Goal: Task Accomplishment & Management: Manage account settings

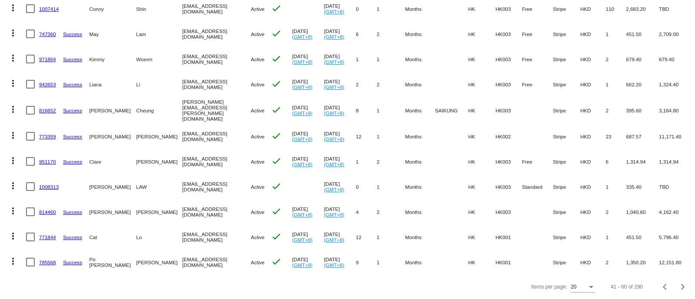
scroll to position [345, 0]
click at [675, 290] on button "Next page" at bounding box center [682, 286] width 17 height 17
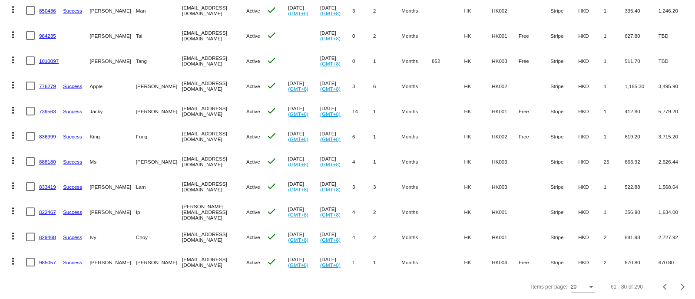
drag, startPoint x: 40, startPoint y: 200, endPoint x: 35, endPoint y: 190, distance: 10.9
click at [35, 190] on mat-cell at bounding box center [32, 186] width 13 height 25
click at [676, 285] on span "Next page" at bounding box center [682, 287] width 17 height 4
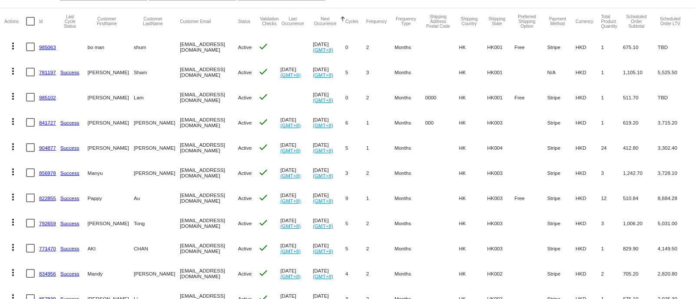
scroll to position [128, 0]
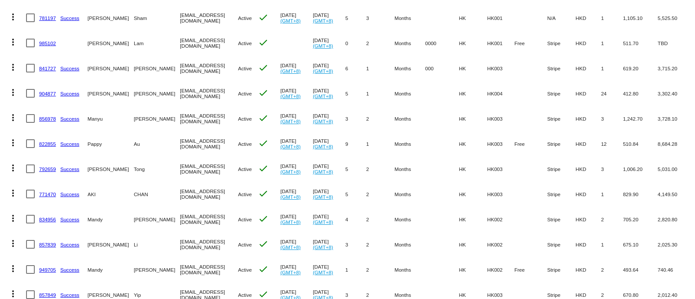
drag, startPoint x: 44, startPoint y: 190, endPoint x: 39, endPoint y: 193, distance: 6.4
drag, startPoint x: 39, startPoint y: 193, endPoint x: 23, endPoint y: 206, distance: 20.4
click at [23, 206] on mat-cell "more_vert" at bounding box center [15, 194] width 22 height 25
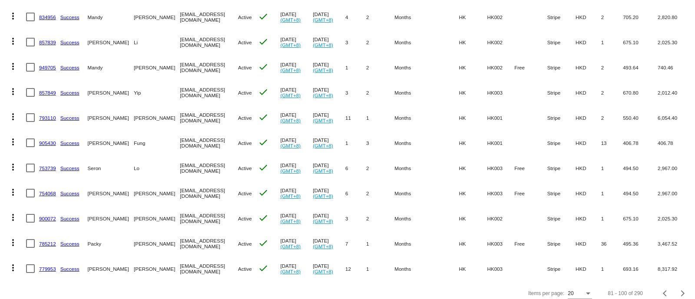
scroll to position [345, 0]
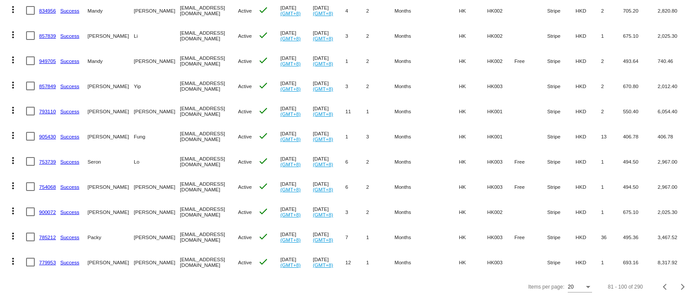
drag, startPoint x: 47, startPoint y: 174, endPoint x: 41, endPoint y: 178, distance: 6.9
drag, startPoint x: 49, startPoint y: 225, endPoint x: 43, endPoint y: 227, distance: 5.6
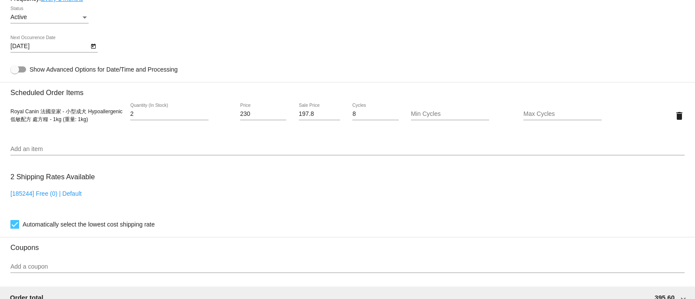
scroll to position [543, 0]
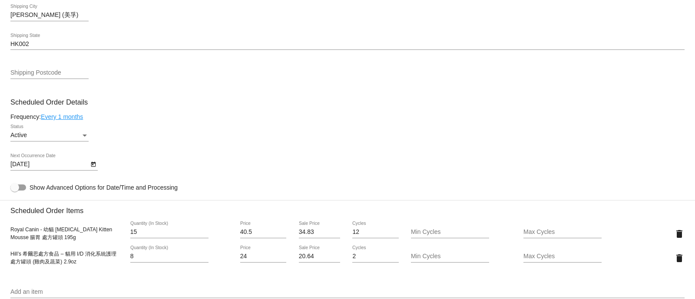
scroll to position [489, 0]
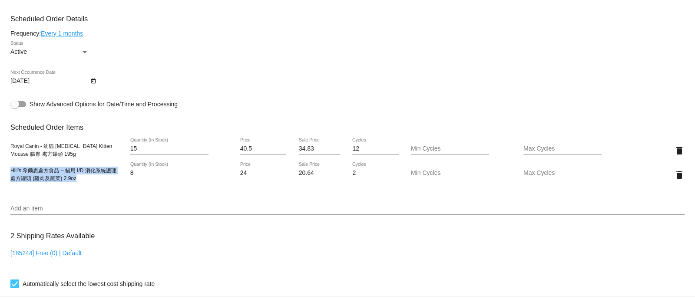
drag, startPoint x: 11, startPoint y: 175, endPoint x: 76, endPoint y: 187, distance: 65.9
click at [76, 187] on div "Hill’s 希爾思處方食品 – 貓用 I/D 消化系統護理 處方罐頭 (雞肉及蔬菜) 2.9oz 8 Quantity (In Stock) 24 Pric…" at bounding box center [347, 174] width 674 height 25
copy span "Hill’s 希爾思處方食品 – 貓用 I/D 消化系統護理 處方罐頭 (雞肉及蔬菜) 2.9oz"
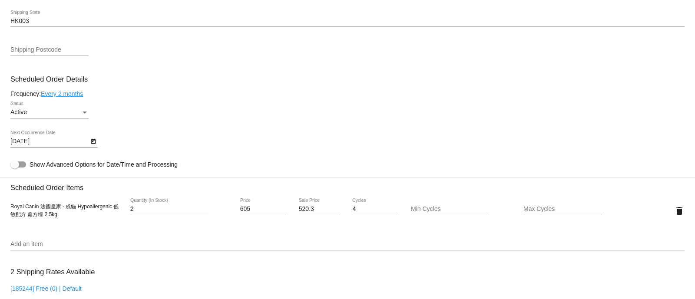
scroll to position [489, 0]
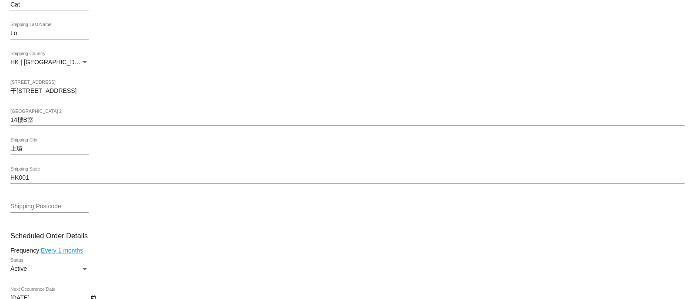
scroll to position [489, 0]
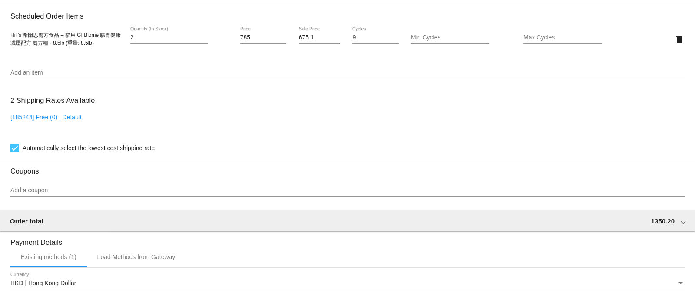
scroll to position [597, 0]
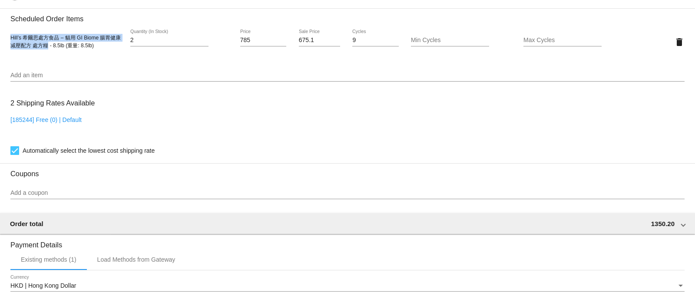
drag, startPoint x: 10, startPoint y: 40, endPoint x: 48, endPoint y: 49, distance: 38.9
click at [48, 49] on span "Hill’s 希爾思處方食品 – 貓用 GI Biome 腸胃健康减壓配方 處方糧 - 8.5lb (重量: 8.5lb)" at bounding box center [65, 42] width 110 height 14
copy span "Hill’s 希爾思處方食品 – 貓用 GI Biome 腸胃健康减壓配方 處方糧"
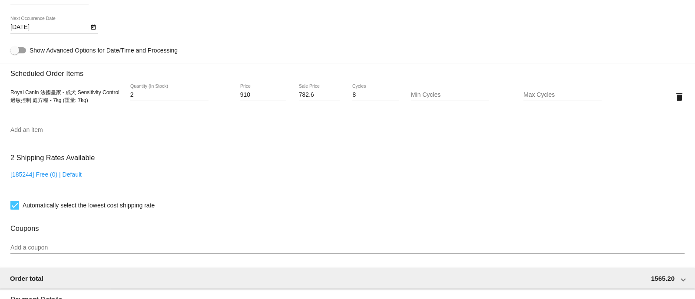
scroll to position [542, 0]
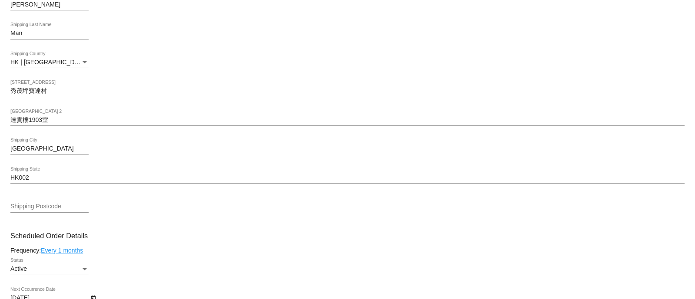
scroll to position [543, 0]
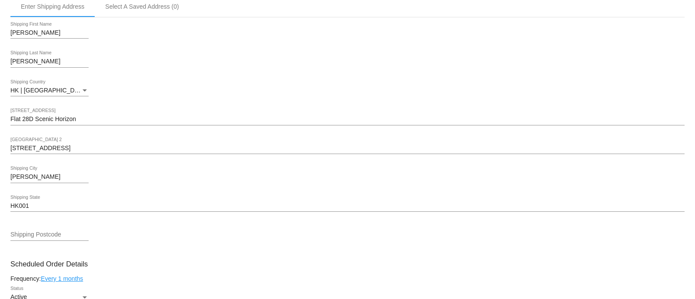
scroll to position [380, 0]
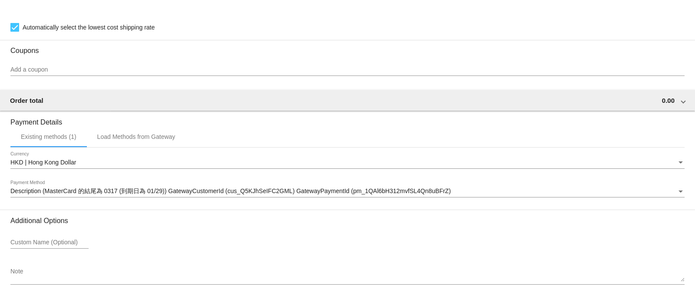
scroll to position [699, 0]
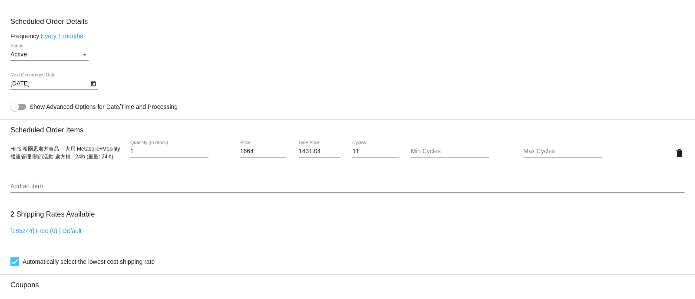
scroll to position [543, 0]
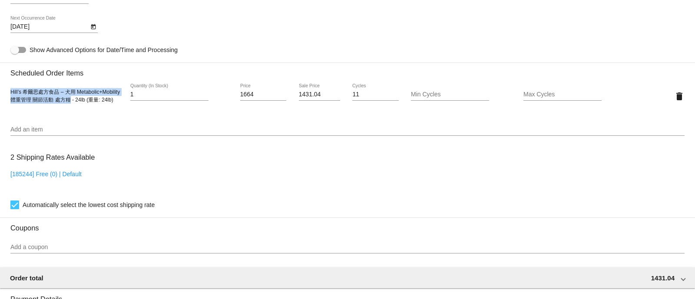
drag, startPoint x: 11, startPoint y: 96, endPoint x: 69, endPoint y: 102, distance: 58.5
click at [69, 102] on span "Hill’s 希爾思處方食品 – 犬用 Metabolic+Mobility 體重管理 關節活動 處方糧 - 24lb (重量: 24lb)" at bounding box center [64, 96] width 109 height 14
copy span "Hill’s 希爾思處方食品 – 犬用 Metabolic+Mobility 體重管理 關節活動 處方糧"
drag, startPoint x: 254, startPoint y: 95, endPoint x: 200, endPoint y: 90, distance: 54.1
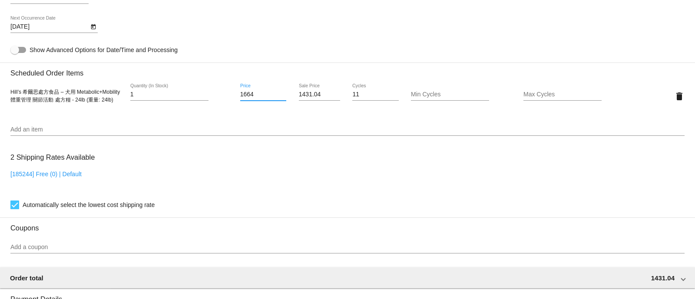
click at [200, 90] on div "Hill’s 希爾思處方食品 – 犬用 Metabolic+Mobility 體重管理 關節活動 處方糧 - 24lb (重量: 24lb) 1 Quanti…" at bounding box center [347, 96] width 674 height 25
paste input "731"
type input "1731"
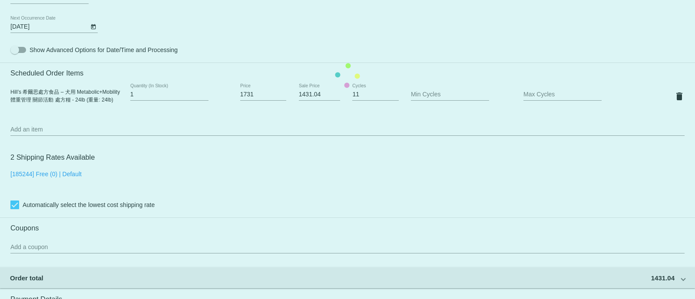
click at [292, 121] on mat-card "Customer 4437925: Eva Tung evaboyboy@yahoo.com.hk Customer Shipping Enter Shipp…" at bounding box center [347, 75] width 695 height 869
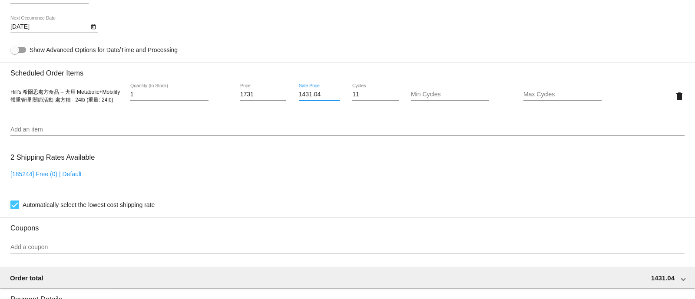
drag, startPoint x: 325, startPoint y: 97, endPoint x: 245, endPoint y: 99, distance: 80.4
click at [245, 99] on div "Hill’s 希爾思處方食品 – 犬用 Metabolic+Mobility 體重管理 關節活動 處方糧 - 24lb (重量: 24lb) 1 Quanti…" at bounding box center [347, 96] width 674 height 25
paste input "88.66"
type input "1488.66"
click at [354, 179] on mat-card "Customer 4437925: Eva Tung evaboyboy@yahoo.com.hk Customer Shipping Enter Shipp…" at bounding box center [347, 75] width 695 height 869
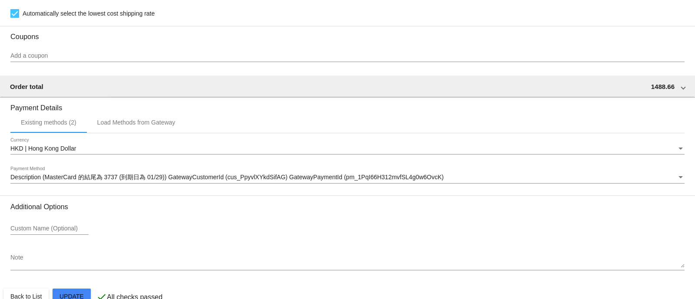
scroll to position [759, 0]
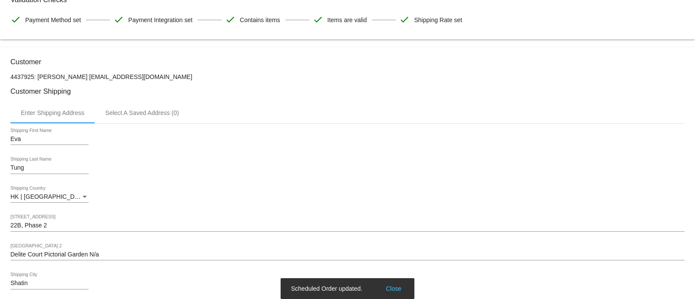
scroll to position [0, 0]
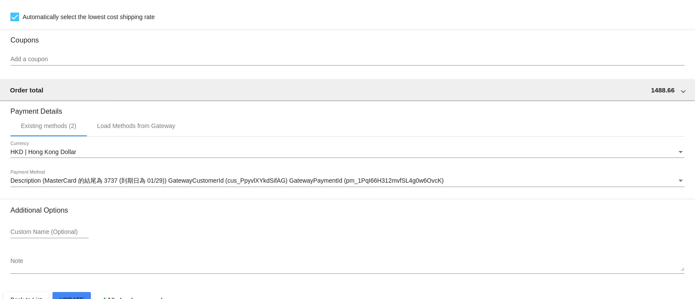
scroll to position [759, 0]
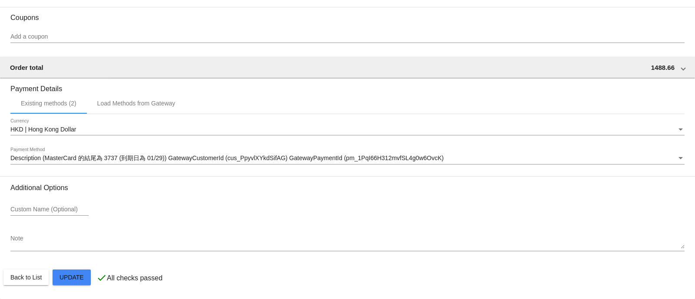
click at [65, 266] on mat-card-actions "Back to List Update" at bounding box center [347, 277] width 688 height 23
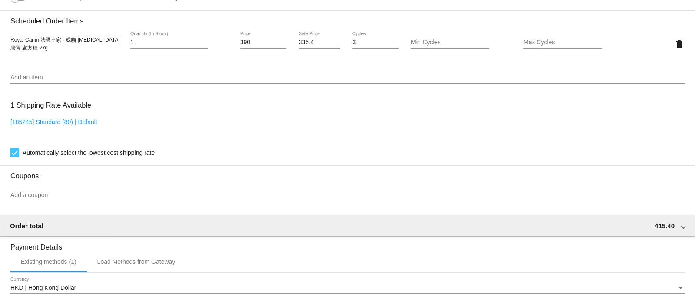
scroll to position [597, 0]
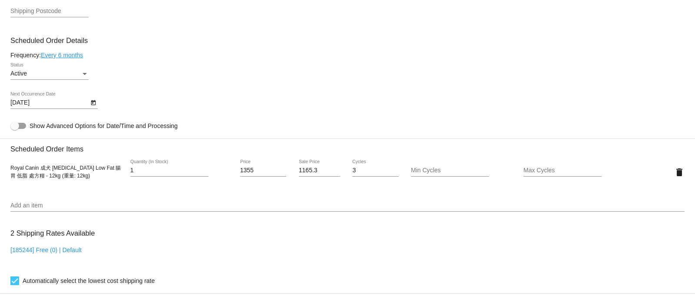
scroll to position [543, 0]
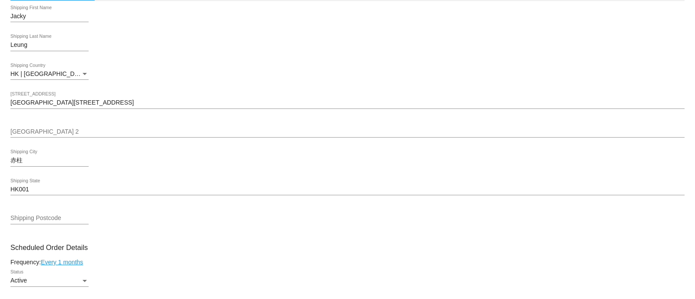
scroll to position [434, 0]
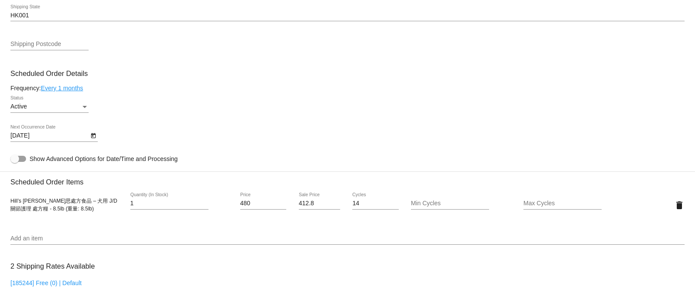
click at [10, 203] on span "Hill’s 希爾思處方食品 – 犬用 J/D 關節護理 處方糧 - 8.5lb (重量: 8.5lb)" at bounding box center [63, 205] width 107 height 14
drag, startPoint x: 11, startPoint y: 203, endPoint x: 30, endPoint y: 212, distance: 21.6
click at [30, 212] on span "Hill’s 希爾思處方食品 – 犬用 J/D 關節護理 處方糧 - 8.5lb (重量: 8.5lb)" at bounding box center [63, 205] width 107 height 14
copy span "Hill’s 希爾思處方食品 – 犬用 J/D 關節護理 處方糧 - 8.5lb"
drag, startPoint x: 248, startPoint y: 205, endPoint x: 223, endPoint y: 203, distance: 24.4
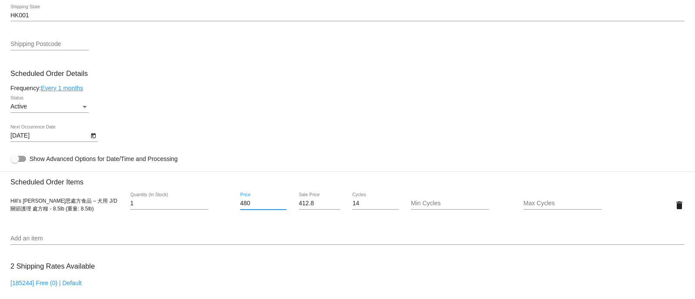
click at [223, 203] on div "Hill’s 希爾思處方食品 – 犬用 J/D 關節護理 處方糧 - 8.5lb (重量: 8.5lb) 1 Quantity (In Stock) 480 …" at bounding box center [347, 205] width 674 height 25
paste input "523"
type input "523"
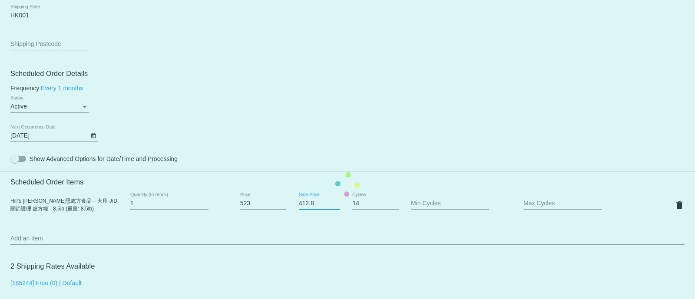
drag, startPoint x: 311, startPoint y: 208, endPoint x: 263, endPoint y: 208, distance: 48.2
click at [263, 208] on mat-card "Customer 5019652: Jacky Leung cljackie@gmail.com Customer Shipping Enter Shippi…" at bounding box center [347, 184] width 695 height 869
paste input "49.7"
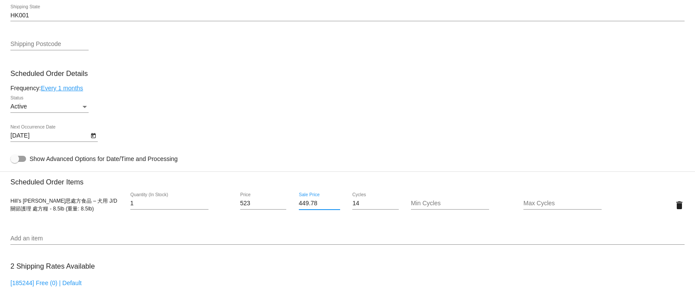
type input "449.78"
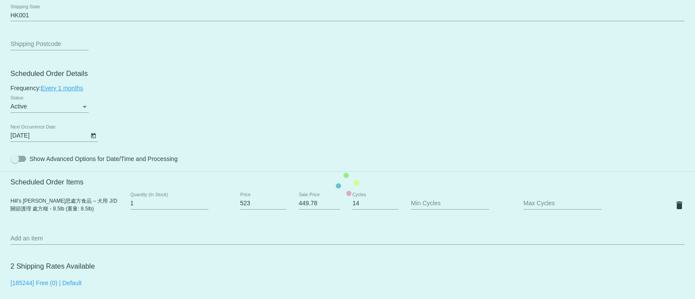
click at [348, 132] on mat-card "Customer 5019652: Jacky Leung cljackie@gmail.com Customer Shipping Enter Shippi…" at bounding box center [347, 184] width 695 height 869
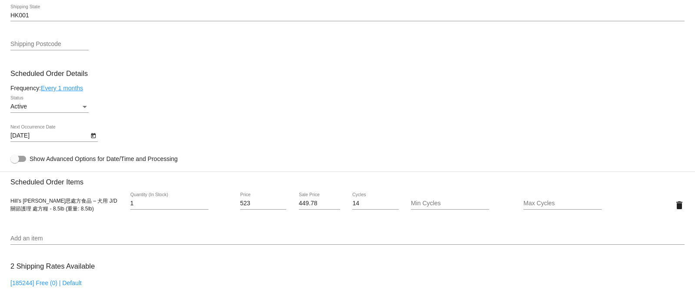
scroll to position [759, 0]
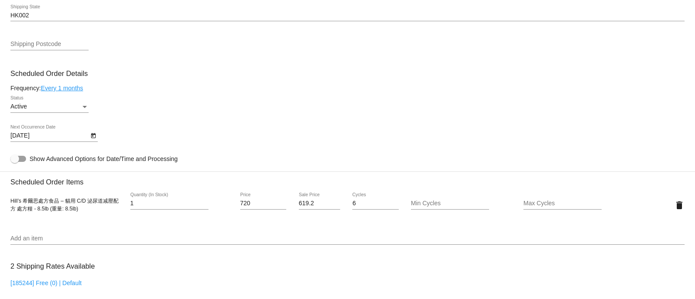
scroll to position [489, 0]
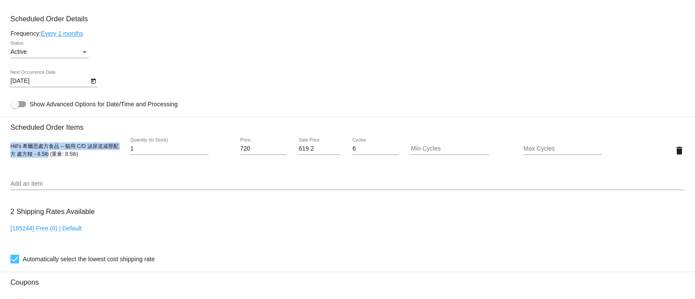
drag, startPoint x: 11, startPoint y: 151, endPoint x: 48, endPoint y: 160, distance: 38.0
click at [48, 157] on span "Hill’s 希爾思處方食品 – 貓用 C/D 泌尿道减壓配方 處方糧 - 8.5lb (重量: 8.5lb)" at bounding box center [64, 150] width 108 height 14
copy span "Hill’s 希爾思處方食品 – 貓用 C/D 泌尿道减壓配方 處方糧 - 8.5lb"
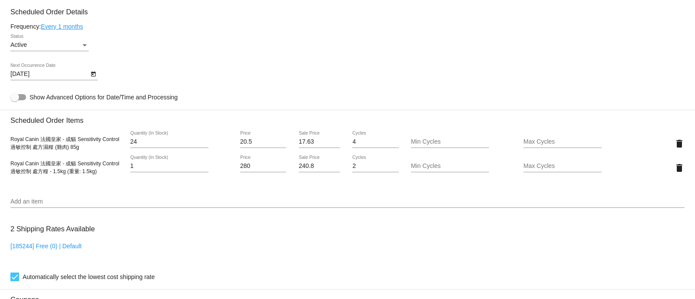
scroll to position [597, 0]
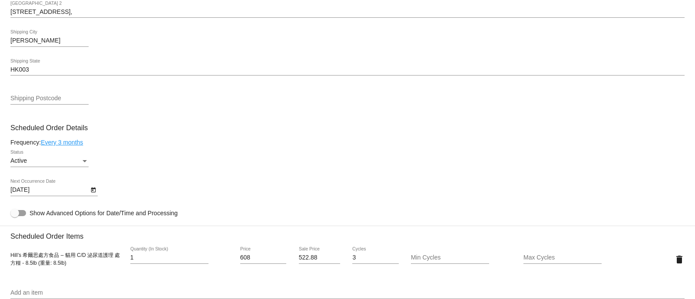
scroll to position [489, 0]
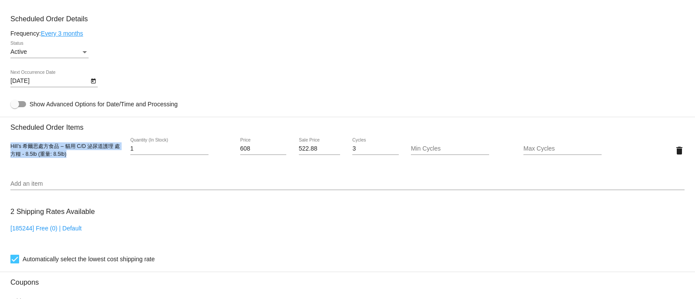
drag, startPoint x: 67, startPoint y: 159, endPoint x: 10, endPoint y: 148, distance: 58.9
click at [10, 148] on mat-card "Customer 5186756: Judy Lam judylch@gmail.com Customer Shipping Enter Shipping A…" at bounding box center [347, 129] width 695 height 869
copy span "Hill’s 希爾思處方食品 – 貓用 C/D 泌尿道護理 處方糧 - 8.5lb (重量: 8.5lb)"
drag, startPoint x: 259, startPoint y: 151, endPoint x: 211, endPoint y: 152, distance: 48.2
click at [211, 152] on div "Hill’s 希爾思處方食品 – 貓用 C/D 泌尿道護理 處方糧 - 8.5lb (重量: 8.5lb) 1 Quantity (In Stock) 608…" at bounding box center [347, 150] width 674 height 25
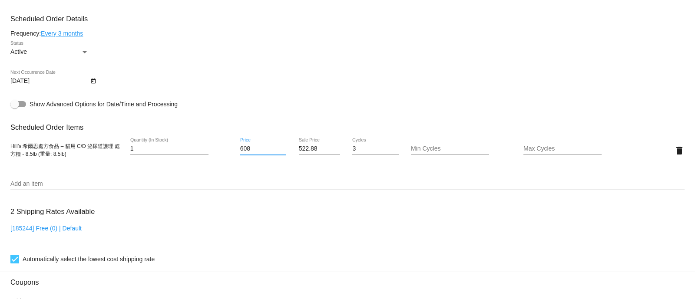
paste input "39"
type input "639"
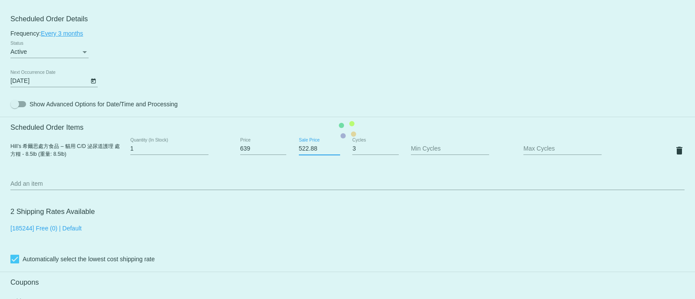
drag, startPoint x: 314, startPoint y: 151, endPoint x: 252, endPoint y: 151, distance: 62.1
click at [252, 151] on mat-card "Customer 5186756: Judy Lam judylch@gmail.com Customer Shipping Enter Shipping A…" at bounding box center [347, 129] width 695 height 869
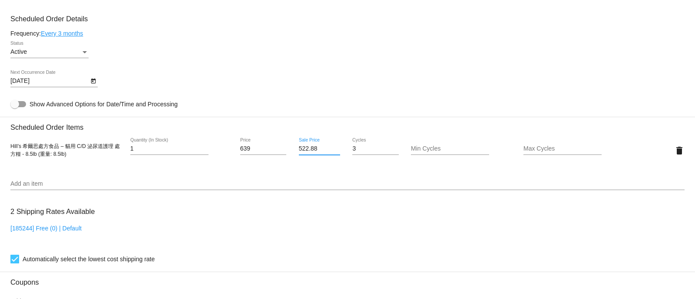
paste input "49.54"
type input "549.54"
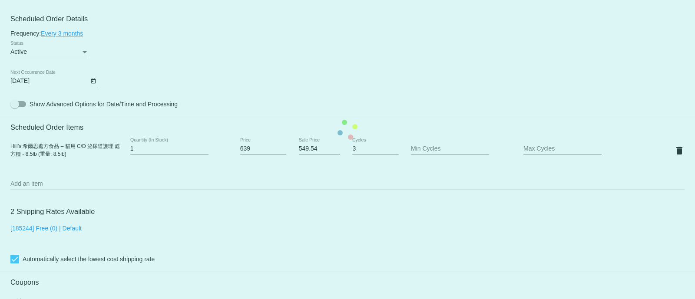
click at [313, 168] on mat-card "Customer 5186756: Judy Lam judylch@gmail.com Customer Shipping Enter Shipping A…" at bounding box center [347, 129] width 695 height 869
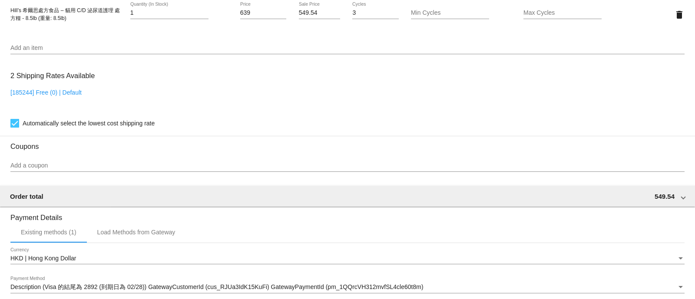
scroll to position [759, 0]
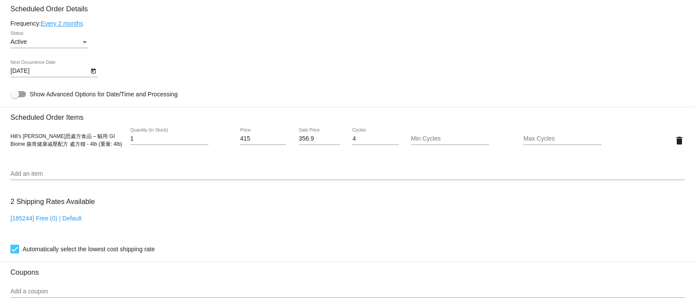
scroll to position [489, 0]
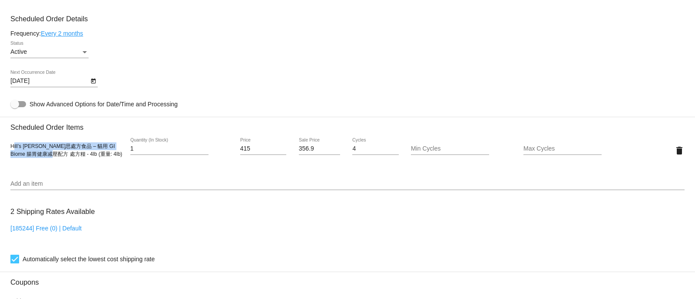
drag, startPoint x: 13, startPoint y: 151, endPoint x: 56, endPoint y: 164, distance: 45.8
click at [56, 163] on div "Hill’s [PERSON_NAME]思處方食品 – 貓用 GI Biome 腸胃健康减壓配方 處方糧 - 4lb (重量: 4lb) 1 Quantity…" at bounding box center [347, 150] width 674 height 25
drag, startPoint x: 59, startPoint y: 162, endPoint x: 56, endPoint y: 158, distance: 4.7
click at [58, 158] on div "Hill’s 希爾思處方食品 – 貓用 GI Biome 腸胃健康减壓配方 處方糧 - 4lb (重量: 4lb)" at bounding box center [66, 150] width 113 height 16
click at [56, 156] on span "Hill’s 希爾思處方食品 – 貓用 GI Biome 腸胃健康减壓配方 處方糧 - 4lb (重量: 4lb)" at bounding box center [66, 150] width 112 height 14
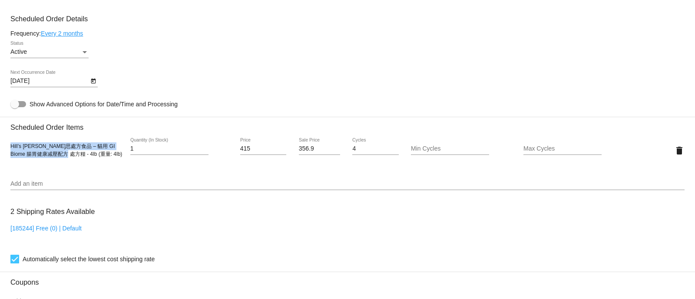
drag, startPoint x: 61, startPoint y: 160, endPoint x: 11, endPoint y: 149, distance: 51.1
click at [11, 149] on span "Hill’s 希爾思處方食品 – 貓用 GI Biome 腸胃健康减壓配方 處方糧 - 4lb (重量: 4lb)" at bounding box center [66, 150] width 112 height 14
copy span "Hill’s 希爾思處方食品 – 貓用 GI Biome 腸胃健康减壓配方 處方糧 - 4lb"
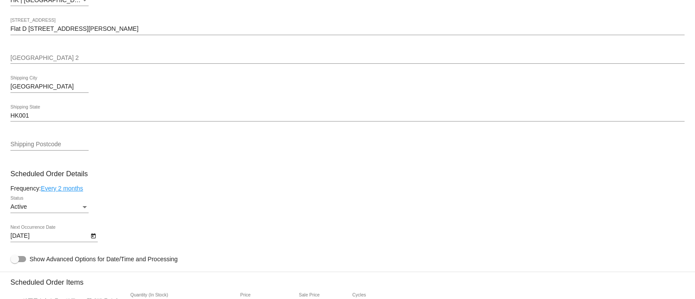
scroll to position [434, 0]
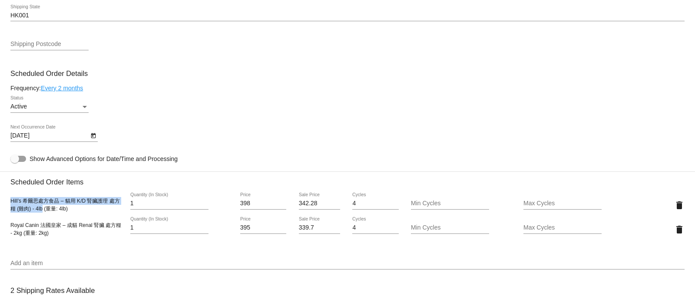
drag, startPoint x: 11, startPoint y: 205, endPoint x: 43, endPoint y: 212, distance: 31.9
click at [43, 212] on span "Hill’s 希爾思處方食品 – 貓用 K/D 腎臟護理 處方糧 (雞肉) - 4lb (重量: 4lb)" at bounding box center [64, 205] width 109 height 14
copy span "Hill’s 希爾思處方食品 – 貓用 K/D 腎臟護理 處方糧 (雞肉) - 4lb"
drag, startPoint x: 232, startPoint y: 209, endPoint x: 224, endPoint y: 209, distance: 7.8
click at [224, 209] on div "Hill’s 希爾思處方食品 – 貓用 K/D 腎臟護理 處方糧 (雞肉) - 4lb (重量: 4lb) 1 Quantity (In Stock) 398…" at bounding box center [347, 205] width 674 height 25
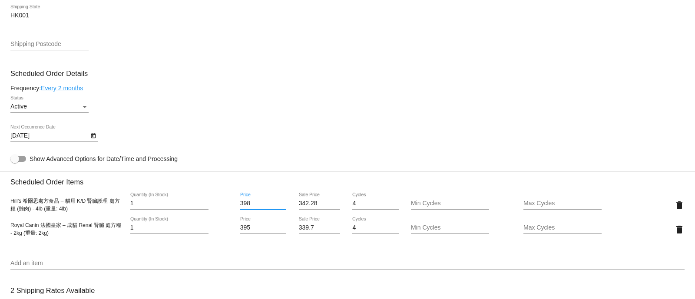
paste input "404"
type input "404"
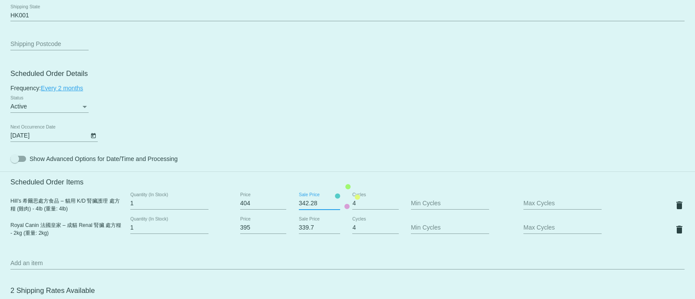
drag, startPoint x: 317, startPoint y: 207, endPoint x: 287, endPoint y: 207, distance: 30.4
click at [287, 207] on mat-card "Customer 4430673: Ivy Choy ivychoy03@yahoo.com.hk Customer Shipping Enter Shipp…" at bounding box center [347, 196] width 695 height 893
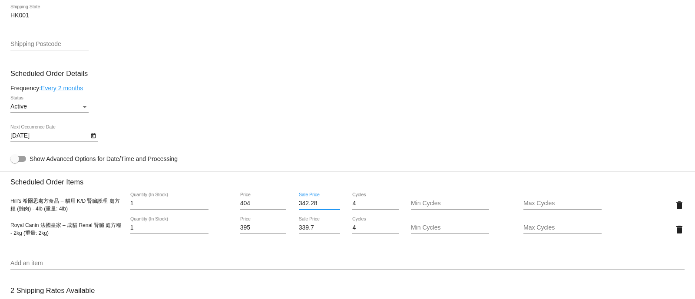
paste input "7.44"
type input "347.44"
click at [367, 129] on mat-card "Customer 4430673: Ivy Choy ivychoy03@yahoo.com.hk Customer Shipping Enter Shipp…" at bounding box center [347, 196] width 695 height 893
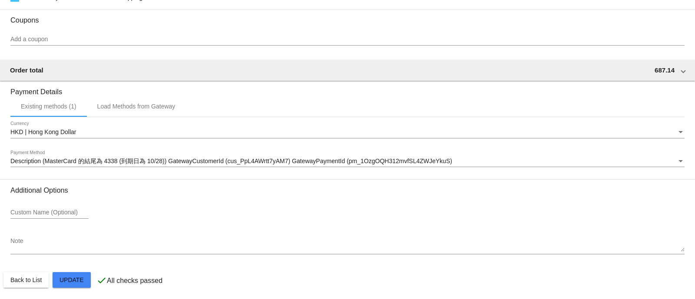
scroll to position [784, 0]
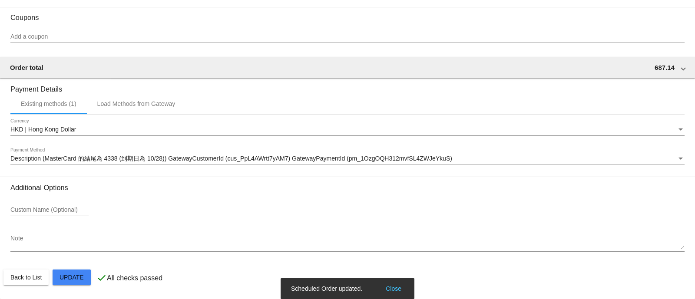
click at [428, 209] on div "Custom Name (Optional)" at bounding box center [347, 211] width 674 height 25
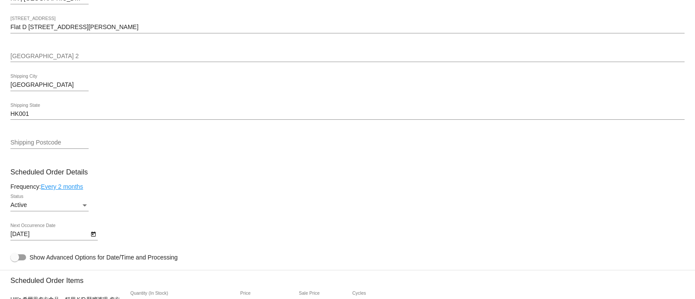
scroll to position [489, 0]
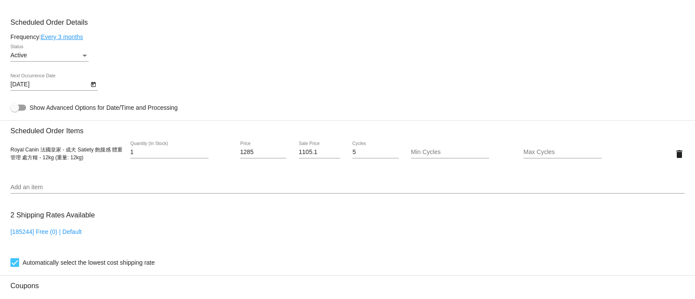
scroll to position [489, 0]
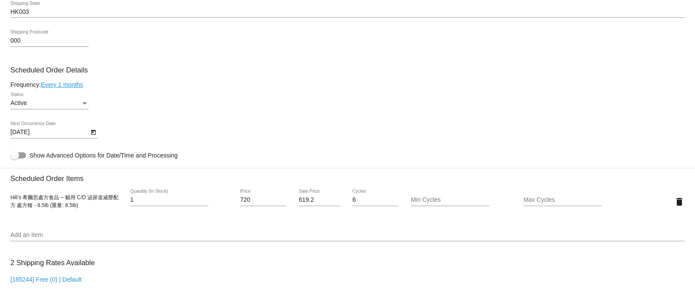
scroll to position [543, 0]
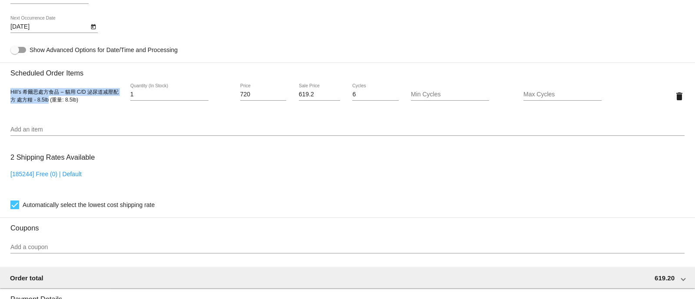
drag, startPoint x: 11, startPoint y: 95, endPoint x: 48, endPoint y: 104, distance: 37.6
click at [48, 103] on span "Hill’s 希爾思處方食品 – 貓用 C/D 泌尿道减壓配方 處方糧 - 8.5lb (重量: 8.5lb)" at bounding box center [64, 96] width 108 height 14
copy span "Hill’s 希爾思處方食品 – 貓用 C/D 泌尿道减壓配方 處方糧 - 8.5lb"
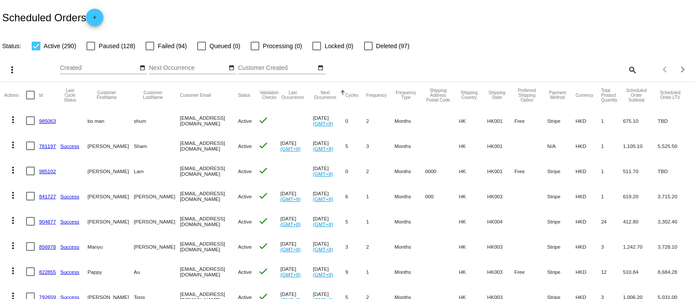
scroll to position [345, 0]
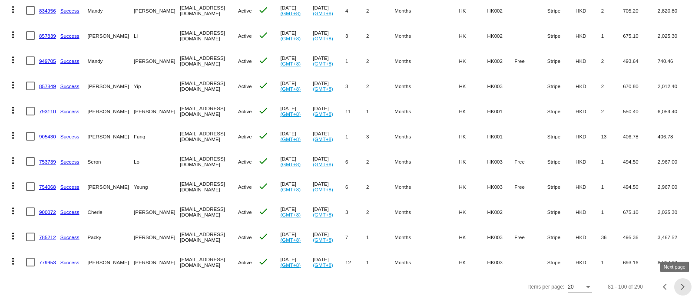
click at [674, 281] on button "Next page" at bounding box center [682, 286] width 17 height 17
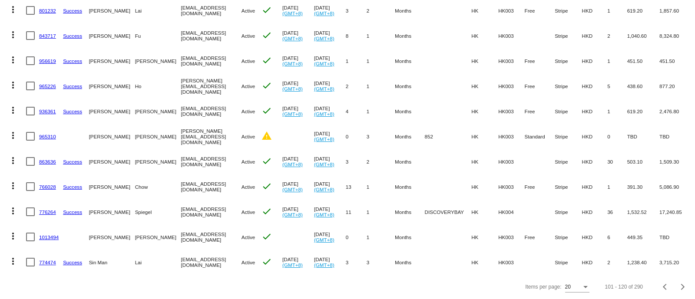
drag, startPoint x: 52, startPoint y: 249, endPoint x: 39, endPoint y: 255, distance: 14.4
click at [674, 281] on button "Next page" at bounding box center [682, 286] width 17 height 17
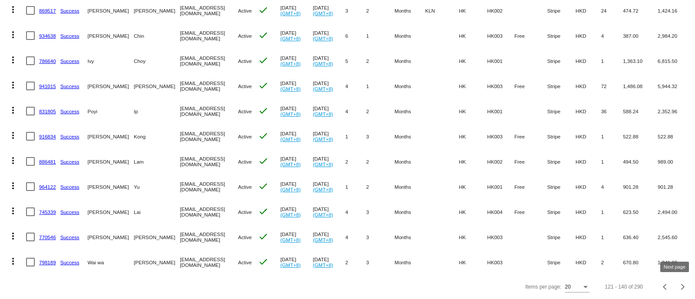
click at [679, 286] on div "Next page" at bounding box center [682, 287] width 6 height 6
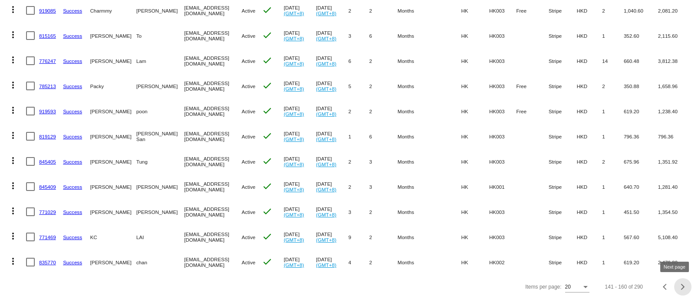
click at [679, 288] on div "Next page" at bounding box center [682, 287] width 6 height 6
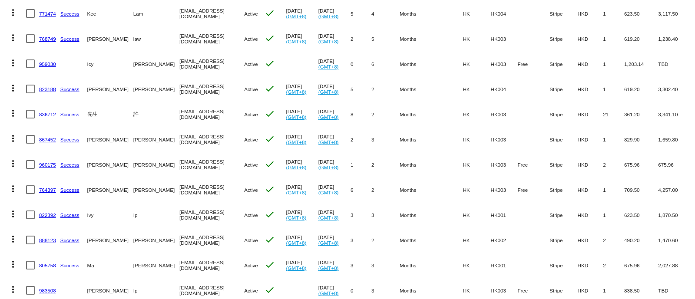
scroll to position [74, 0]
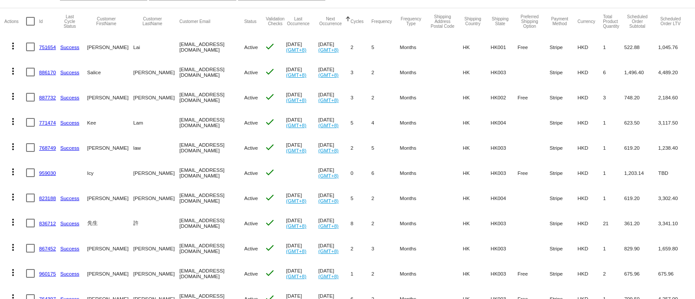
drag, startPoint x: 46, startPoint y: 47, endPoint x: 65, endPoint y: 53, distance: 19.2
click at [65, 53] on mat-cell "Success" at bounding box center [73, 46] width 27 height 25
drag, startPoint x: 49, startPoint y: 75, endPoint x: 43, endPoint y: 72, distance: 7.2
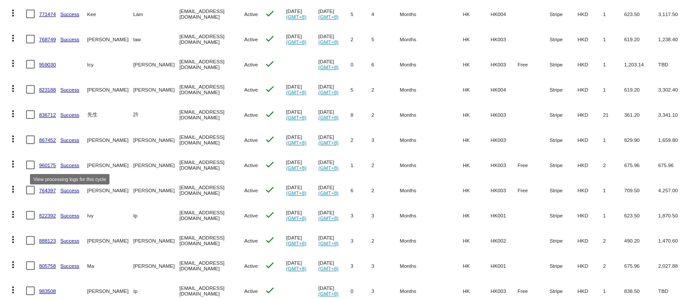
scroll to position [237, 0]
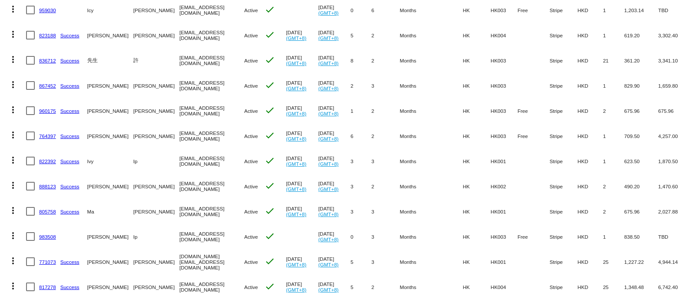
drag, startPoint x: 48, startPoint y: 207, endPoint x: 41, endPoint y: 212, distance: 9.0
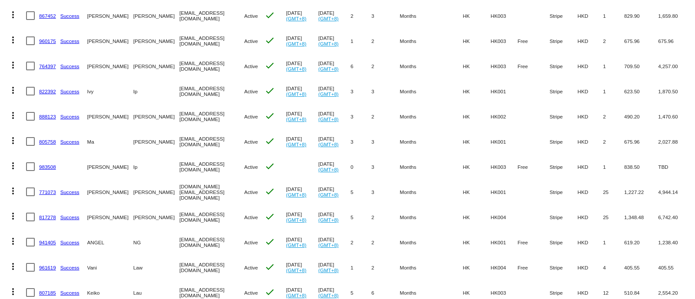
scroll to position [345, 0]
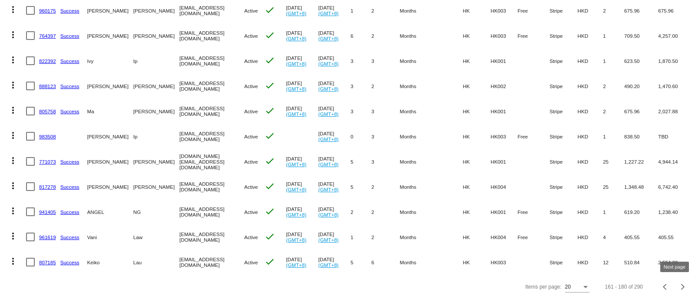
click at [679, 289] on button "Next page" at bounding box center [682, 286] width 17 height 17
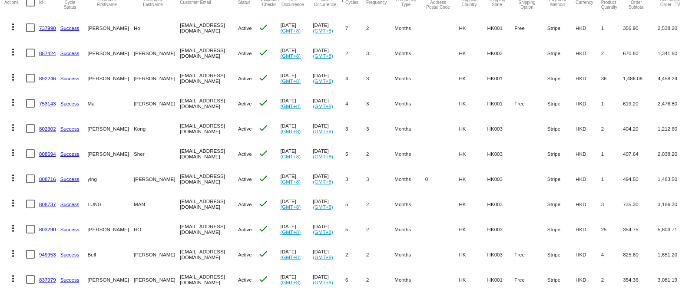
scroll to position [163, 0]
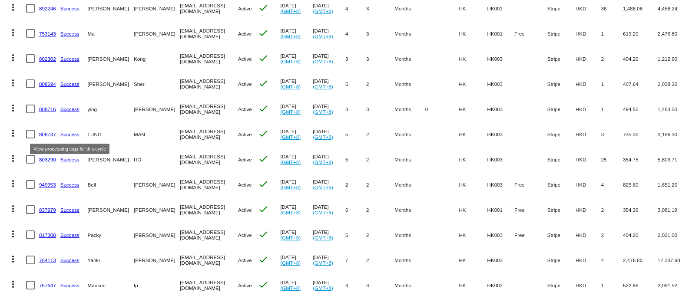
drag, startPoint x: 48, startPoint y: 132, endPoint x: 69, endPoint y: 134, distance: 21.4
click at [69, 134] on link "Success" at bounding box center [69, 135] width 19 height 6
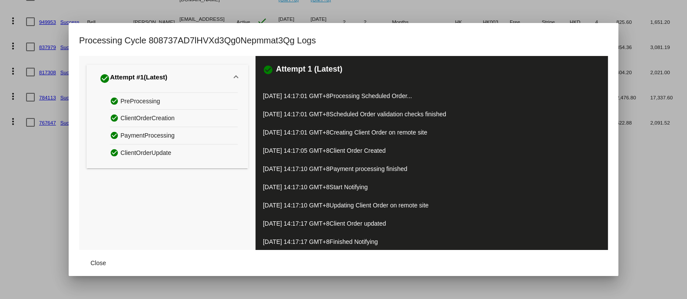
click at [92, 255] on mat-dialog-actions "Close" at bounding box center [343, 263] width 529 height 26
click at [98, 255] on mat-dialog-actions "Close" at bounding box center [343, 263] width 529 height 26
click at [102, 262] on span "Close" at bounding box center [98, 263] width 16 height 7
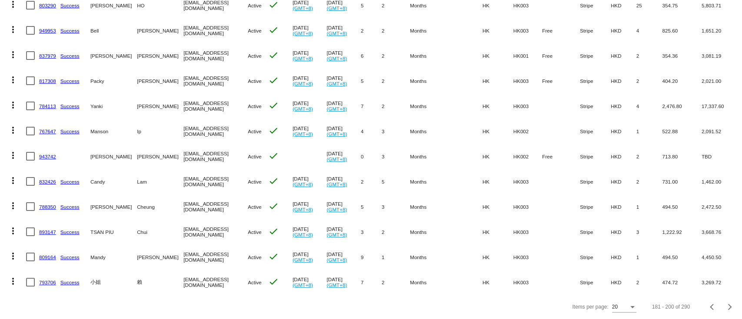
scroll to position [327, 0]
click at [695, 299] on div "Next page" at bounding box center [728, 307] width 6 height 6
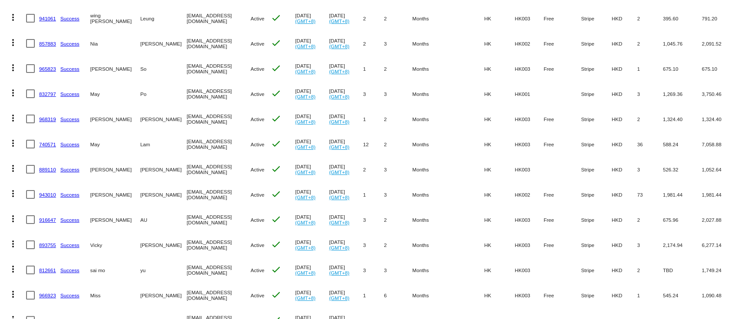
scroll to position [37, 0]
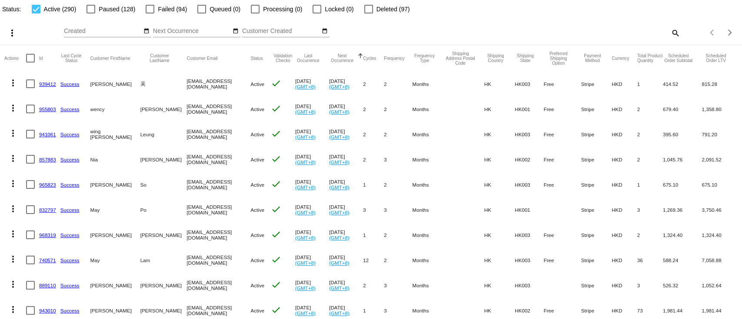
drag, startPoint x: 45, startPoint y: 182, endPoint x: 251, endPoint y: 189, distance: 206.1
click at [251, 189] on mat-cell "Active" at bounding box center [260, 184] width 20 height 25
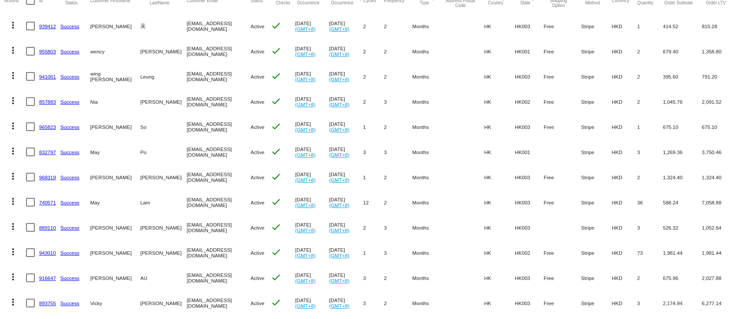
drag, startPoint x: 49, startPoint y: 175, endPoint x: 43, endPoint y: 149, distance: 26.9
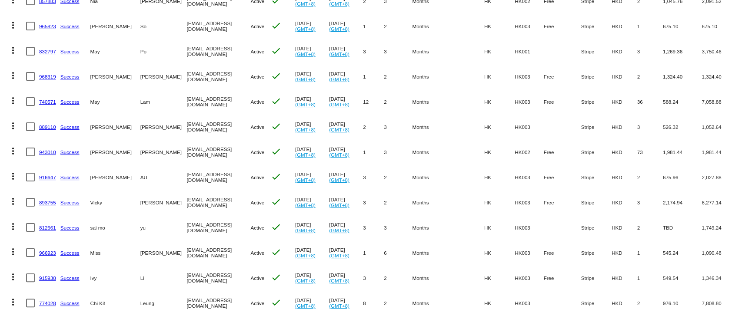
scroll to position [211, 0]
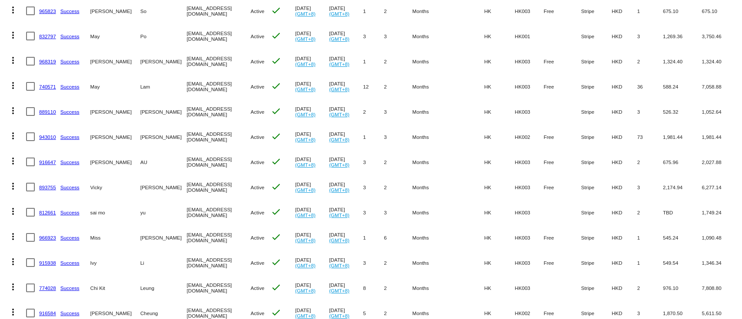
drag, startPoint x: 44, startPoint y: 82, endPoint x: 39, endPoint y: 86, distance: 6.3
drag, startPoint x: 44, startPoint y: 108, endPoint x: 42, endPoint y: 112, distance: 5.1
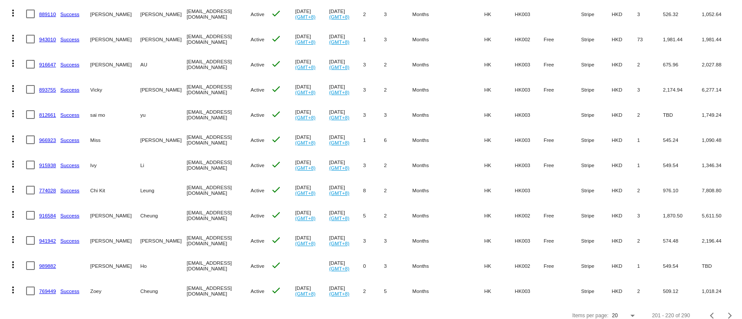
scroll to position [327, 0]
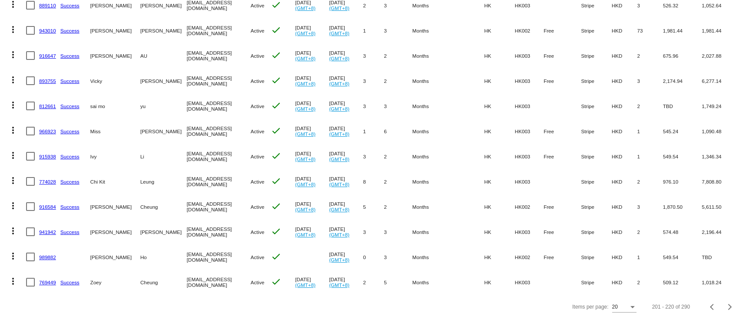
drag, startPoint x: 49, startPoint y: 117, endPoint x: 44, endPoint y: 122, distance: 7.1
drag, startPoint x: 44, startPoint y: 122, endPoint x: 70, endPoint y: 129, distance: 26.6
click at [70, 129] on mat-cell "Success" at bounding box center [75, 131] width 30 height 25
drag, startPoint x: 42, startPoint y: 201, endPoint x: 35, endPoint y: 196, distance: 8.4
click at [35, 196] on mat-cell at bounding box center [32, 206] width 13 height 25
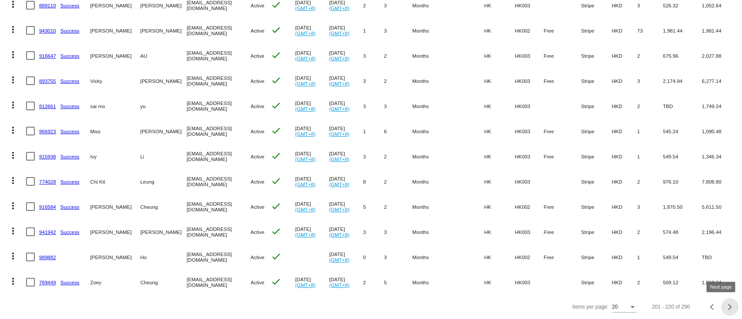
click at [695, 299] on div "Next page" at bounding box center [728, 307] width 6 height 6
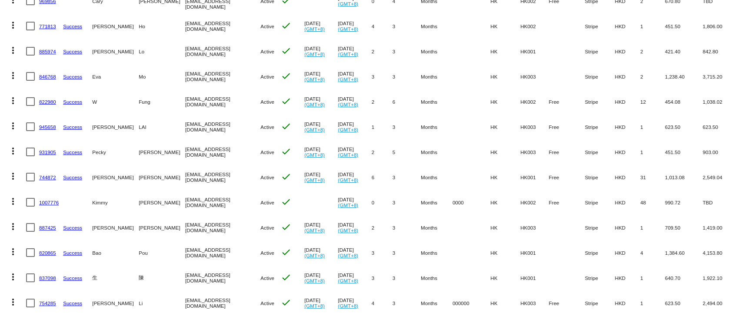
scroll to position [289, 0]
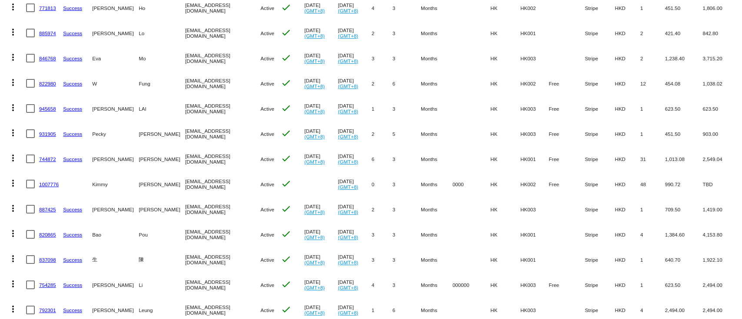
drag, startPoint x: 46, startPoint y: 130, endPoint x: 37, endPoint y: 134, distance: 9.4
drag, startPoint x: 37, startPoint y: 134, endPoint x: 30, endPoint y: 150, distance: 18.1
click at [30, 150] on mat-cell at bounding box center [32, 158] width 13 height 25
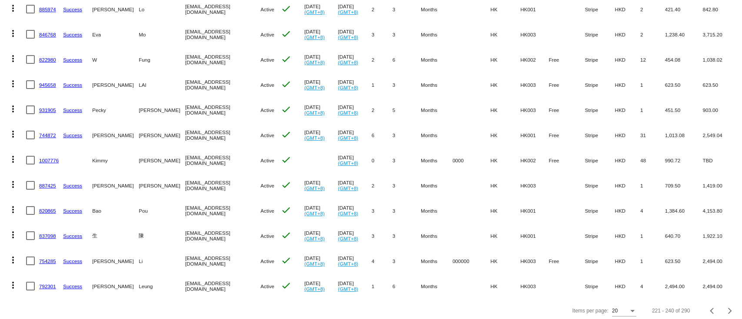
scroll to position [327, 0]
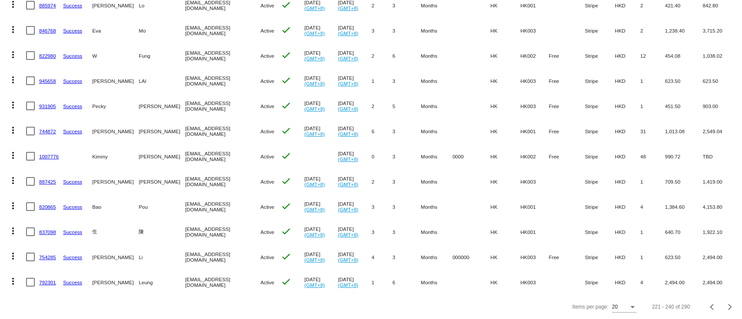
drag, startPoint x: 45, startPoint y: 218, endPoint x: 42, endPoint y: 223, distance: 5.9
click at [695, 299] on button "Next page" at bounding box center [729, 306] width 17 height 17
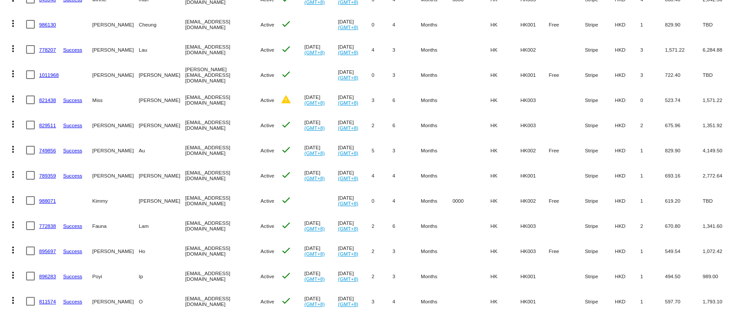
scroll to position [289, 0]
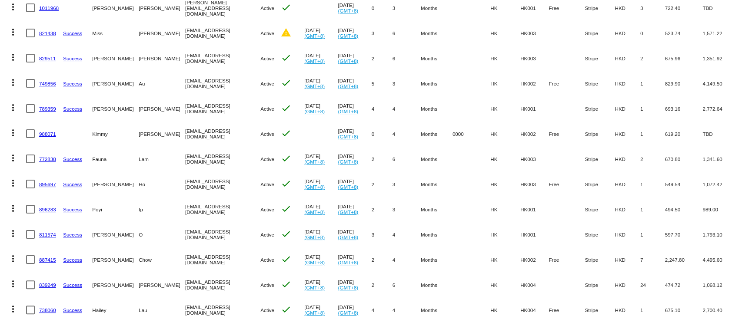
drag, startPoint x: 47, startPoint y: 206, endPoint x: 40, endPoint y: 212, distance: 9.0
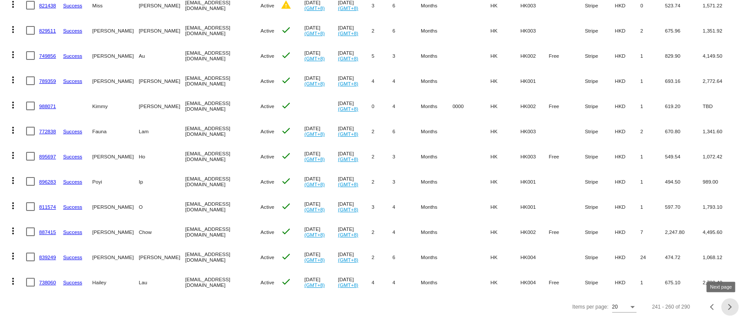
click at [695, 299] on button "Next page" at bounding box center [729, 306] width 17 height 17
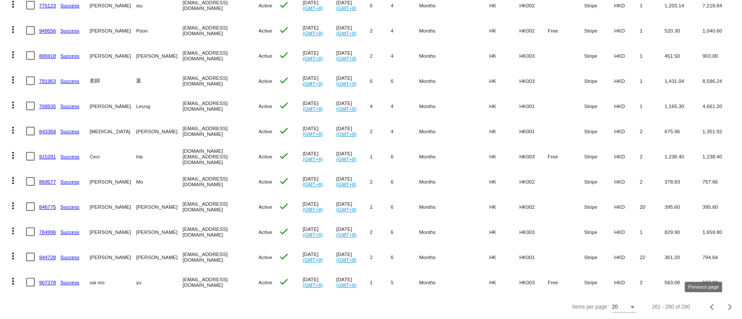
click at [695, 299] on span "Previous page" at bounding box center [711, 307] width 17 height 4
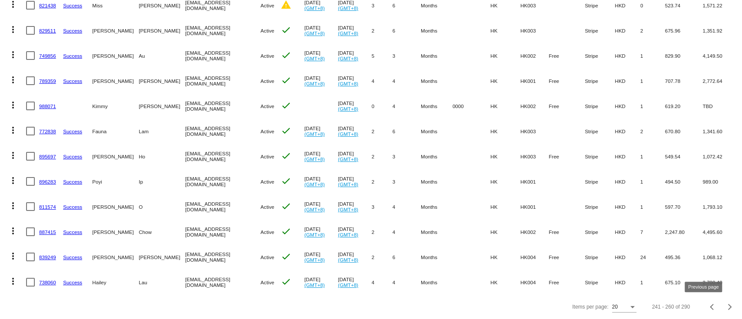
click at [695, 299] on span "Previous page" at bounding box center [711, 307] width 17 height 4
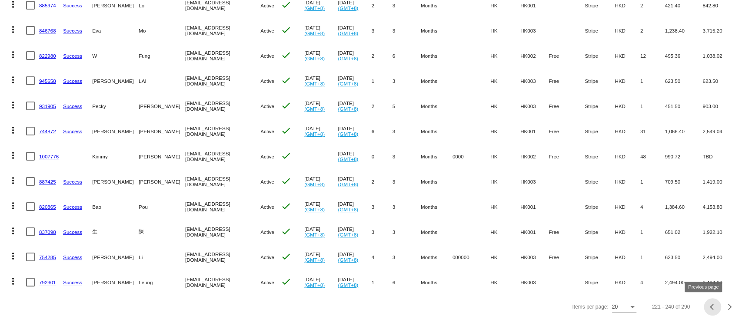
click at [695, 299] on span "Previous page" at bounding box center [711, 307] width 17 height 4
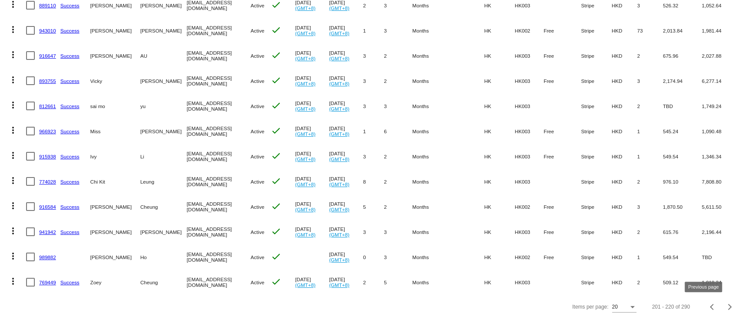
click at [695, 299] on button "Previous page" at bounding box center [711, 306] width 17 height 17
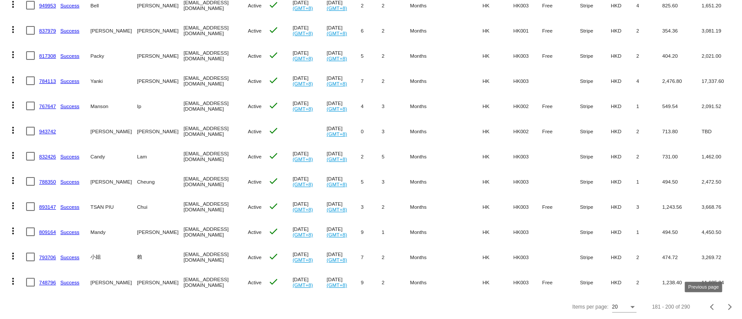
click at [695, 299] on button "Previous page" at bounding box center [711, 306] width 17 height 17
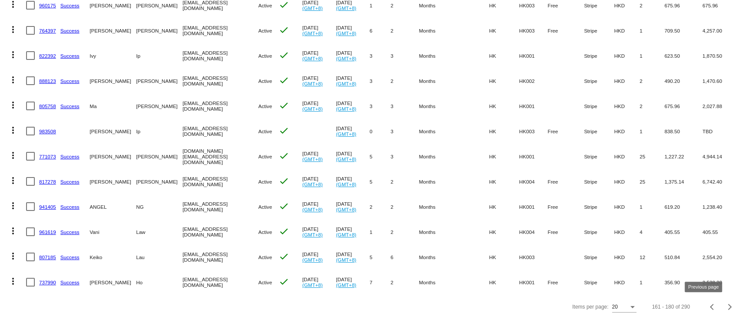
click at [695, 299] on span "Previous page" at bounding box center [711, 307] width 17 height 4
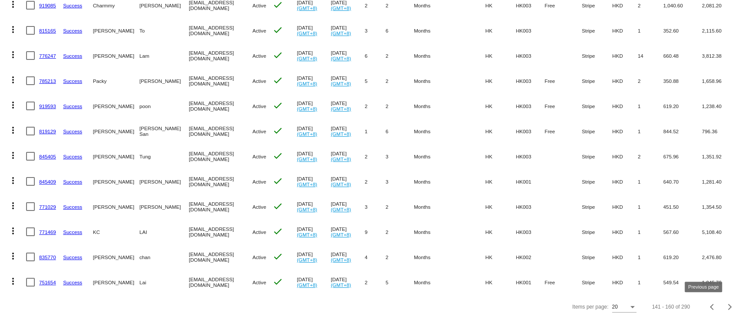
click at [695, 299] on span "Previous page" at bounding box center [711, 307] width 17 height 4
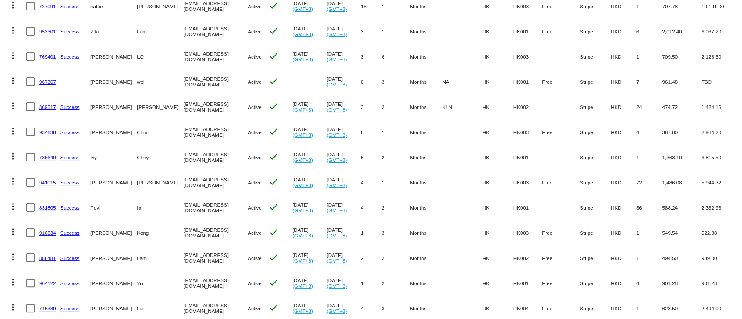
scroll to position [153, 0]
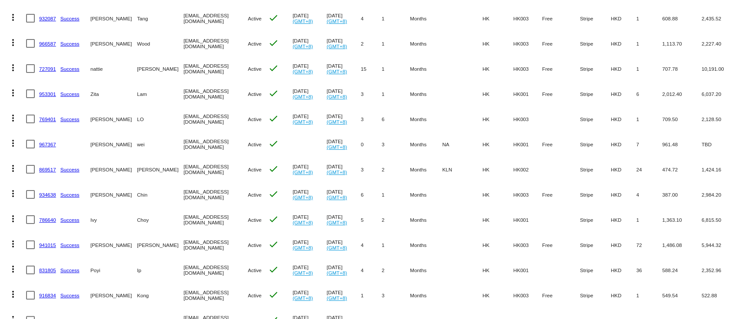
drag, startPoint x: 48, startPoint y: 98, endPoint x: 41, endPoint y: 93, distance: 8.1
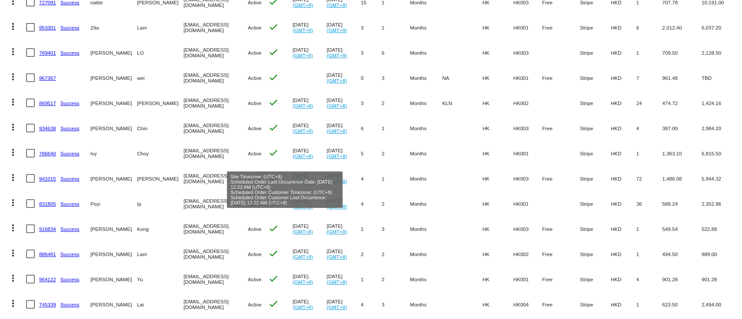
scroll to position [327, 0]
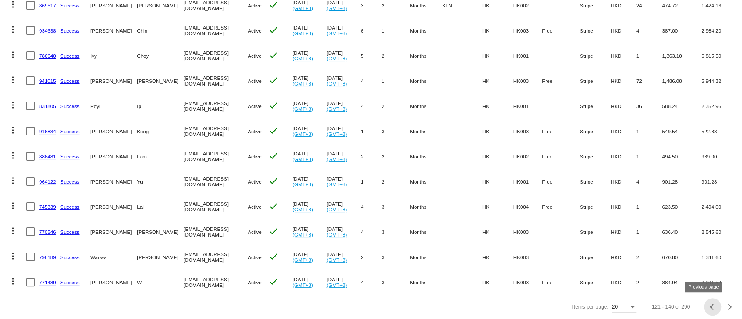
click at [695, 299] on div "Previous page" at bounding box center [712, 307] width 6 height 6
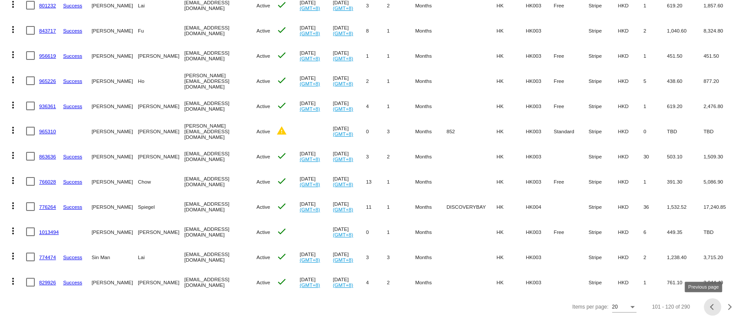
click at [695, 299] on button "Previous page" at bounding box center [711, 306] width 17 height 17
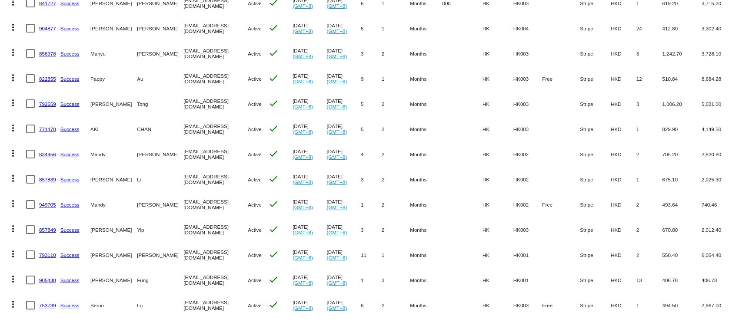
scroll to position [95, 0]
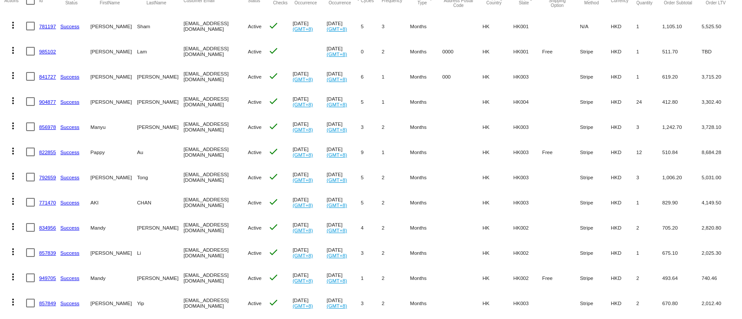
drag, startPoint x: 45, startPoint y: 46, endPoint x: 40, endPoint y: 52, distance: 8.0
drag, startPoint x: 40, startPoint y: 52, endPoint x: 63, endPoint y: 58, distance: 23.8
click at [63, 58] on mat-cell at bounding box center [75, 51] width 30 height 25
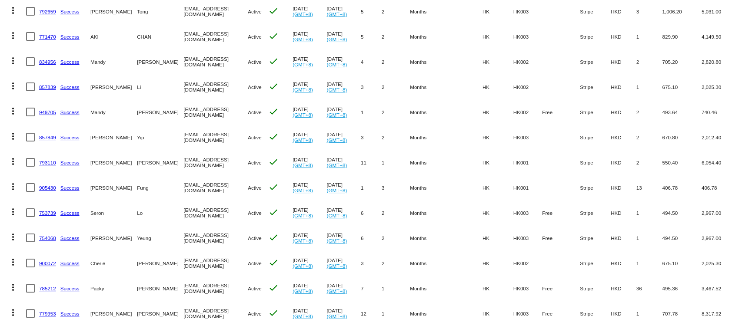
scroll to position [327, 0]
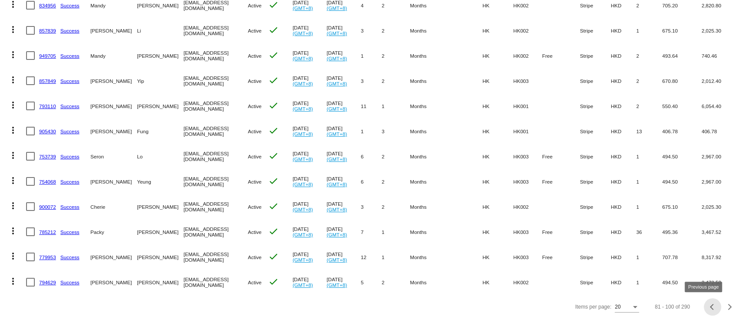
click at [695, 299] on button "Previous page" at bounding box center [711, 306] width 17 height 17
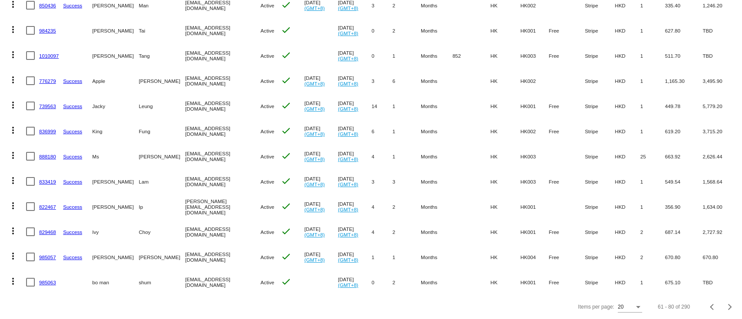
click at [695, 299] on span "Previous page" at bounding box center [711, 307] width 17 height 4
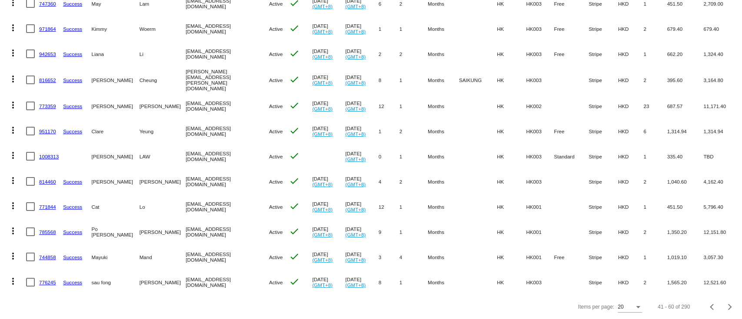
scroll to position [268, 0]
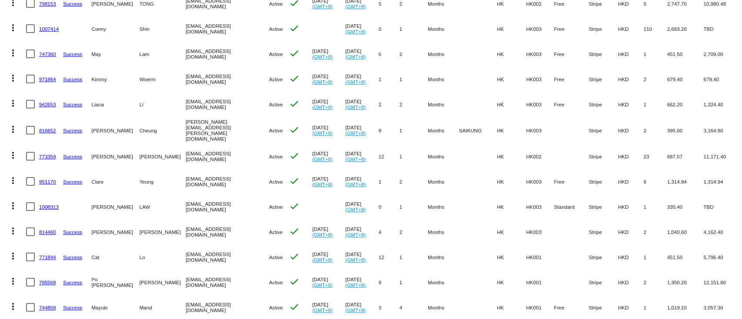
drag, startPoint x: 46, startPoint y: 79, endPoint x: 56, endPoint y: 85, distance: 11.1
click at [56, 85] on mat-cell "971864" at bounding box center [51, 78] width 24 height 25
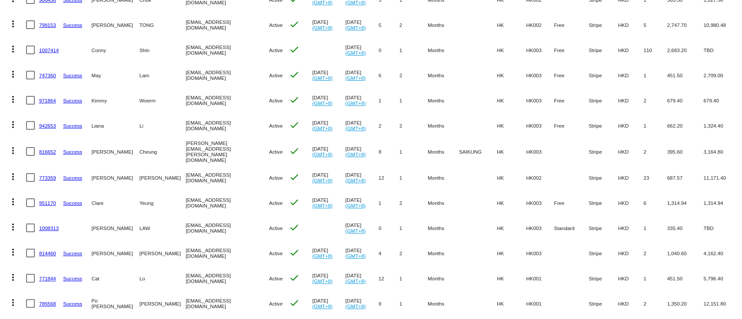
scroll to position [327, 0]
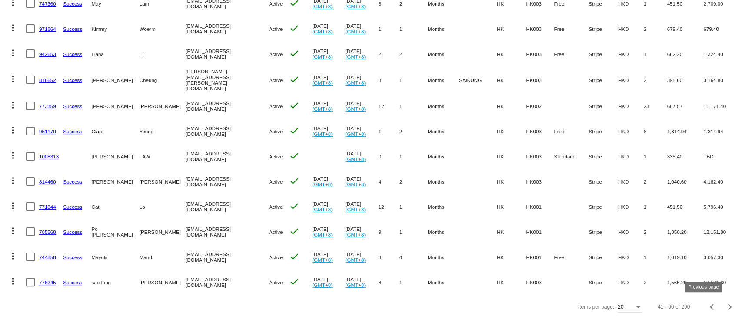
click at [695, 299] on span "Previous page" at bounding box center [711, 307] width 17 height 4
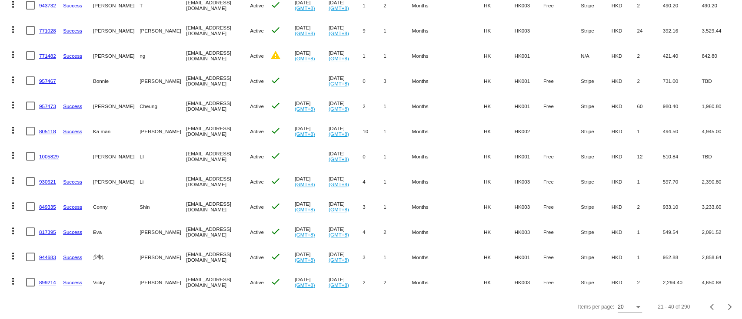
drag, startPoint x: 40, startPoint y: 171, endPoint x: 86, endPoint y: 98, distance: 86.3
click at [86, 96] on mat-table "Actions Id Last Cycle Status Customer FirstName Customer LastName Customer Emai…" at bounding box center [371, 30] width 742 height 530
click at [77, 149] on mat-cell at bounding box center [78, 156] width 30 height 25
drag, startPoint x: 49, startPoint y: 251, endPoint x: 41, endPoint y: 247, distance: 8.7
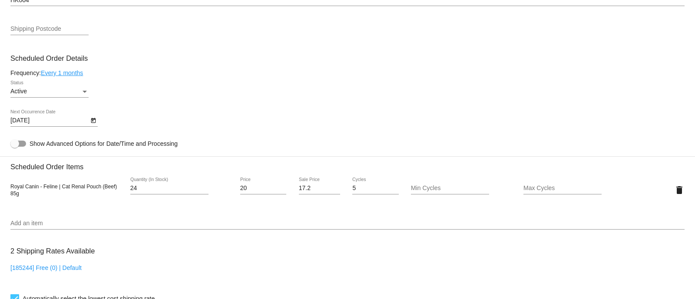
scroll to position [597, 0]
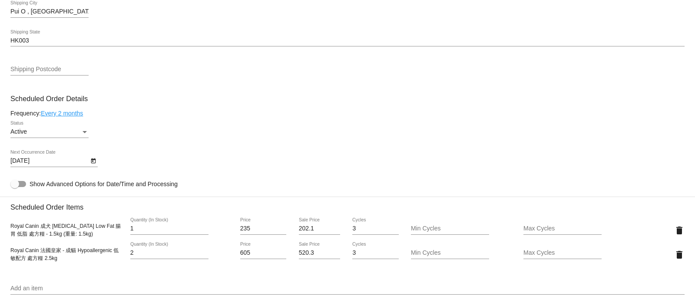
scroll to position [489, 0]
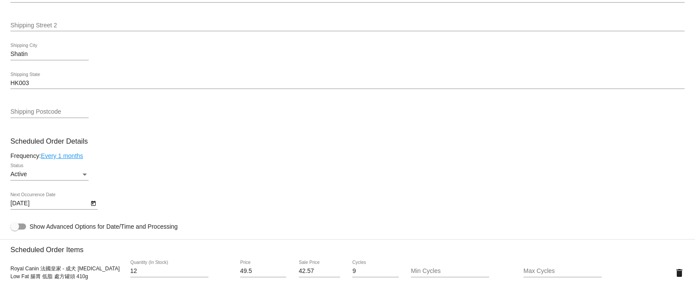
scroll to position [434, 0]
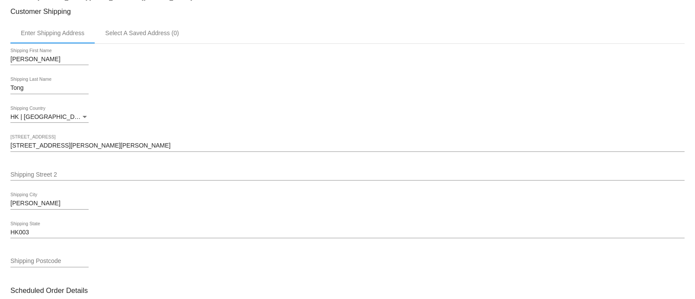
scroll to position [489, 0]
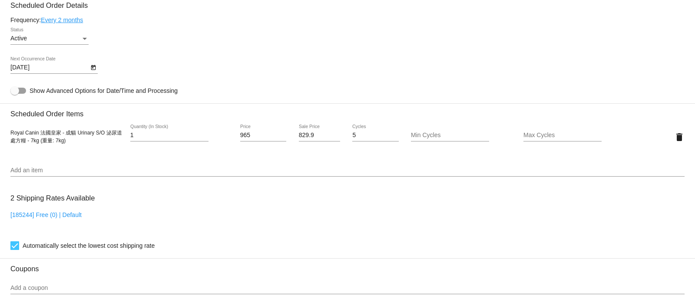
scroll to position [543, 0]
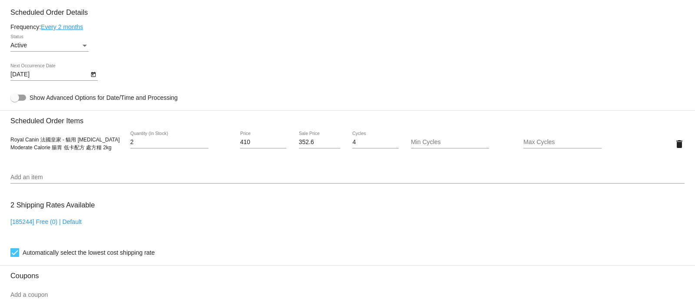
scroll to position [597, 0]
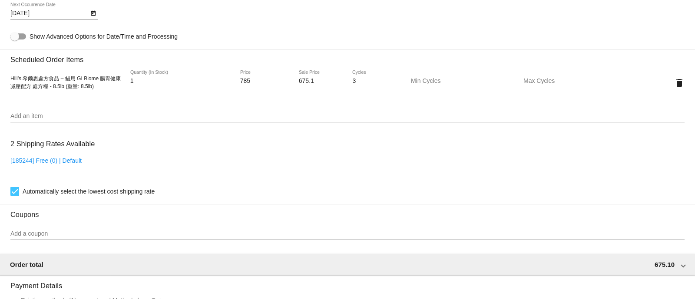
scroll to position [379, 0]
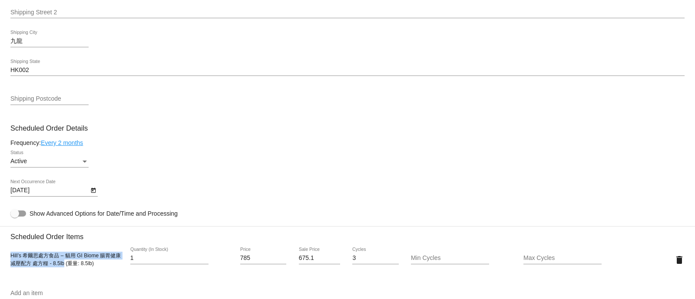
drag, startPoint x: 10, startPoint y: 258, endPoint x: 65, endPoint y: 272, distance: 56.7
click at [65, 272] on div "Hill’s 希爾思處方食品 – 貓用 GI Biome 腸胃健康减壓配方 處方糧 - 8.5lb (重量: 8.5lb) 1 Quantity (In St…" at bounding box center [347, 260] width 674 height 25
copy span "Hill’s 希爾思處方食品 – 貓用 GI Biome 腸胃健康减壓配方 處方糧 - 8.5lb"
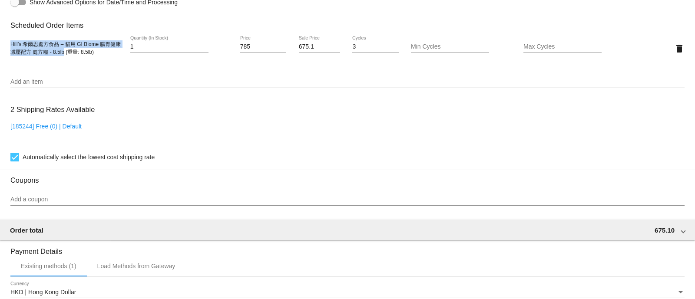
scroll to position [542, 0]
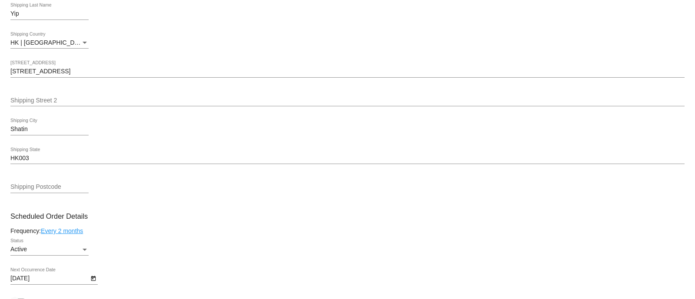
scroll to position [380, 0]
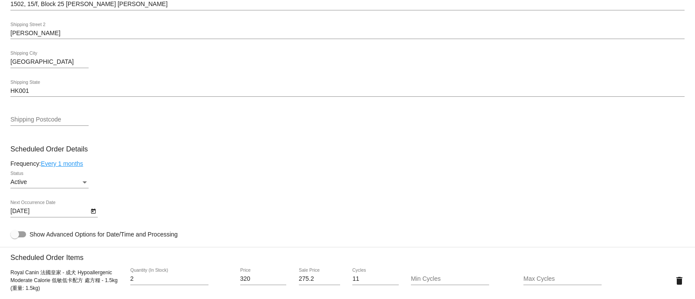
scroll to position [434, 0]
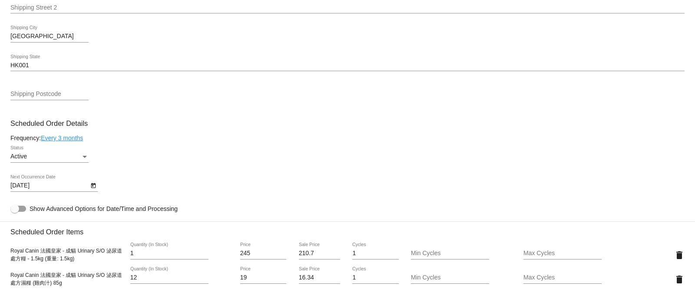
scroll to position [434, 0]
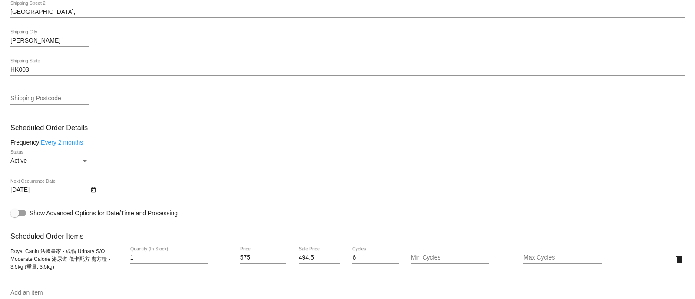
scroll to position [434, 0]
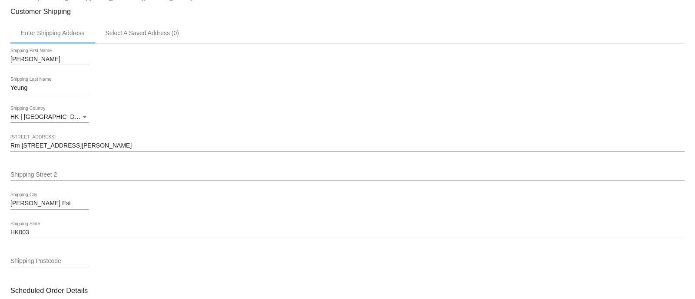
scroll to position [543, 0]
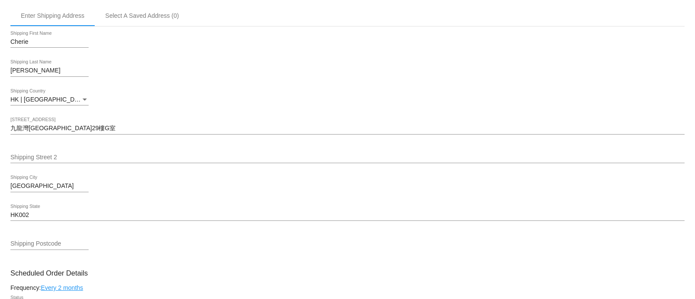
scroll to position [489, 0]
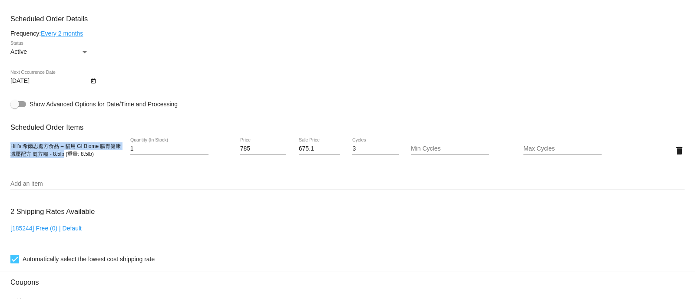
drag, startPoint x: 12, startPoint y: 151, endPoint x: 63, endPoint y: 162, distance: 52.4
click at [63, 158] on div "Hill’s 希爾思處方食品 – 貓用 GI Biome 腸胃健康减壓配方 處方糧 - 8.5lb (重量: 8.5lb)" at bounding box center [66, 150] width 113 height 16
copy span "Hill’s 希爾思處方食品 – 貓用 GI Biome 腸胃健康减壓配方 處方糧 - 8.5lb"
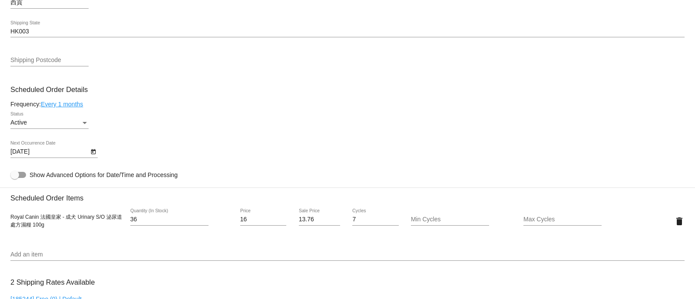
scroll to position [434, 0]
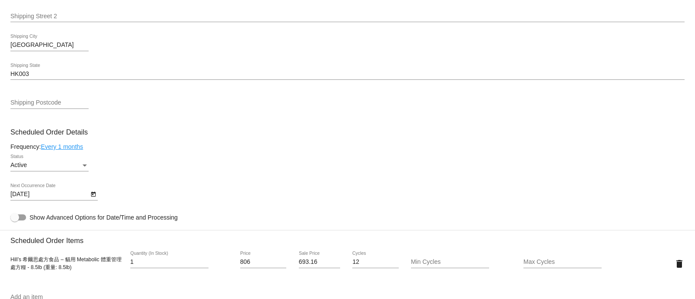
scroll to position [543, 0]
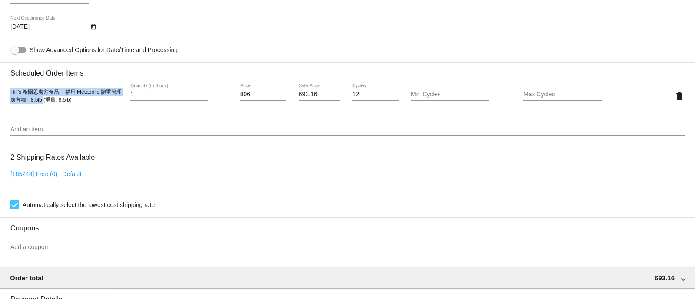
drag, startPoint x: 12, startPoint y: 99, endPoint x: 50, endPoint y: 102, distance: 37.9
click at [50, 102] on span "Hill’s 希爾思處方食品 – 貓用 Metabolic 體重管理 處方糧 - 8.5lb (重量: 8.5lb)" at bounding box center [65, 96] width 111 height 14
copy span "Hill’s 希爾思處方食品 – 貓用 Metabolic 體重管理 處方糧 - 8.5lb"
drag, startPoint x: 253, startPoint y: 97, endPoint x: 202, endPoint y: 94, distance: 50.9
click at [202, 94] on div "Hill’s 希爾思處方食品 – 貓用 Metabolic 體重管理 處方糧 - 8.5lb (重量: 8.5lb) 1 Quantity (In Stock…" at bounding box center [347, 96] width 674 height 25
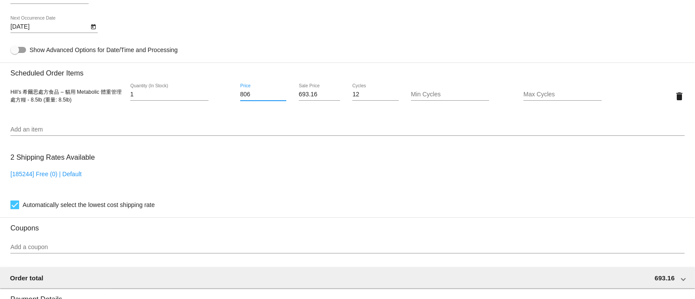
paste input "23"
type input "823"
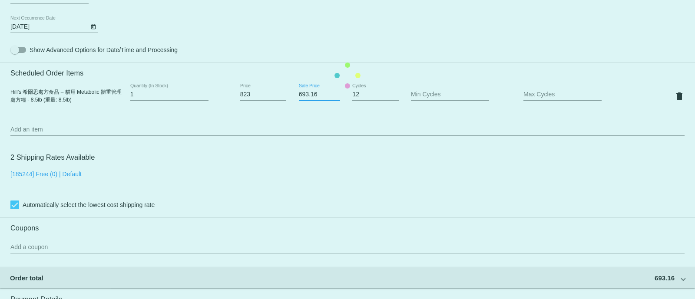
drag, startPoint x: 321, startPoint y: 96, endPoint x: 257, endPoint y: 96, distance: 63.9
click at [257, 96] on mat-card "Customer 5033120: ANDREW FONG fonglaihang@yahoo.com.hk Customer Shipping Enter …" at bounding box center [347, 75] width 695 height 869
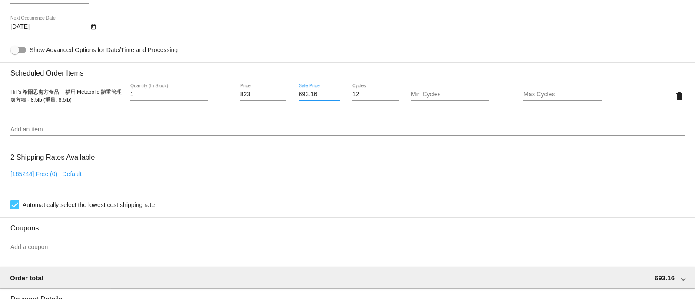
paste input "707.78"
type input "707.78"
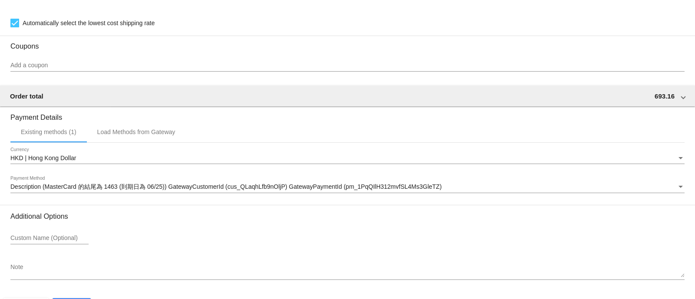
scroll to position [759, 0]
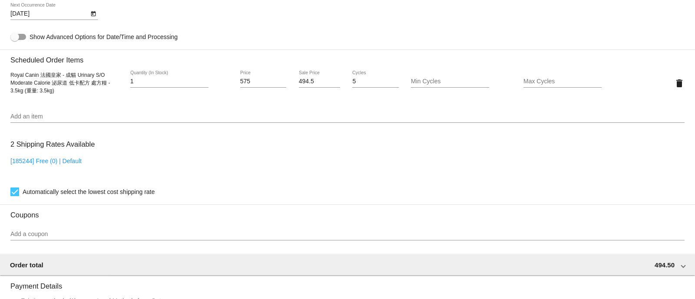
scroll to position [597, 0]
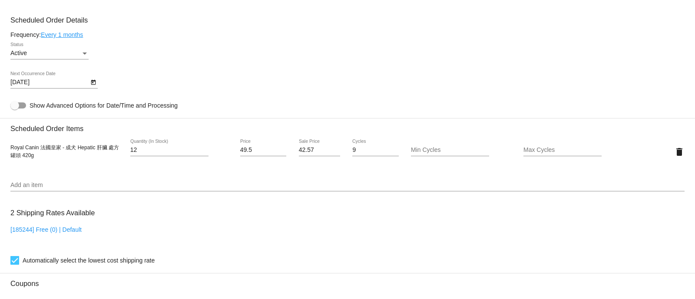
scroll to position [489, 0]
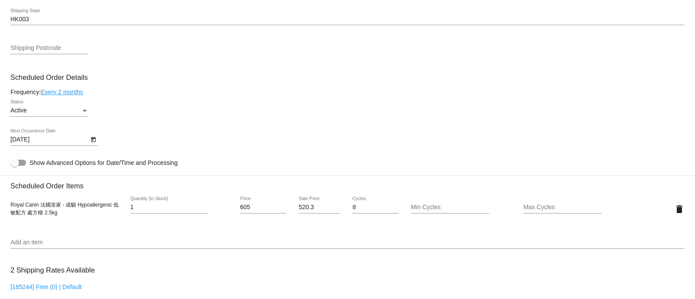
scroll to position [543, 0]
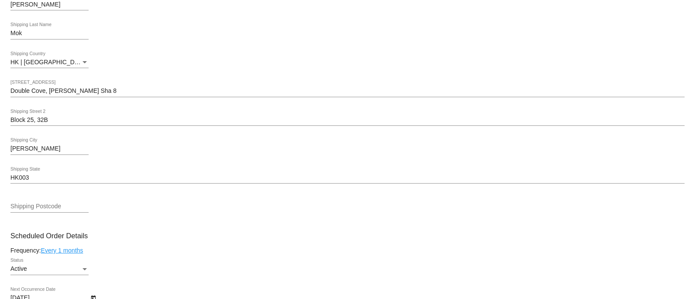
scroll to position [489, 0]
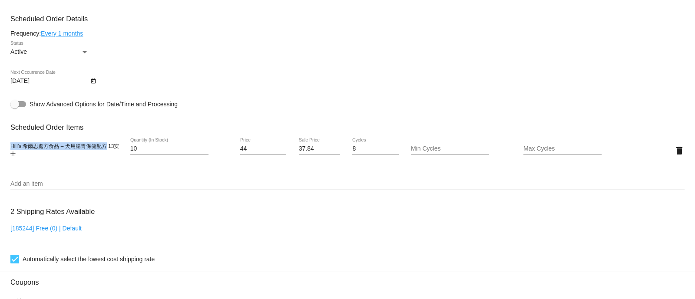
drag, startPoint x: 12, startPoint y: 153, endPoint x: 106, endPoint y: 154, distance: 94.3
click at [106, 154] on div "Hill’s 希爾思處方食品 – 犬用腸胃保健配方 13安士" at bounding box center [66, 150] width 113 height 16
copy span "Hill’s 希爾思處方食品 – 犬用腸胃保健配方"
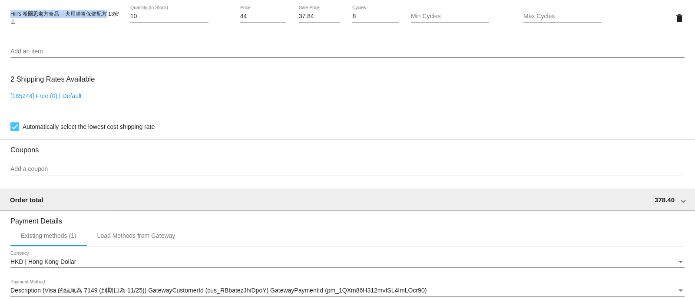
scroll to position [488, 0]
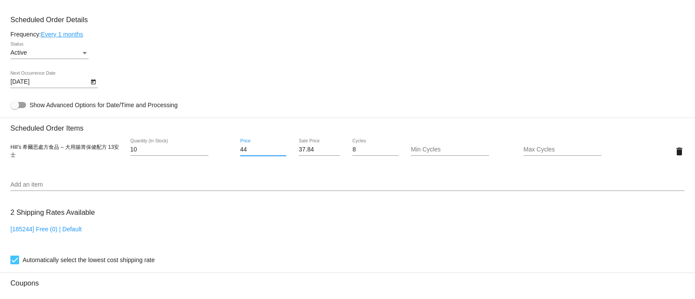
drag, startPoint x: 253, startPoint y: 151, endPoint x: 222, endPoint y: 152, distance: 31.7
click at [222, 152] on div "Hill’s 希爾思處方食品 – 犬用腸胃保健配方 13安士 10 Quantity (In Stock) 44 Price 37.84 Sale Price…" at bounding box center [347, 151] width 674 height 25
paste input "8"
type input "48"
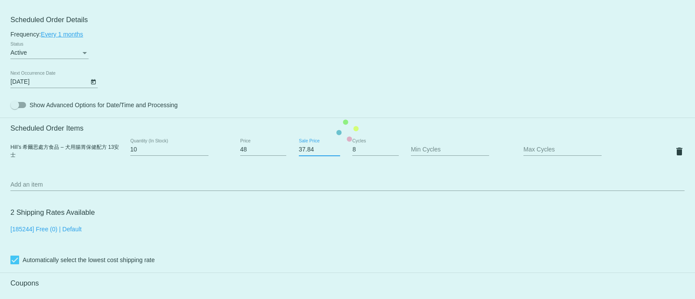
drag, startPoint x: 311, startPoint y: 155, endPoint x: 270, endPoint y: 155, distance: 41.7
click at [270, 155] on mat-card "Customer 5721669: Rachel Mok rachel.mok1@gmail.com Customer Shipping Enter Ship…" at bounding box center [347, 130] width 695 height 869
paste input "41.28"
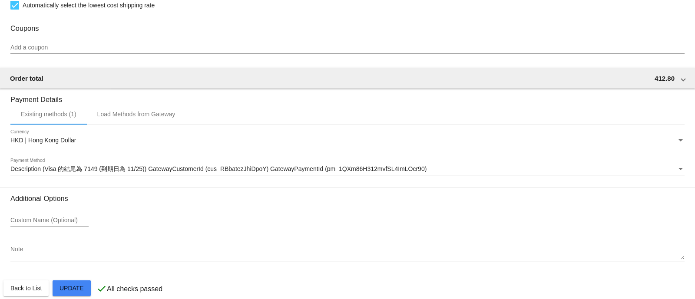
scroll to position [759, 0]
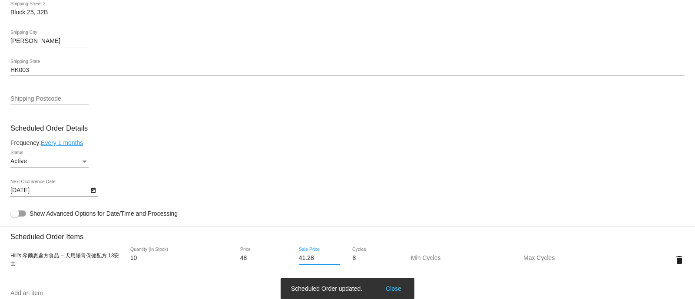
type input "41.28"
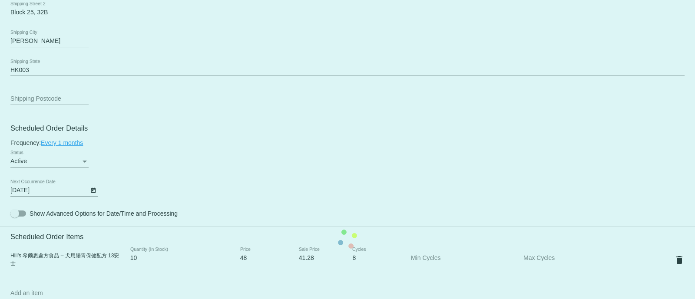
click at [278, 126] on mat-card "Customer 5721669: Rachel Mok rachel.mok1@gmail.com Customer Shipping Enter Ship…" at bounding box center [347, 239] width 695 height 869
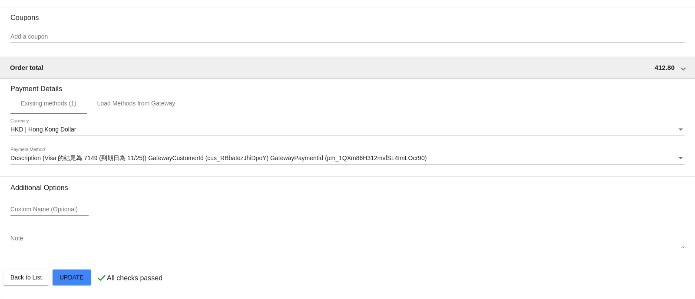
scroll to position [759, 0]
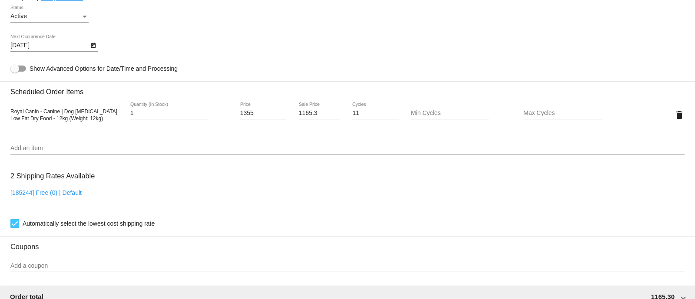
scroll to position [543, 0]
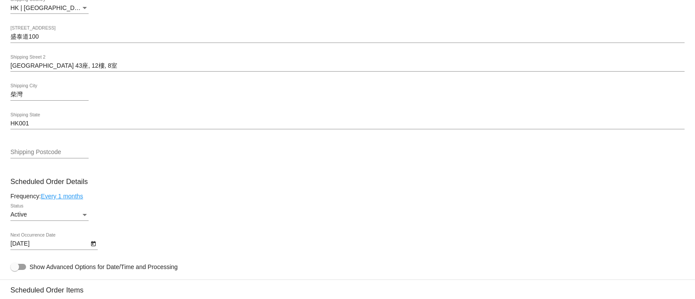
scroll to position [543, 0]
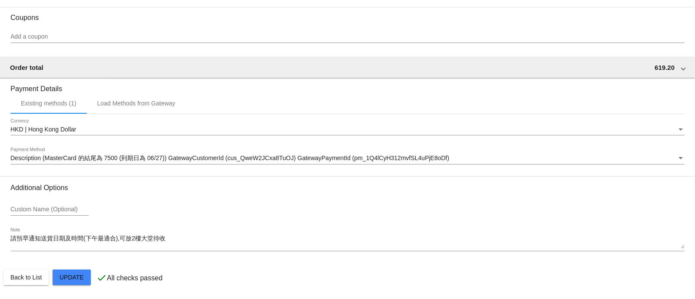
scroll to position [434, 0]
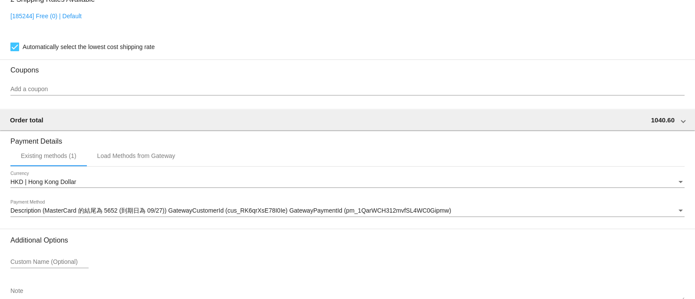
scroll to position [542, 0]
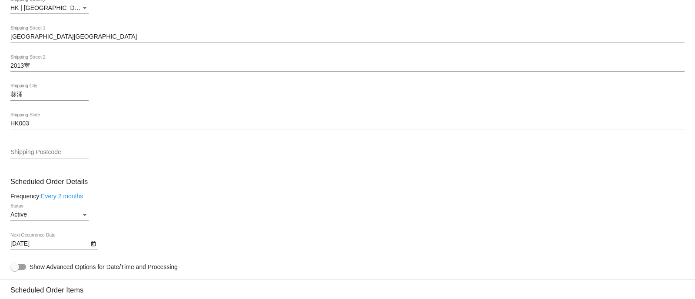
scroll to position [597, 0]
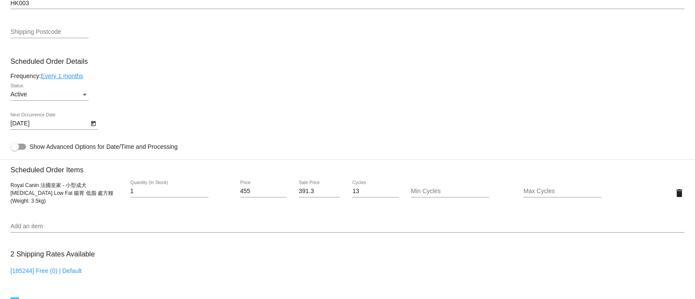
scroll to position [543, 0]
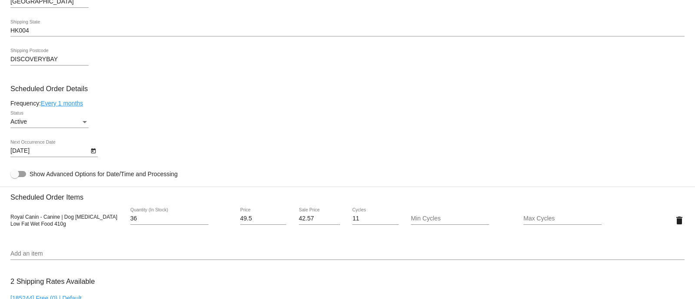
scroll to position [434, 0]
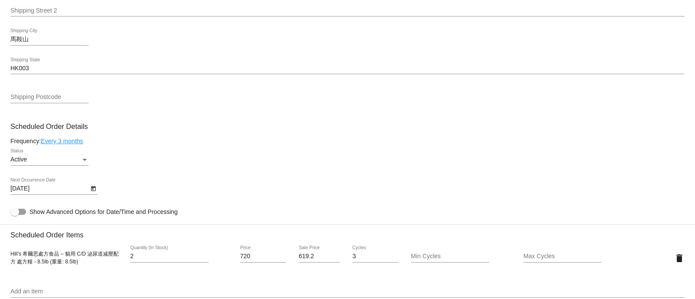
scroll to position [434, 0]
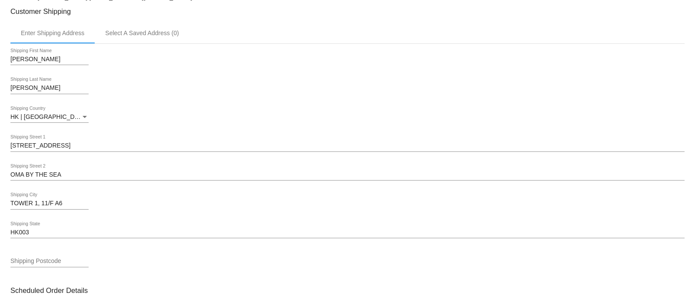
scroll to position [434, 0]
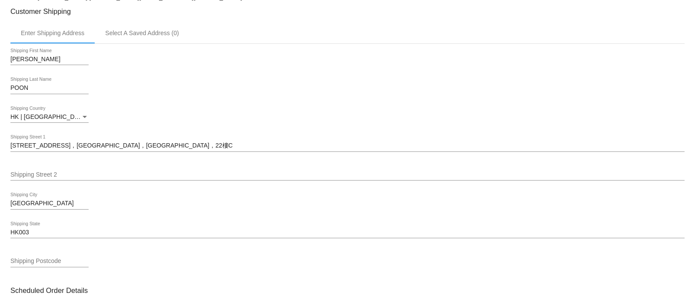
scroll to position [543, 0]
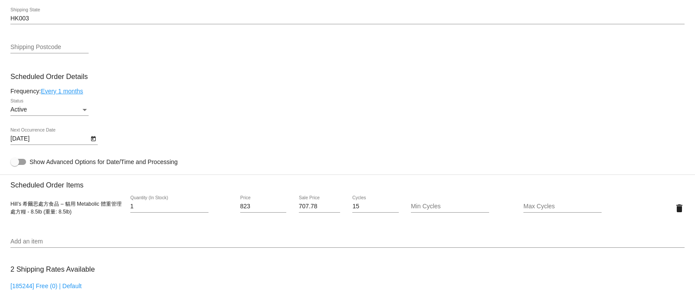
scroll to position [489, 0]
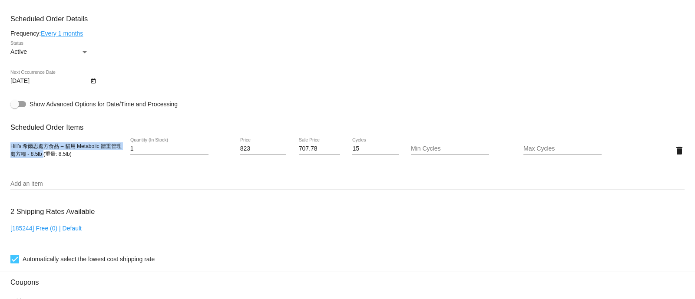
drag, startPoint x: 11, startPoint y: 149, endPoint x: 50, endPoint y: 162, distance: 40.7
click at [50, 162] on div "Hill’s 希爾思處方食品 – 貓用 Metabolic 體重管理 處方糧 - 8.5lb (重量: 8.5lb) 1 Quantity (In Stock…" at bounding box center [347, 150] width 674 height 25
copy span "Hill’s 希爾思處方食品 – 貓用 Metabolic 體重管理 處方糧 - 8.5lb"
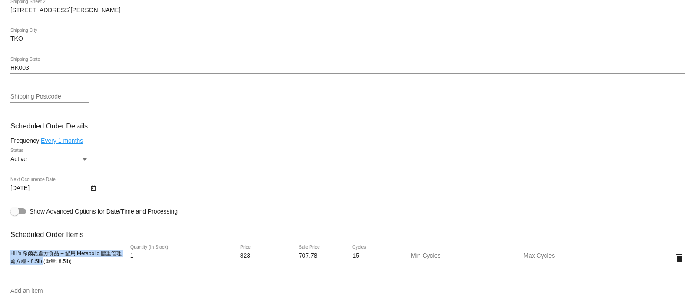
scroll to position [380, 0]
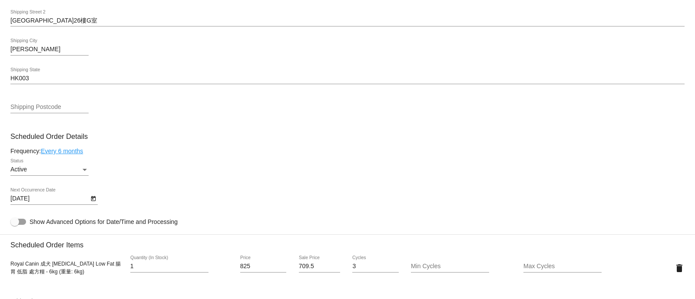
scroll to position [489, 0]
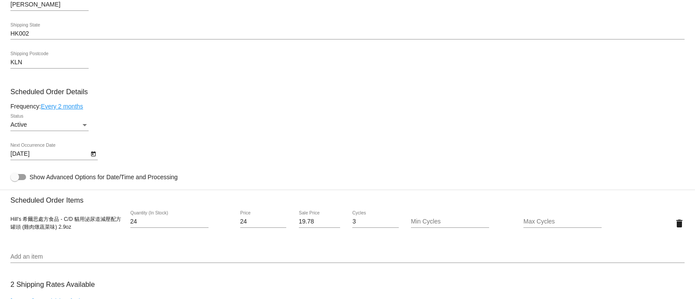
scroll to position [489, 0]
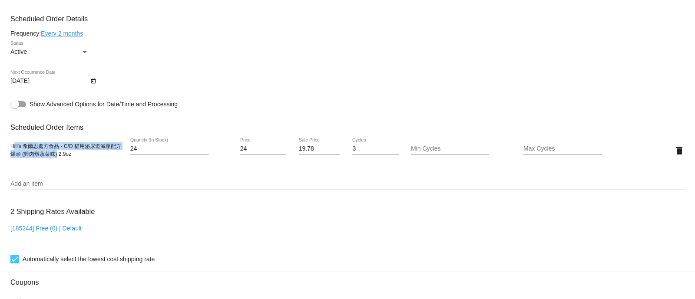
drag, startPoint x: 12, startPoint y: 152, endPoint x: 56, endPoint y: 158, distance: 44.7
click at [56, 157] on span "Hill's 希爾思處方食品 - C/D 貓用泌尿道減壓配方罐頭 (雞肉燉蔬菜味) 2.9oz" at bounding box center [65, 150] width 111 height 14
drag, startPoint x: 10, startPoint y: 150, endPoint x: 57, endPoint y: 158, distance: 47.6
click at [57, 157] on span "Hill's 希爾思處方食品 - C/D 貓用泌尿道減壓配方罐頭 (雞肉燉蔬菜味) 2.9oz" at bounding box center [65, 150] width 111 height 14
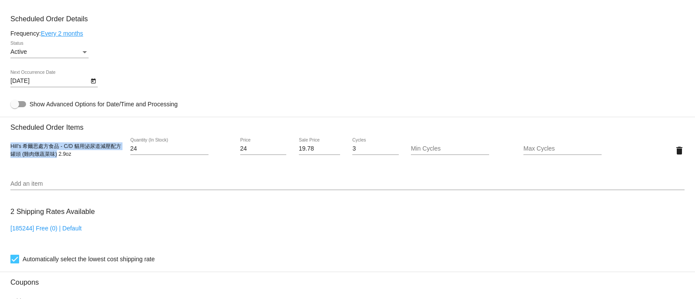
copy span "Hill's 希爾思處方食品 - C/D 貓用泌尿道減壓配方罐頭 (雞肉燉蔬菜味)"
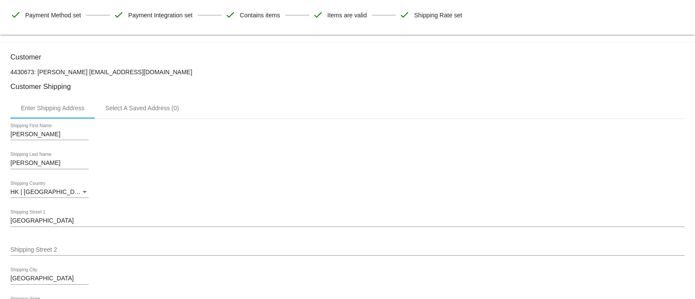
scroll to position [380, 0]
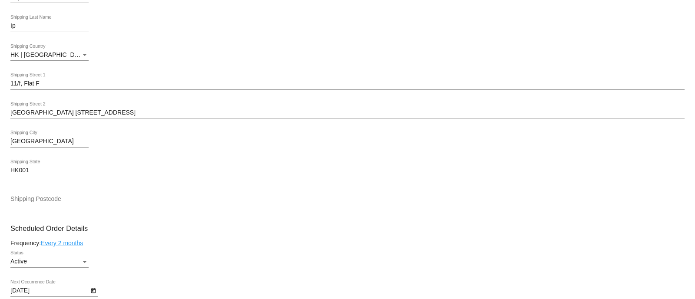
scroll to position [434, 0]
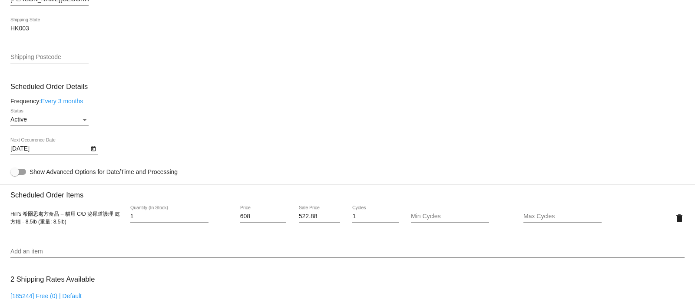
scroll to position [489, 0]
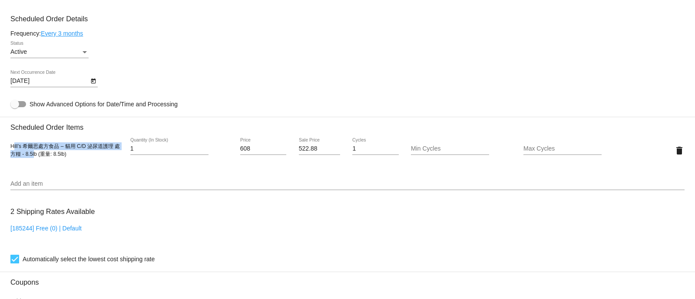
drag, startPoint x: 12, startPoint y: 149, endPoint x: 34, endPoint y: 159, distance: 24.5
click at [34, 157] on span "Hill’s 希爾思處方食品 – 貓用 C/D 泌尿道護理 處方糧 - 8.5lb (重量: 8.5lb)" at bounding box center [64, 150] width 109 height 14
click at [39, 157] on span "Hill’s 希爾思處方食品 – 貓用 C/D 泌尿道護理 處方糧 - 8.5lb (重量: 8.5lb)" at bounding box center [64, 150] width 109 height 14
drag, startPoint x: 36, startPoint y: 159, endPoint x: 11, endPoint y: 152, distance: 26.3
click at [11, 152] on span "Hill’s 希爾思處方食品 – 貓用 C/D 泌尿道護理 處方糧 - 8.5lb (重量: 8.5lb)" at bounding box center [64, 150] width 109 height 14
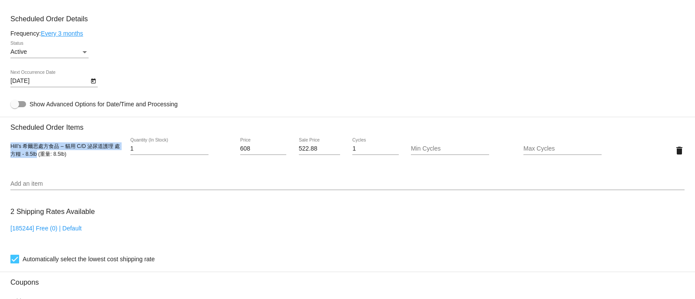
copy span "Hill’s 希爾思處方食品 – 貓用 C/D 泌尿道護理 處方糧 - 8.5lb"
drag, startPoint x: 257, startPoint y: 154, endPoint x: 214, endPoint y: 153, distance: 43.0
click at [214, 153] on div "Hill’s 希爾思處方食品 – 貓用 C/D 泌尿道護理 處方糧 - 8.5lb (重量: 8.5lb) 1 Quantity (In Stock) 608…" at bounding box center [347, 150] width 674 height 25
paste input "39"
type input "639"
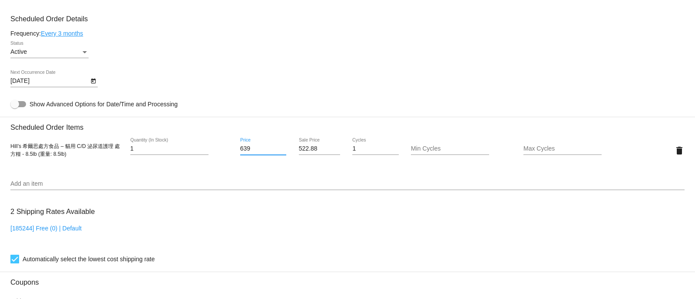
click at [305, 150] on mat-card "Customer 6539457: Ronald Kong [EMAIL_ADDRESS][DOMAIN_NAME] Customer Shipping En…" at bounding box center [347, 129] width 695 height 869
drag, startPoint x: 318, startPoint y: 153, endPoint x: 283, endPoint y: 154, distance: 35.2
click at [283, 154] on div "Hill’s [PERSON_NAME]思處方食品 – 貓用 C/D 泌尿道護理 處方糧 - 8.5lb (重量: 8.5lb) 1 Quantity (In…" at bounding box center [347, 150] width 674 height 25
type input "549.54"
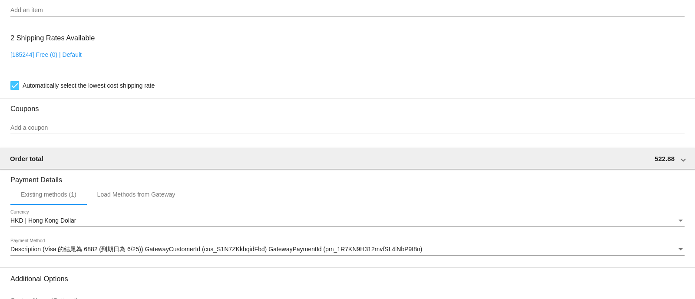
scroll to position [759, 0]
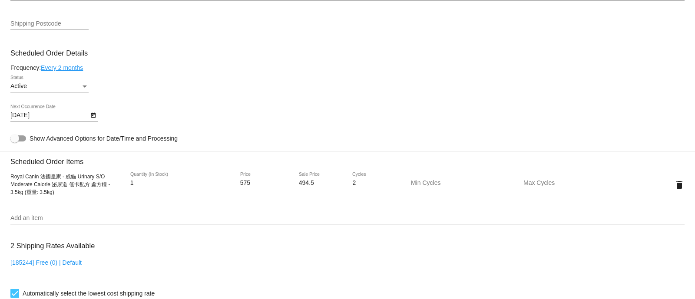
scroll to position [543, 0]
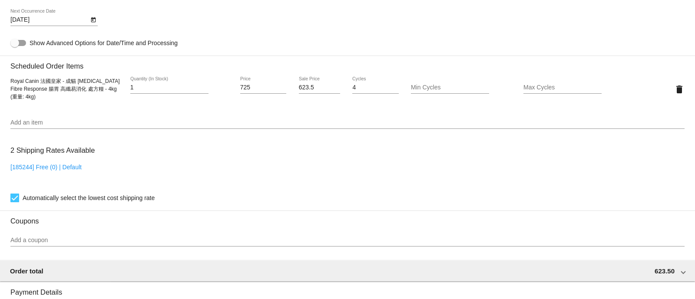
scroll to position [597, 0]
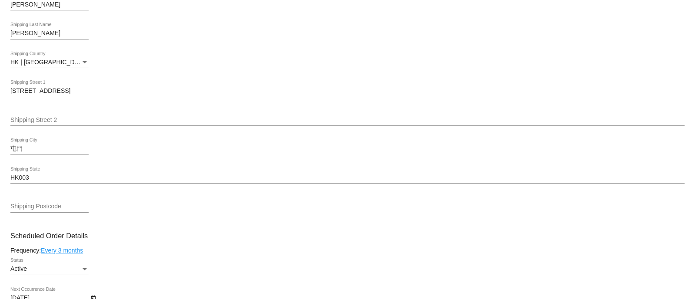
scroll to position [489, 0]
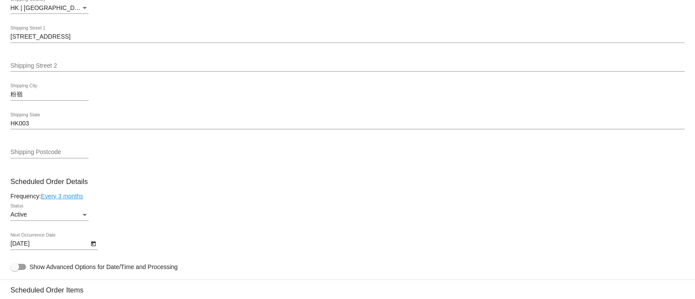
scroll to position [597, 0]
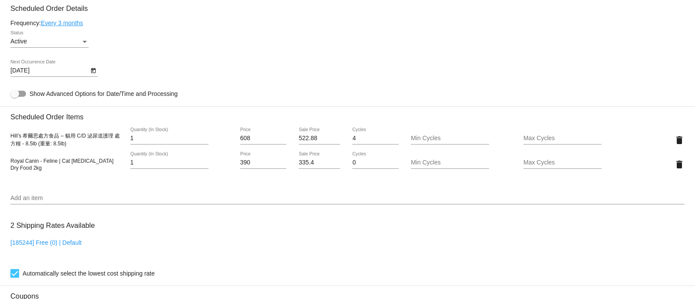
scroll to position [489, 0]
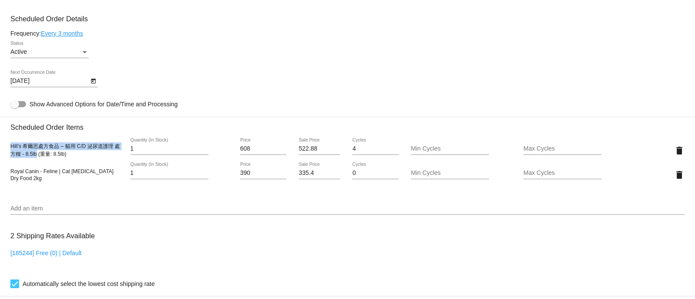
drag, startPoint x: 11, startPoint y: 150, endPoint x: 36, endPoint y: 157, distance: 26.1
click at [36, 157] on span "Hill’s 希爾思處方食品 – 貓用 C/D 泌尿道護理 處方糧 - 8.5lb (重量: 8.5lb)" at bounding box center [64, 150] width 109 height 14
copy span "Hill’s 希爾思處方食品 – 貓用 C/D 泌尿道護理 處方糧 - 8.5lb"
drag, startPoint x: 255, startPoint y: 153, endPoint x: 210, endPoint y: 162, distance: 45.7
click at [210, 162] on div "Hill’s 希爾思處方食品 – 貓用 C/D 泌尿道護理 處方糧 - 8.5lb (重量: 8.5lb) 1 Quantity (In Stock) 608…" at bounding box center [347, 150] width 674 height 25
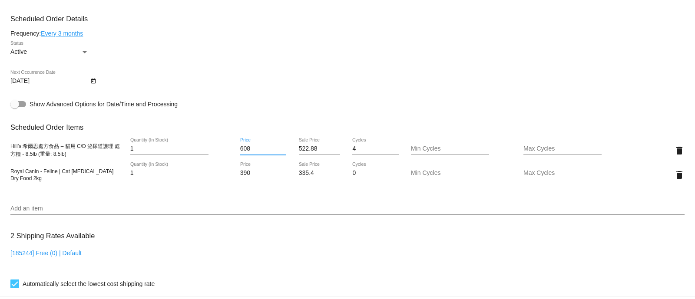
paste input "39"
type input "639"
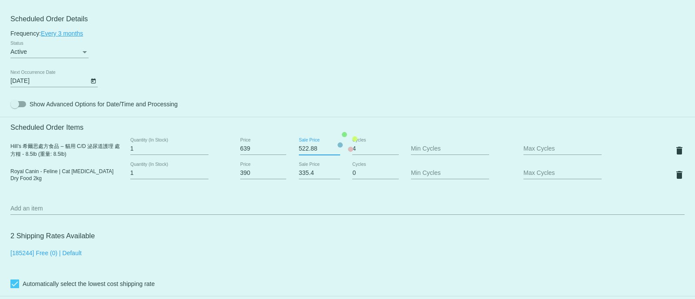
drag, startPoint x: 314, startPoint y: 149, endPoint x: 265, endPoint y: 146, distance: 49.2
click at [265, 146] on mat-card "Customer 5186728: Natalie W chingwongwong@gmail.com Customer Shipping Enter Shi…" at bounding box center [347, 141] width 695 height 893
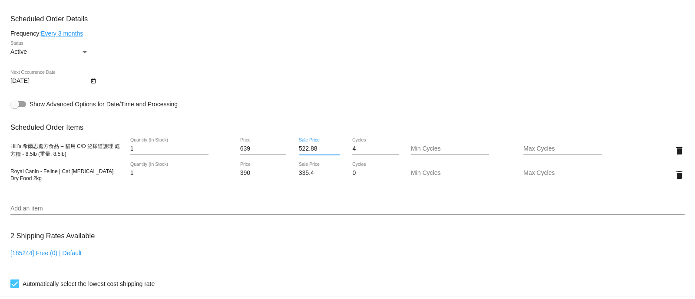
paste input "49.54"
type input "549.54"
click at [306, 93] on mat-card "Customer 5186728: Natalie W chingwongwong@gmail.com Customer Shipping Enter Shi…" at bounding box center [347, 141] width 695 height 893
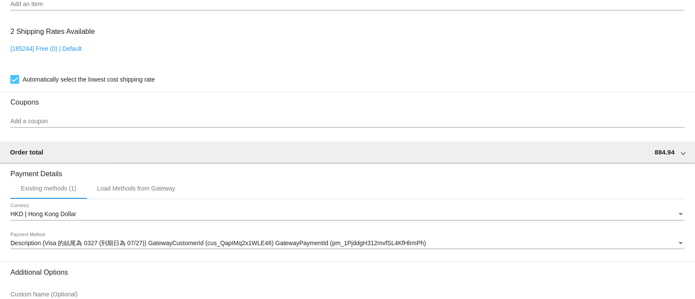
scroll to position [784, 0]
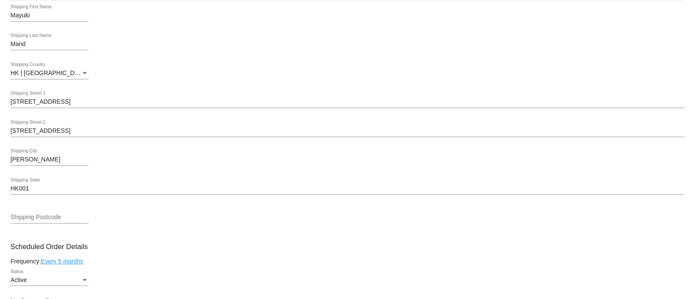
scroll to position [380, 0]
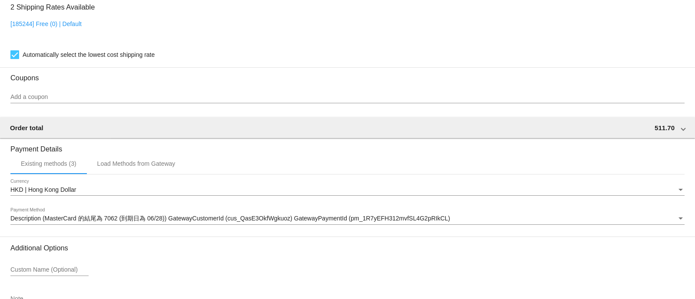
scroll to position [542, 0]
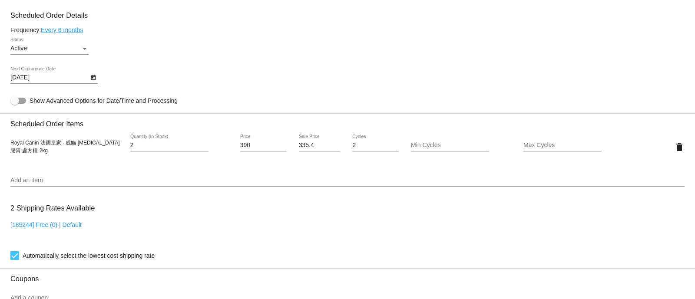
scroll to position [543, 0]
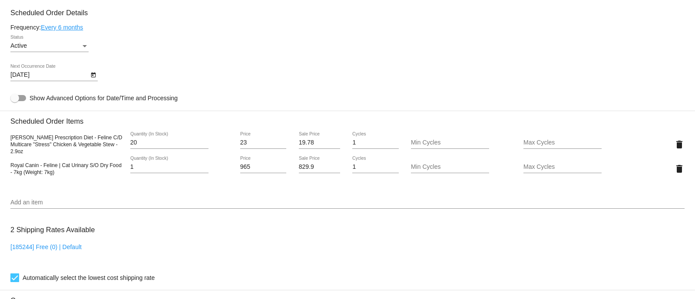
scroll to position [597, 0]
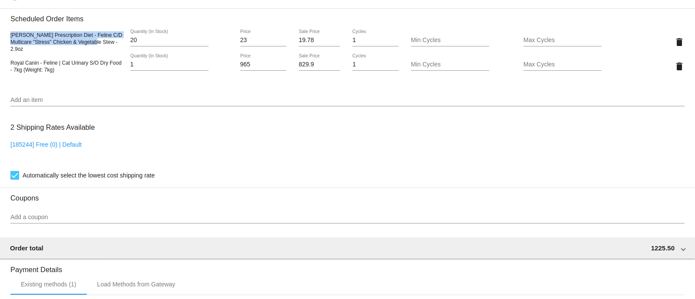
drag, startPoint x: 11, startPoint y: 40, endPoint x: 91, endPoint y: 51, distance: 81.1
click at [91, 51] on span "Hill's Prescription Diet - Feline C/D Multicare "Stress" Chicken & Vegetable St…" at bounding box center [66, 42] width 112 height 20
copy span "Hill's Prescription Diet - Feline C/D Multicare "Stress" Chicken & Vegetable St…"
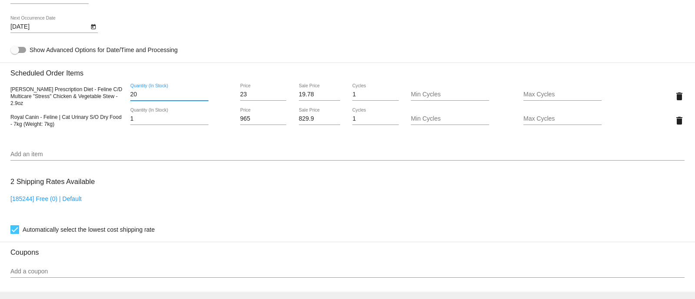
drag, startPoint x: 146, startPoint y: 97, endPoint x: 124, endPoint y: 96, distance: 22.6
click at [124, 96] on div "20 Quantity (In Stock)" at bounding box center [179, 96] width 113 height 25
drag, startPoint x: 243, startPoint y: 96, endPoint x: 231, endPoint y: 95, distance: 12.6
click at [231, 95] on div "Hill's Prescription Diet - Feline C/D Multicare "Stress" Chicken & Vegetable St…" at bounding box center [347, 96] width 674 height 25
paste input "4"
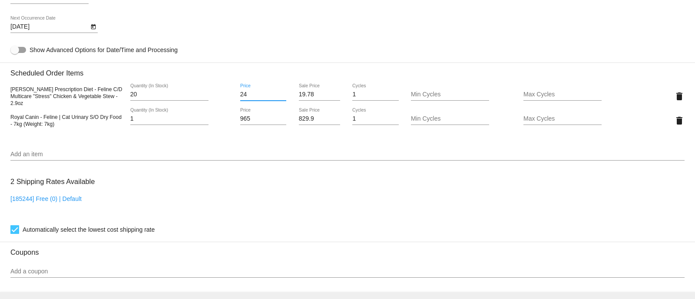
type input "24"
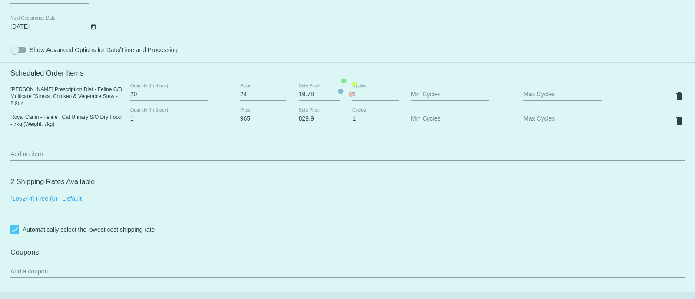
click at [228, 146] on mat-card "Customer 5553831: Alvin Chu alvinchu505@yahoo.com.hk Customer Shipping Enter Sh…" at bounding box center [347, 87] width 695 height 893
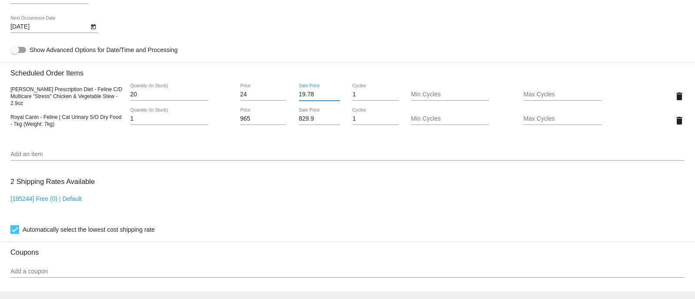
drag, startPoint x: 322, startPoint y: 97, endPoint x: 293, endPoint y: 99, distance: 29.2
click at [293, 99] on div "19.78 Sale Price" at bounding box center [319, 96] width 56 height 25
paste input "20.64"
type input "20.64"
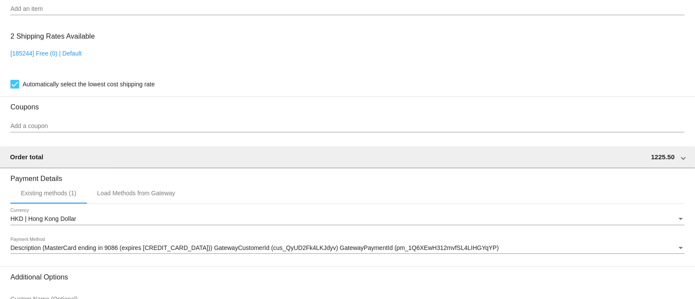
scroll to position [784, 0]
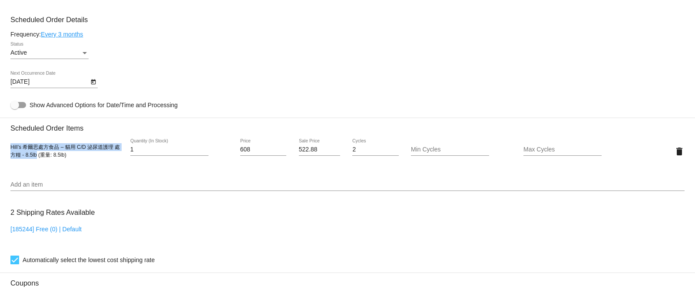
drag, startPoint x: 12, startPoint y: 149, endPoint x: 36, endPoint y: 157, distance: 25.8
click at [36, 157] on span "Hill’s 希爾思處方食品 – 貓用 C/D 泌尿道護理 處方糧 - 8.5lb (重量: 8.5lb)" at bounding box center [64, 151] width 109 height 14
copy span "Hill’s 希爾思處方食品 – 貓用 C/D 泌尿道護理 處方糧 - 8.5lb"
drag, startPoint x: 258, startPoint y: 153, endPoint x: 193, endPoint y: 150, distance: 65.7
click at [193, 150] on div "Hill’s 希爾思處方食品 – 貓用 C/D 泌尿道護理 處方糧 - 8.5lb (重量: 8.5lb) 1 Quantity (In Stock) 608…" at bounding box center [347, 151] width 674 height 25
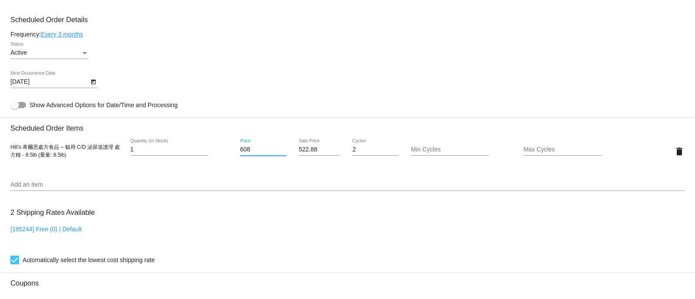
paste input "39"
type input "639"
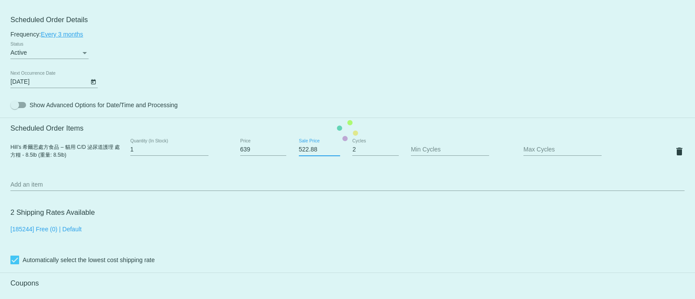
drag, startPoint x: 321, startPoint y: 155, endPoint x: 270, endPoint y: 149, distance: 51.6
click at [270, 149] on mat-card "Customer 6168206: Vi Lo [EMAIL_ADDRESS][DOMAIN_NAME] Customer Shipping Enter Sh…" at bounding box center [347, 130] width 695 height 869
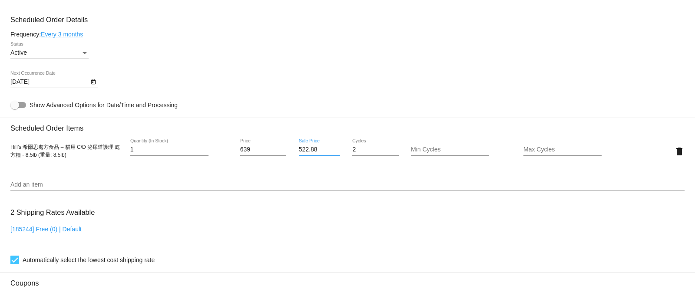
paste input "49.54"
type input "549.54"
click at [324, 177] on mat-card "Customer 6168206: Vi Lo vi0119@icloud.com Customer Shipping Enter Shipping Addr…" at bounding box center [347, 130] width 695 height 869
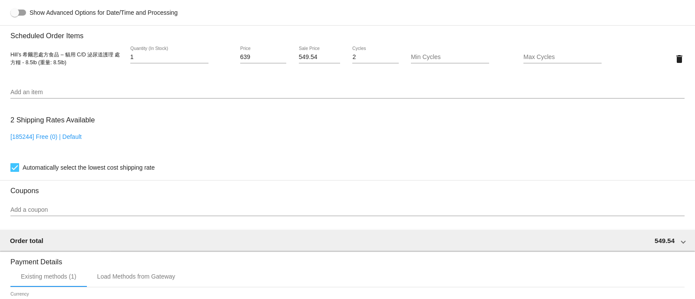
scroll to position [759, 0]
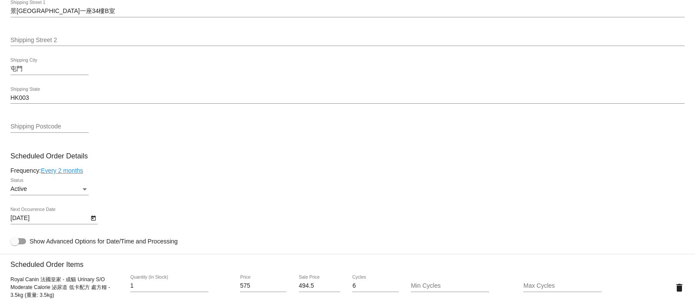
scroll to position [543, 0]
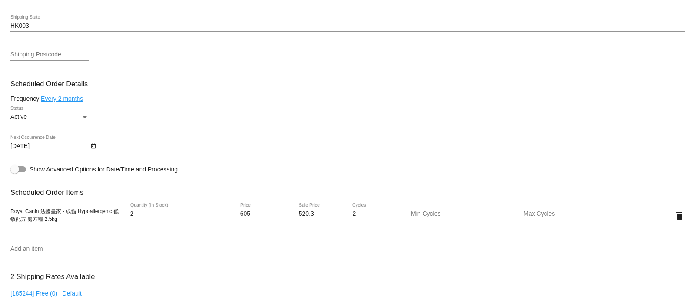
scroll to position [597, 0]
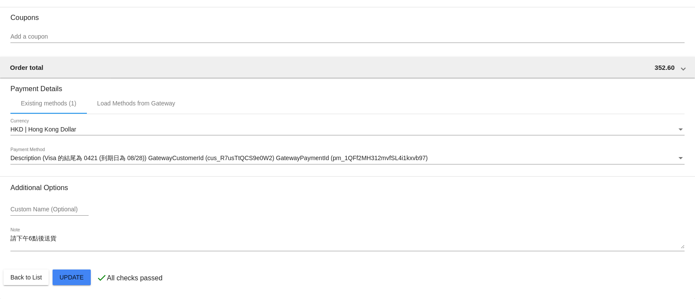
scroll to position [488, 0]
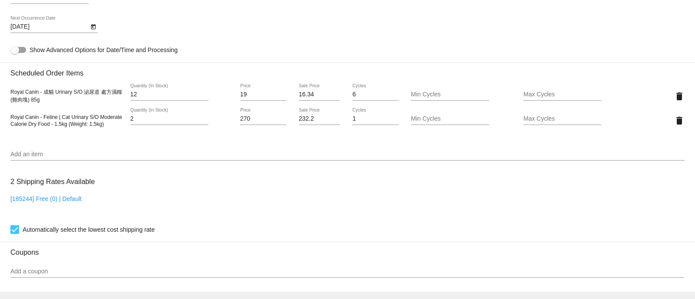
scroll to position [543, 0]
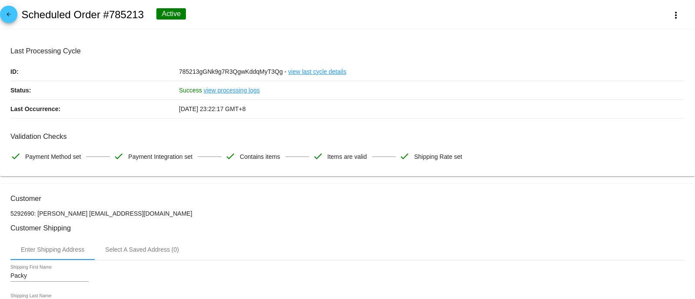
scroll to position [380, 0]
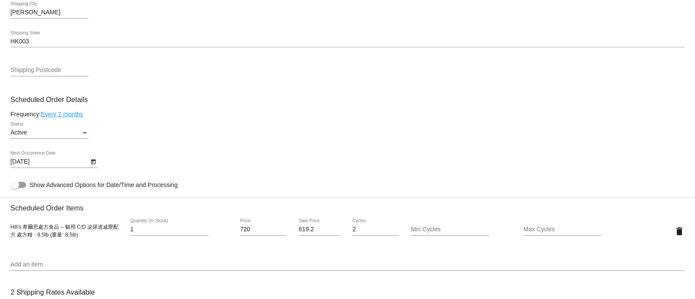
scroll to position [543, 0]
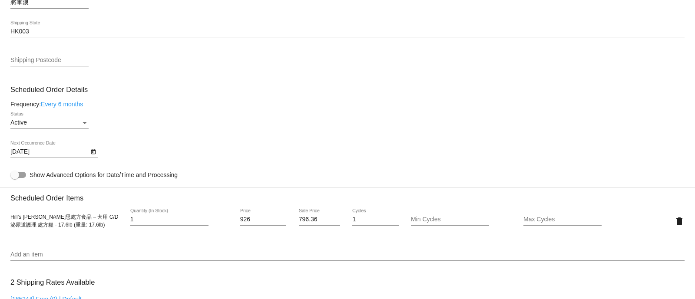
scroll to position [543, 0]
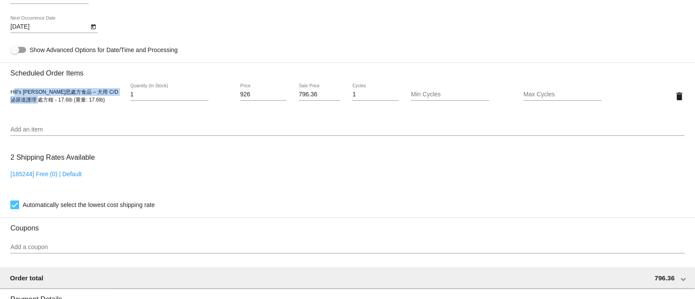
drag, startPoint x: 13, startPoint y: 94, endPoint x: 37, endPoint y: 104, distance: 25.9
click at [37, 103] on span "Hill’s 希爾思處方食品 – 犬用 C/D 泌尿道護理 處方糧 - 17.6lb (重量: 17.6lb)" at bounding box center [64, 96] width 108 height 14
drag, startPoint x: 38, startPoint y: 105, endPoint x: 11, endPoint y: 94, distance: 28.5
click at [11, 94] on span "Hill’s 希爾思處方食品 – 犬用 C/D 泌尿道護理 處方糧 - 17.6lb (重量: 17.6lb)" at bounding box center [64, 96] width 108 height 14
copy span "Hill’s 希爾思處方食品 – 犬用 C/D 泌尿道護理 處方糧 - 17.6lb"
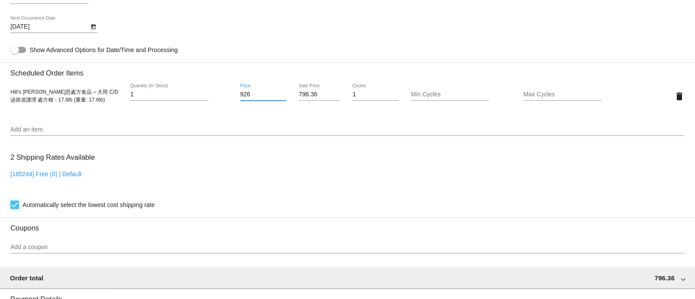
drag, startPoint x: 261, startPoint y: 99, endPoint x: 210, endPoint y: 96, distance: 50.5
click at [210, 96] on div "Hill’s 希爾思處方食品 – 犬用 C/D 泌尿道護理 處方糧 - 17.6lb (重量: 17.6lb) 1 Quantity (In Stock) 9…" at bounding box center [347, 96] width 674 height 25
paste input "82"
type input "982"
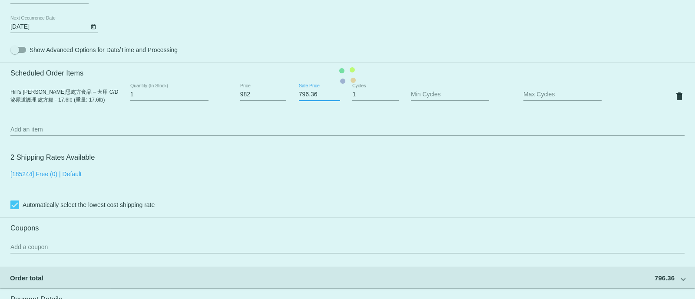
drag, startPoint x: 322, startPoint y: 99, endPoint x: 270, endPoint y: 92, distance: 52.5
click at [270, 92] on mat-card "Customer 5019874: Wong Yuet San kkchoi98@gmail.com Customer Shipping Enter Ship…" at bounding box center [347, 75] width 695 height 869
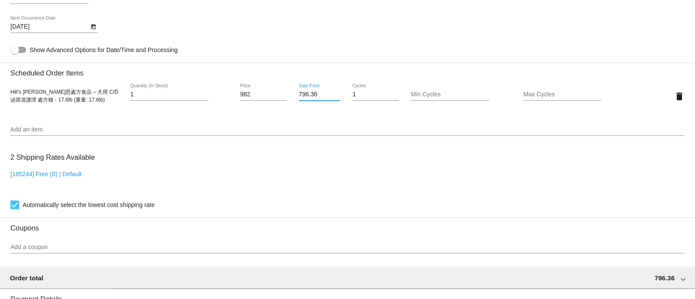
paste input "844.52"
type input "844.52"
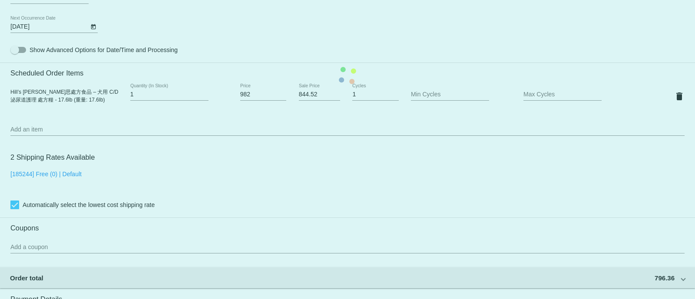
click at [321, 125] on mat-card "Customer 5019874: Wong Yuet San kkchoi98@gmail.com Customer Shipping Enter Ship…" at bounding box center [347, 75] width 695 height 869
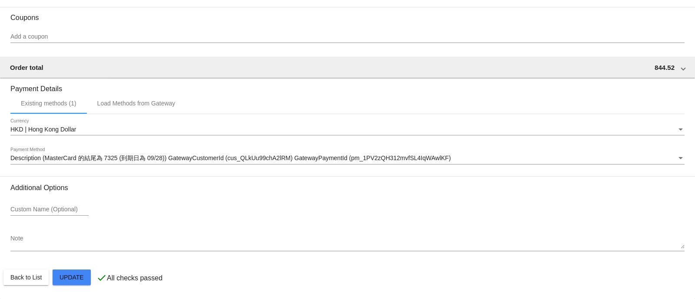
scroll to position [759, 0]
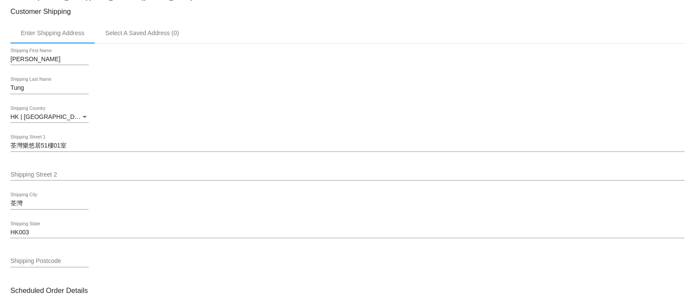
scroll to position [489, 0]
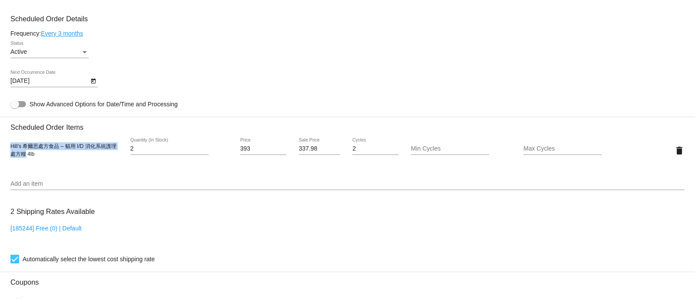
drag, startPoint x: 11, startPoint y: 150, endPoint x: 25, endPoint y: 159, distance: 16.9
click at [25, 157] on span "Hill’s 希爾思處方食品 – 貓用 I/D 消化系統護理 處方糧 4lb" at bounding box center [63, 150] width 106 height 14
copy span "Hill’s [PERSON_NAME]思處方食品 – 貓用 I/D 消化系統護理 處方糧"
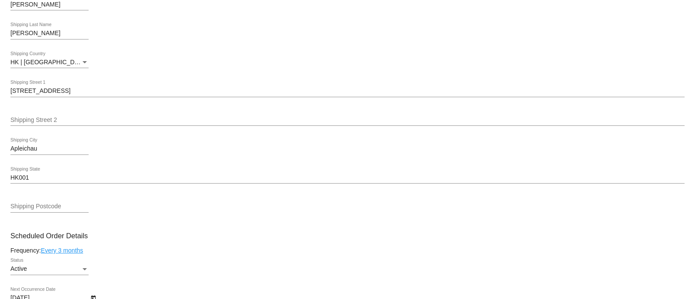
scroll to position [489, 0]
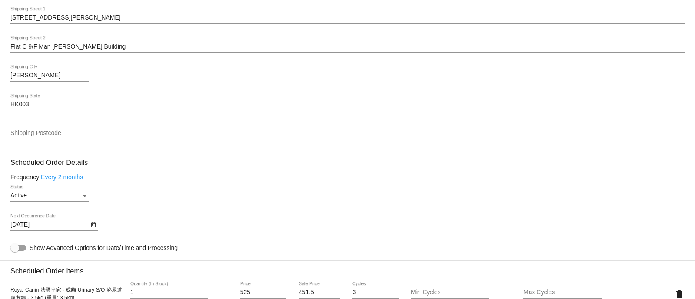
scroll to position [489, 0]
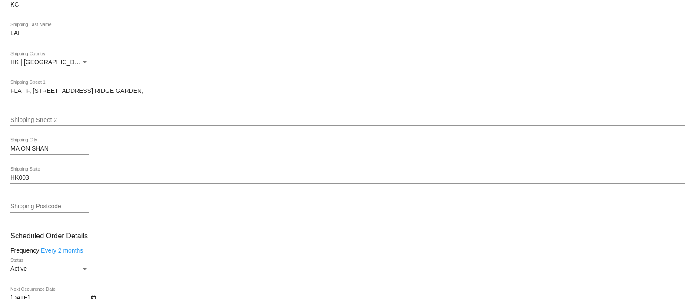
scroll to position [597, 0]
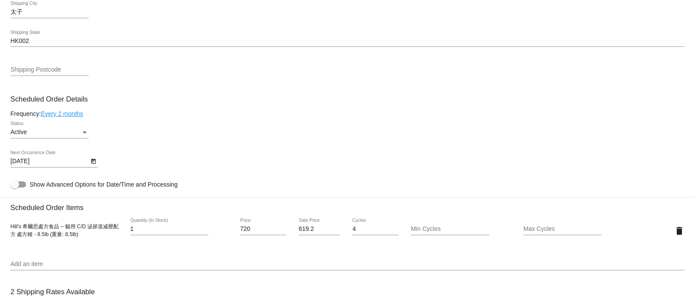
scroll to position [489, 0]
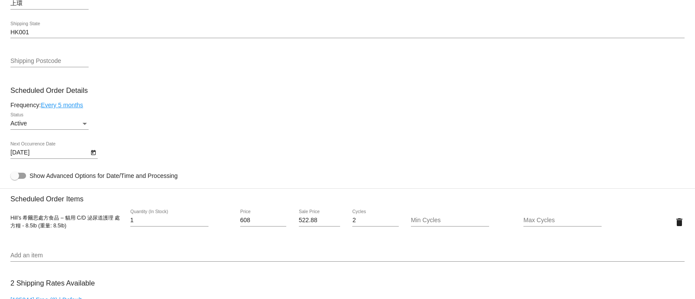
scroll to position [434, 0]
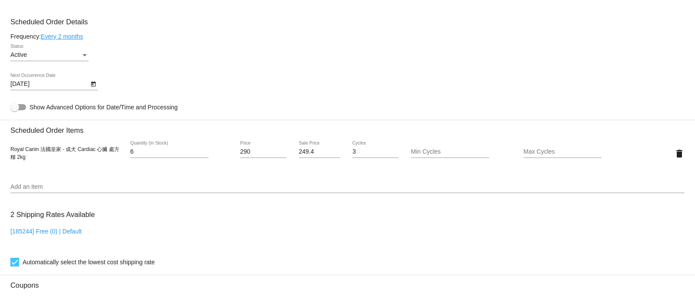
scroll to position [489, 0]
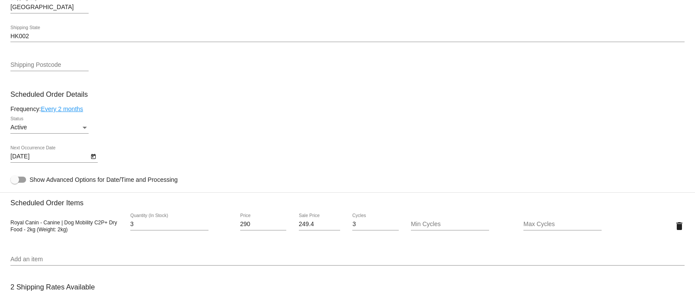
scroll to position [410, 0]
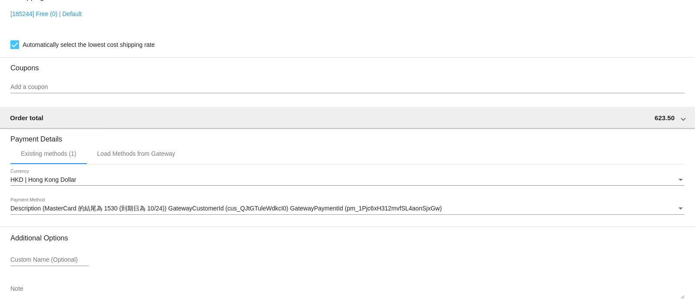
scroll to position [705, 0]
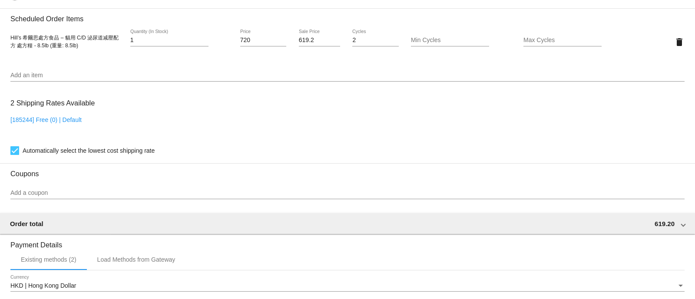
scroll to position [489, 0]
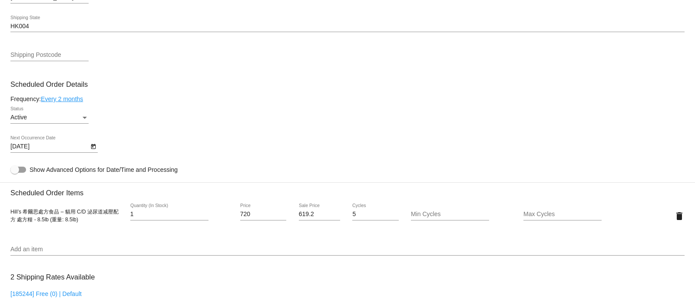
scroll to position [489, 0]
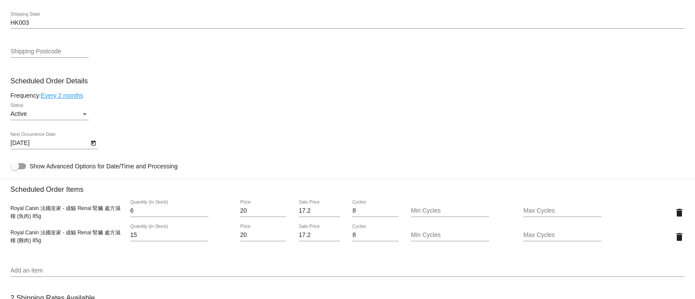
scroll to position [489, 0]
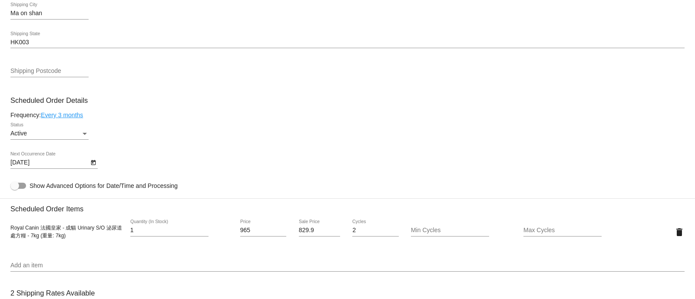
scroll to position [434, 0]
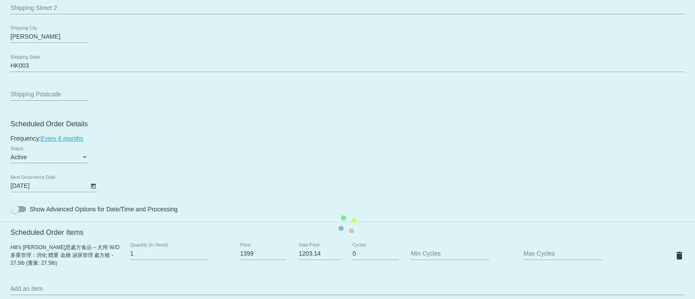
scroll to position [326, 0]
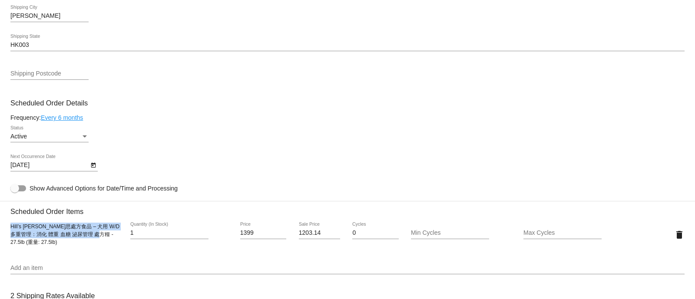
drag, startPoint x: 11, startPoint y: 233, endPoint x: 96, endPoint y: 243, distance: 86.2
click at [96, 243] on div "Hill’s 希爾思處方食品 – 犬用 W/D 多重管理：消化 體重 血糖 泌尿管理 處方糧 - 27.5lb (重量: 27.5lb)" at bounding box center [66, 234] width 113 height 23
copy span "Hill’s 希爾思處方食品 – 犬用 W/D 多重管理：消化 體重 血糖 泌尿管理 處方糧 - 27.5lb"
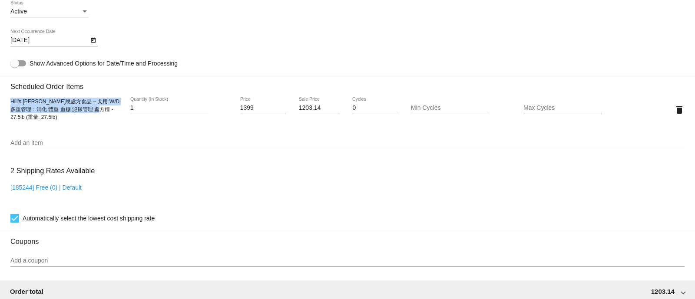
scroll to position [380, 0]
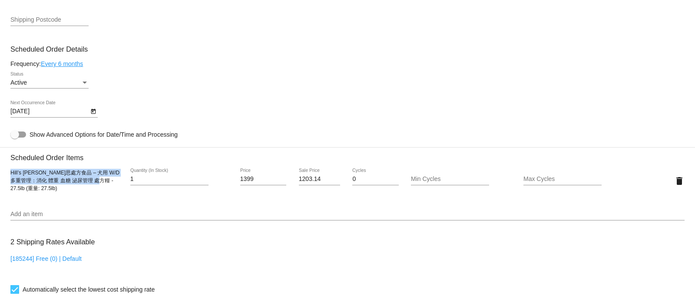
copy span "Hill’s 希爾思處方食品 – 犬用 W/D 多重管理：消化 體重 血糖 泌尿管理 處方糧 - 27.5lb"
drag, startPoint x: 250, startPoint y: 185, endPoint x: 205, endPoint y: 174, distance: 46.9
click at [205, 174] on div "Hill’s 希爾思處方食品 – 犬用 W/D 多重管理：消化 體重 血糖 泌尿管理 處方糧 - 27.5lb (重量: 27.5lb) 1 Quantity…" at bounding box center [347, 181] width 674 height 25
paste input "497"
type input "1497"
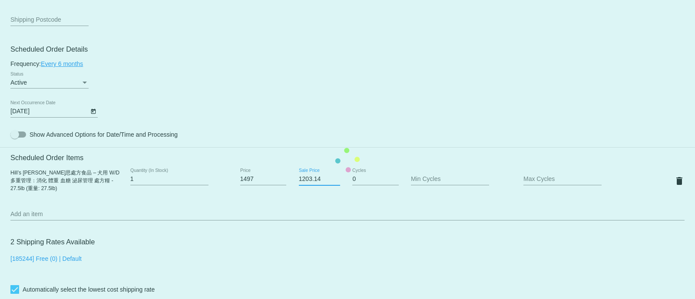
drag, startPoint x: 319, startPoint y: 185, endPoint x: 274, endPoint y: 179, distance: 46.0
click at [274, 179] on mat-card "Customer 5304561: Icy Hui huitk321@yahoo.com Customer Shipping Enter Shipping A…" at bounding box center [347, 160] width 695 height 869
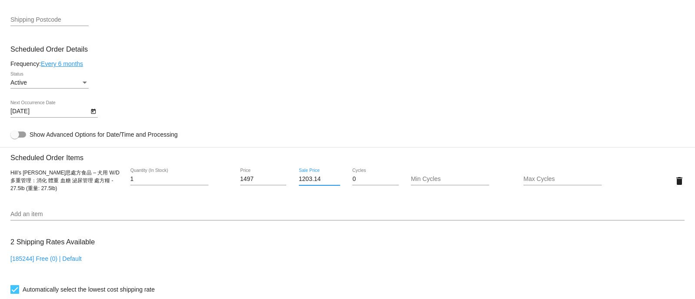
paste input "87.42"
type input "1287.42"
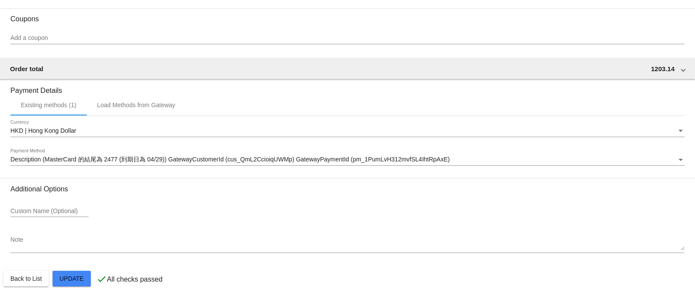
scroll to position [681, 0]
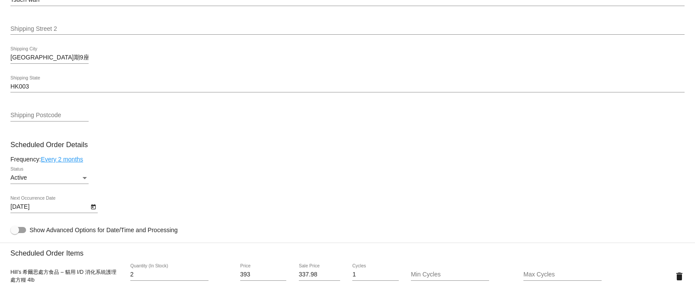
scroll to position [489, 0]
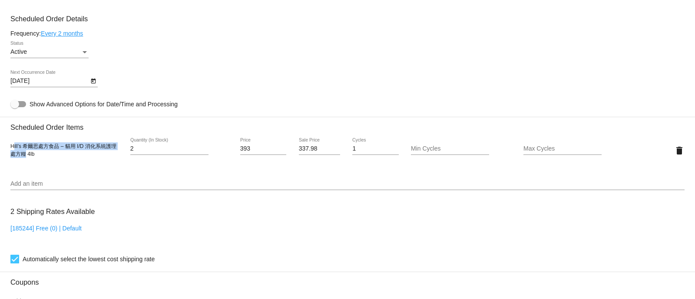
drag, startPoint x: 12, startPoint y: 151, endPoint x: 24, endPoint y: 157, distance: 13.0
click at [24, 157] on span "Hill’s 希爾思處方食品 – 貓用 I/D 消化系統護理 處方糧 4lb" at bounding box center [63, 150] width 106 height 14
drag, startPoint x: 24, startPoint y: 157, endPoint x: 12, endPoint y: 152, distance: 13.2
click at [12, 152] on span "Hill’s 希爾思處方食品 – 貓用 I/D 消化系統護理 處方糧 4lb" at bounding box center [63, 150] width 106 height 14
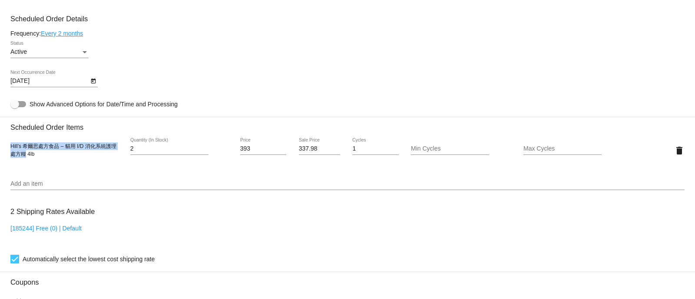
click at [12, 152] on span "Hill’s 希爾思處方食品 – 貓用 I/D 消化系統護理 處方糧 4lb" at bounding box center [63, 150] width 106 height 14
drag, startPoint x: 11, startPoint y: 151, endPoint x: 35, endPoint y: 159, distance: 24.7
click at [35, 158] on div "Hill’s 希爾思處方食品 – 貓用 I/D 消化系統護理 處方糧 4lb" at bounding box center [66, 150] width 113 height 16
copy span "Hill’s 希爾思處方食品 – 貓用 I/D 消化系統護理 處方糧 4lb"
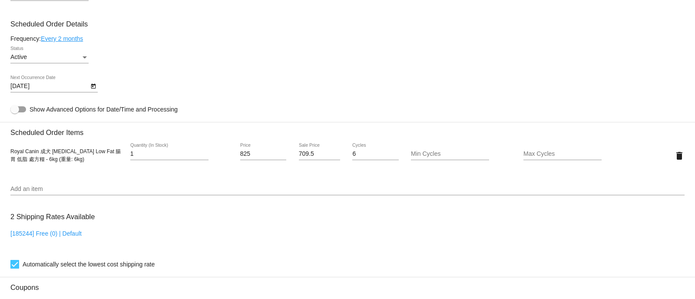
scroll to position [489, 0]
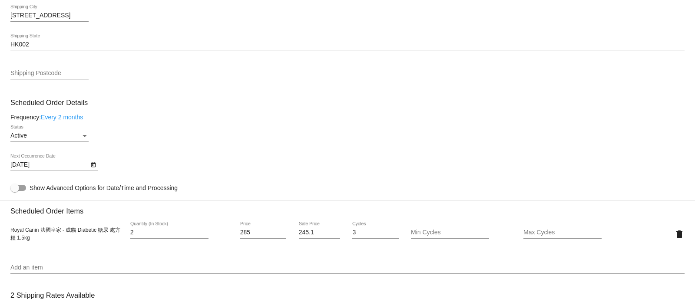
scroll to position [489, 0]
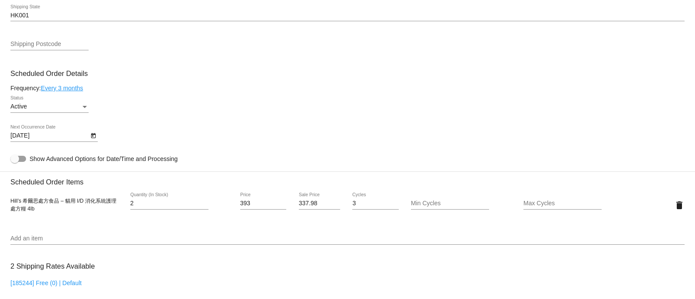
scroll to position [489, 0]
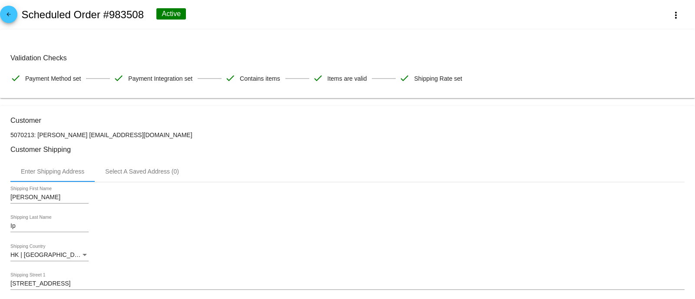
click at [196, 123] on h3 "Customer" at bounding box center [347, 120] width 674 height 8
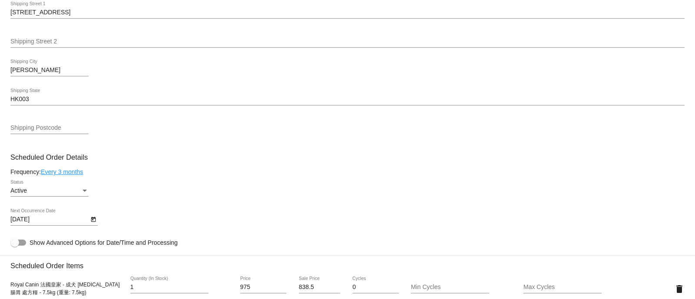
scroll to position [489, 0]
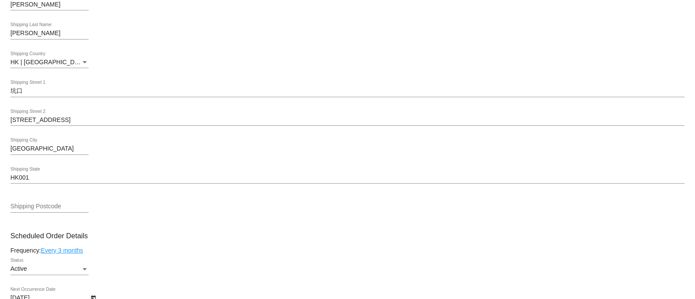
scroll to position [543, 0]
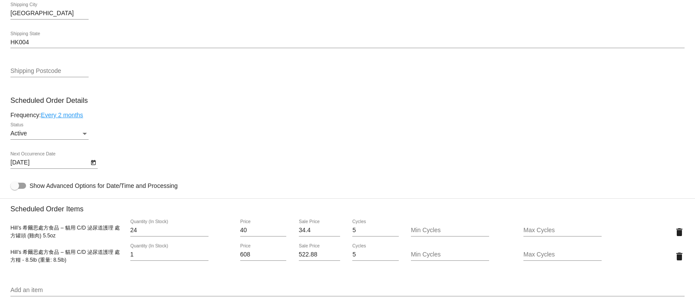
scroll to position [489, 0]
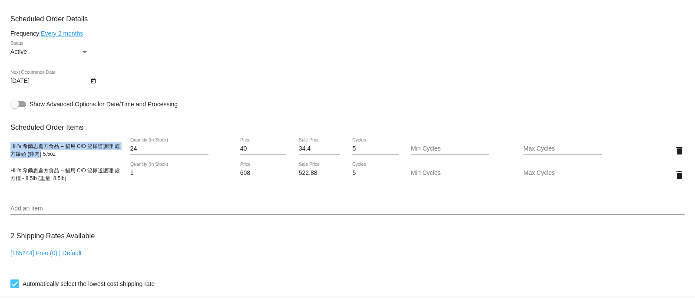
drag, startPoint x: 10, startPoint y: 150, endPoint x: 41, endPoint y: 162, distance: 33.0
click at [41, 162] on div "Hill’s 希爾思處方食品 – 貓用 C/D 泌尿道護理 處方罐頭 (雞肉) 5.5oz 24 Quantity (In Stock) 40 Price 3…" at bounding box center [347, 150] width 674 height 25
copy span "Hill’s 希爾思處方食品 – 貓用 C/D 泌尿道護理 處方罐頭 (雞肉)"
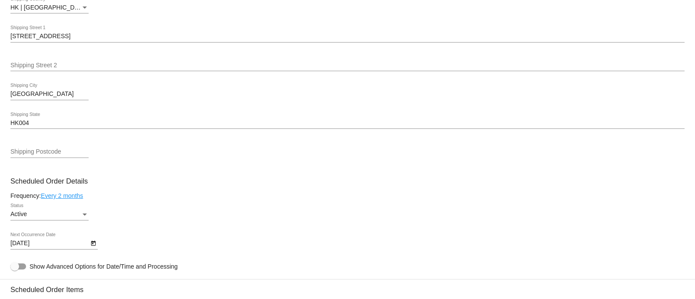
scroll to position [434, 0]
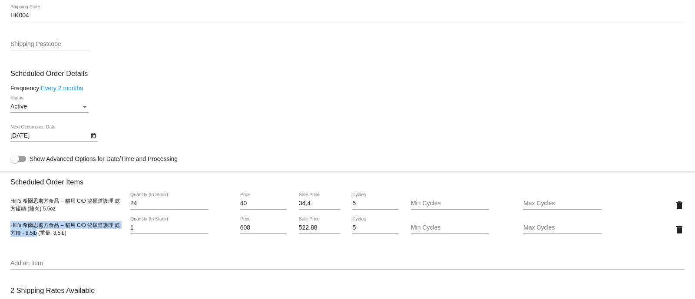
drag, startPoint x: 10, startPoint y: 229, endPoint x: 36, endPoint y: 242, distance: 28.9
click at [36, 242] on div "Hill’s 希爾思處方食品 – 貓用 C/D 泌尿道護理 處方糧 - 8.5lb (重量: 8.5lb) 1 Quantity (In Stock) 608…" at bounding box center [347, 229] width 674 height 25
copy span "Hill’s 希爾思處方食品 – 貓用 C/D 泌尿道護理 處方糧 - 8.5lb"
drag, startPoint x: 263, startPoint y: 232, endPoint x: 222, endPoint y: 232, distance: 40.8
click at [222, 232] on div "Hill’s 希爾思處方食品 – 貓用 C/D 泌尿道護理 處方糧 - 8.5lb (重量: 8.5lb) 1 Quantity (In Stock) 608…" at bounding box center [347, 229] width 674 height 25
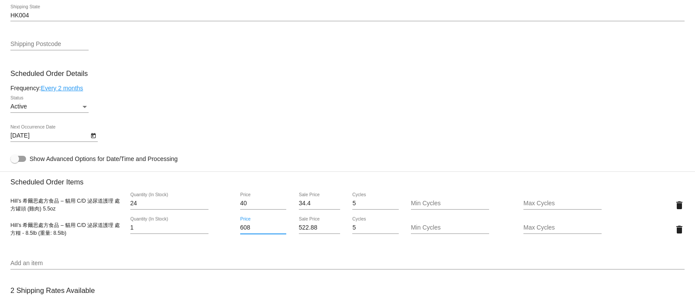
paste input "39"
type input "639"
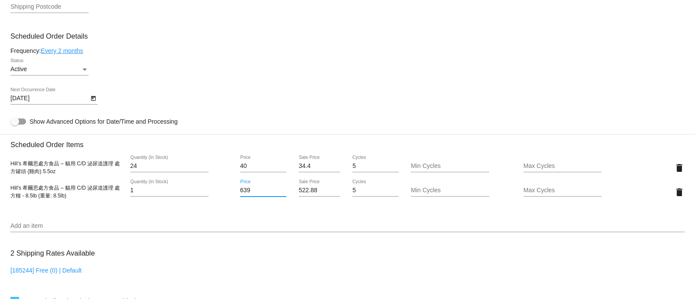
scroll to position [489, 0]
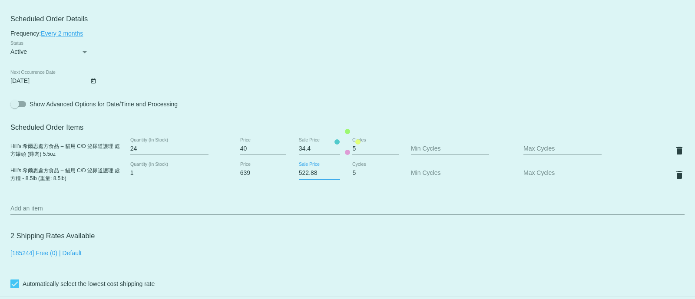
drag, startPoint x: 319, startPoint y: 175, endPoint x: 293, endPoint y: 176, distance: 26.1
click at [293, 176] on mat-card "Customer 5666293: Brian Chan brianchan116@hotmail.com Customer Shipping Enter S…" at bounding box center [347, 141] width 695 height 893
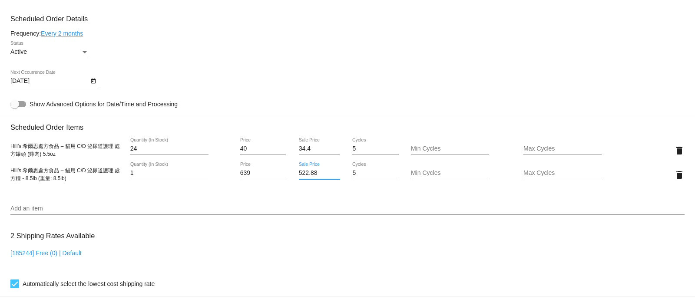
paste input "49.54"
type input "549.54"
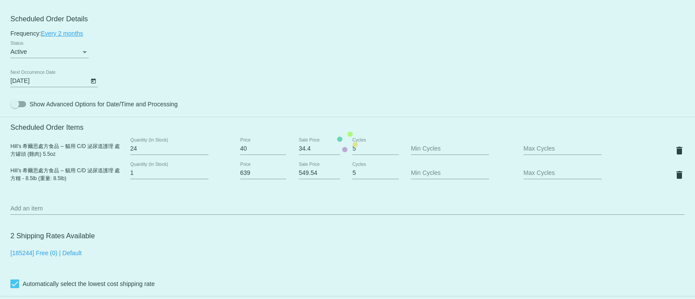
click at [368, 71] on mat-card "Customer 5666293: Brian Chan brianchan116@hotmail.com Customer Shipping Enter S…" at bounding box center [347, 141] width 695 height 893
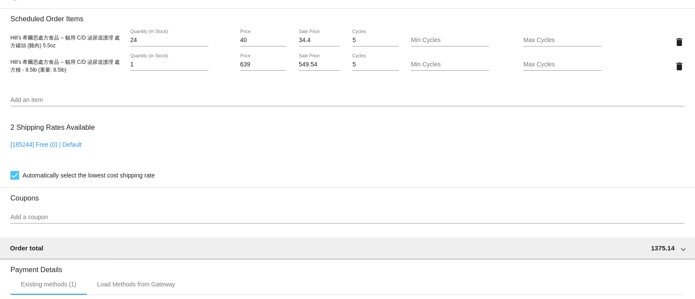
scroll to position [784, 0]
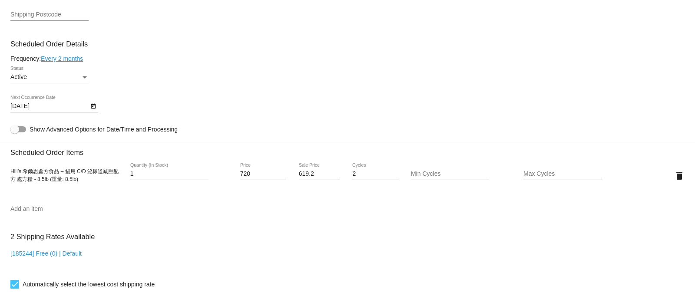
scroll to position [543, 0]
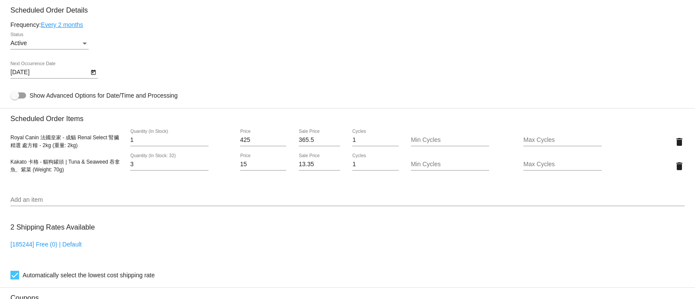
scroll to position [597, 0]
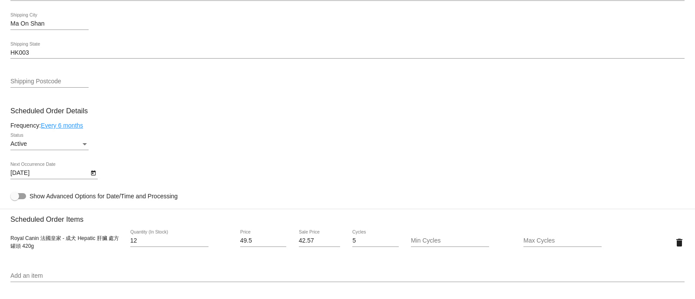
scroll to position [543, 0]
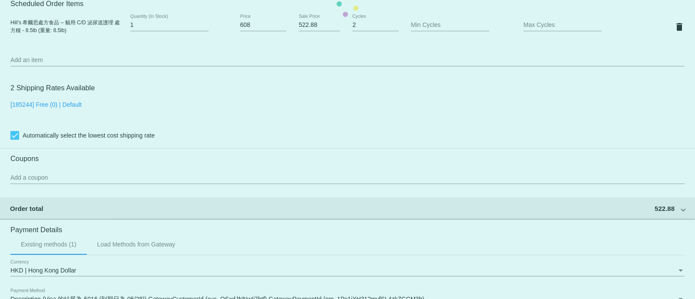
scroll to position [543, 0]
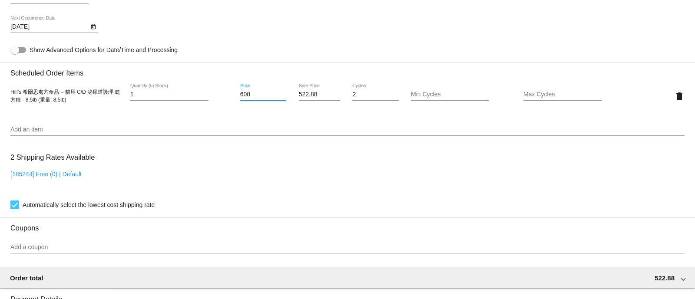
drag, startPoint x: 259, startPoint y: 97, endPoint x: 205, endPoint y: 96, distance: 54.3
click at [205, 96] on div "Hill’s 希爾思處方食品 – 貓用 C/D 泌尿道護理 處方糧 - 8.5lb (重量: 8.5lb) 1 Quantity (In Stock) 608…" at bounding box center [347, 96] width 674 height 25
paste input "39"
type input "639"
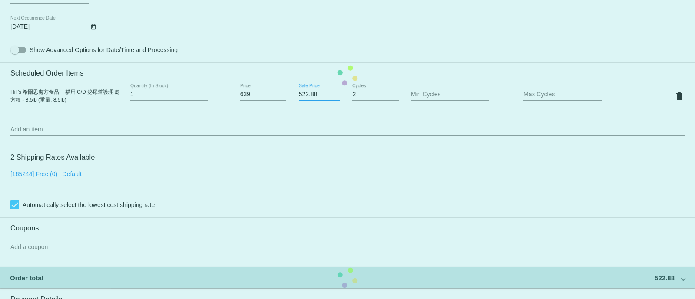
drag, startPoint x: 317, startPoint y: 97, endPoint x: 275, endPoint y: 97, distance: 42.6
click at [275, 97] on mat-card "Customer 5098901: Joan Lai chloechan101@yahoo.com.hk Customer Shipping Enter Sh…" at bounding box center [347, 75] width 695 height 869
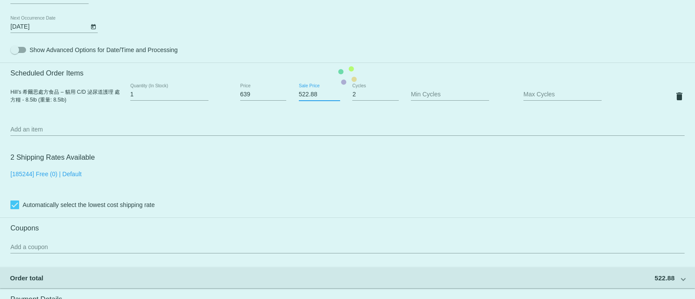
paste input "49.54"
type input "549.54"
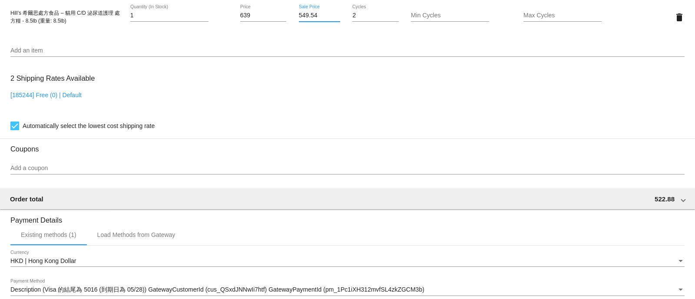
scroll to position [759, 0]
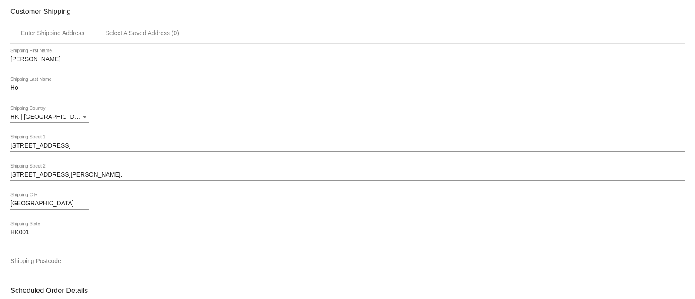
scroll to position [434, 0]
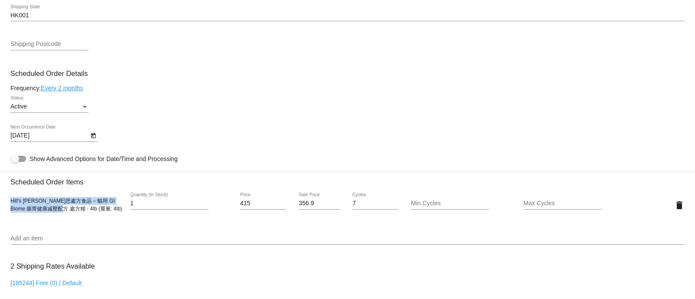
drag, startPoint x: 11, startPoint y: 202, endPoint x: 60, endPoint y: 217, distance: 50.7
click at [60, 217] on div "Hill’s [PERSON_NAME]思處方食品 – 貓用 GI Biome 腸胃健康减壓配方 處方糧 - 4lb (重量: 4lb) 1 Quantity…" at bounding box center [347, 205] width 674 height 25
copy span "Hill’s [PERSON_NAME]思處方食品 – 貓用 GI Biome 腸胃健康减壓配方 處方糧 - 4lb"
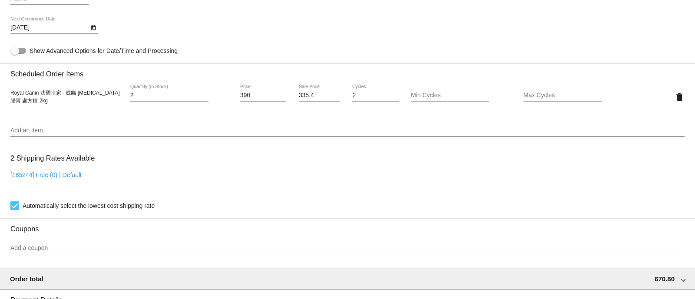
scroll to position [489, 0]
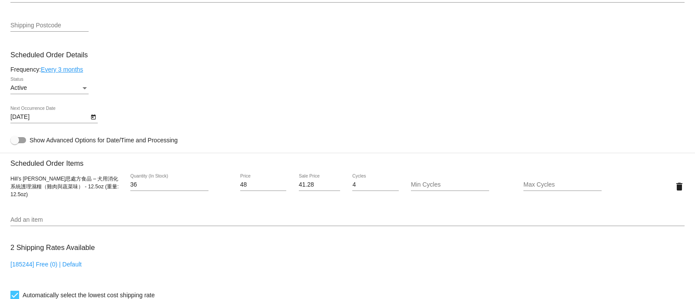
scroll to position [597, 0]
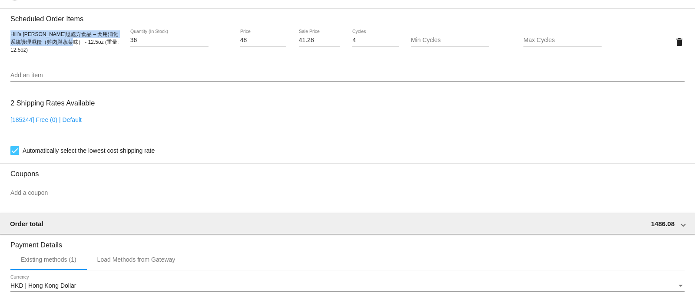
drag, startPoint x: 10, startPoint y: 40, endPoint x: 72, endPoint y: 51, distance: 62.3
click at [72, 51] on span "Hill’s 希爾思處方食品 – 犬用消化系統護理濕糧（雞肉與蔬菜味） - 12.5oz (重量: 12.5oz)" at bounding box center [64, 42] width 108 height 22
copy span "Hill’s 希爾思處方食品 – 犬用消化系統護理濕糧（雞肉與蔬菜味） - 12.5oz"
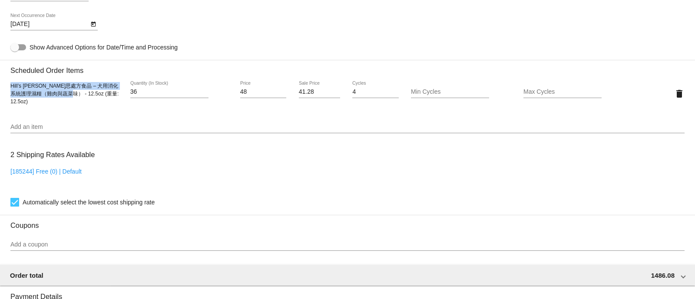
scroll to position [434, 0]
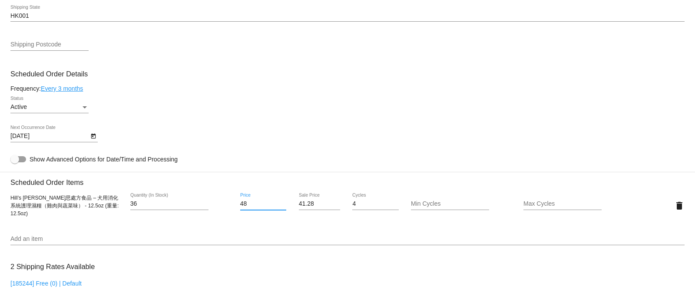
drag, startPoint x: 255, startPoint y: 207, endPoint x: 202, endPoint y: 201, distance: 53.0
click at [202, 201] on div "Hill’s 希爾思處方食品 – 犬用消化系統護理濕糧（雞肉與蔬菜味） - 12.5oz (重量: 12.5oz) 36 Quantity (In Stock…" at bounding box center [347, 205] width 674 height 25
paste input "51"
type input "51"
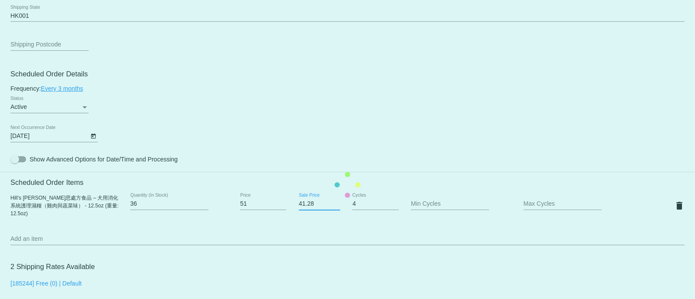
drag, startPoint x: 317, startPoint y: 208, endPoint x: 248, endPoint y: 208, distance: 68.6
click at [248, 208] on mat-card "Customer 6354637: donna cheung donnacky@yahoo.com.hk Customer Shipping Enter Sh…" at bounding box center [347, 185] width 695 height 869
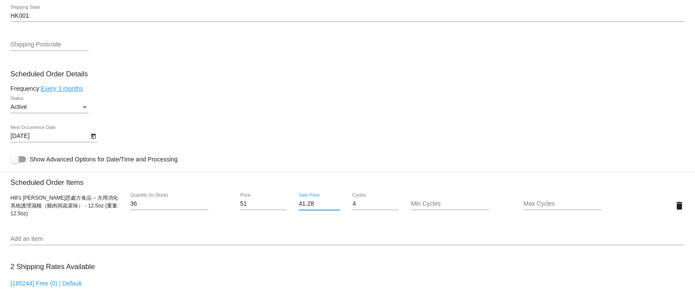
paste input "3.86"
type input "43.86"
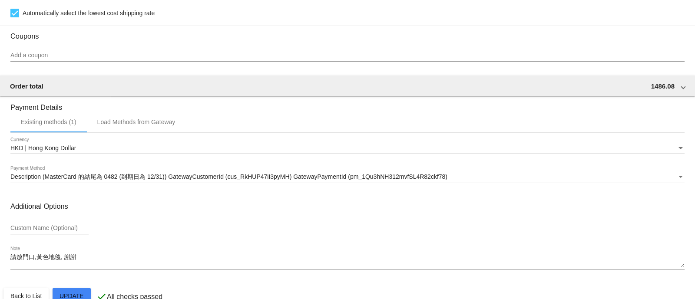
scroll to position [759, 0]
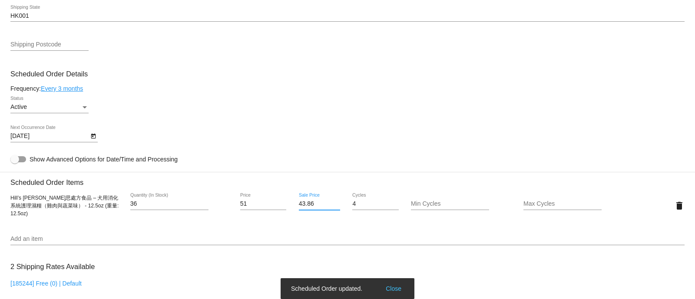
scroll to position [216, 0]
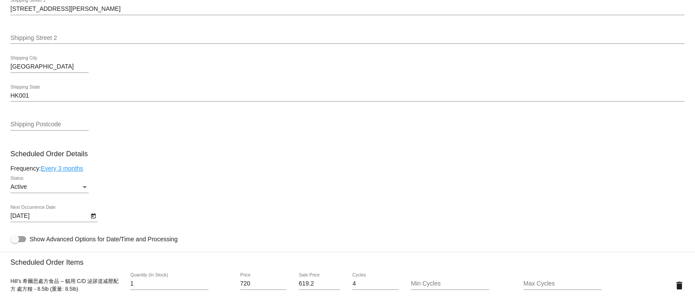
scroll to position [380, 0]
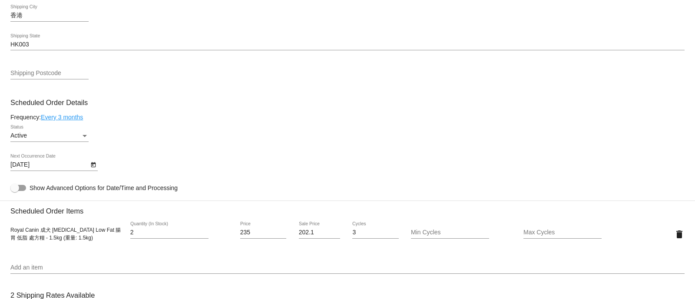
scroll to position [489, 0]
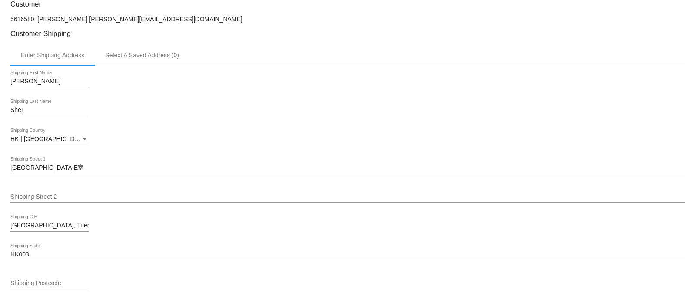
scroll to position [380, 0]
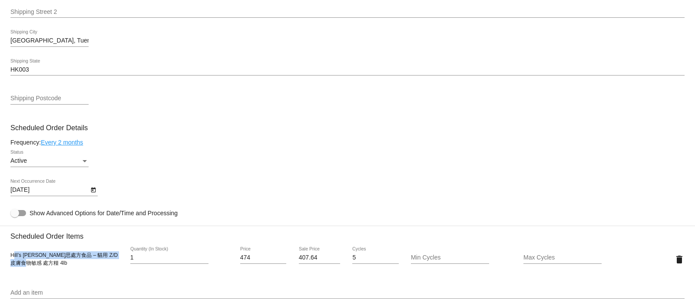
drag, startPoint x: 12, startPoint y: 258, endPoint x: 41, endPoint y: 264, distance: 29.7
click at [41, 264] on div "Hill’s 希爾思處方食品 – 貓用 Z/D 皮膚食物敏感 處方糧 4lb" at bounding box center [66, 260] width 113 height 16
click at [44, 264] on div "Hill’s 希爾思處方食品 – 貓用 Z/D 皮膚食物敏感 處方糧 4lb" at bounding box center [66, 260] width 113 height 16
drag, startPoint x: 43, startPoint y: 266, endPoint x: 10, endPoint y: 255, distance: 35.6
click at [10, 255] on mat-card "Customer 5616580: Ellen Sher Ellensherr@gmail.com Customer Shipping Enter Shipp…" at bounding box center [347, 239] width 695 height 869
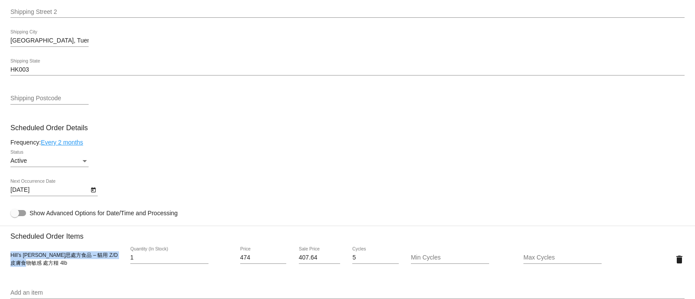
copy span "Hill’s 希爾思處方食品 – 貓用 Z/D 皮膚食物敏感 處方糧 4lb"
drag, startPoint x: 253, startPoint y: 263, endPoint x: 213, endPoint y: 256, distance: 40.1
click at [213, 256] on div "Hill’s 希爾思處方食品 – 貓用 Z/D 皮膚食物敏感 處方糧 4lb 1 Quantity (In Stock) 474 Price 407.64 S…" at bounding box center [347, 259] width 674 height 25
paste input "82"
type input "482"
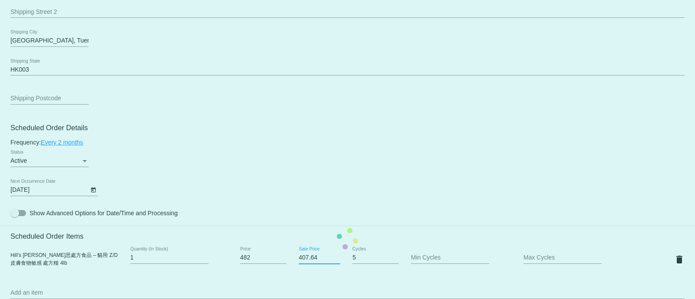
drag, startPoint x: 319, startPoint y: 260, endPoint x: 288, endPoint y: 260, distance: 31.3
click at [288, 260] on mat-card "Customer 5616580: Ellen Sher Ellensherr@gmail.com Customer Shipping Enter Shipp…" at bounding box center [347, 239] width 695 height 869
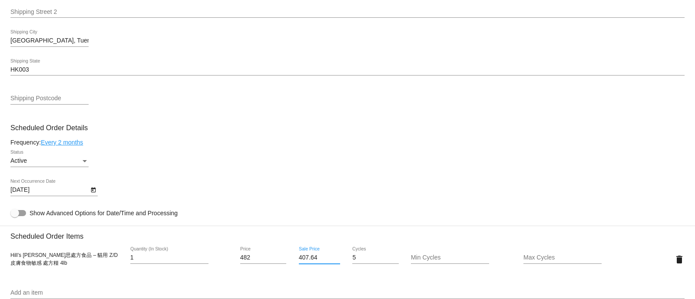
paste input "14.52"
type input "414.52"
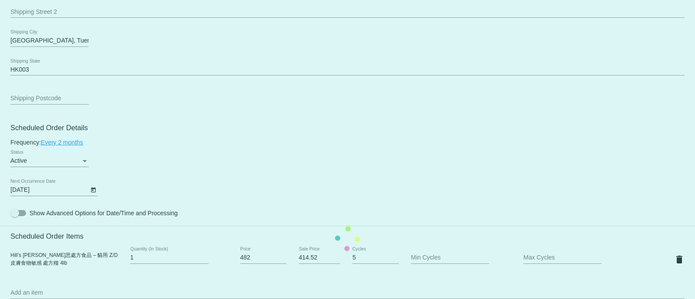
click at [320, 195] on mat-card "Customer 5616580: Ellen Sher Ellensherr@gmail.com Customer Shipping Enter Shipp…" at bounding box center [347, 239] width 695 height 869
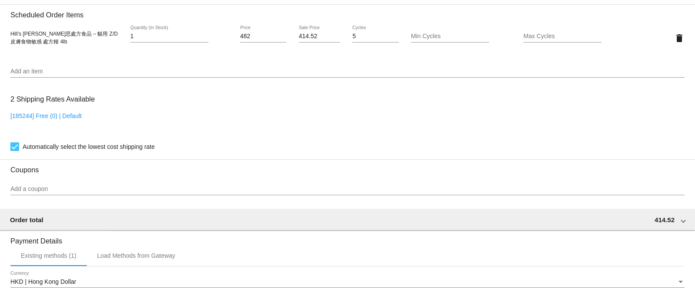
scroll to position [759, 0]
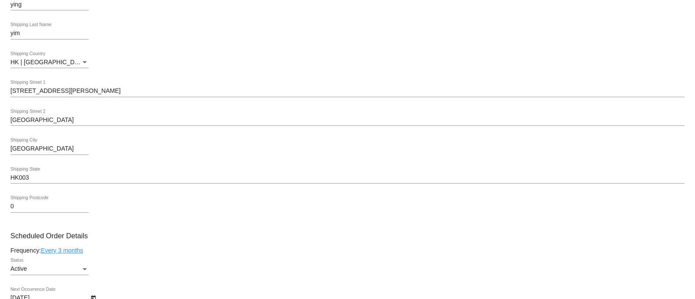
scroll to position [434, 0]
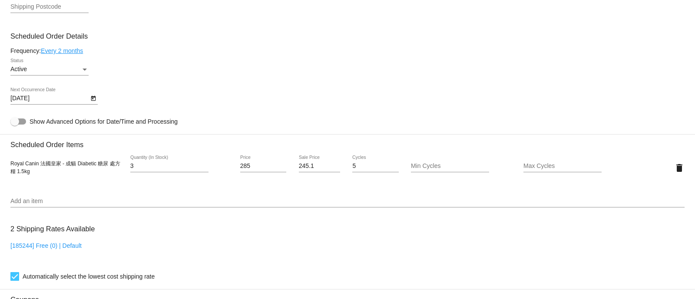
scroll to position [597, 0]
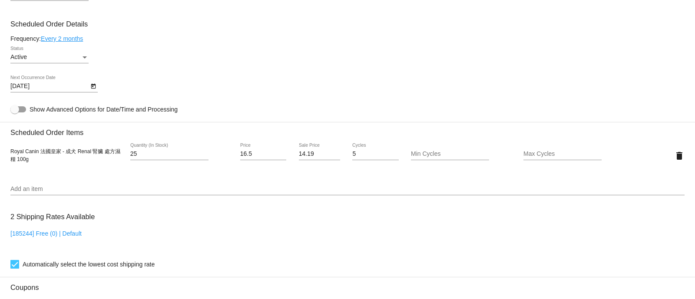
scroll to position [543, 0]
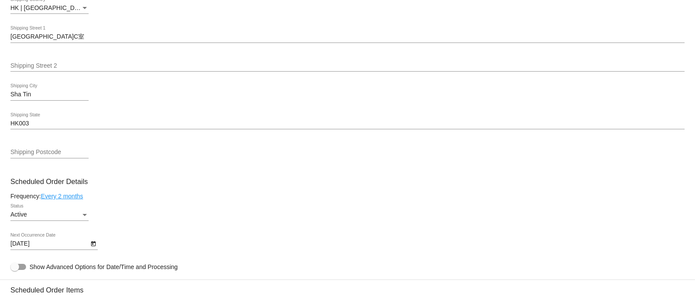
scroll to position [543, 0]
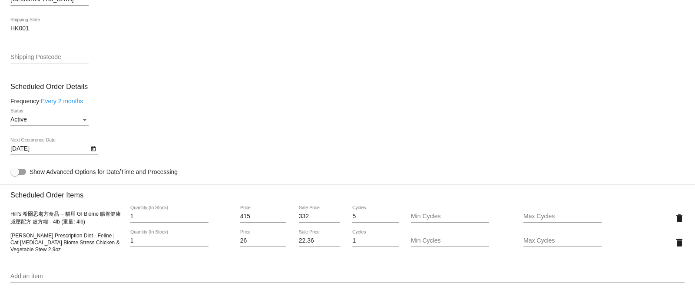
scroll to position [434, 0]
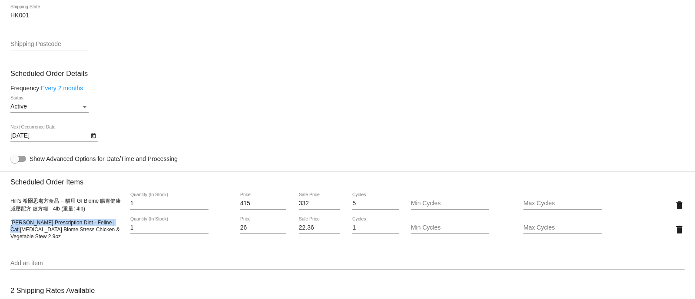
drag, startPoint x: 12, startPoint y: 224, endPoint x: 28, endPoint y: 232, distance: 17.9
click at [28, 232] on span "Hill's Prescription Diet - Feline | Cat Gastrointestinal Biome Stress Chicken &…" at bounding box center [64, 230] width 109 height 20
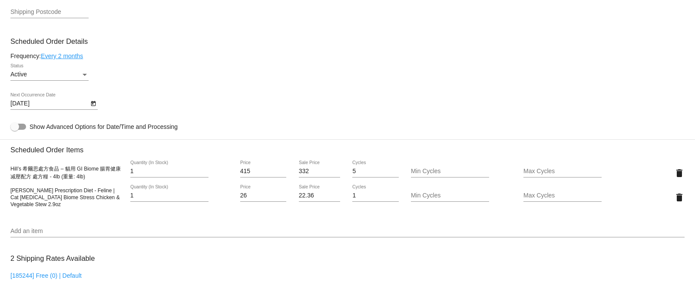
scroll to position [489, 0]
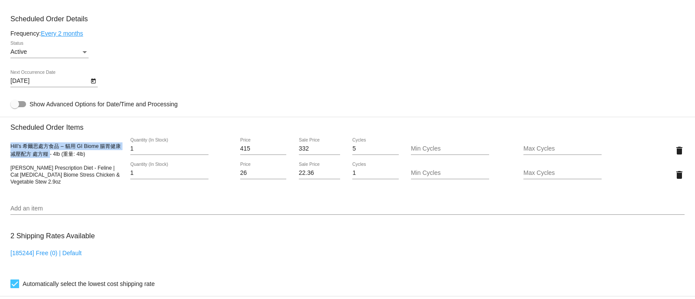
drag, startPoint x: 11, startPoint y: 151, endPoint x: 50, endPoint y: 161, distance: 39.5
click at [50, 157] on span "Hill’s 希爾思處方食品 – 貓用 GI Biome 腸胃健康减壓配方 處方糧 - 4lb (重量: 4lb)" at bounding box center [65, 150] width 110 height 14
copy span "Hill’s 希爾思處方食品 – 貓用 GI Biome 腸胃健康减壓配方 處方糧"
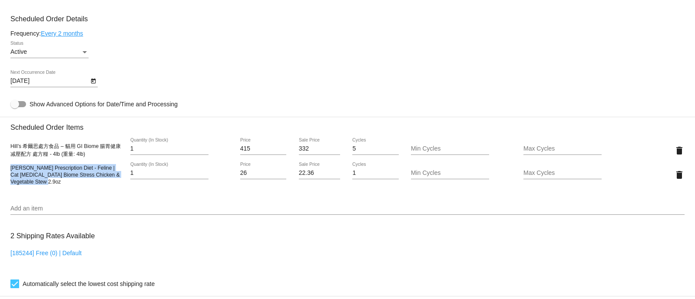
drag, startPoint x: 11, startPoint y: 172, endPoint x: 61, endPoint y: 185, distance: 51.9
click at [61, 185] on div "Hill's Prescription Diet - Feline | Cat Gastrointestinal Biome Stress Chicken &…" at bounding box center [66, 174] width 113 height 21
copy span "Hill's Prescription Diet - Feline | Cat Gastrointestinal Biome Stress Chicken &…"
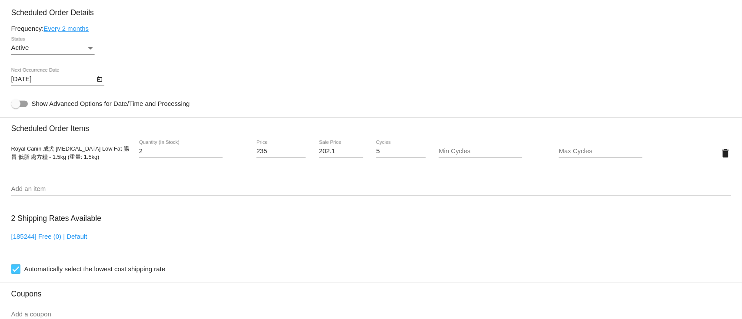
scroll to position [597, 0]
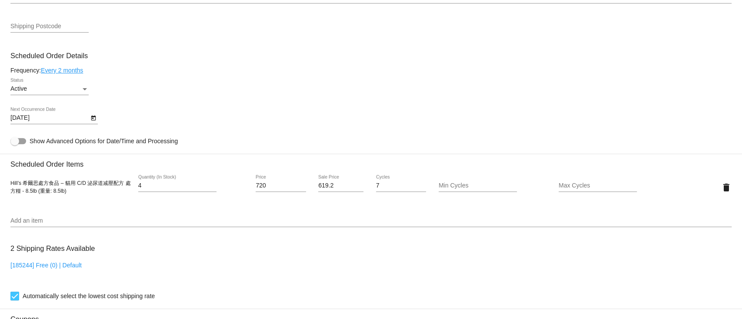
scroll to position [521, 0]
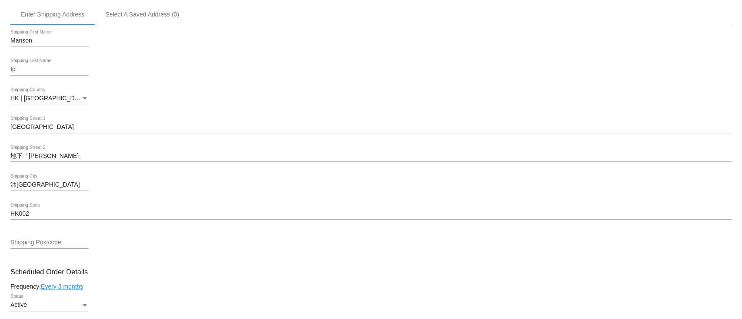
scroll to position [405, 0]
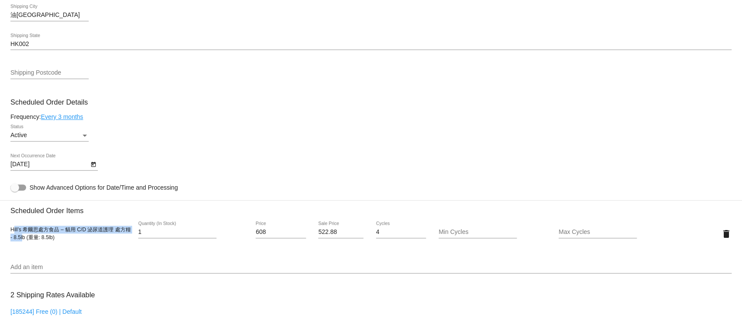
drag, startPoint x: 12, startPoint y: 235, endPoint x: 29, endPoint y: 242, distance: 18.3
click at [29, 241] on span "Hill’s 希爾思處方食品 – 貓用 C/D 泌尿道護理 處方糧 - 8.5lb (重量: 8.5lb)" at bounding box center [70, 234] width 120 height 14
drag, startPoint x: 11, startPoint y: 235, endPoint x: 31, endPoint y: 241, distance: 21.4
click at [31, 241] on span "Hill’s 希爾思處方食品 – 貓用 C/D 泌尿道護理 處方糧 - 8.5lb (重量: 8.5lb)" at bounding box center [70, 234] width 120 height 14
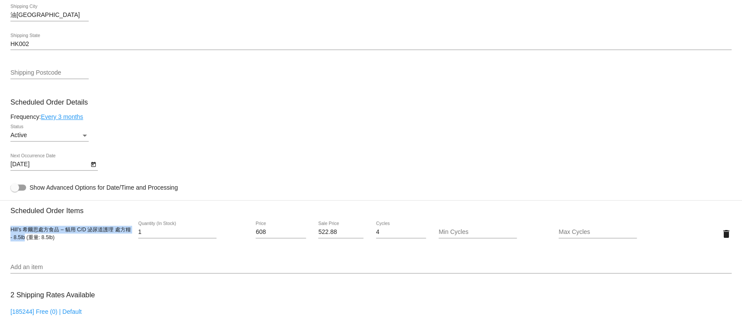
copy span "Hill’s 希爾思處方食品 – 貓用 C/D 泌尿道護理 處方糧 - 8.5lb"
drag, startPoint x: 265, startPoint y: 232, endPoint x: 241, endPoint y: 231, distance: 24.8
click at [241, 231] on div "Hill’s 希爾思處方食品 – 貓用 C/D 泌尿道護理 處方糧 - 8.5lb (重量: 8.5lb) 1 Quantity (In Stock) 608…" at bounding box center [370, 234] width 721 height 25
drag, startPoint x: 264, startPoint y: 234, endPoint x: 241, endPoint y: 233, distance: 23.1
click at [241, 233] on div "Hill’s 希爾思處方食品 – 貓用 C/D 泌尿道護理 處方糧 - 8.5lb (重量: 8.5lb) 1 Quantity (In Stock) 608…" at bounding box center [370, 234] width 721 height 25
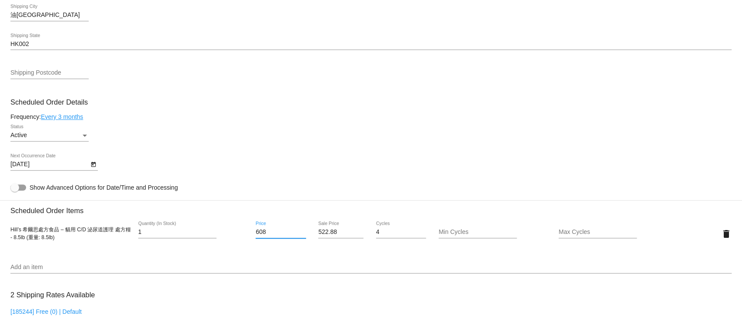
paste input "39"
type input "639"
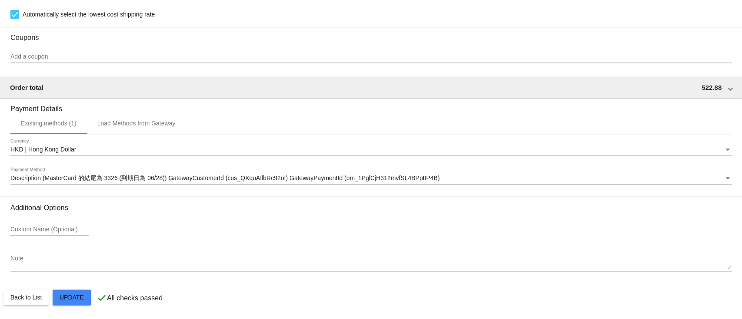
scroll to position [740, 0]
type input "549.54"
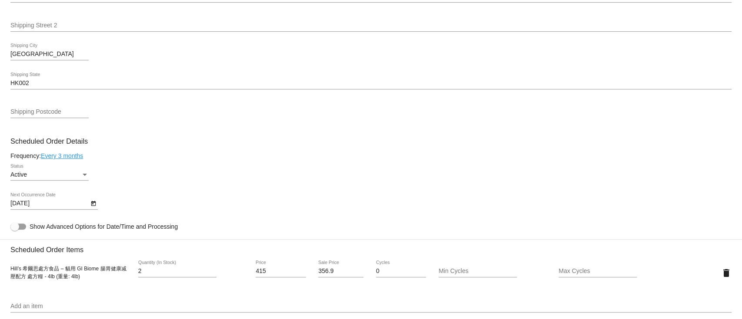
scroll to position [289, 0]
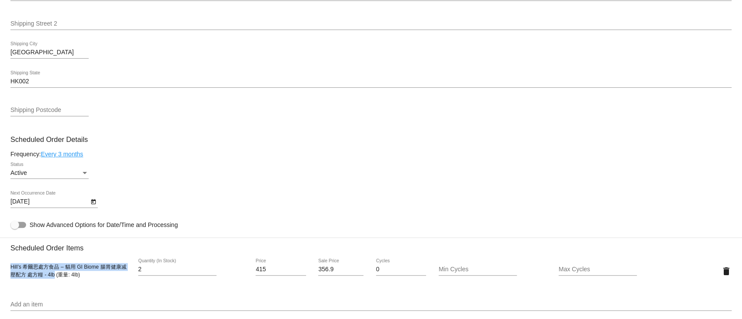
drag, startPoint x: 10, startPoint y: 269, endPoint x: 55, endPoint y: 279, distance: 46.3
click at [55, 279] on mat-card "Customer 4569706: Amy Kwok amykwok79@gmail.com Customer Shipping Enter Shipping…" at bounding box center [371, 251] width 742 height 869
copy span "Hill’s 希爾思處方食品 – 貓用 GI Biome 腸胃健康减壓配方 處方糧 - 4lb"
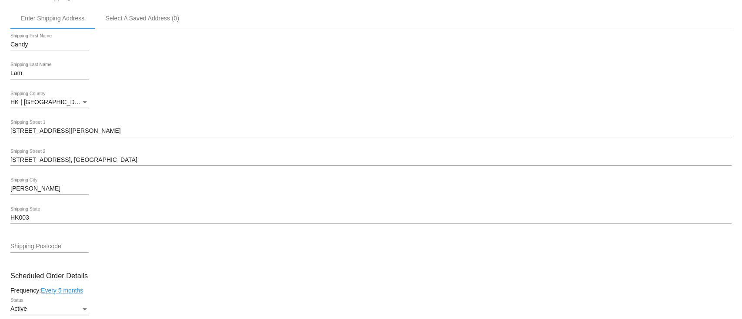
scroll to position [579, 0]
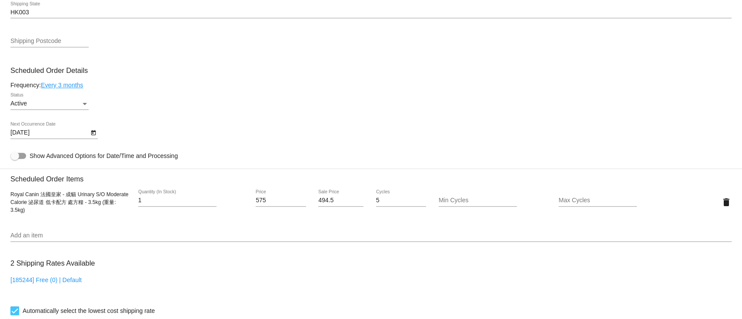
scroll to position [463, 0]
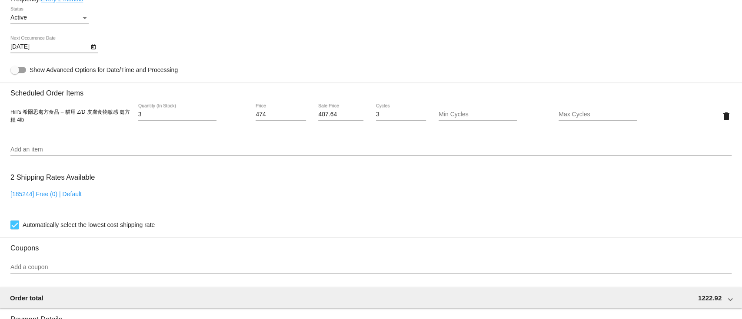
scroll to position [463, 0]
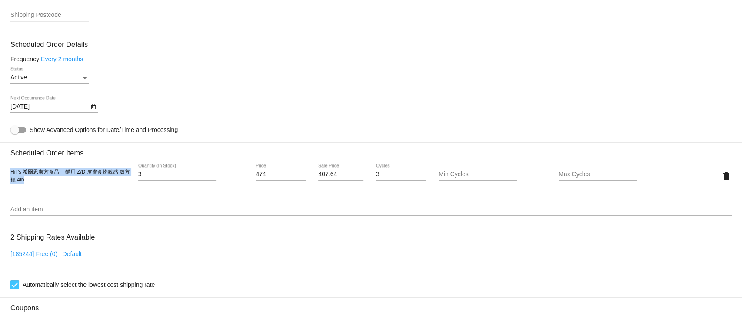
drag, startPoint x: 11, startPoint y: 175, endPoint x: 32, endPoint y: 184, distance: 22.4
click at [32, 184] on div "Hill’s 希爾思處方食品 – 貓用 Z/D 皮膚食物敏感 處方糧 4lb" at bounding box center [70, 176] width 120 height 16
copy span "Hill’s 希爾思處方食品 – 貓用 Z/D 皮膚食物敏感 處方糧 4lb"
click at [272, 178] on input "474" at bounding box center [280, 174] width 50 height 7
drag, startPoint x: 256, startPoint y: 175, endPoint x: 234, endPoint y: 173, distance: 22.3
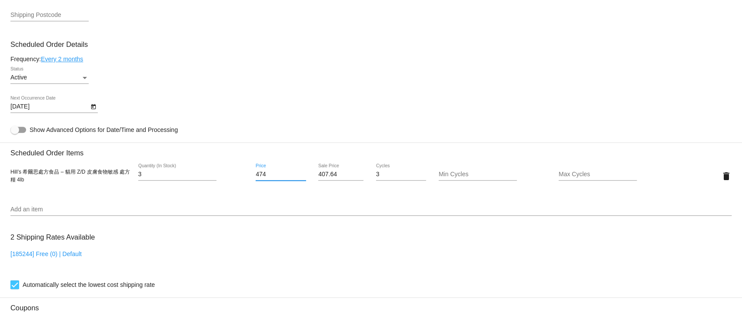
click at [234, 173] on div "Hill’s 希爾思處方食品 – 貓用 Z/D 皮膚食物敏感 處方糧 4lb 3 Quantity (In Stock) 474 Price 407.64 S…" at bounding box center [370, 176] width 721 height 25
paste input "82"
type input "482"
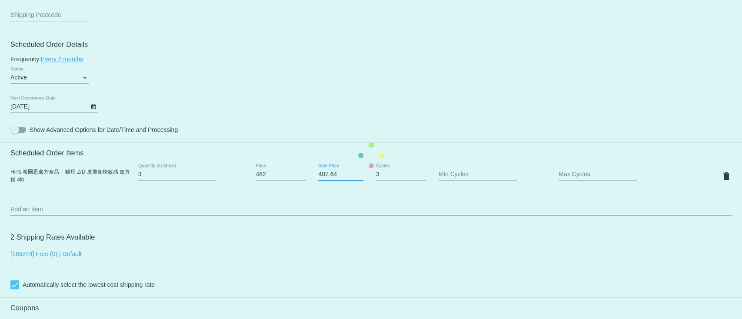
drag, startPoint x: 337, startPoint y: 177, endPoint x: 292, endPoint y: 177, distance: 44.7
click at [292, 177] on mat-card "Customer 6386540: TSAN PIU Chui s11069099@gmail.com Customer Shipping Enter Shi…" at bounding box center [371, 155] width 742 height 869
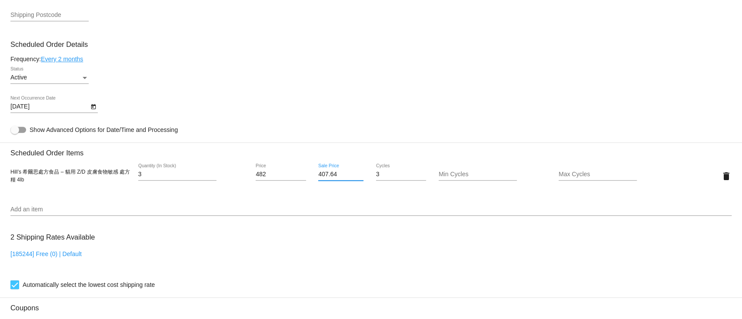
paste input "14.52"
type input "414.52"
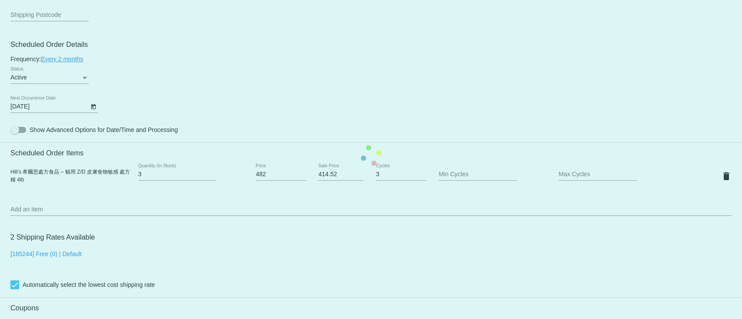
click at [333, 108] on mat-card "Customer 6386540: TSAN PIU Chui s11069099@gmail.com Customer Shipping Enter Shi…" at bounding box center [371, 155] width 742 height 869
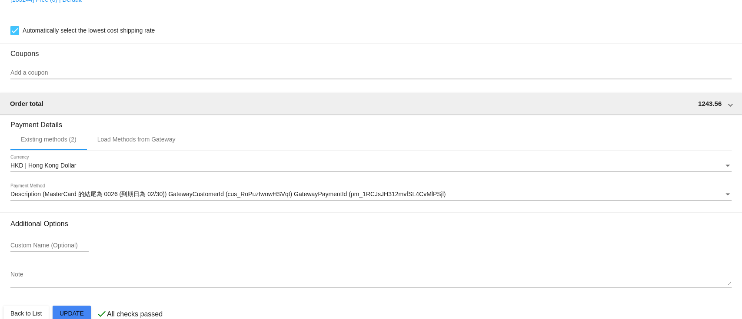
scroll to position [740, 0]
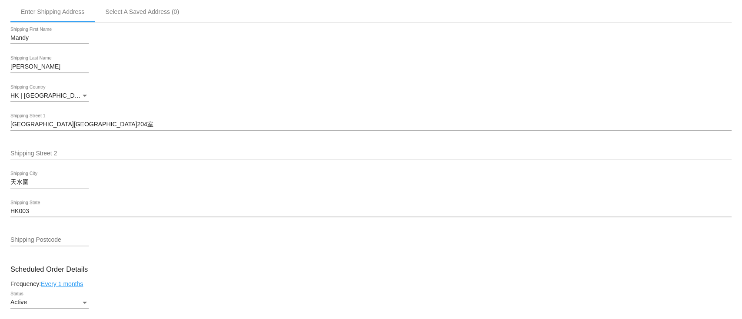
scroll to position [405, 0]
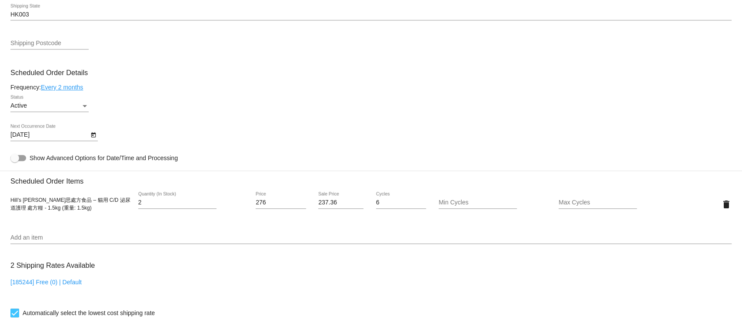
scroll to position [463, 0]
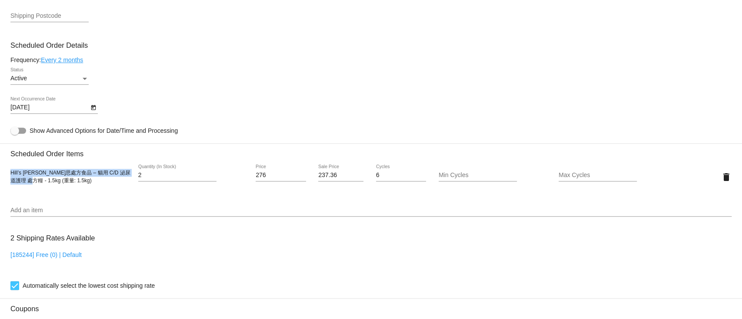
drag, startPoint x: 11, startPoint y: 179, endPoint x: 35, endPoint y: 187, distance: 25.3
click at [35, 184] on span "Hill’s 希爾思處方食品 – 貓用 C/D 泌尿道護理 處方糧 - 1.5kg (重量: 1.5kg)" at bounding box center [70, 177] width 120 height 14
copy span "Hill’s 希爾思處方食品 – 貓用 C/D 泌尿道護理 處方糧 - 1.5kg"
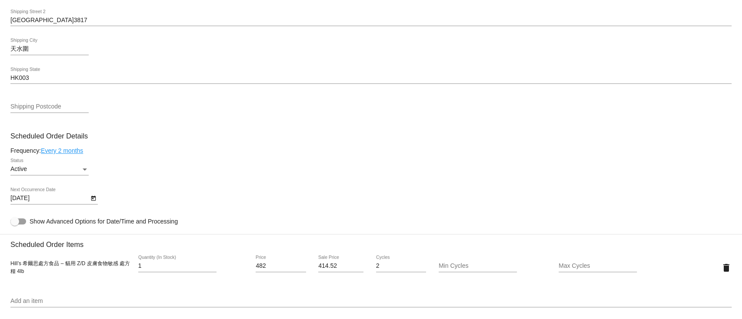
scroll to position [521, 0]
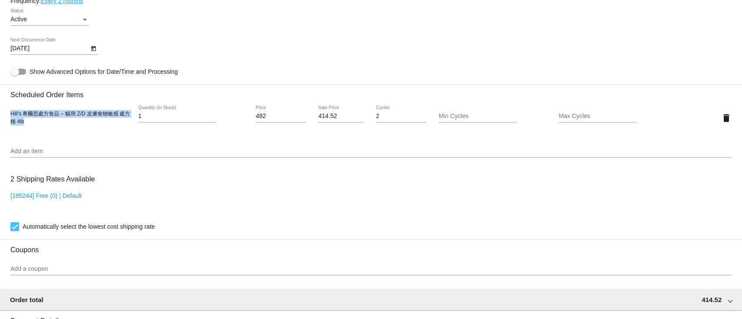
drag, startPoint x: 37, startPoint y: 129, endPoint x: 10, endPoint y: 121, distance: 28.2
click at [10, 121] on div "Hill’s 希爾思處方食品 – 貓用 Z/D 皮膚食物敏感 處方糧 4lb" at bounding box center [70, 118] width 120 height 16
copy span "Hill’s 希爾思處方食品 – 貓用 Z/D 皮膚食物敏感 處方糧 4lb"
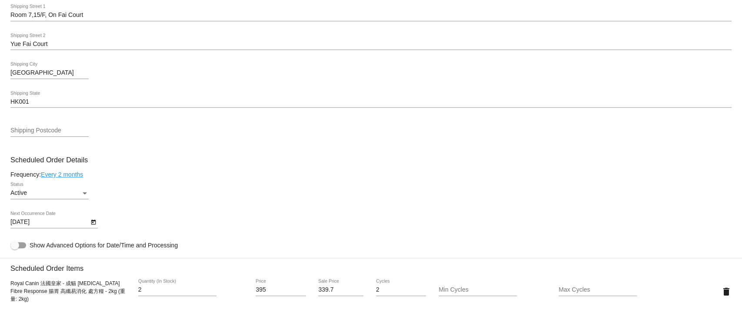
scroll to position [463, 0]
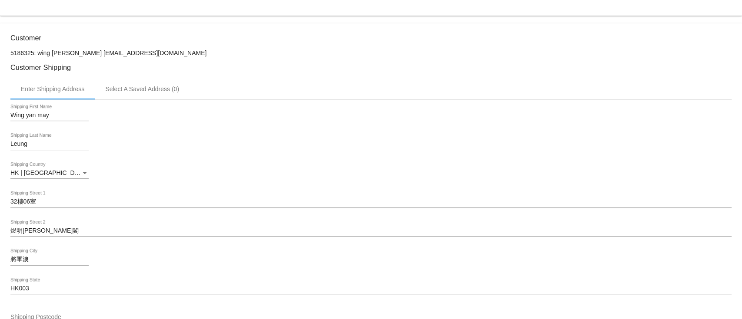
scroll to position [405, 0]
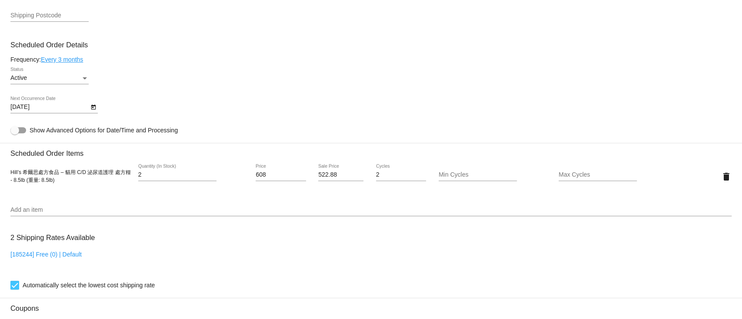
scroll to position [463, 0]
drag, startPoint x: 70, startPoint y: 184, endPoint x: 10, endPoint y: 176, distance: 59.7
click at [10, 176] on div "Hill’s 希爾思處方食品 – 貓用 C/D 泌尿道護理 處方糧 - 8.5lb (重量: 8.5lb)" at bounding box center [70, 176] width 120 height 16
copy span "Hill’s 希爾思處方食品 – 貓用 C/D 泌尿道護理 處方糧 - 8.5lb (重量: 8.5lb)"
drag, startPoint x: 272, startPoint y: 177, endPoint x: 228, endPoint y: 176, distance: 43.9
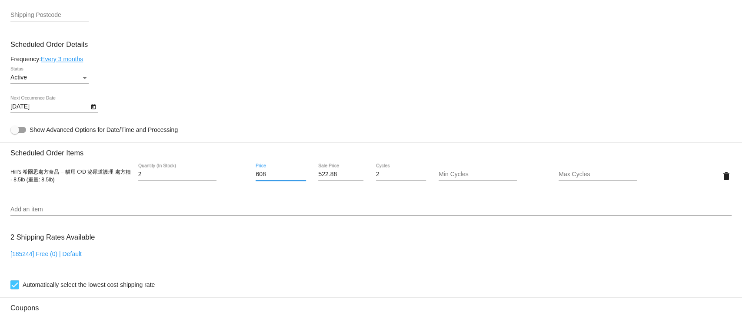
click at [228, 176] on div "Hill’s 希爾思處方食品 – 貓用 C/D 泌尿道護理 處方糧 - 8.5lb (重量: 8.5lb) 2 Quantity (In Stock) 608…" at bounding box center [370, 176] width 721 height 25
paste input "39"
type input "639"
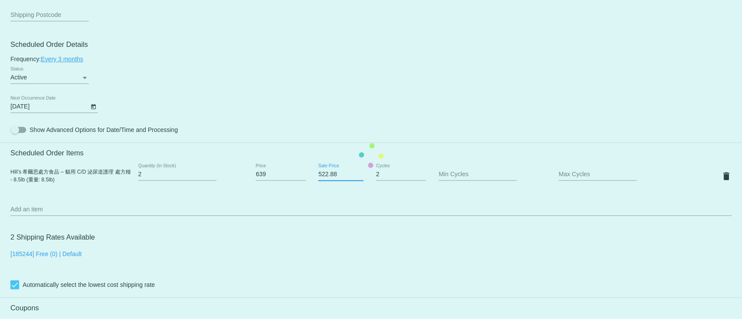
drag, startPoint x: 341, startPoint y: 179, endPoint x: 309, endPoint y: 174, distance: 32.1
click at [309, 174] on mat-card "Customer 6272310: Nia Chan Kissnia1314@gmail.com Customer Shipping Enter Shippi…" at bounding box center [371, 155] width 742 height 869
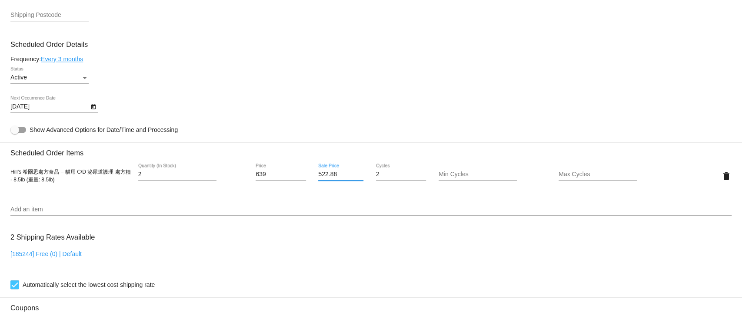
paste input "49.54"
type input "549.54"
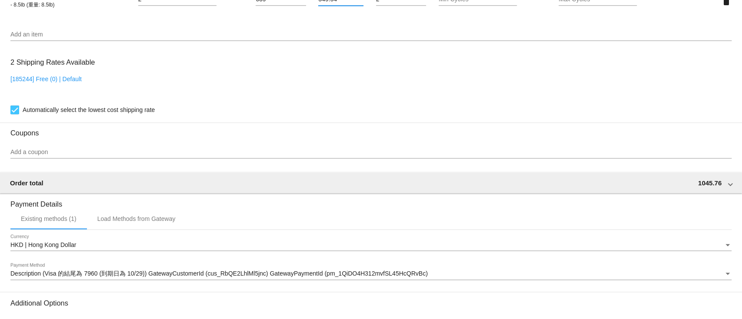
scroll to position [740, 0]
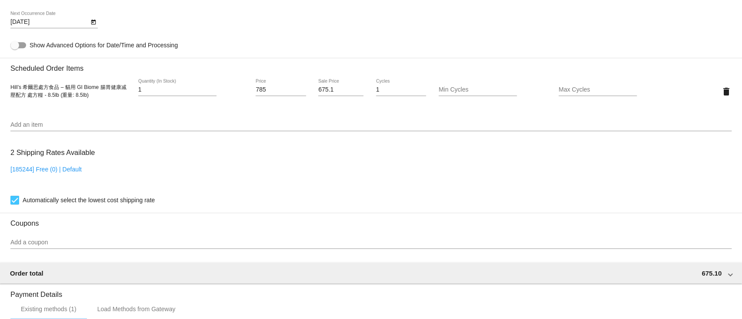
scroll to position [521, 0]
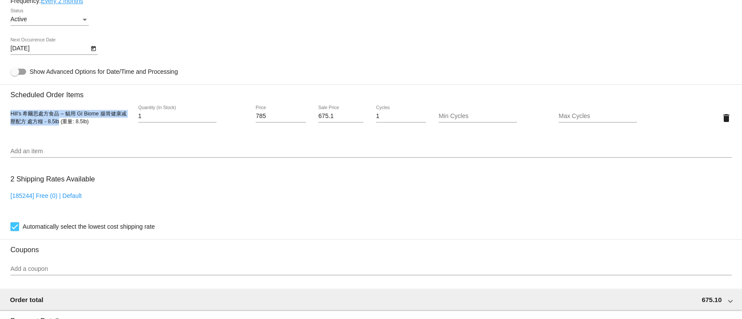
drag, startPoint x: 11, startPoint y: 118, endPoint x: 58, endPoint y: 129, distance: 47.8
click at [58, 129] on div "Hill’s 希爾思處方食品 – 貓用 GI Biome 腸胃健康减壓配方 處方糧 - 8.5lb (重量: 8.5lb) 1 Quantity (In St…" at bounding box center [370, 118] width 721 height 25
copy span "Hill’s 希爾思處方食品 – 貓用 GI Biome 腸胃健康减壓配方 處方糧 - 8.5lb"
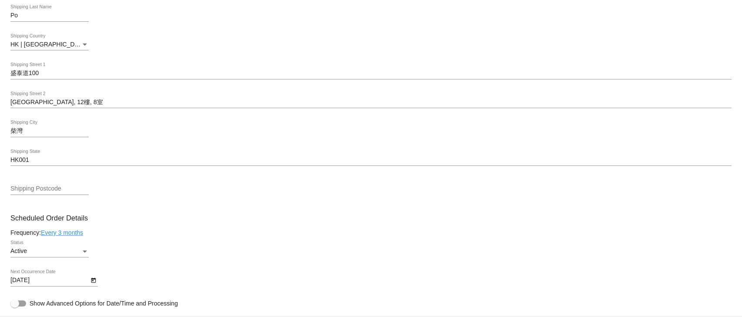
scroll to position [521, 0]
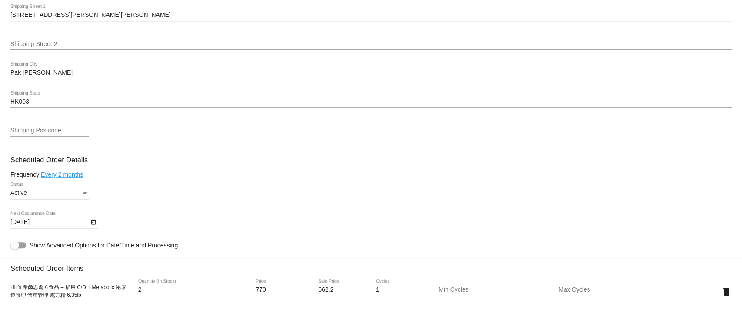
scroll to position [579, 0]
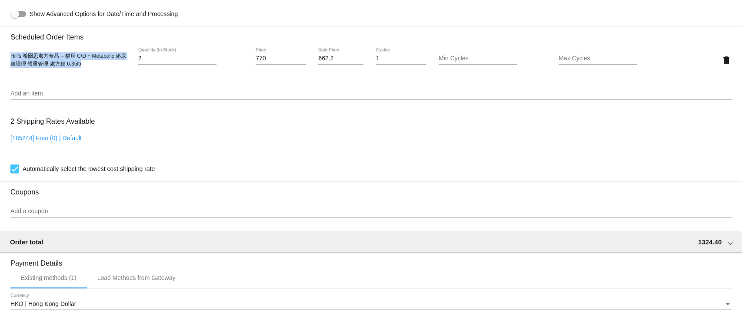
drag, startPoint x: 10, startPoint y: 59, endPoint x: 80, endPoint y: 75, distance: 71.7
click at [80, 73] on div "Hill’s 希爾思處方食品 – 貓用 C/D + Metabolic 泌尿道護理 體重管理 處方糧 6.35lb 2 Quantity (In Stock)…" at bounding box center [370, 60] width 721 height 25
copy span "Hill’s 希爾思處方食品 – 貓用 C/D + Metabolic 泌尿道護理 體重管理 處方糧 6.35lb"
drag, startPoint x: 268, startPoint y: 64, endPoint x: 233, endPoint y: 64, distance: 35.2
click at [233, 64] on div "Hill’s 希爾思處方食品 – 貓用 C/D + Metabolic 泌尿道護理 體重管理 處方糧 6.35lb 2 Quantity (In Stock)…" at bounding box center [370, 60] width 721 height 25
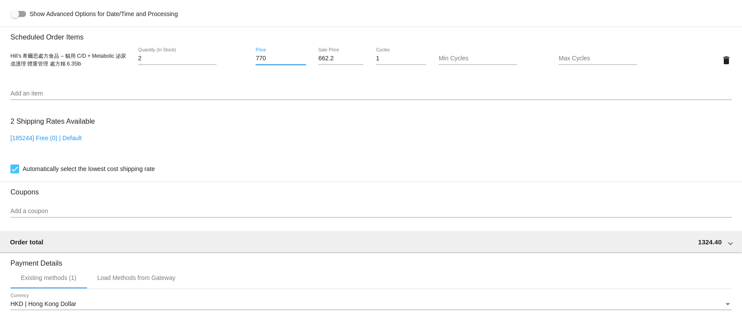
paste input "94"
type input "794"
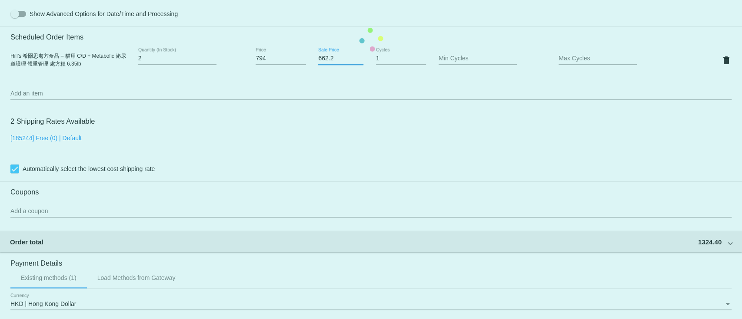
drag, startPoint x: 334, startPoint y: 64, endPoint x: 310, endPoint y: 63, distance: 23.5
click at [310, 63] on mat-card "Customer 6544737: Charles Liu qfaliu@gmail.com Customer Shipping Enter Shipping…" at bounding box center [371, 39] width 742 height 869
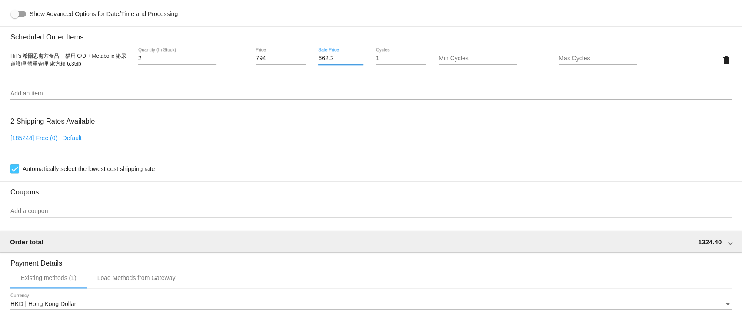
paste input "82.84"
type input "682.84"
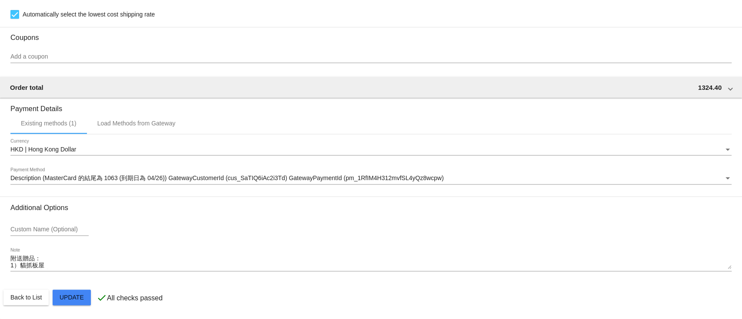
scroll to position [740, 0]
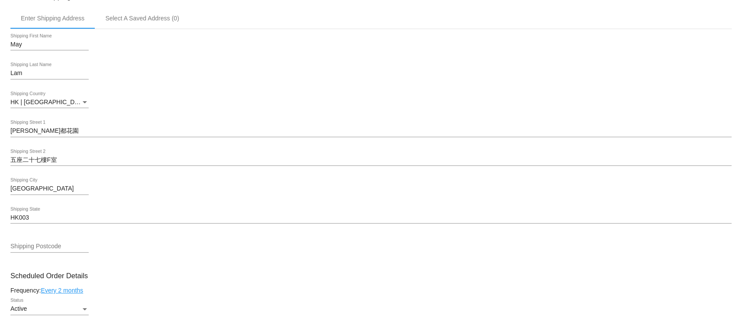
scroll to position [521, 0]
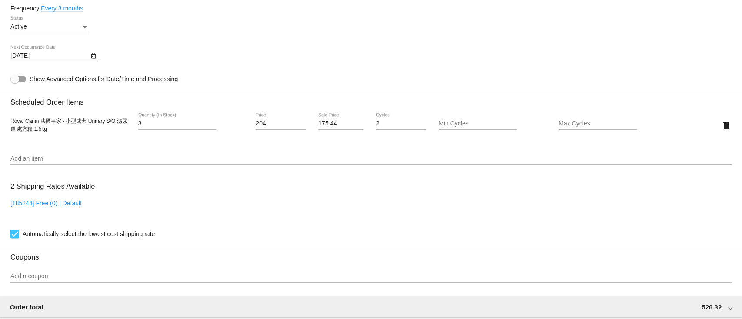
scroll to position [579, 0]
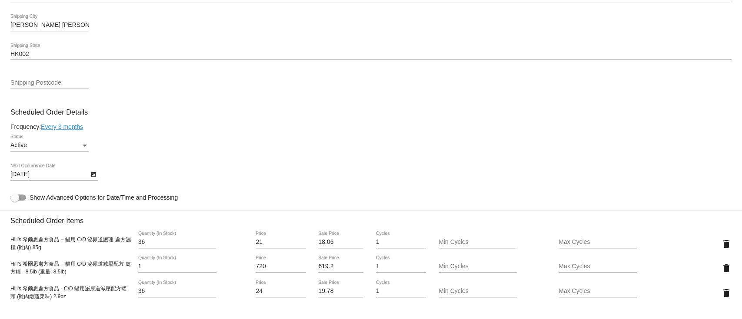
scroll to position [521, 0]
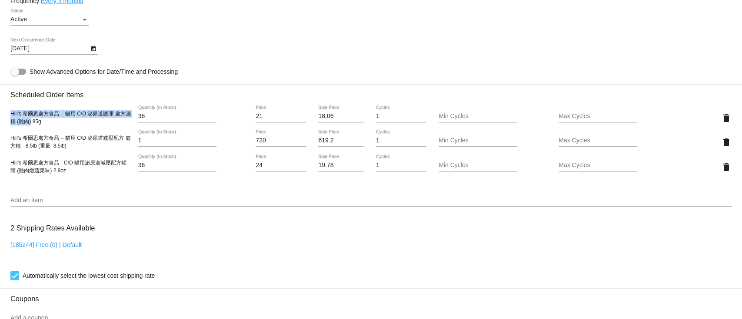
drag, startPoint x: 11, startPoint y: 115, endPoint x: 35, endPoint y: 129, distance: 27.4
click at [35, 125] on span "Hill’s 希爾思處方食品 – 貓用 C/D 泌尿道護理 處方濕糧 (雞肉) 85g" at bounding box center [70, 118] width 120 height 14
copy span "Hill’s 希爾思處方食品 – 貓用 C/D 泌尿道護理 處方濕糧 (雞肉)"
drag, startPoint x: 269, startPoint y: 118, endPoint x: 238, endPoint y: 114, distance: 31.1
click at [238, 114] on div "Hill’s 希爾思處方食品 – 貓用 C/D 泌尿道護理 處方濕糧 (雞肉) 85g 36 Quantity (In Stock) 21 Price 18.…" at bounding box center [370, 118] width 721 height 25
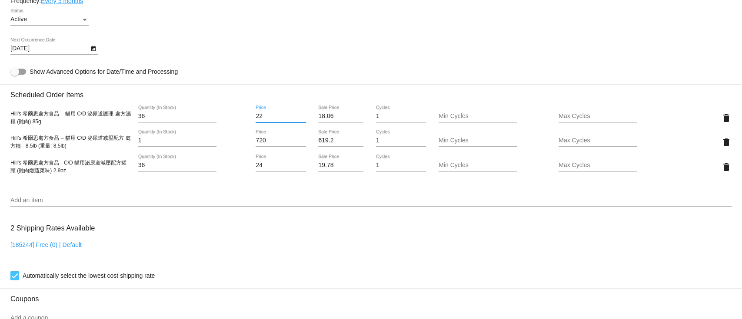
type input "22"
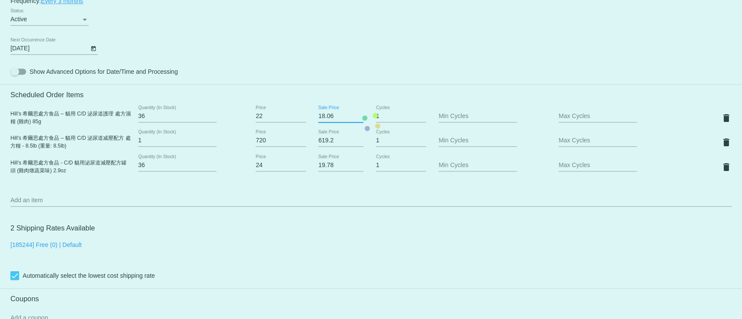
click at [326, 121] on mat-card "Customer 6738058: Tracy Tam tszyee101@gmail.com Customer Shipping Enter Shippin…" at bounding box center [371, 122] width 742 height 918
click at [322, 121] on mat-card "Customer 6738058: Tracy Tam tszyee101@gmail.com Customer Shipping Enter Shippin…" at bounding box center [371, 122] width 742 height 918
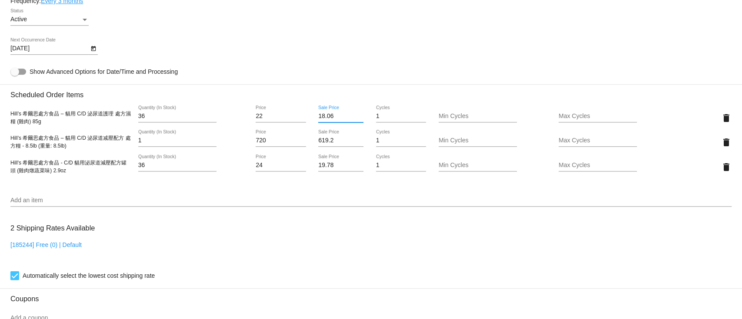
click at [326, 119] on input "18.06" at bounding box center [340, 116] width 45 height 7
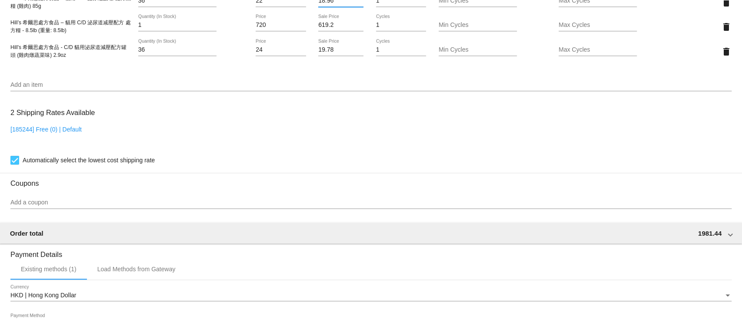
scroll to position [579, 0]
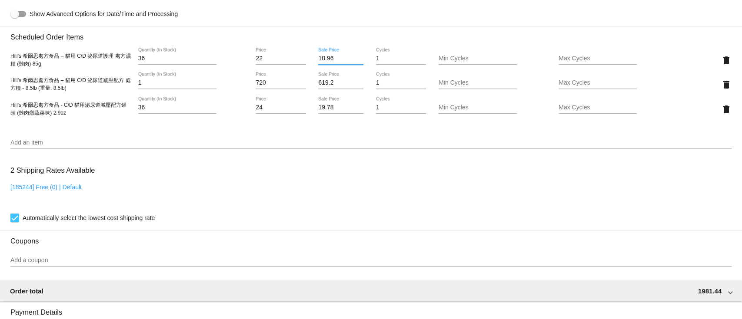
type input "18.96"
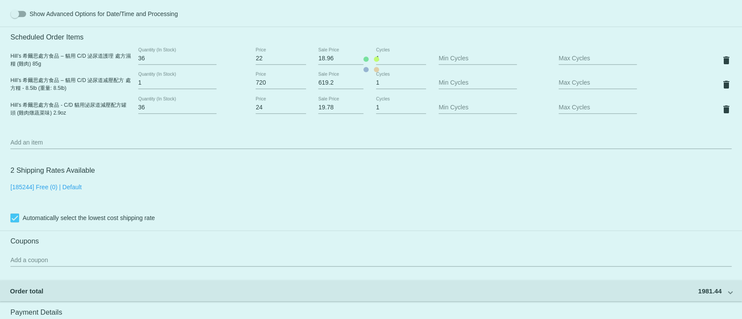
drag, startPoint x: 11, startPoint y: 109, endPoint x: 39, endPoint y: 113, distance: 28.5
click at [39, 113] on mat-card "Customer 6738058: Tracy Tam tszyee101@gmail.com Customer Shipping Enter Shippin…" at bounding box center [371, 64] width 742 height 918
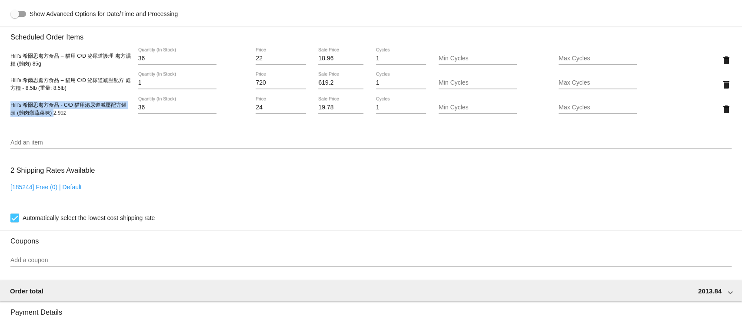
drag, startPoint x: 11, startPoint y: 111, endPoint x: 53, endPoint y: 123, distance: 43.7
click at [53, 122] on div "Hill's 希爾思處方食品 - C/D 貓用泌尿道減壓配方罐頭 (雞肉燉蔬菜味) 2.9oz 36 Quantity (In Stock) 24 Price…" at bounding box center [370, 109] width 721 height 25
copy span "Hill's 希爾思處方食品 - C/D 貓用泌尿道減壓配方罐頭 (雞肉燉蔬菜味)"
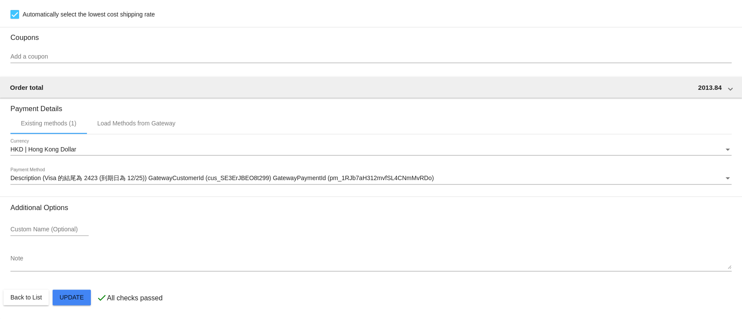
click at [393, 234] on div "Custom Name (Optional)" at bounding box center [370, 231] width 721 height 25
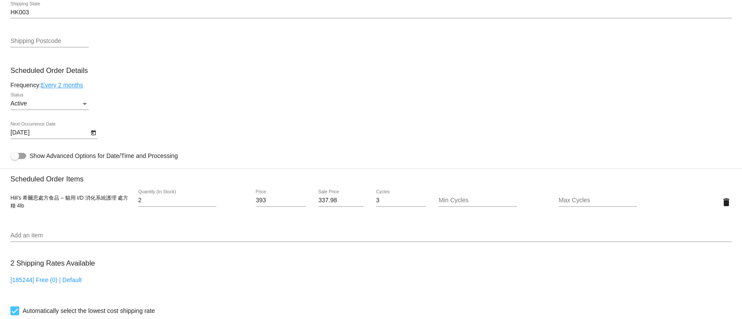
scroll to position [579, 0]
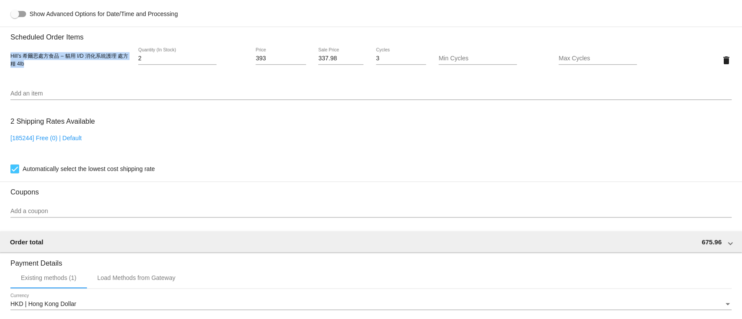
drag, startPoint x: 11, startPoint y: 61, endPoint x: 28, endPoint y: 70, distance: 18.7
click at [28, 68] on div "Hill’s 希爾思處方食品 – 貓用 I/D 消化系統護理 處方糧 4lb" at bounding box center [70, 60] width 120 height 16
copy span "Hill’s 希爾思處方食品 – 貓用 I/D 消化系統護理 處方糧 4lb"
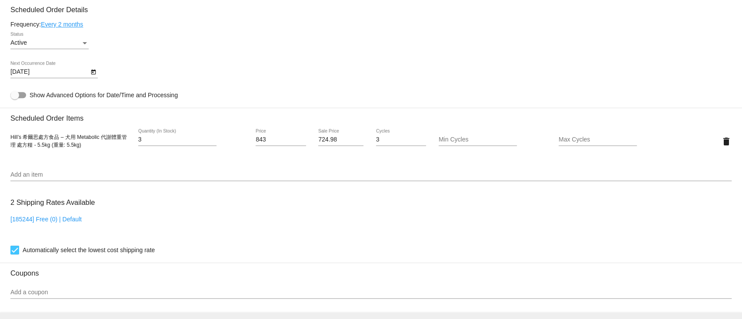
scroll to position [579, 0]
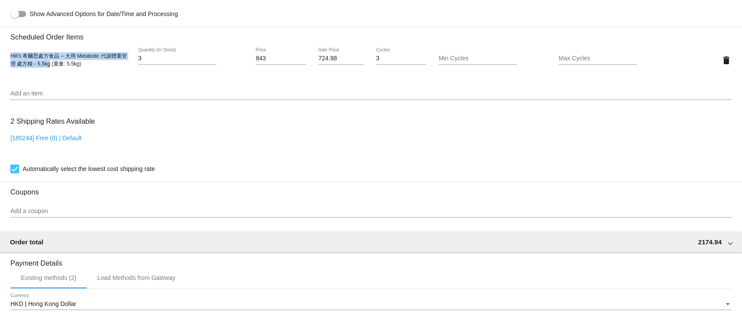
drag, startPoint x: 10, startPoint y: 60, endPoint x: 50, endPoint y: 70, distance: 40.7
click at [50, 67] on span "Hill’s 希爾思處方食品 – 犬用 Metabolic 代謝體重管理 處方糧 - 5.5kg (重量: 5.5kg)" at bounding box center [68, 60] width 116 height 14
copy span "Hill’s [PERSON_NAME]思處方食品 – 犬用 Metabolic 代謝體重管理 處方糧 - 5.5kg"
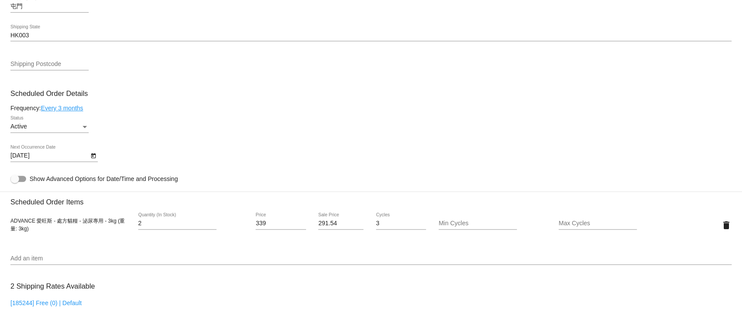
scroll to position [521, 0]
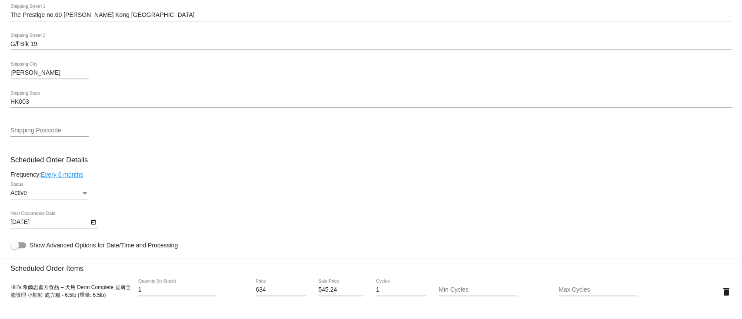
scroll to position [521, 0]
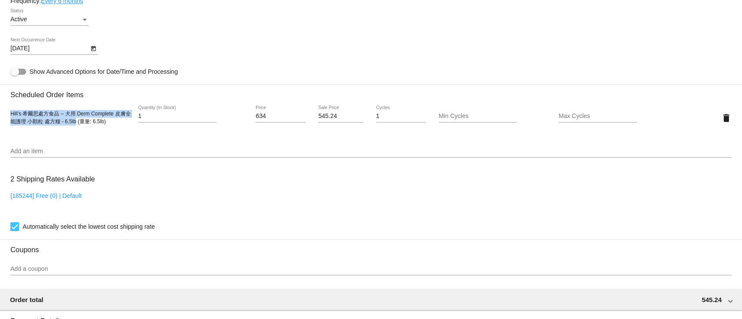
drag, startPoint x: 10, startPoint y: 119, endPoint x: 81, endPoint y: 125, distance: 71.1
click at [81, 125] on mat-card "Customer 5240577: Miss Chu arninecheuk@gmail.com Customer Shipping Enter Shippi…" at bounding box center [371, 97] width 742 height 869
copy span "Hill’s 希爾思處方食品 – 犬用 Derm Complete 皮膚全能護理 小顆粒 處方糧 - 6.5lb"
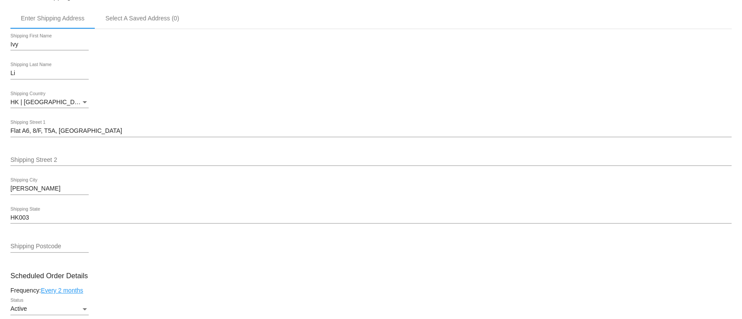
scroll to position [463, 0]
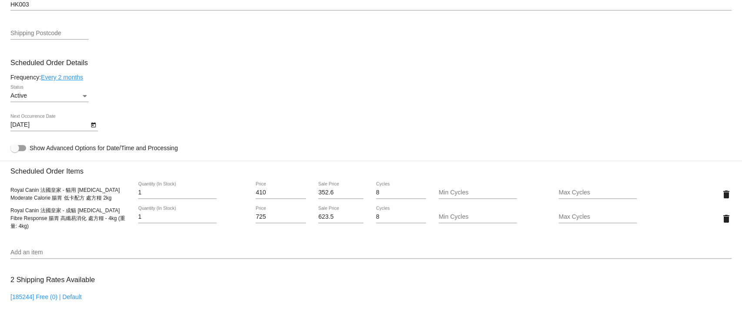
scroll to position [521, 0]
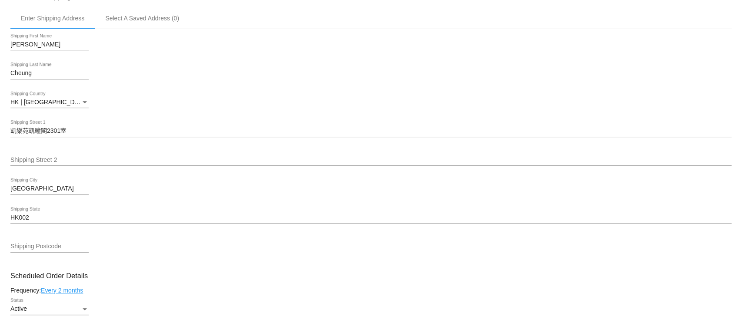
scroll to position [463, 0]
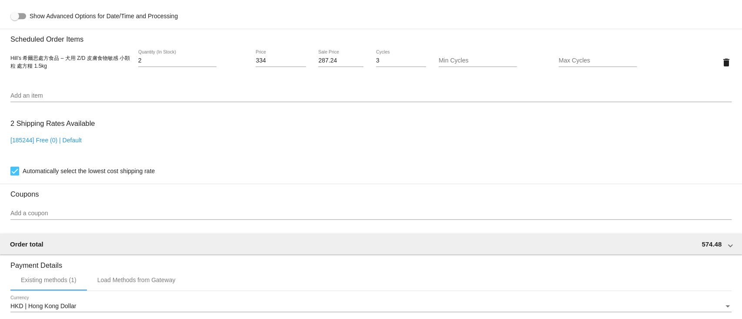
scroll to position [579, 0]
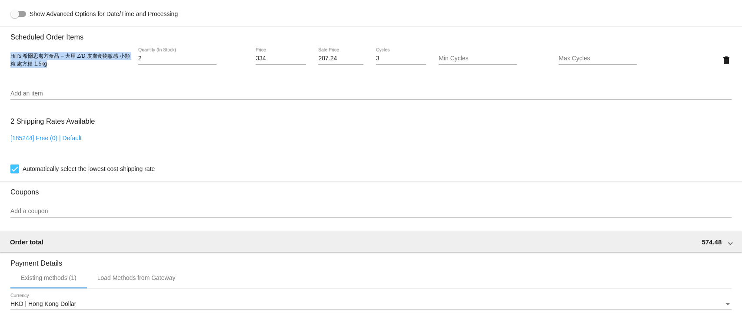
drag, startPoint x: 10, startPoint y: 60, endPoint x: 54, endPoint y: 70, distance: 45.4
click at [54, 70] on mat-card "Customer 6729722: Wai Yi Chung jessi_andytang@hotmail.com Customer Shipping Ent…" at bounding box center [371, 39] width 742 height 869
copy span "Hill’s 希爾思處方食品 – 犬用 Z/D 皮膚食物敏感 小顆粒 處方糧 1.5kg"
drag, startPoint x: 270, startPoint y: 60, endPoint x: 219, endPoint y: 59, distance: 50.8
click at [219, 59] on div "Hill’s 希爾思處方食品 – 犬用 Z/D 皮膚食物敏感 小顆粒 處方糧 1.5kg 2 Quantity (In Stock) 334 Price 28…" at bounding box center [370, 60] width 721 height 25
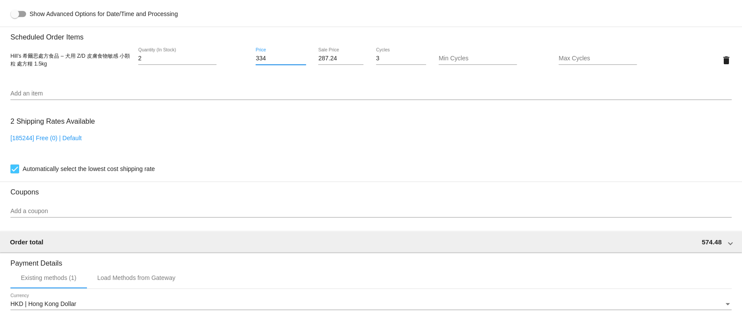
paste input "58"
type input "358"
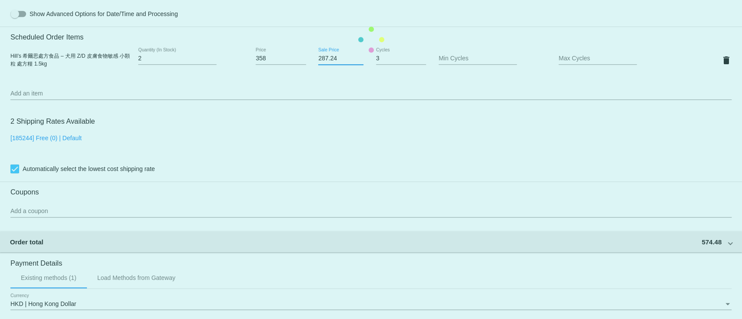
drag, startPoint x: 336, startPoint y: 60, endPoint x: 288, endPoint y: 60, distance: 48.2
click at [288, 60] on mat-card "Customer 6729722: Wai Yi Chung jessi_andytang@hotmail.com Customer Shipping Ent…" at bounding box center [371, 39] width 742 height 869
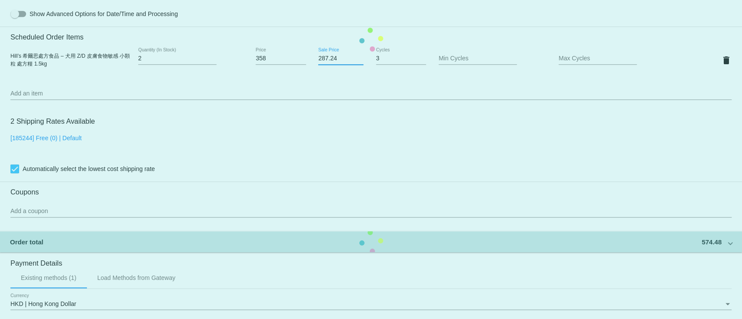
paste input "307.88"
type input "307.88"
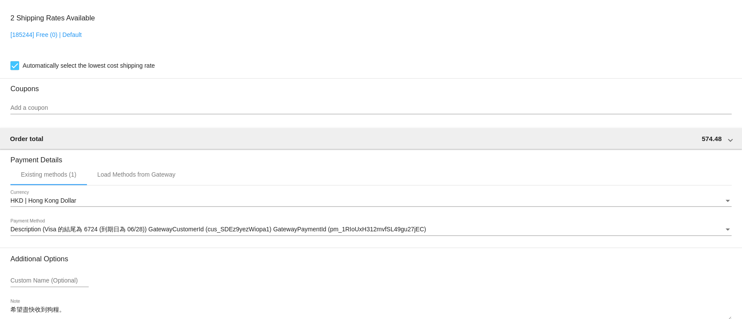
scroll to position [740, 0]
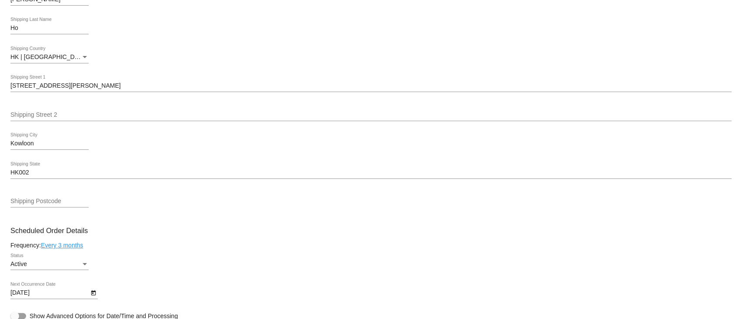
scroll to position [348, 0]
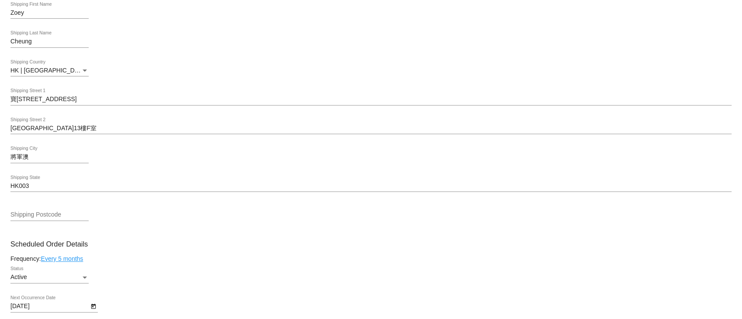
scroll to position [405, 0]
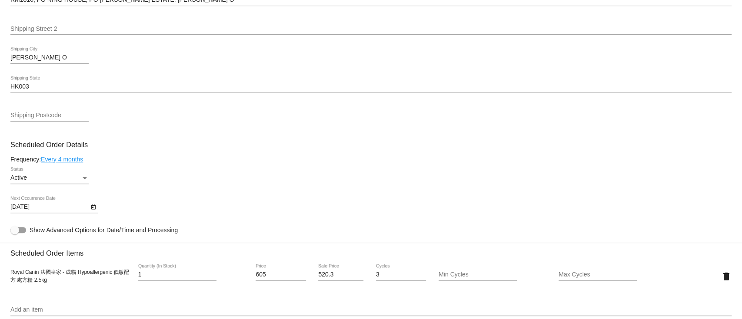
scroll to position [405, 0]
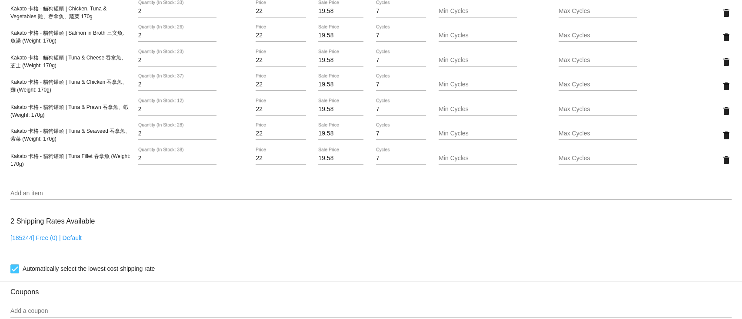
scroll to position [753, 0]
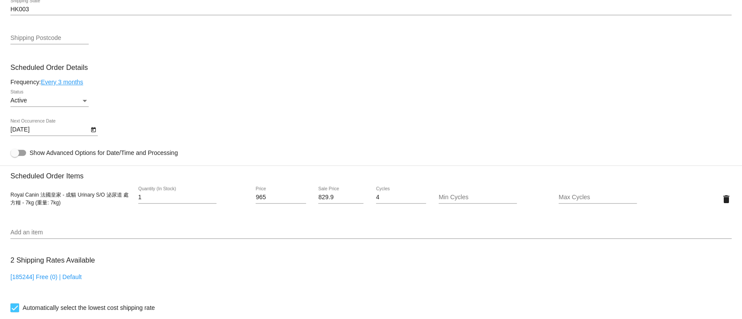
scroll to position [521, 0]
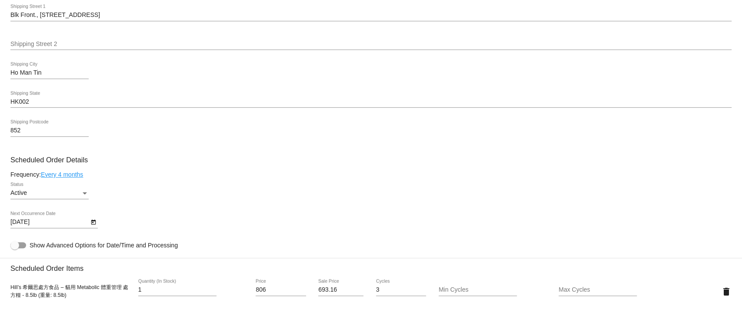
scroll to position [463, 0]
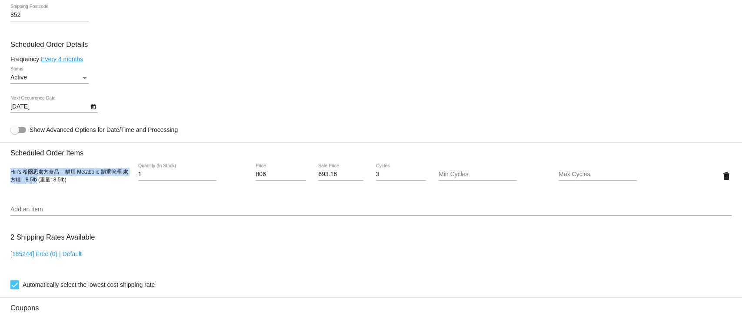
drag, startPoint x: 12, startPoint y: 175, endPoint x: 35, endPoint y: 183, distance: 24.9
click at [35, 183] on span "Hill’s 希爾思處方食品 – 貓用 Metabolic 體重管理 處方糧 - 8.5lb (重量: 8.5lb)" at bounding box center [69, 176] width 118 height 14
copy span "Hill’s 希爾思處方食品 – 貓用 Metabolic 體重管理 處方糧 - 8.5lb"
drag, startPoint x: 268, startPoint y: 175, endPoint x: 234, endPoint y: 178, distance: 34.8
click at [234, 178] on div "Hill’s 希爾思處方食品 – 貓用 Metabolic 體重管理 處方糧 - 8.5lb (重量: 8.5lb) 1 Quantity (In Stock…" at bounding box center [370, 176] width 721 height 25
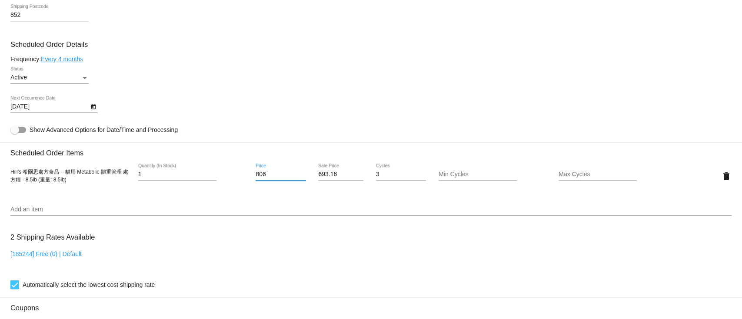
paste input "23"
type input "823"
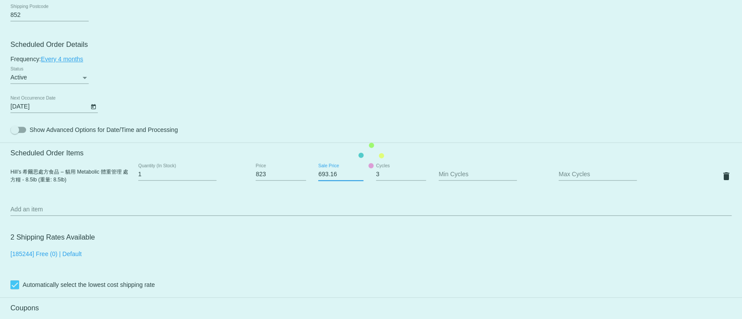
drag, startPoint x: 337, startPoint y: 177, endPoint x: 303, endPoint y: 179, distance: 34.4
click at [303, 179] on mat-card "Customer 3614873: Ronnie Ma law_cordia@yahoo.com.hk Customer Shipping Enter Shi…" at bounding box center [371, 155] width 742 height 869
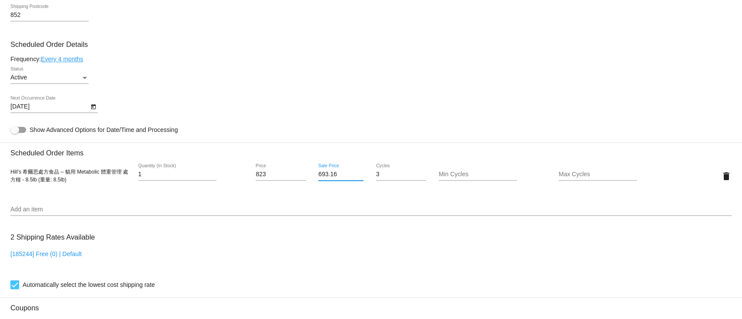
paste input "707.78"
type input "707.78"
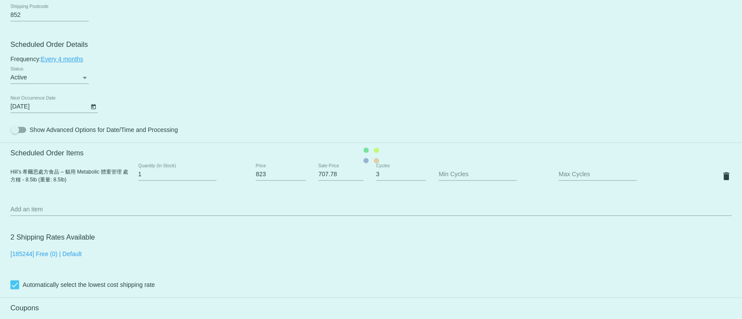
click at [355, 205] on mat-card "Customer 3614873: Ronnie Ma law_cordia@yahoo.com.hk Customer Shipping Enter Shi…" at bounding box center [371, 155] width 742 height 869
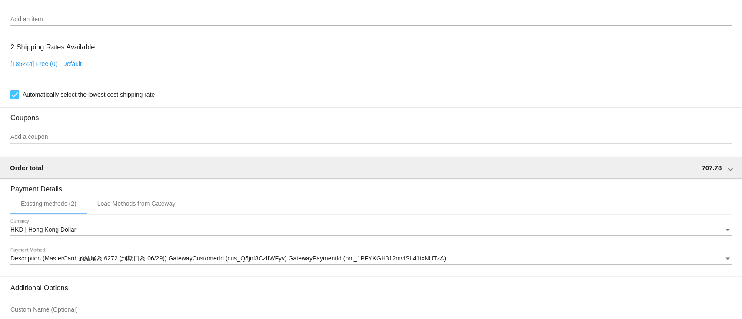
scroll to position [740, 0]
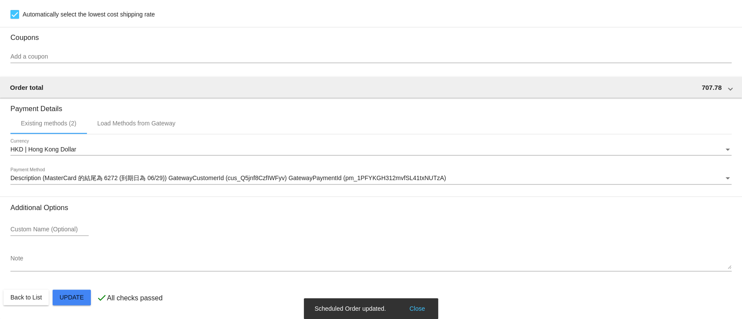
click at [297, 43] on section "Coupons Add a coupon" at bounding box center [370, 49] width 721 height 44
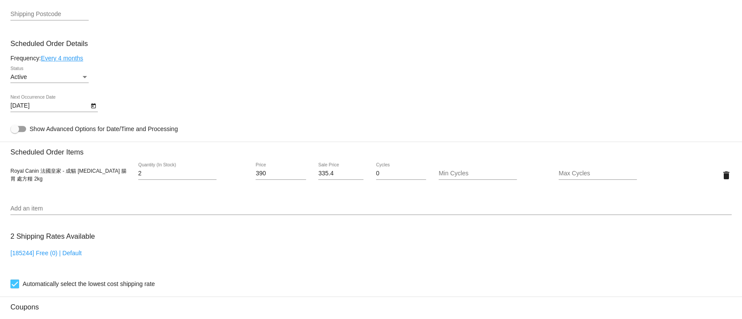
scroll to position [405, 0]
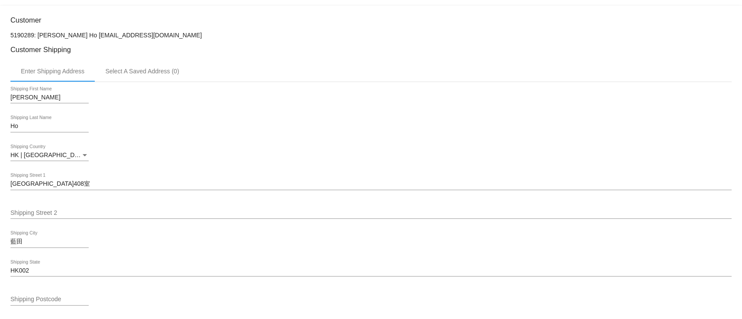
scroll to position [405, 0]
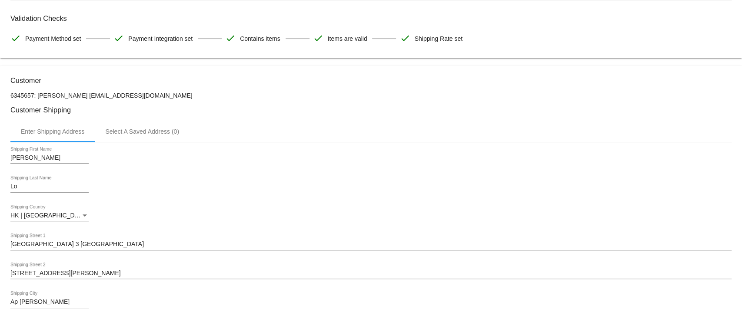
scroll to position [405, 0]
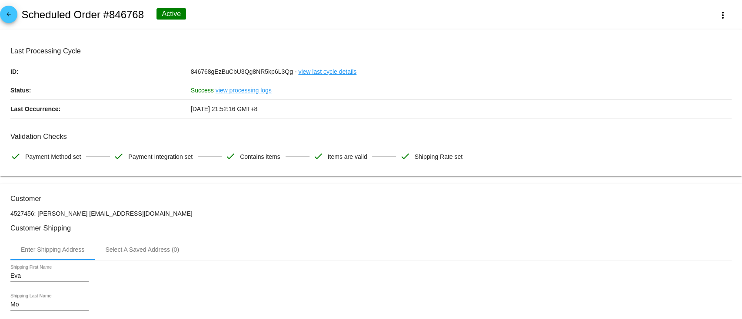
scroll to position [463, 0]
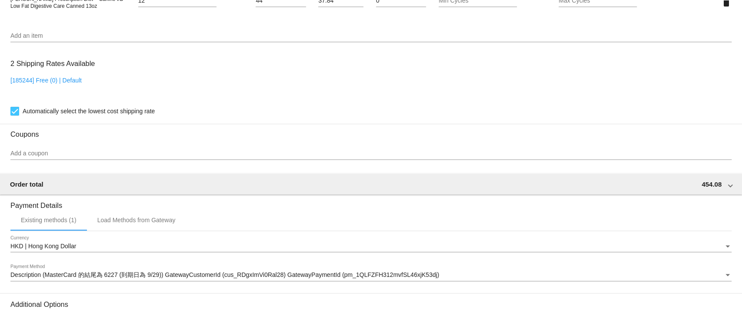
scroll to position [521, 0]
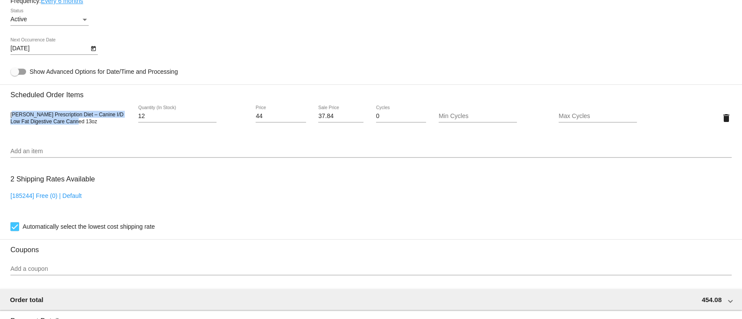
drag, startPoint x: 13, startPoint y: 116, endPoint x: 82, endPoint y: 135, distance: 71.7
click at [82, 135] on div "Hill’s Prescription Diet – Canine I/D Low Fat Digestive Care Canned 13oz 12 Qua…" at bounding box center [370, 118] width 721 height 38
click at [83, 130] on div "Hill’s Prescription Diet – Canine I/D Low Fat Digestive Care Canned 13oz 12 Qua…" at bounding box center [370, 118] width 721 height 25
drag, startPoint x: 81, startPoint y: 126, endPoint x: 0, endPoint y: 116, distance: 81.4
click at [0, 116] on mat-card "Customer 5734330: W Fung wenfwy@yahoo.com Customer Shipping Enter Shipping Addr…" at bounding box center [371, 97] width 742 height 869
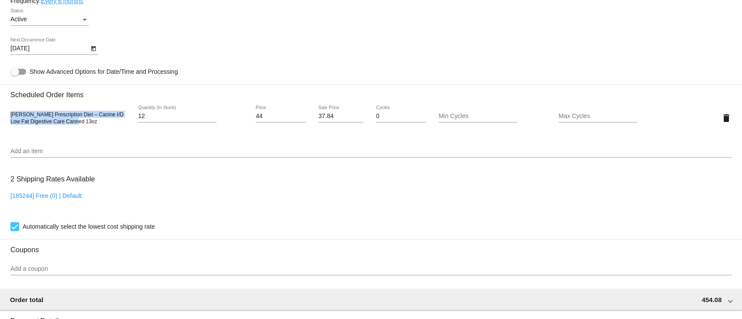
copy span "Hill’s Prescription Diet – Canine I/D Low Fat Digestive Care Canned 13oz"
drag, startPoint x: 260, startPoint y: 118, endPoint x: 246, endPoint y: 114, distance: 14.8
click at [246, 114] on div "Hill’s Prescription Diet – Canine I/D Low Fat Digestive Care Canned 13oz 12 Qua…" at bounding box center [370, 118] width 721 height 25
type input "48"
type input "41.28"
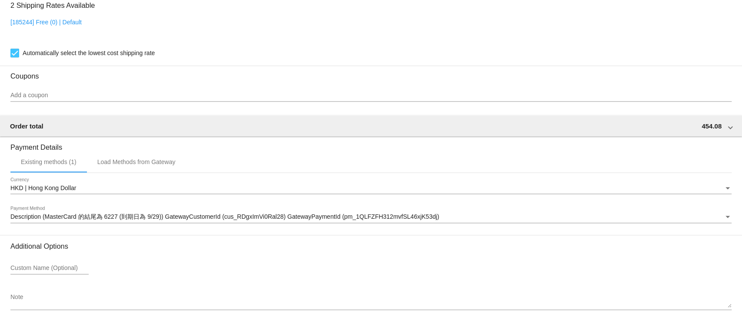
scroll to position [740, 0]
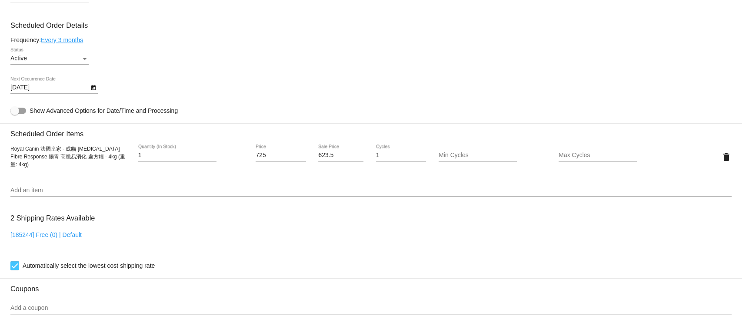
scroll to position [521, 0]
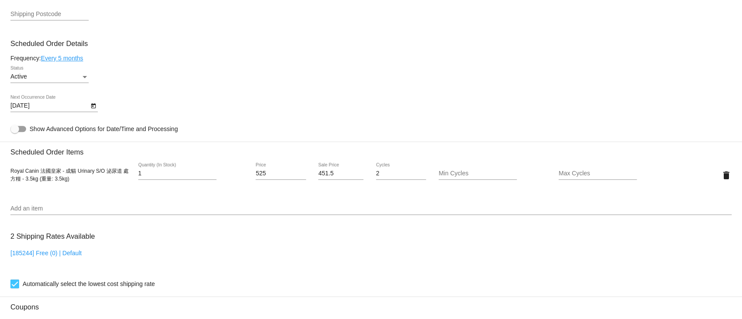
scroll to position [579, 0]
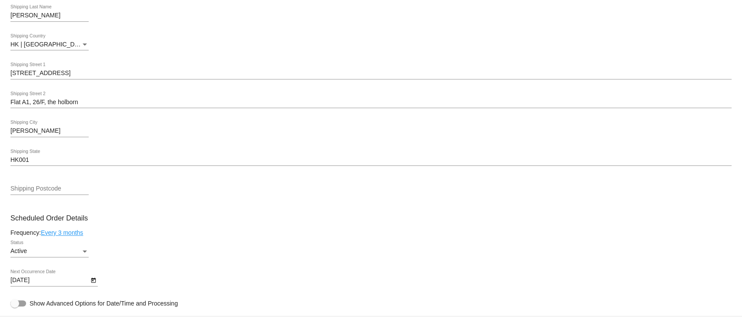
scroll to position [521, 0]
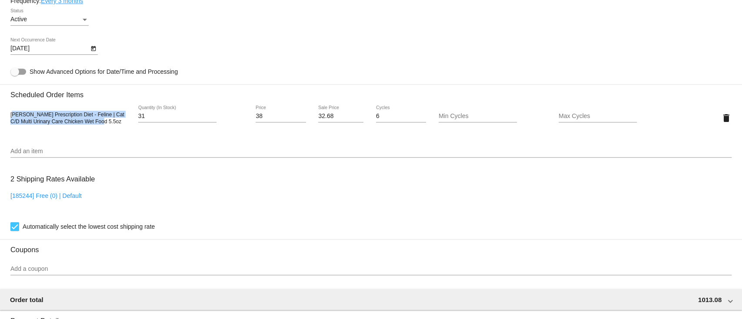
drag, startPoint x: 12, startPoint y: 117, endPoint x: 104, endPoint y: 126, distance: 92.5
click at [104, 125] on div "Hill's Prescription Diet - Feline | Cat C/D Multi Urinary Care Chicken Wet Food…" at bounding box center [70, 118] width 120 height 14
drag, startPoint x: 102, startPoint y: 128, endPoint x: 7, endPoint y: 116, distance: 95.8
click at [7, 116] on mat-card "Customer 4433324: Catherine Chan waisumc@hotmail.com Customer Shipping Enter Sh…" at bounding box center [371, 97] width 742 height 869
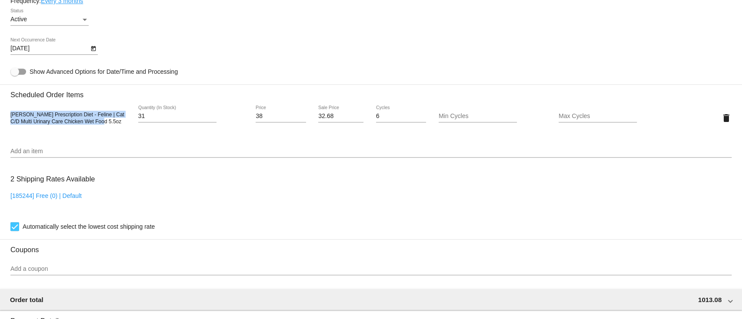
copy span "Hill's Prescription Diet - Feline | Cat C/D Multi Urinary Care Chicken Wet Food…"
drag, startPoint x: 264, startPoint y: 118, endPoint x: 250, endPoint y: 115, distance: 14.2
click at [251, 115] on div "38 Price" at bounding box center [281, 118] width 60 height 25
type input "40"
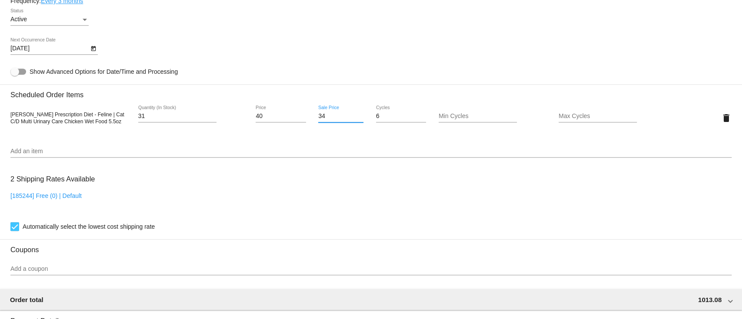
type input "34.4"
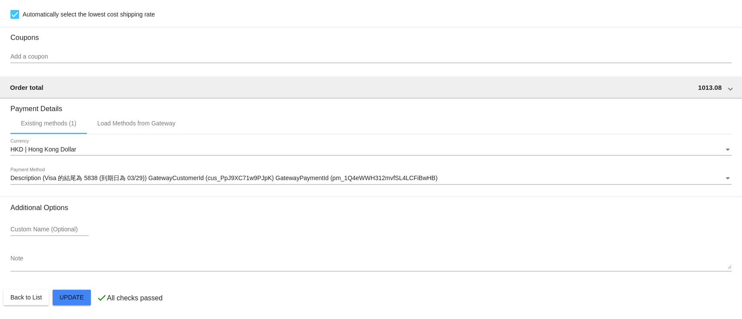
scroll to position [740, 0]
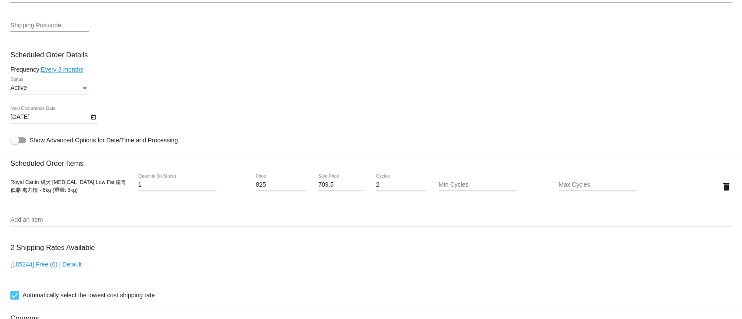
scroll to position [579, 0]
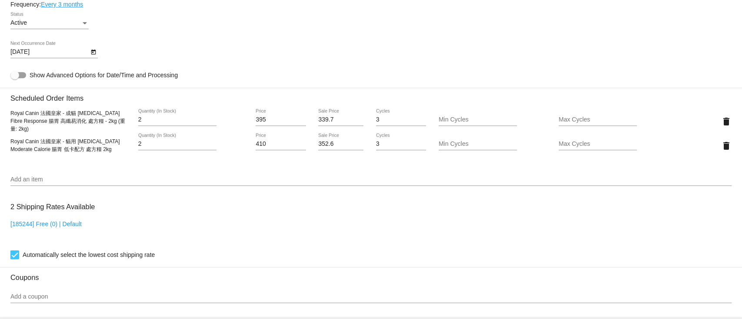
scroll to position [579, 0]
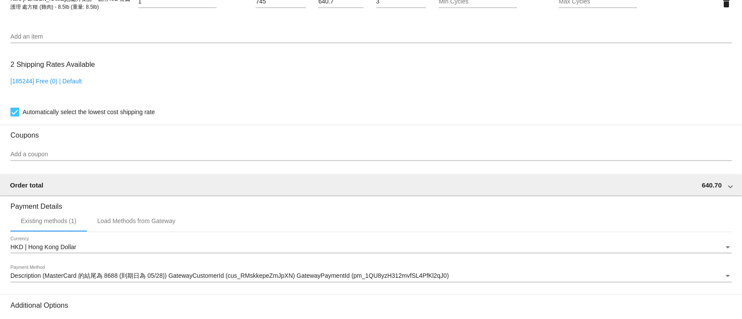
scroll to position [521, 0]
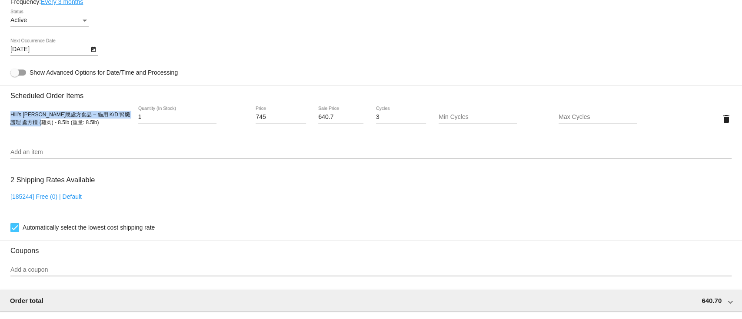
drag, startPoint x: 12, startPoint y: 119, endPoint x: 39, endPoint y: 132, distance: 29.7
click at [39, 131] on div "Hill’s 希爾思處方食品 – 貓用 K/D 腎臟護理 處方糧 (雞肉) - 8.5lb (重量: 8.5lb) 1 Quantity (In Stock)…" at bounding box center [370, 118] width 721 height 25
copy span "Hill’s 希爾思處方食品 – 貓用 K/D 腎臟護理 處方糧 (雞肉) - 8.5lb"
drag, startPoint x: 264, startPoint y: 125, endPoint x: 232, endPoint y: 117, distance: 32.2
click at [232, 117] on div "Hill’s 希爾思處方食品 – 貓用 K/D 腎臟護理 處方糧 (雞肉) - 8.5lb (重量: 8.5lb) 1 Quantity (In Stock)…" at bounding box center [370, 118] width 721 height 25
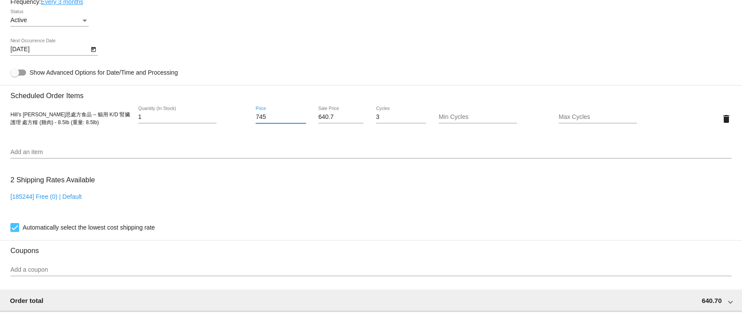
paste input "57"
type input "757"
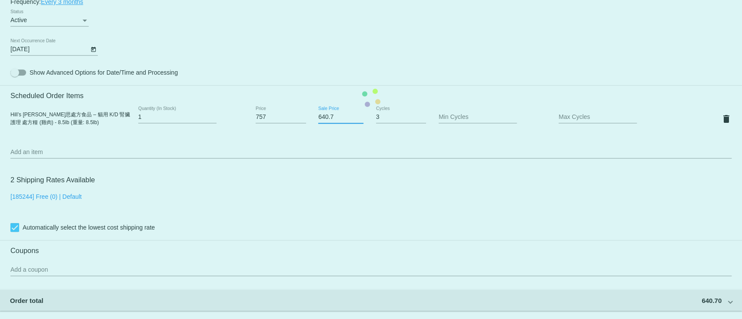
drag, startPoint x: 336, startPoint y: 121, endPoint x: 285, endPoint y: 115, distance: 51.6
click at [285, 115] on mat-card "Customer 5649123: 生 陳 ccc377910@gmail.com Customer Shipping Enter Shipping Addr…" at bounding box center [371, 98] width 742 height 870
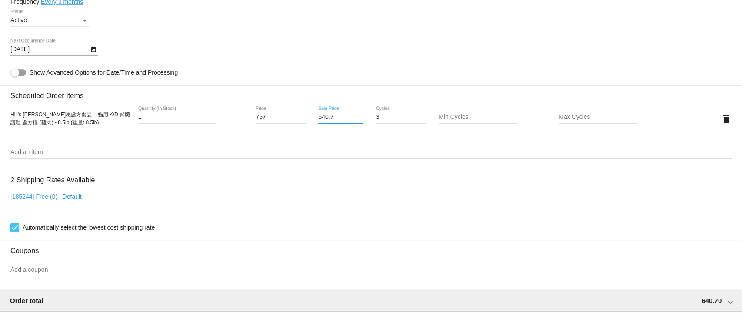
paste input "51.02"
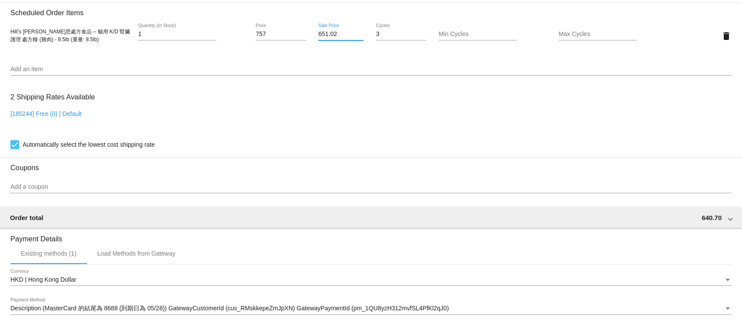
scroll to position [742, 0]
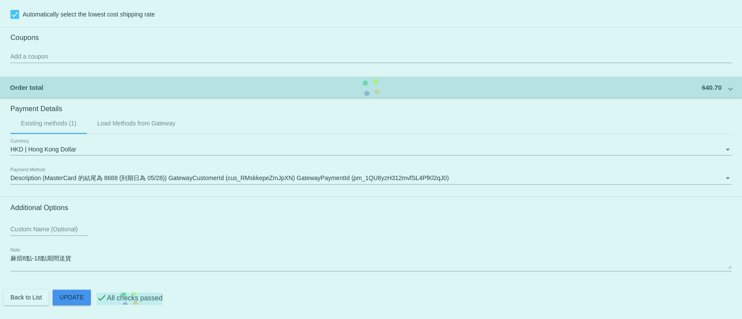
type input "651.02"
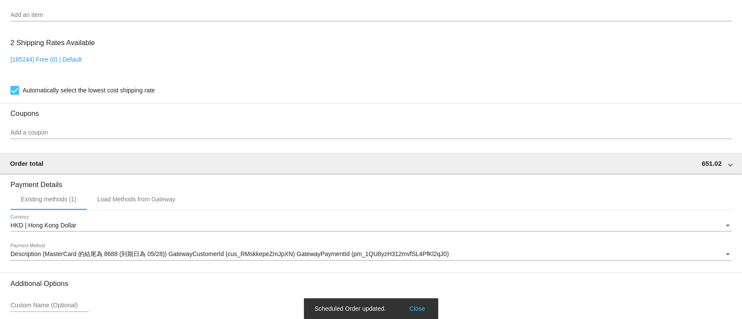
scroll to position [510, 0]
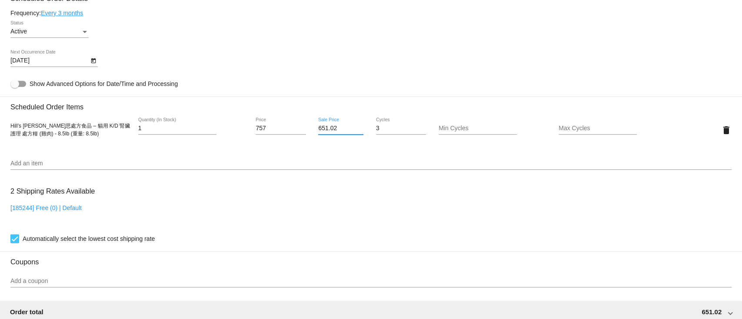
click at [289, 159] on mat-card "Customer 5649123: 生 陳 ccc377910@gmail.com Customer Shipping Enter Shipping Addr…" at bounding box center [371, 109] width 742 height 870
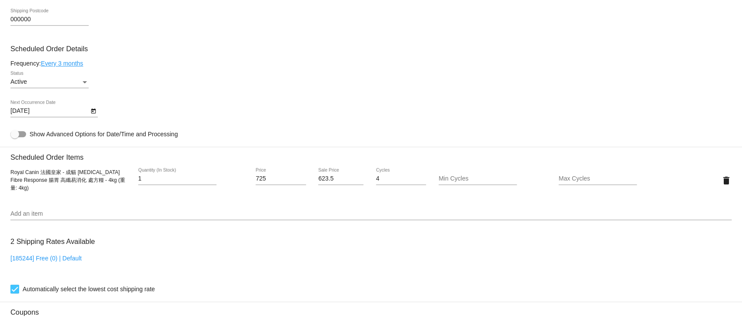
scroll to position [463, 0]
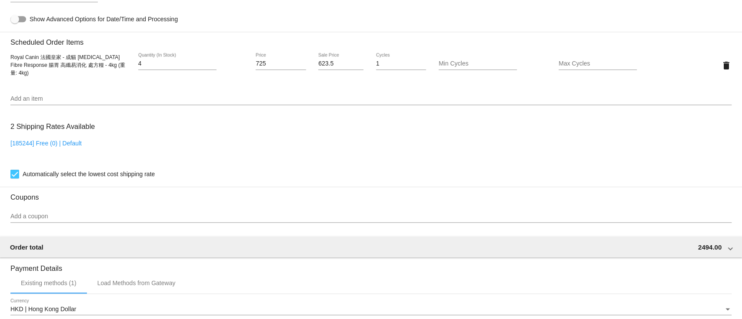
scroll to position [579, 0]
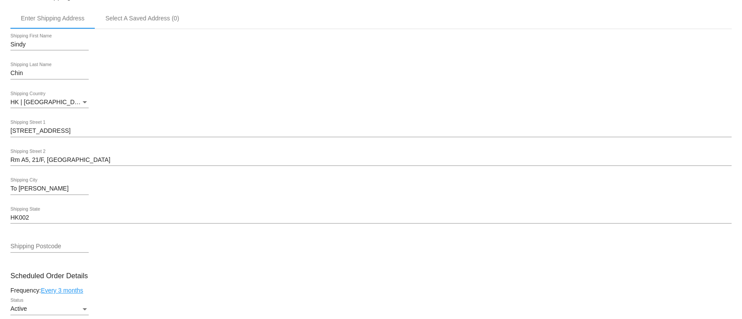
scroll to position [521, 0]
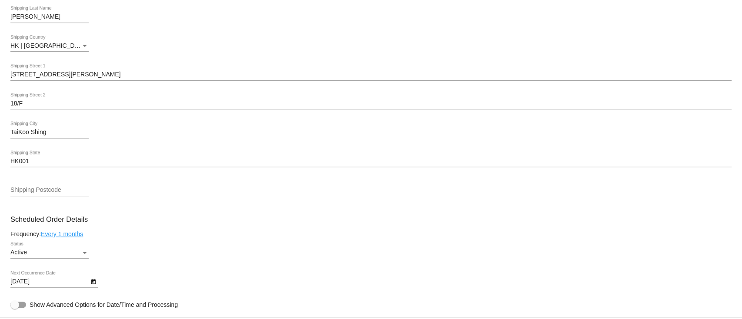
scroll to position [463, 0]
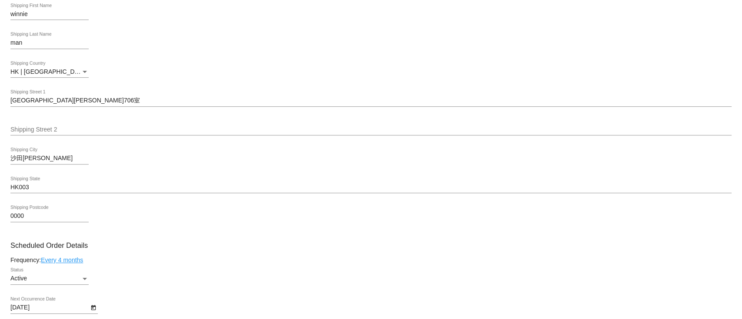
scroll to position [405, 0]
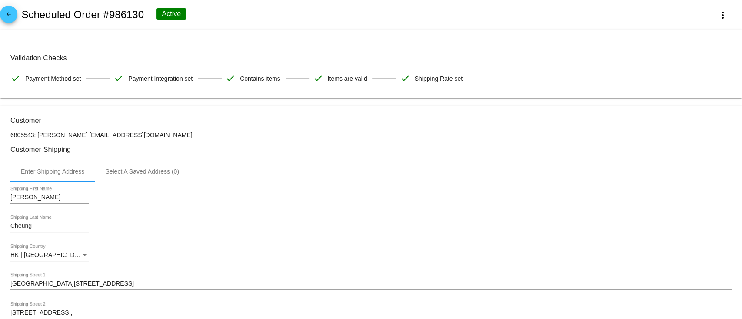
scroll to position [348, 0]
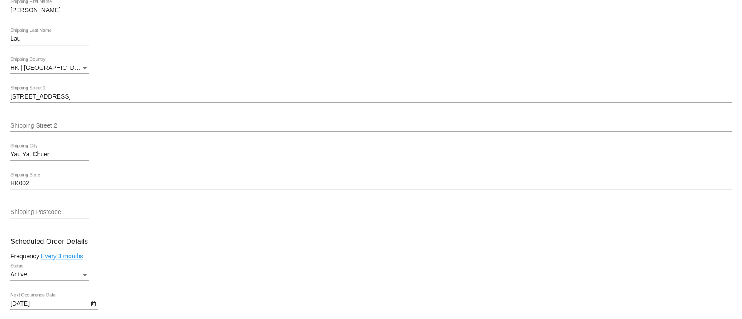
scroll to position [405, 0]
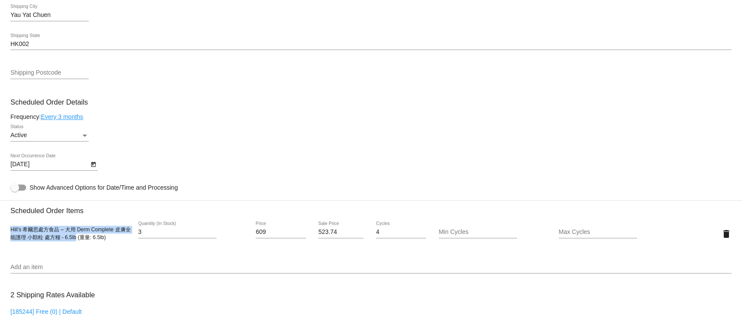
drag, startPoint x: 10, startPoint y: 235, endPoint x: 81, endPoint y: 245, distance: 71.1
click at [81, 245] on div "Hill’s [PERSON_NAME]思處方食品 – 犬用 Derm Complete 皮膚全能護理 小顆粒 處方糧 - 6.5lb (重量: 6.5lb)…" at bounding box center [370, 234] width 721 height 25
copy span "Hill’s 希爾思處方食品 – 犬用 Derm Complete 皮膚全能護理 小顆粒 處方糧 - 6.5lb"
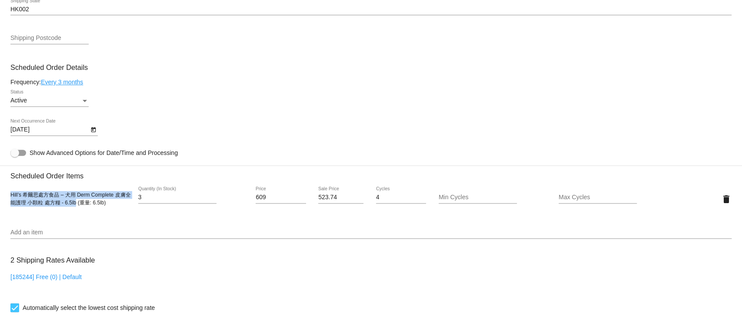
scroll to position [463, 0]
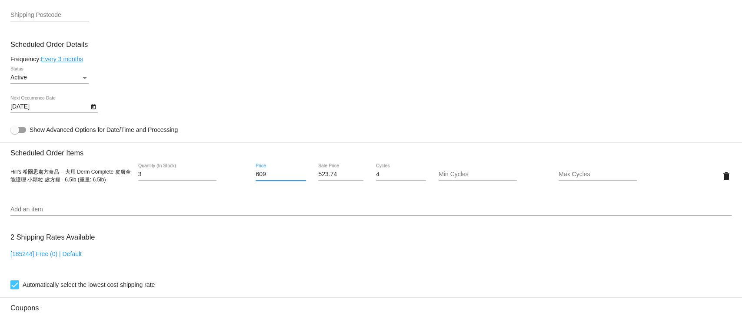
drag, startPoint x: 271, startPoint y: 179, endPoint x: 240, endPoint y: 174, distance: 31.6
click at [240, 174] on div "Hill’s 希爾思處方食品 – 犬用 Derm Complete 皮膚全能護理 小顆粒 處方糧 - 6.5lb (重量: 6.5lb) 3 Quantity…" at bounding box center [370, 176] width 721 height 25
paste input "34"
type input "634"
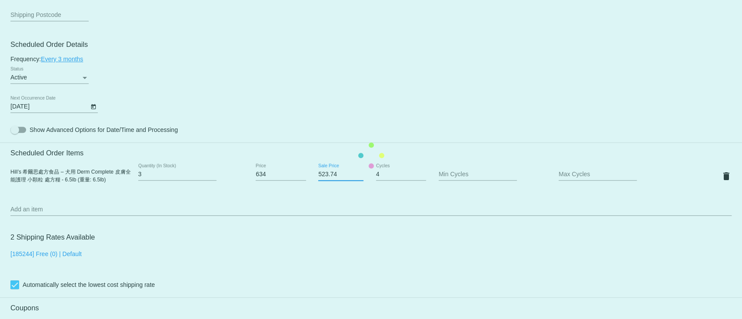
drag, startPoint x: 336, startPoint y: 176, endPoint x: 328, endPoint y: 179, distance: 8.1
click at [328, 179] on mat-card "Customer 4574590: Kay Lau tclau9612@gmail.com Customer Shipping Enter Shipping …" at bounding box center [371, 155] width 742 height 869
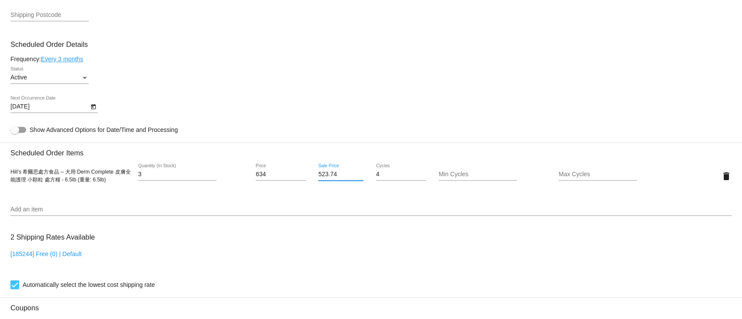
click at [335, 178] on input "523.74" at bounding box center [340, 174] width 45 height 7
drag, startPoint x: 337, startPoint y: 177, endPoint x: 318, endPoint y: 176, distance: 19.6
click at [318, 176] on input "523.74" at bounding box center [340, 174] width 45 height 7
click at [324, 177] on input "523.74" at bounding box center [340, 174] width 45 height 7
drag, startPoint x: 337, startPoint y: 178, endPoint x: 309, endPoint y: 175, distance: 28.0
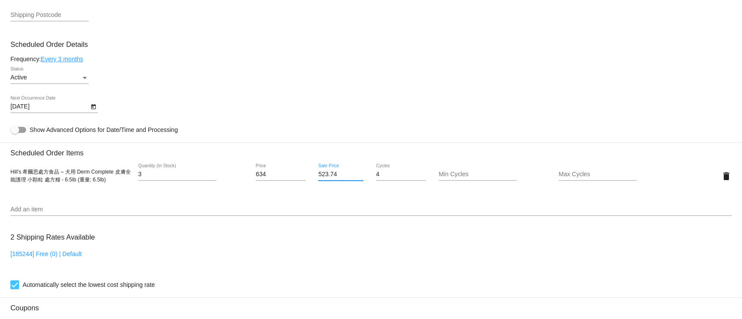
click at [311, 175] on div "523.74 Sale Price" at bounding box center [341, 176] width 60 height 25
paste input "45.2"
type input "545.24"
click at [411, 112] on mat-card "Customer 4574590: Kay Lau tclau9612@gmail.com Customer Shipping Enter Shipping …" at bounding box center [371, 155] width 742 height 869
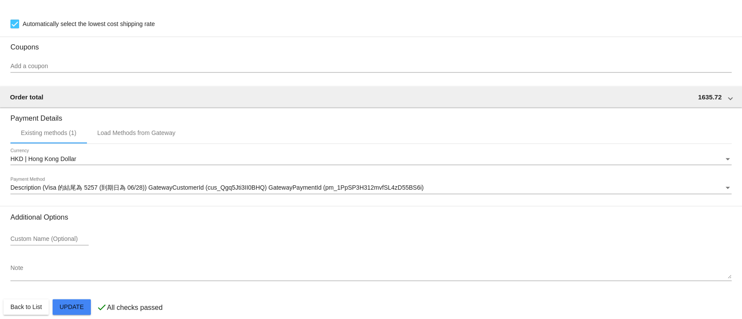
scroll to position [740, 0]
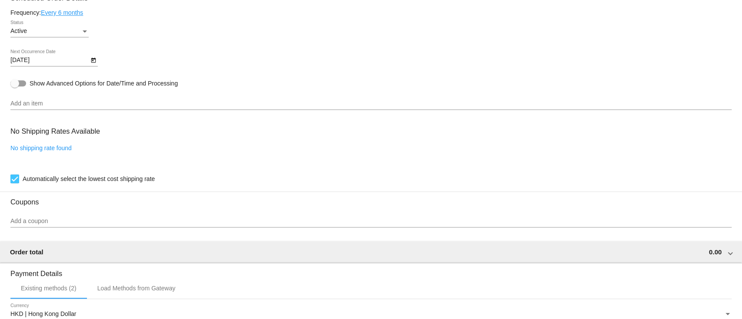
scroll to position [680, 0]
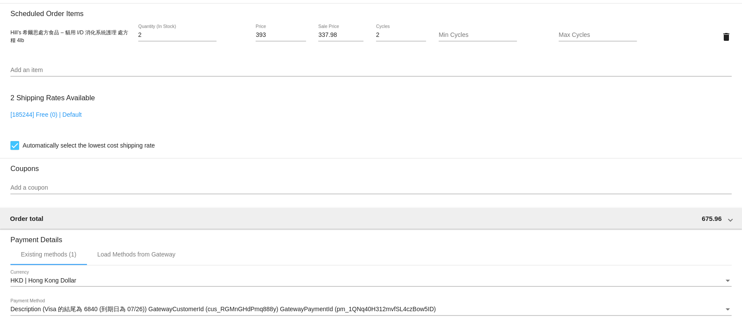
scroll to position [579, 0]
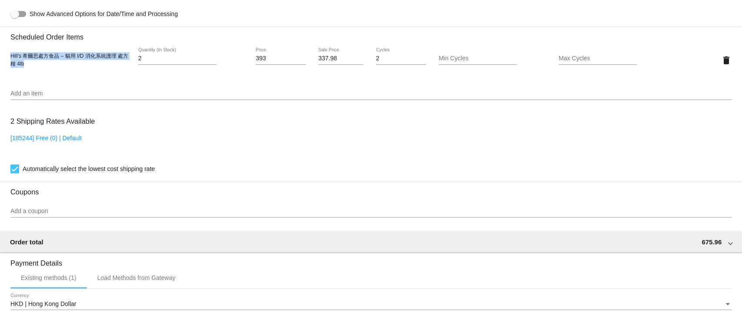
drag, startPoint x: 12, startPoint y: 61, endPoint x: 55, endPoint y: 73, distance: 45.0
click at [55, 73] on div "Hill’s 希爾思處方食品 – 貓用 I/D 消化系統護理 處方糧 4lb 2 Quantity (In Stock) 393 Price 337.98 S…" at bounding box center [370, 60] width 721 height 25
copy span "Hill’s 希爾思處方食品 – 貓用 I/D 消化系統護理 處方糧 4lb"
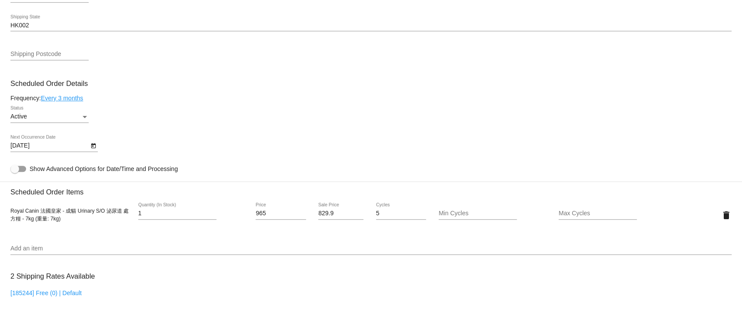
scroll to position [463, 0]
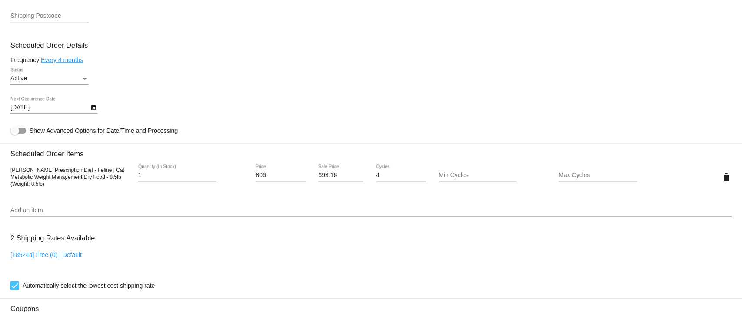
scroll to position [463, 0]
drag, startPoint x: 11, startPoint y: 171, endPoint x: 97, endPoint y: 182, distance: 86.6
click at [97, 182] on span "Hill's Prescription Diet - Feline | Cat Metabolic Weight Management Dry Food - …" at bounding box center [67, 176] width 114 height 20
copy span "Hill's Prescription Diet - Feline | Cat Metabolic Weight Management Dry Food - …"
drag, startPoint x: 273, startPoint y: 179, endPoint x: 236, endPoint y: 175, distance: 36.7
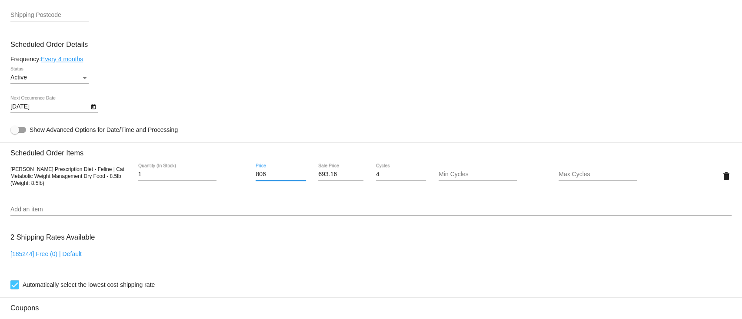
click at [238, 175] on div "Hill's Prescription Diet - Feline | Cat Metabolic Weight Management Dry Food - …" at bounding box center [370, 176] width 721 height 25
type input "823"
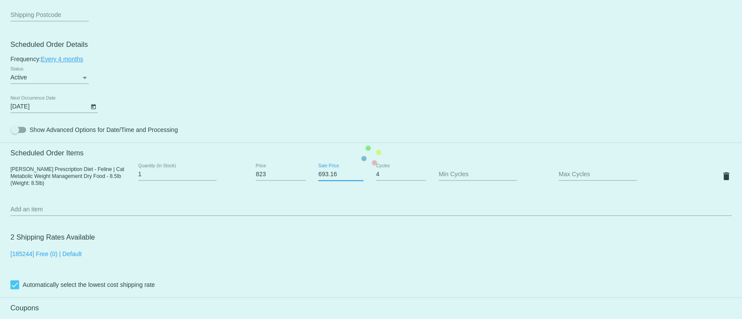
click at [332, 179] on mat-card "Customer 5310938: Anthony Chan anthonycpchan@yahoo.com.hk Customer Shipping Ent…" at bounding box center [371, 155] width 742 height 869
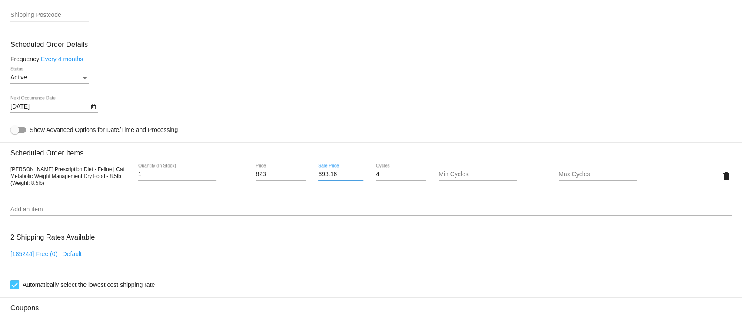
drag, startPoint x: 341, startPoint y: 176, endPoint x: 288, endPoint y: 182, distance: 52.5
click at [288, 182] on div "Hill's Prescription Diet - Feline | Cat Metabolic Weight Management Dry Food - …" at bounding box center [370, 176] width 721 height 25
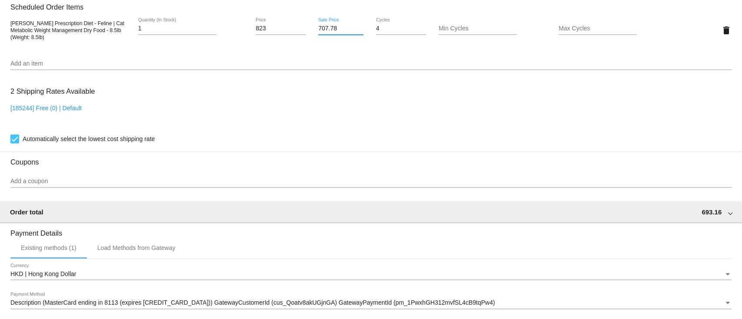
scroll to position [740, 0]
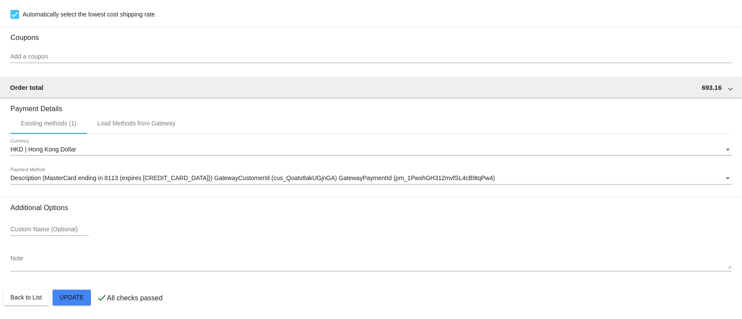
type input "707.78"
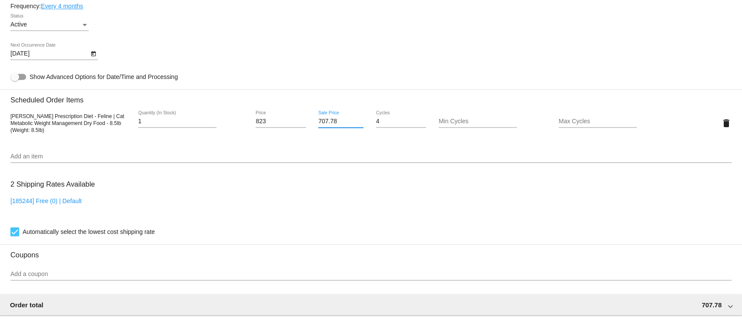
scroll to position [450, 0]
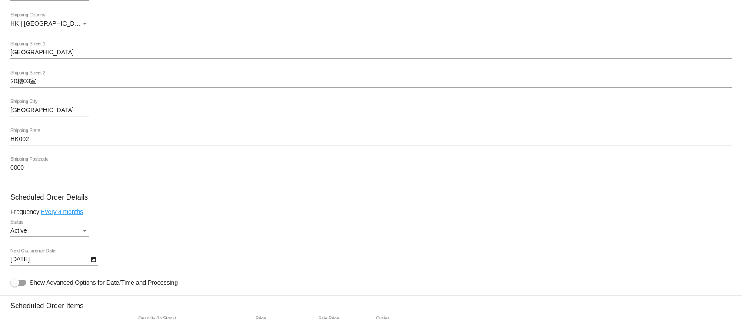
scroll to position [521, 0]
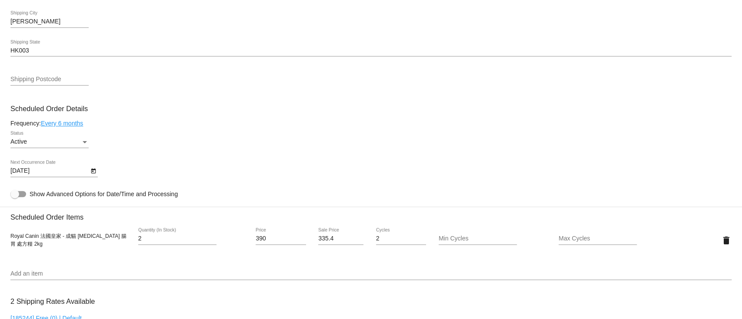
scroll to position [521, 0]
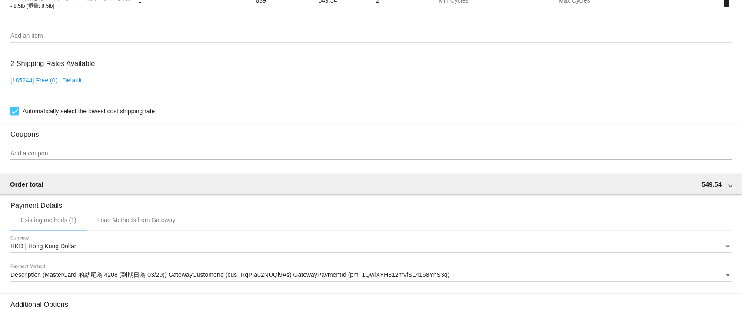
scroll to position [579, 0]
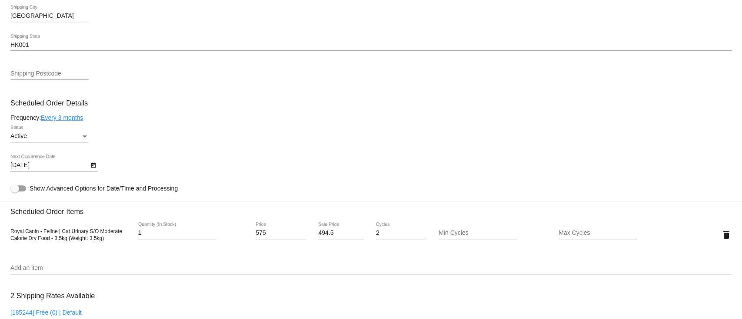
scroll to position [463, 0]
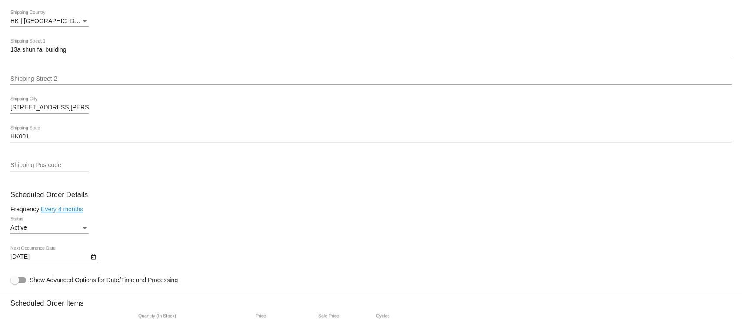
scroll to position [405, 0]
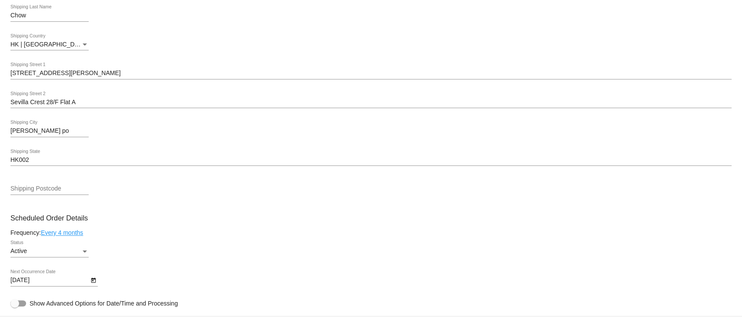
scroll to position [579, 0]
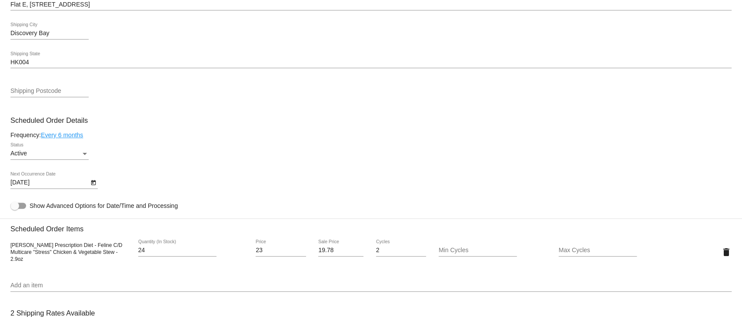
scroll to position [405, 0]
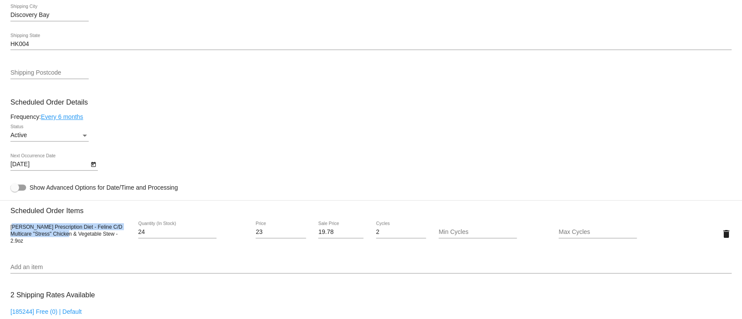
drag, startPoint x: 12, startPoint y: 234, endPoint x: 78, endPoint y: 242, distance: 66.6
click at [64, 242] on span "[PERSON_NAME] Prescription Diet - Feline C/D Multicare "Stress" Chicken & Veget…" at bounding box center [66, 234] width 112 height 20
click at [79, 242] on span "[PERSON_NAME] Prescription Diet - Feline C/D Multicare "Stress" Chicken & Veget…" at bounding box center [66, 234] width 112 height 20
drag, startPoint x: 110, startPoint y: 241, endPoint x: 6, endPoint y: 232, distance: 104.6
click at [6, 232] on mat-card "Customer 5593301: Veronica Liu veronica0328@yahoo.com.hk Customer Shipping Ente…" at bounding box center [371, 213] width 742 height 869
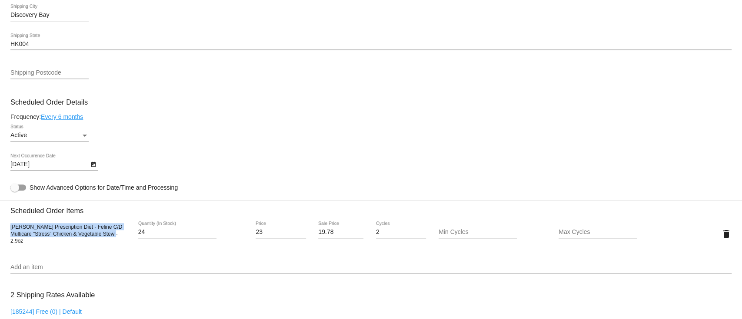
copy span "Hill's Prescription Diet - Feline C/D Multicare "Stress" Chicken & Vegetable St…"
click at [258, 235] on input "23" at bounding box center [280, 232] width 50 height 7
drag, startPoint x: 267, startPoint y: 236, endPoint x: 247, endPoint y: 235, distance: 20.0
click at [247, 235] on div "Hill's Prescription Diet - Feline C/D Multicare "Stress" Chicken & Vegetable St…" at bounding box center [370, 234] width 721 height 25
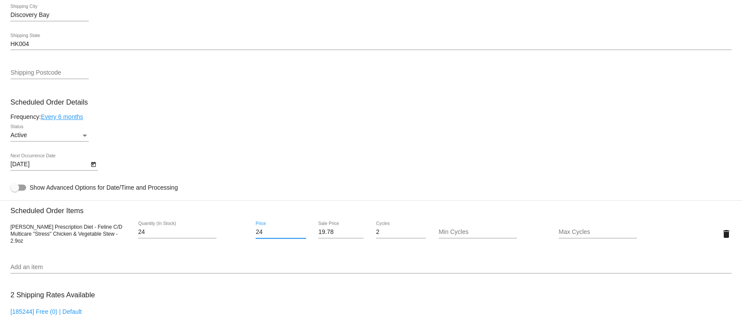
type input "24"
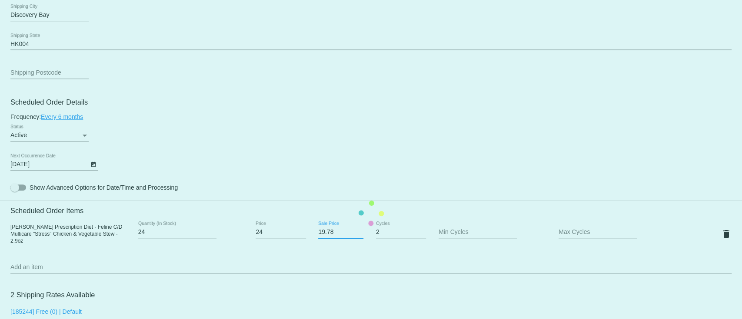
drag, startPoint x: 335, startPoint y: 235, endPoint x: 315, endPoint y: 232, distance: 19.7
click at [315, 232] on mat-card "Customer 5593301: Veronica Liu veronica0328@yahoo.com.hk Customer Shipping Ente…" at bounding box center [371, 213] width 742 height 869
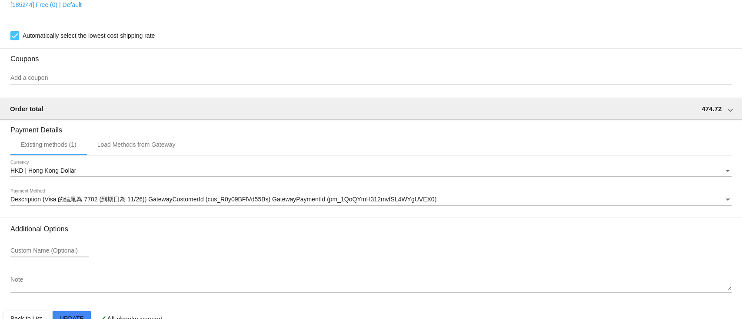
scroll to position [740, 0]
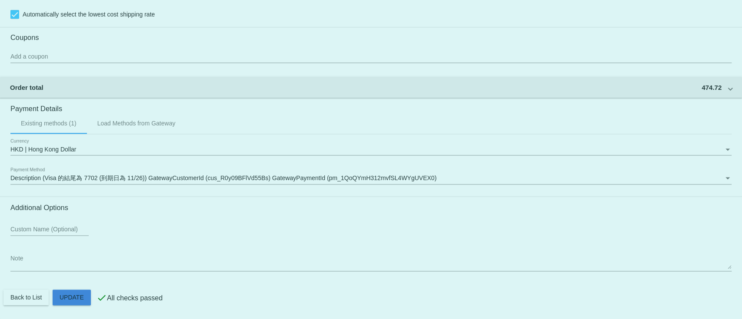
type input "20.64"
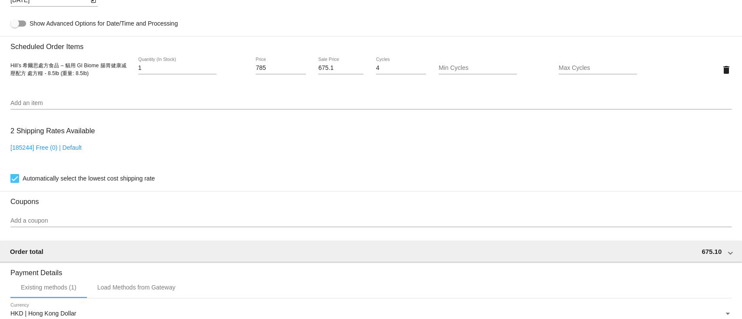
scroll to position [450, 0]
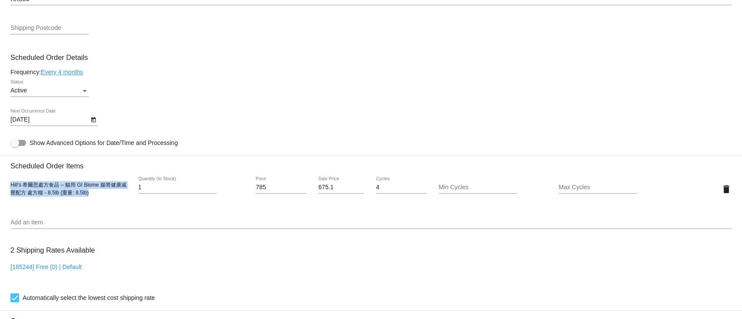
drag, startPoint x: 106, startPoint y: 201, endPoint x: 7, endPoint y: 189, distance: 99.8
click at [7, 189] on mat-card "Customer 5012841: [PERSON_NAME] [EMAIL_ADDRESS][DOMAIN_NAME] Customer Shipping …" at bounding box center [371, 168] width 742 height 869
copy span "Hill’s 希爾思處方食品 – 貓用 GI Biome 腸胃健康减壓配方 處方糧 - 8.5lb (重量: 8.5lb)"
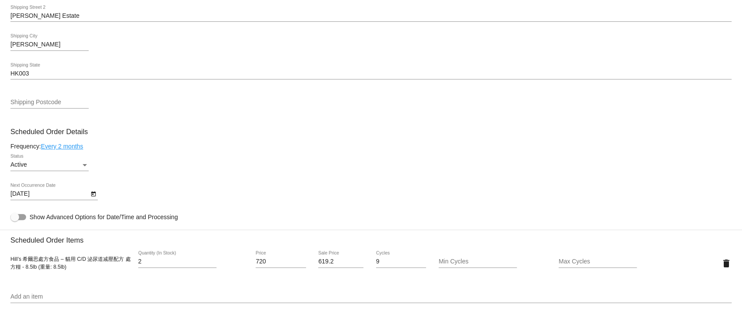
scroll to position [521, 0]
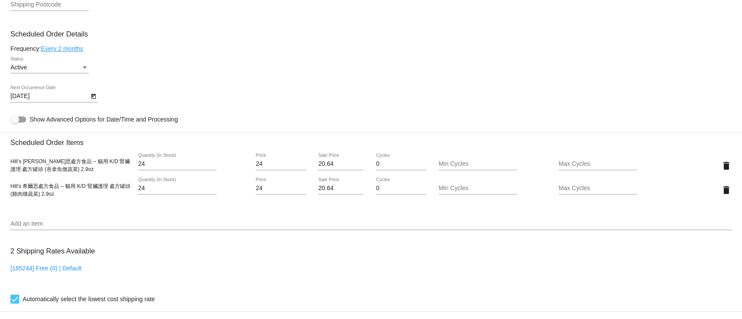
scroll to position [463, 0]
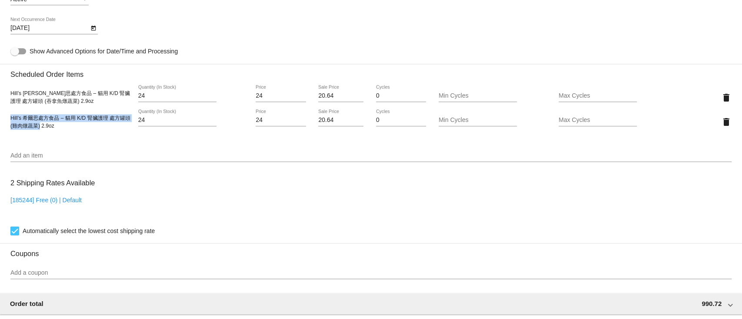
drag, startPoint x: 11, startPoint y: 120, endPoint x: 46, endPoint y: 135, distance: 38.2
click at [46, 134] on div "Hill’s 希爾思處方食品 – 貓用 K/D 腎臟護理 處方罐頭 (雞肉燉蔬菜) 2.9oz 24 Quantity (In Stock) 24 Price…" at bounding box center [370, 121] width 721 height 25
copy span "Hill’s 希爾思處方食品 – 貓用 K/D 腎臟護理 處方罐頭 (雞肉燉蔬菜)"
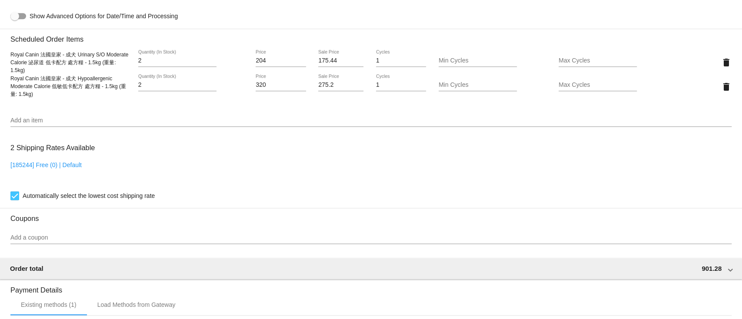
scroll to position [579, 0]
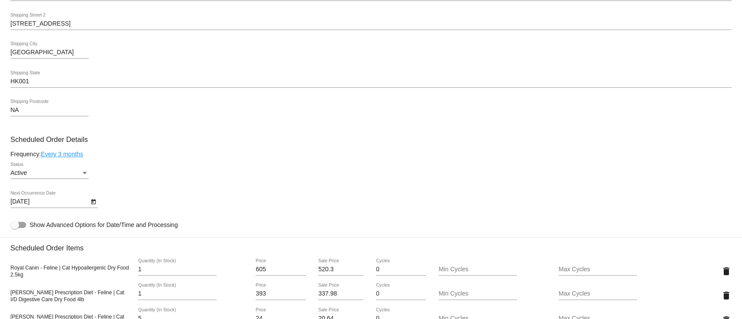
scroll to position [348, 0]
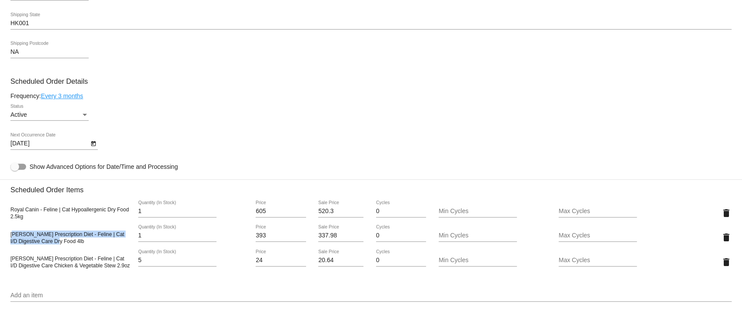
drag, startPoint x: 13, startPoint y: 238, endPoint x: 46, endPoint y: 245, distance: 33.2
click at [46, 245] on span "[PERSON_NAME] Prescription Diet - Feline | Cat I/D Digestive Care Dry Food 4lb" at bounding box center [67, 238] width 114 height 13
click at [46, 245] on span "Hill's Prescription Diet - Feline | Cat I/D Digestive Care Dry Food 4lb" at bounding box center [67, 238] width 114 height 13
drag, startPoint x: 10, startPoint y: 238, endPoint x: 57, endPoint y: 246, distance: 47.6
click at [57, 245] on div "Hill's Prescription Diet - Feline | Cat I/D Digestive Care Dry Food 4lb" at bounding box center [70, 238] width 120 height 14
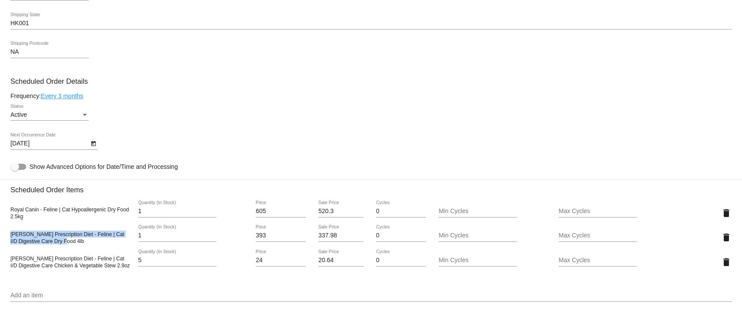
copy span "Hill's Prescription Diet - Feline | Cat I/D Digestive Care Dry Food 4lb"
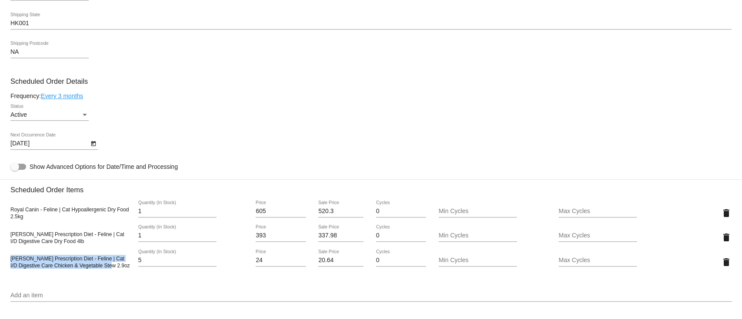
drag, startPoint x: 11, startPoint y: 265, endPoint x: 115, endPoint y: 271, distance: 104.0
click at [115, 269] on div "Hill's Prescription Diet - Feline | Cat I/D Digestive Care Chicken & Vegetable …" at bounding box center [70, 262] width 120 height 14
copy span "Hill's Prescription Diet - Feline | Cat I/D Digestive Care Chicken & Vegetable …"
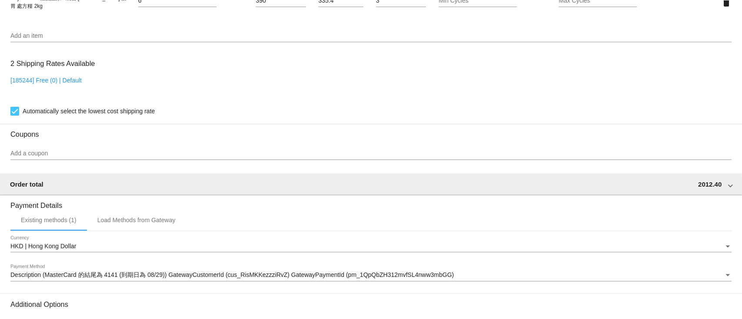
scroll to position [521, 0]
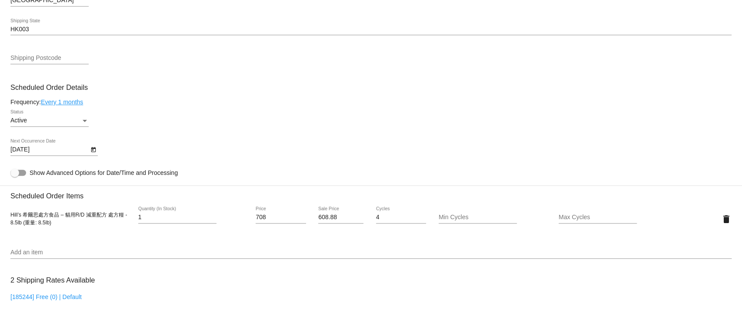
scroll to position [521, 0]
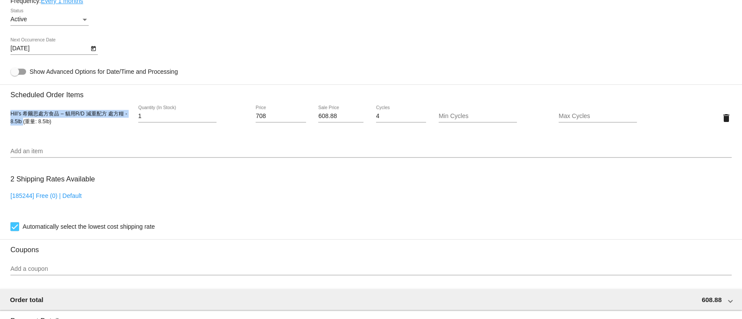
drag, startPoint x: 10, startPoint y: 116, endPoint x: 23, endPoint y: 123, distance: 13.8
click at [23, 123] on span "Hill’s 希爾思處方食品 – 貓用R/D 減重配方 處方糧 - 8.5lb (重量: 8.5lb)" at bounding box center [68, 118] width 116 height 14
copy span "Hill’s 希爾思處方食品 – 貓用R/D 減重配方 處方糧 - 8.5lb"
drag, startPoint x: 261, startPoint y: 116, endPoint x: 263, endPoint y: 120, distance: 4.7
click at [233, 119] on div "Hill’s 希爾思處方食品 – 貓用R/D 減重配方 處方糧 - 8.5lb (重量: 8.5lb) 1 Quantity (In Stock) 708 P…" at bounding box center [370, 118] width 721 height 25
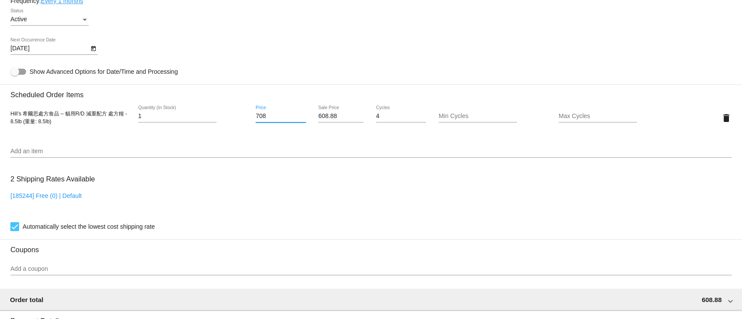
drag, startPoint x: 270, startPoint y: 120, endPoint x: 222, endPoint y: 120, distance: 48.2
click at [222, 120] on div "Hill’s 希爾思處方食品 – 貓用R/D 減重配方 處方糧 - 8.5lb (重量: 8.5lb) 1 Quantity (In Stock) 708 P…" at bounding box center [370, 118] width 721 height 25
paste input "44"
type input "744"
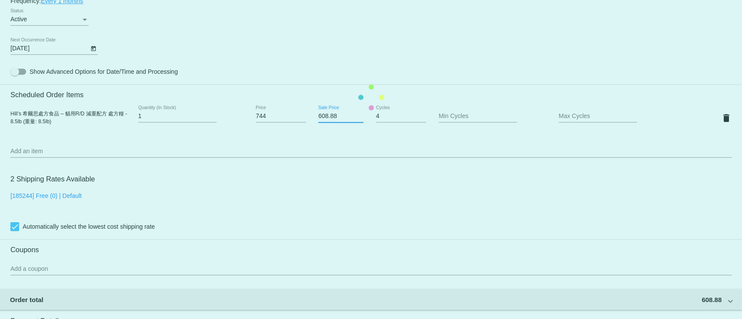
drag, startPoint x: 338, startPoint y: 118, endPoint x: 309, endPoint y: 114, distance: 28.9
click at [309, 114] on mat-card "Customer 5776126: Carol Tang caroltang0926@gmail.com Customer Shipping Enter Sh…" at bounding box center [371, 97] width 742 height 869
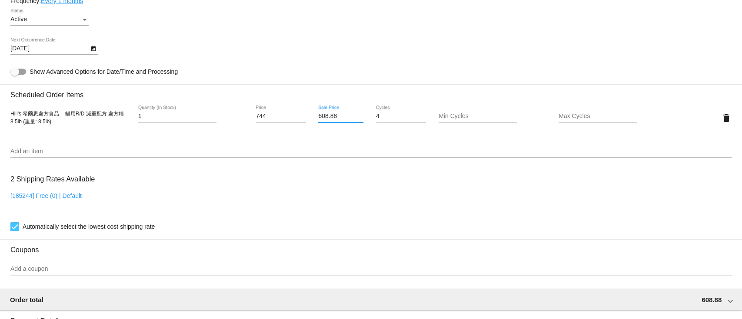
paste input "39.84"
type input "639.84"
click at [336, 137] on mat-card "Customer 5776126: Carol Tang caroltang0926@gmail.com Customer Shipping Enter Sh…" at bounding box center [371, 97] width 742 height 869
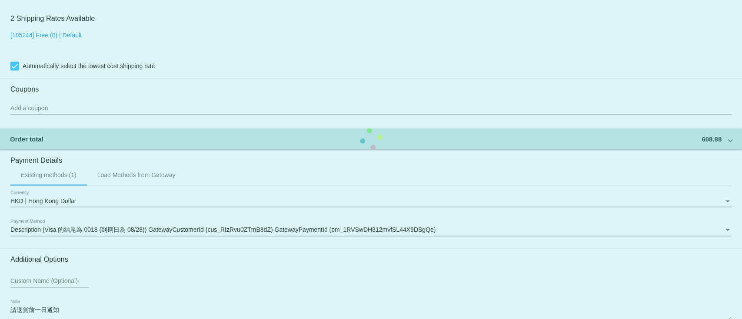
scroll to position [740, 0]
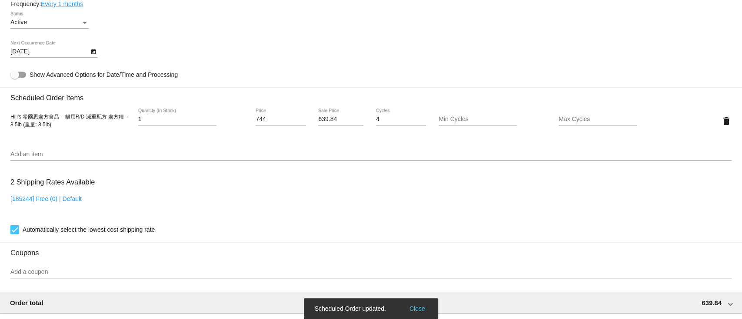
scroll to position [508, 0]
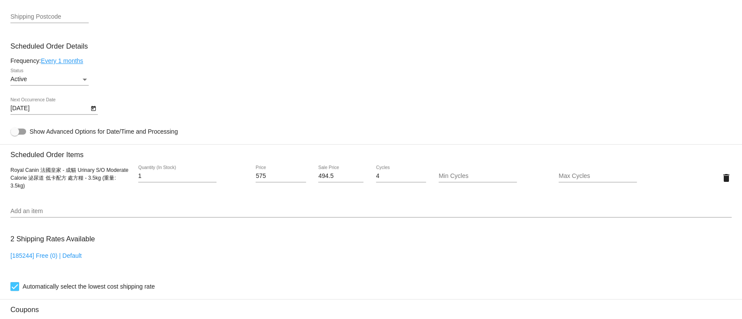
scroll to position [579, 0]
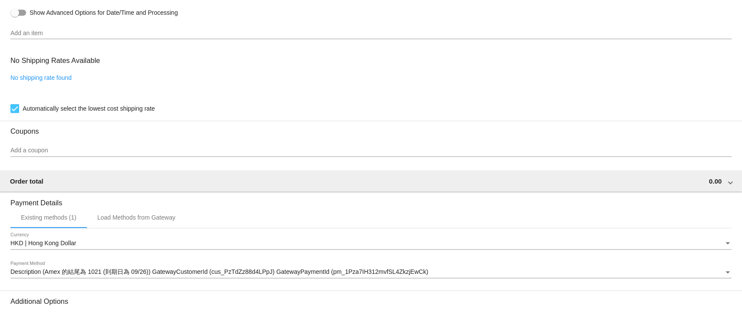
scroll to position [601, 0]
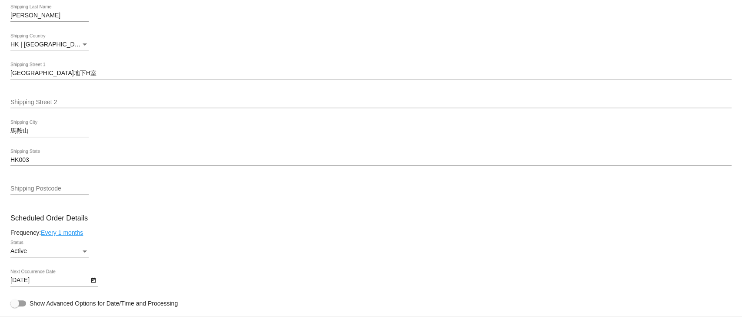
scroll to position [521, 0]
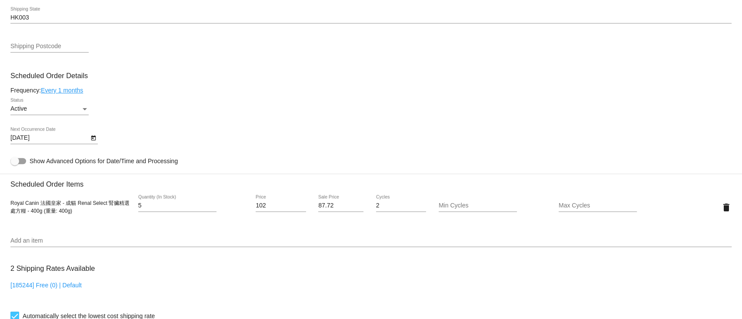
scroll to position [521, 0]
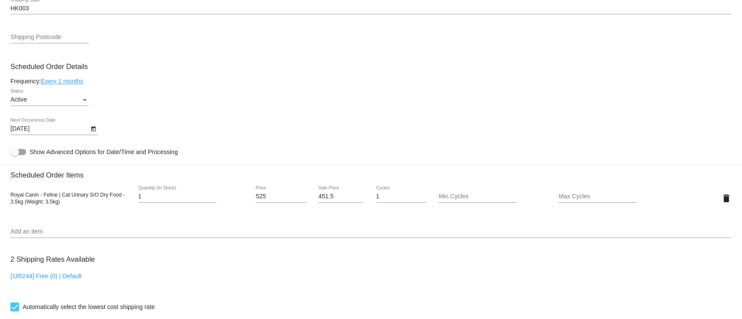
scroll to position [579, 0]
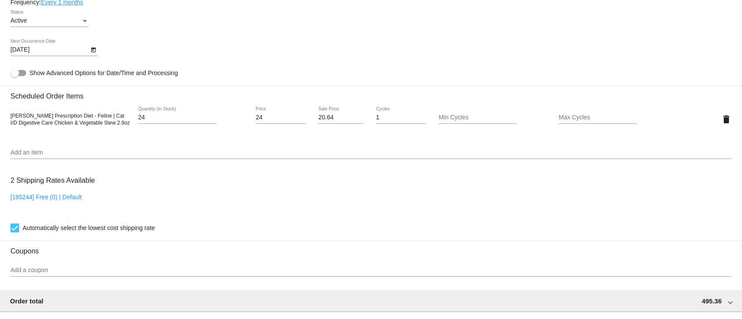
scroll to position [521, 0]
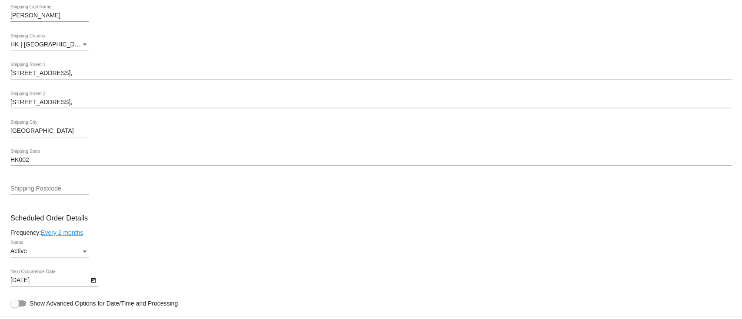
scroll to position [579, 0]
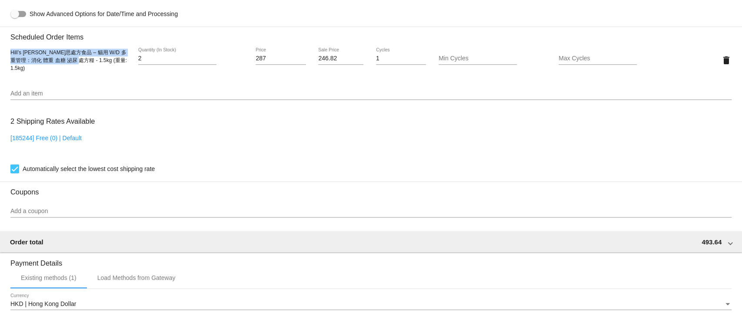
drag, startPoint x: 13, startPoint y: 61, endPoint x: 79, endPoint y: 71, distance: 67.3
click at [79, 71] on div "Hill’s 希爾思處方食品 – 貓用 W/D 多重管理：消化 體重 血糖 泌尿 處方糧 - 1.5kg (重量: 1.5kg)" at bounding box center [70, 60] width 120 height 23
copy span "Hill’s 希爾思處方食品 – 貓用 W/D 多重管理：消化 體重 血糖 泌尿 處方糧 - 1.5kg"
drag, startPoint x: 274, startPoint y: 62, endPoint x: 206, endPoint y: 62, distance: 67.8
click at [206, 62] on div "Hill’s 希爾思處方食品 – 貓用 W/D 多重管理：消化 體重 血糖 泌尿 處方糧 - 1.5kg (重量: 1.5kg) 2 Quantity (In…" at bounding box center [370, 60] width 721 height 25
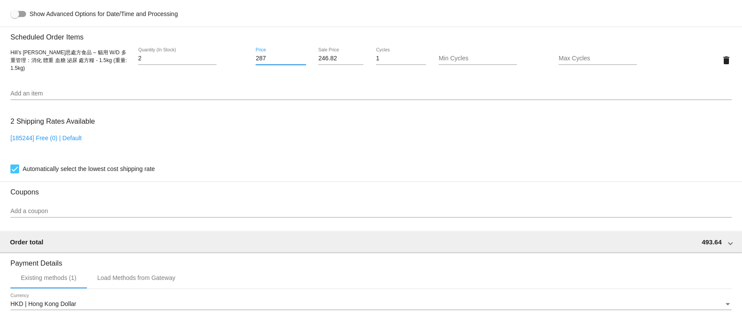
paste input "96"
type input "296"
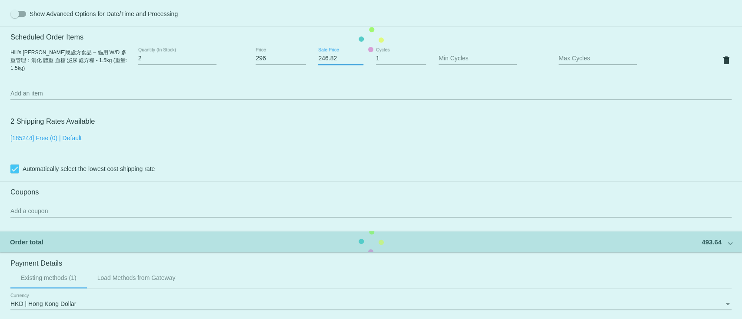
drag, startPoint x: 338, startPoint y: 62, endPoint x: 291, endPoint y: 59, distance: 47.0
click at [291, 59] on mat-card "Customer 5666327: Mandy Wong mandywym@yahoo.com.hk Customer Shipping Enter Ship…" at bounding box center [371, 39] width 742 height 869
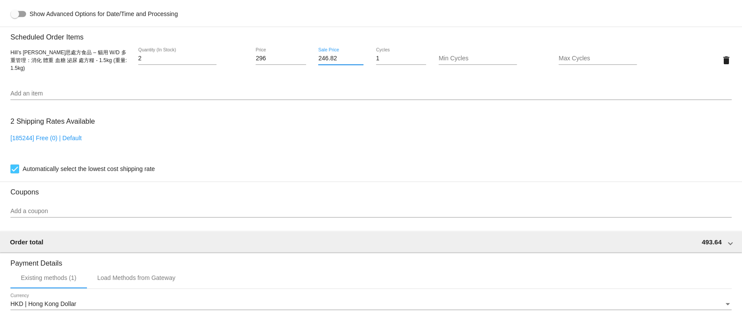
paste input "5.96"
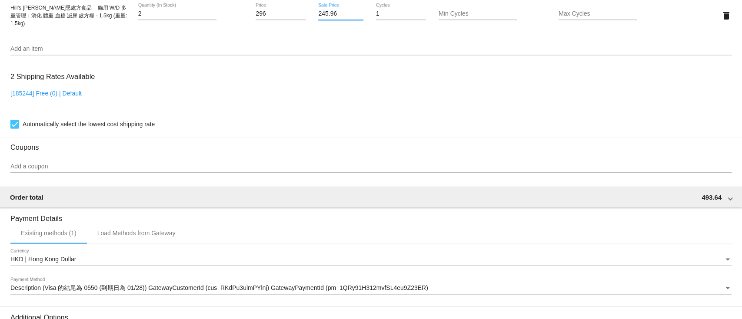
scroll to position [740, 0]
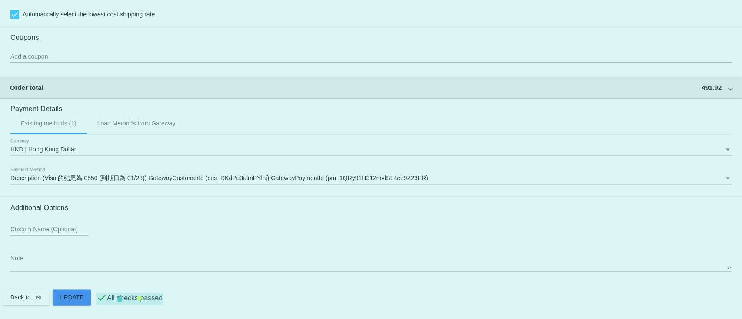
type input "245.96"
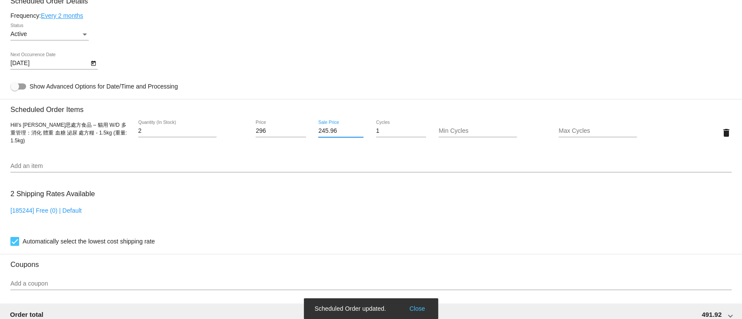
scroll to position [450, 0]
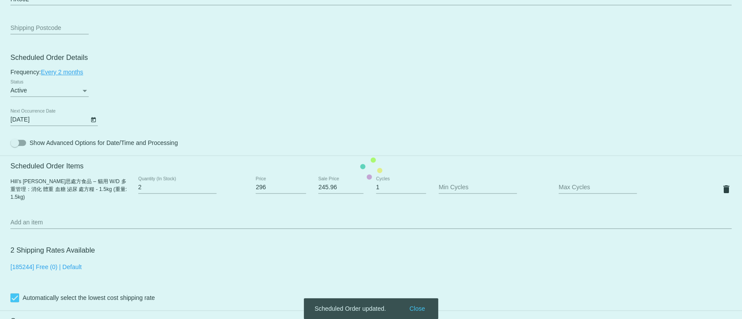
click at [326, 214] on mat-card "Customer 5666327: Mandy Wong mandywym@yahoo.com.hk Customer Shipping Enter Ship…" at bounding box center [371, 168] width 742 height 869
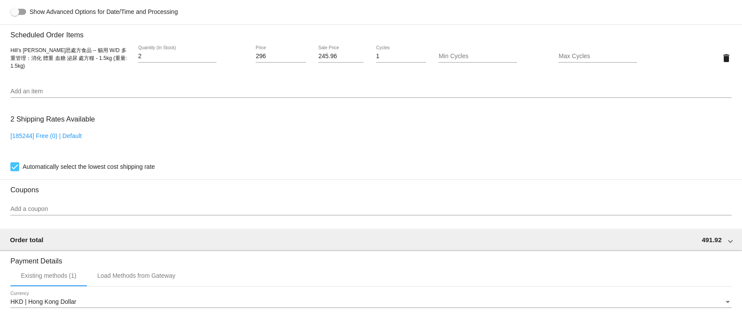
scroll to position [566, 0]
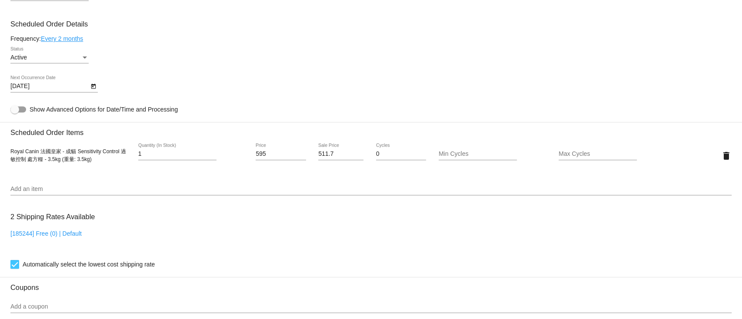
scroll to position [405, 0]
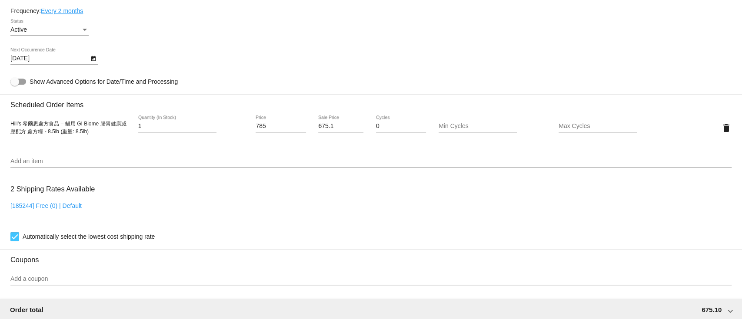
scroll to position [521, 0]
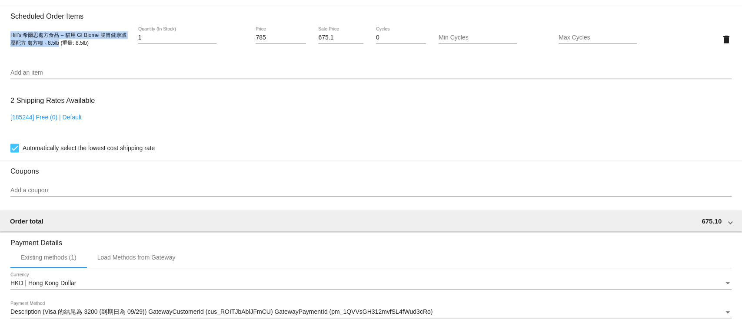
drag, startPoint x: 9, startPoint y: 40, endPoint x: 59, endPoint y: 50, distance: 50.9
click at [59, 50] on mat-card "Customer 5816264: bo man shum [EMAIL_ADDRESS][DOMAIN_NAME] Customer Shipping En…" at bounding box center [371, 19] width 742 height 869
copy span "Hill’s 希爾思處方食品 – 貓用 GI Biome 腸胃健康减壓配方 處方糧 - 8.5lb"
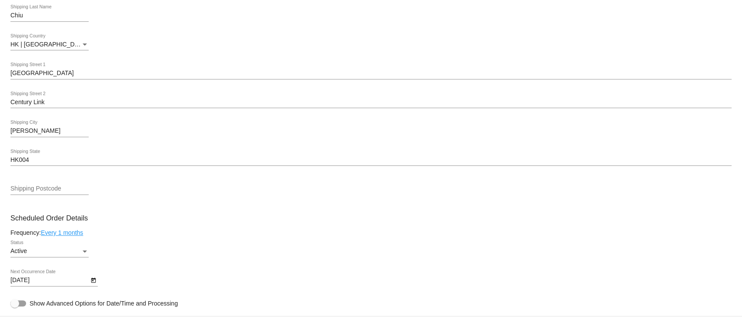
scroll to position [521, 0]
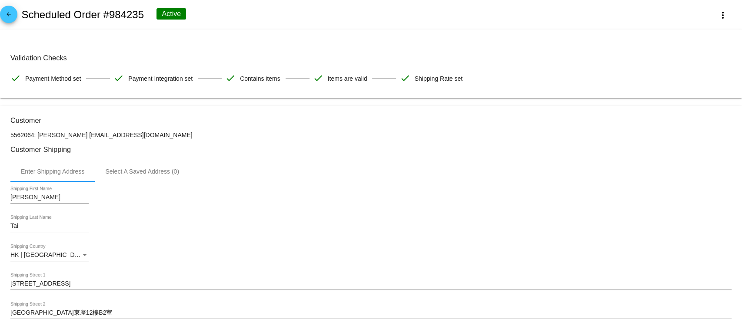
scroll to position [348, 0]
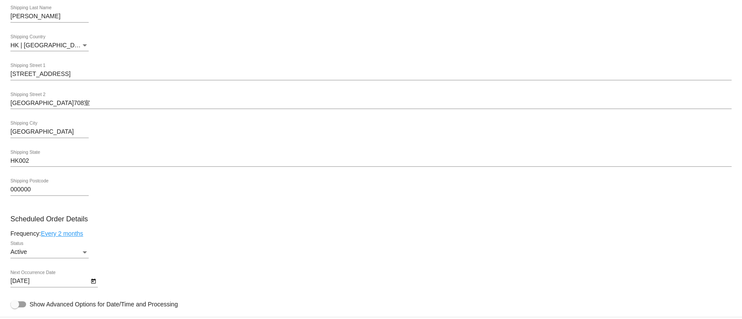
scroll to position [521, 0]
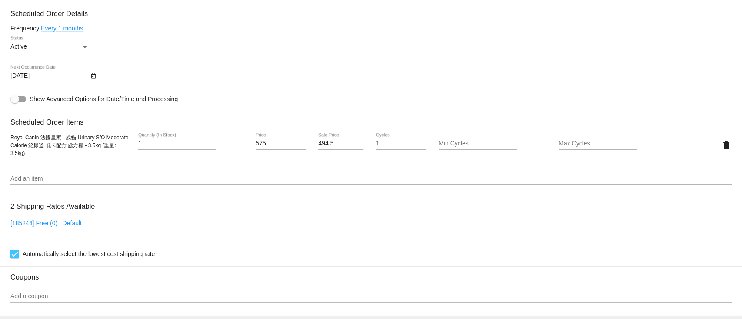
scroll to position [579, 0]
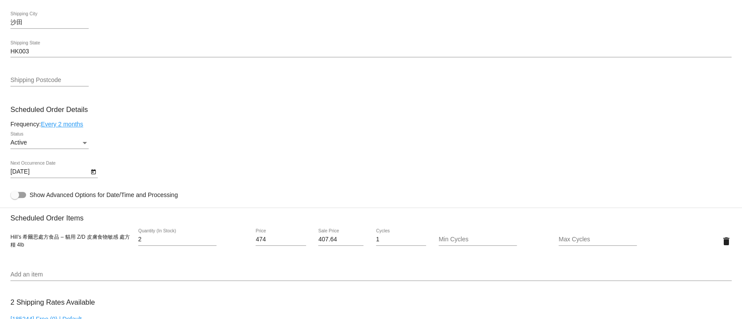
scroll to position [463, 0]
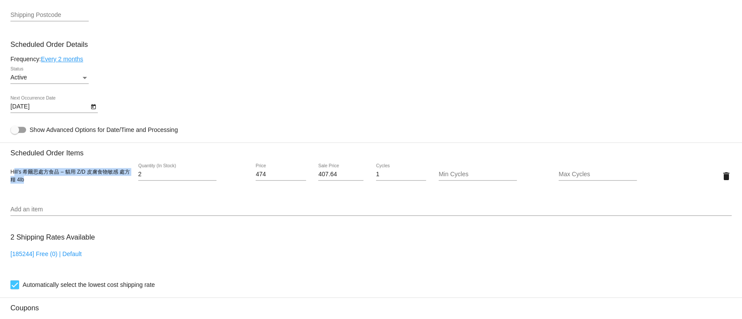
drag, startPoint x: 12, startPoint y: 179, endPoint x: 36, endPoint y: 183, distance: 24.8
click at [36, 183] on div "Hill’s 希爾思處方食品 – 貓用 Z/D 皮膚食物敏感 處方糧 4lb" at bounding box center [70, 176] width 120 height 16
click at [37, 184] on div "Hill’s 希爾思處方食品 – 貓用 Z/D 皮膚食物敏感 處方糧 4lb" at bounding box center [70, 176] width 120 height 16
click at [32, 180] on div "Hill’s 希爾思處方食品 – 貓用 Z/D 皮膚食物敏感 處方糧 4lb" at bounding box center [70, 176] width 120 height 16
drag, startPoint x: 30, startPoint y: 186, endPoint x: 10, endPoint y: 178, distance: 20.7
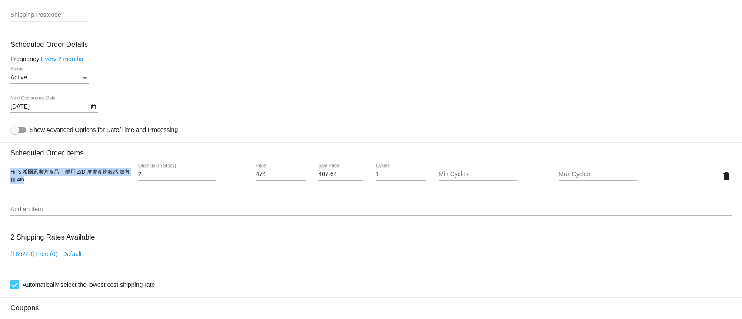
click at [10, 178] on div "Hill’s 希爾思處方食品 – 貓用 Z/D 皮膚食物敏感 處方糧 4lb" at bounding box center [70, 176] width 120 height 16
copy span "Hill’s 希爾思處方食品 – 貓用 Z/D 皮膚食物敏感 處方糧 4lb"
drag, startPoint x: 271, startPoint y: 179, endPoint x: 234, endPoint y: 183, distance: 37.1
click at [234, 183] on div "Hill’s 希爾思處方食品 – 貓用 Z/D 皮膚食物敏感 處方糧 4lb 2 Quantity (In Stock) 474 Price 407.64 S…" at bounding box center [370, 176] width 721 height 25
paste input "82"
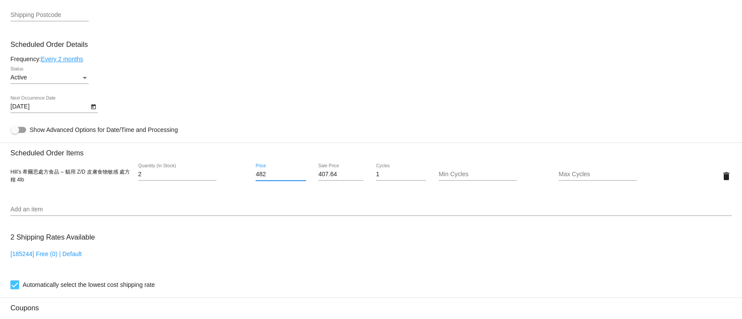
type input "482"
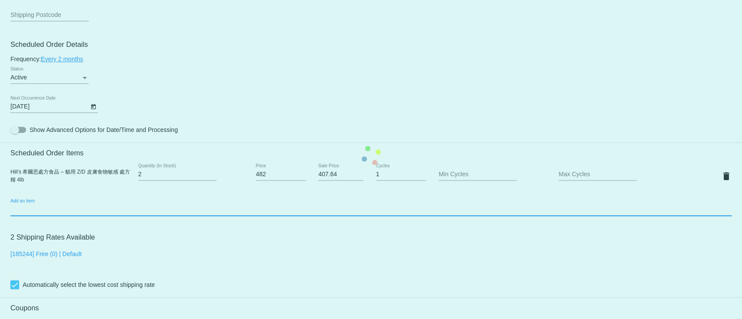
click at [340, 211] on mat-card "Customer 6761482: Kuma Chan nakaibear2003@yahoo.com.hk Customer Shipping Enter …" at bounding box center [371, 155] width 742 height 869
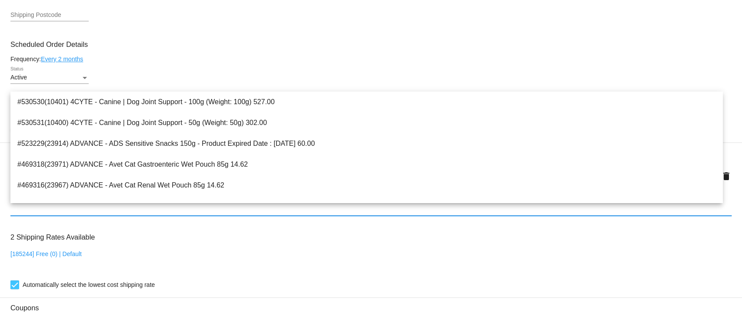
click at [288, 39] on mat-card-content "Customer 6761482: Kuma Chan nakaibear2003@yahoo.com.hk Customer Shipping Enter …" at bounding box center [370, 141] width 721 height 818
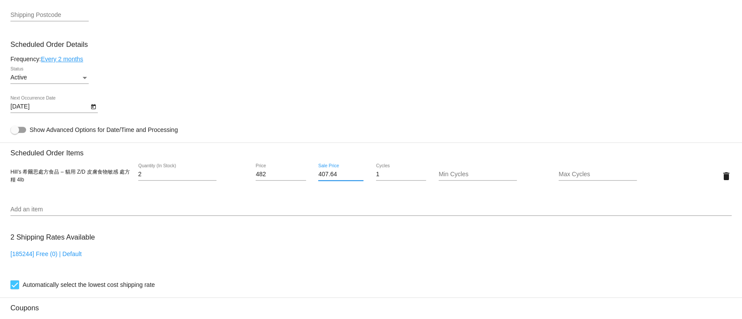
drag, startPoint x: 343, startPoint y: 179, endPoint x: 309, endPoint y: 175, distance: 33.7
click at [311, 175] on div "407.64 Sale Price" at bounding box center [341, 176] width 60 height 25
paste input "14.52"
type input "414.52"
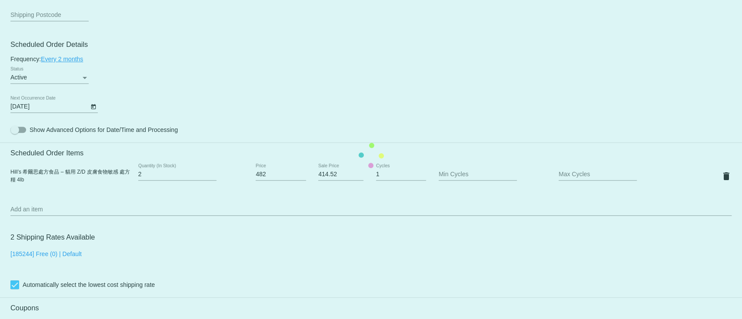
click at [374, 72] on mat-card "Customer 6761482: Kuma Chan nakaibear2003@yahoo.com.hk Customer Shipping Enter …" at bounding box center [371, 155] width 742 height 869
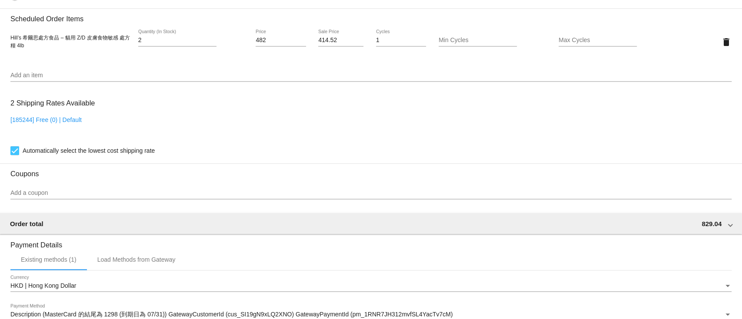
scroll to position [740, 0]
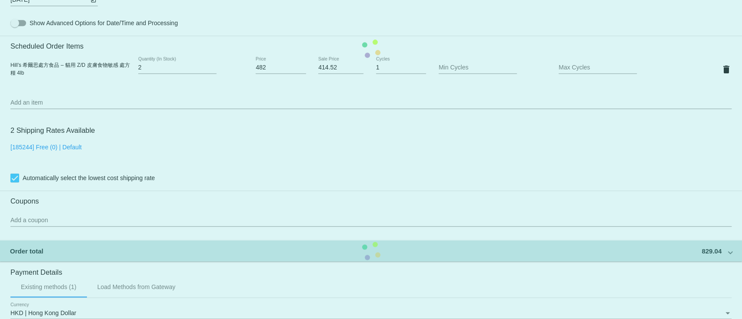
scroll to position [450, 0]
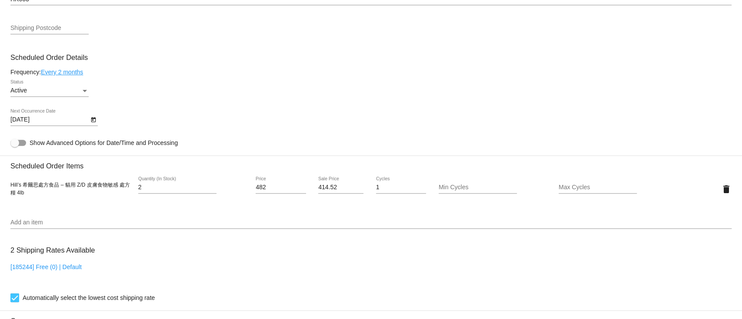
click at [248, 214] on mat-card-content "Customer 6761482: Kuma Chan nakaibear2003@yahoo.com.hk Customer Shipping Enter …" at bounding box center [370, 154] width 721 height 818
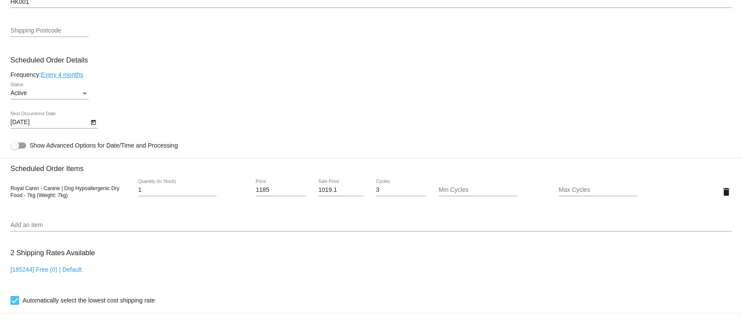
scroll to position [521, 0]
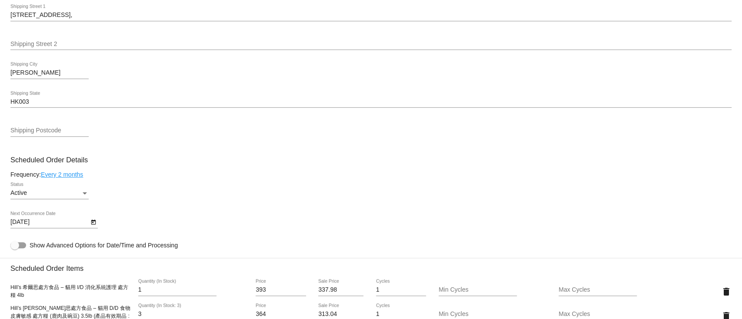
scroll to position [521, 0]
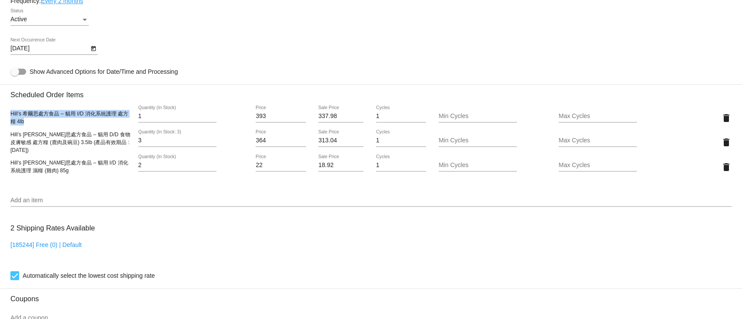
drag, startPoint x: 29, startPoint y: 126, endPoint x: 8, endPoint y: 119, distance: 22.3
click at [8, 119] on mat-card "Customer 4508376: [PERSON_NAME] [EMAIL_ADDRESS][DOMAIN_NAME] Customer Shipping …" at bounding box center [371, 122] width 742 height 918
copy span "Hill’s 希爾思處方食品 – 貓用 I/D 消化系統護理 處方糧 4lb"
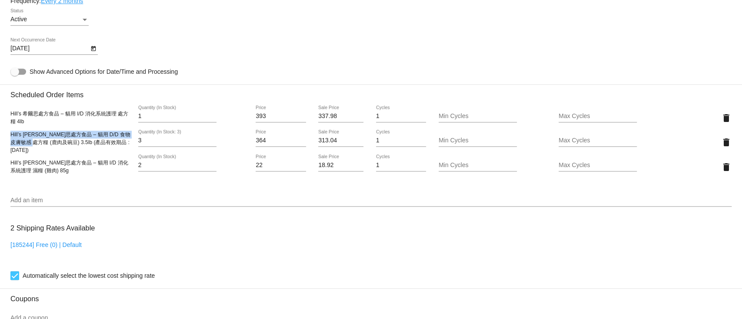
drag, startPoint x: 11, startPoint y: 139, endPoint x: 52, endPoint y: 147, distance: 41.1
click at [52, 147] on span "Hill’s [PERSON_NAME]思處方食品 – 貓用 D/D 食物皮膚敏感 處方糧 (鹿肉及碗豆) 3.5lb (產品有效期品 : [DATE])" at bounding box center [70, 143] width 120 height 22
copy span "Hill’s [PERSON_NAME]思處方食品 – 貓用 D/D 食物皮膚敏感 處方糧 (鹿肉及碗豆)"
drag, startPoint x: 265, startPoint y: 147, endPoint x: 243, endPoint y: 144, distance: 22.3
click at [243, 144] on div "Hill’s [PERSON_NAME]思處方食品 – 貓用 D/D 食物皮膚敏感 處方糧 (鹿肉及碗豆) 3.5lb (產品有效期品 : [DATE]) 3…" at bounding box center [370, 142] width 721 height 25
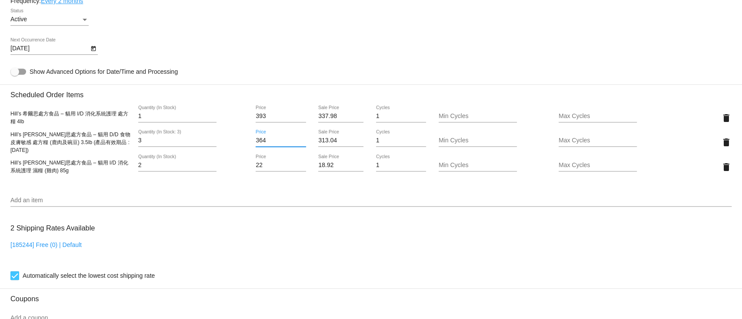
paste input "83"
type input "383"
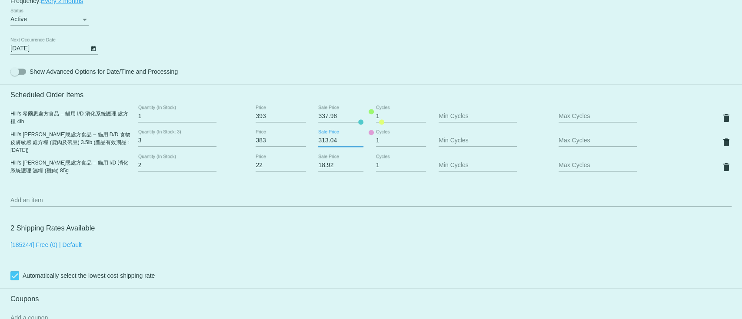
drag, startPoint x: 335, startPoint y: 144, endPoint x: 294, endPoint y: 148, distance: 41.5
click at [293, 148] on mat-card "Customer 4508376: [PERSON_NAME] [EMAIL_ADDRESS][DOMAIN_NAME] Customer Shipping …" at bounding box center [371, 122] width 742 height 918
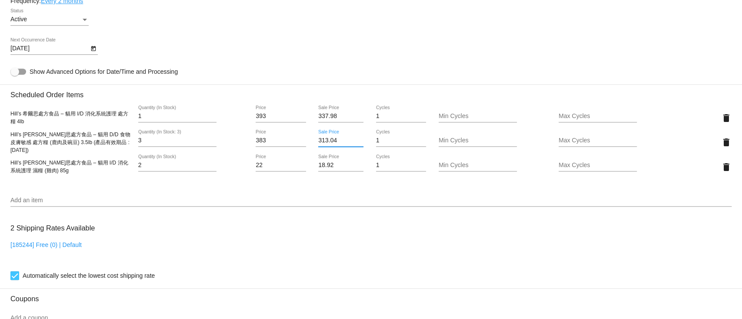
paste input "29.38"
type input "329.38"
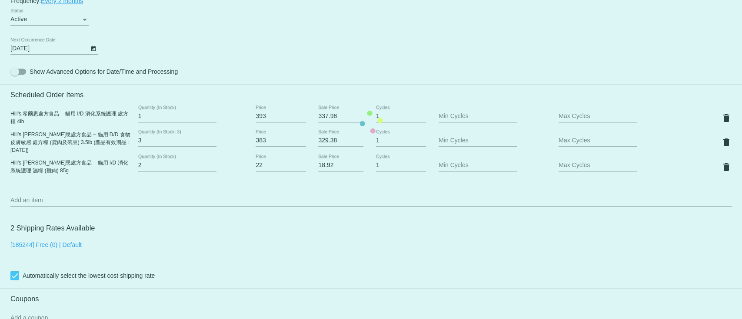
drag, startPoint x: 72, startPoint y: 180, endPoint x: 12, endPoint y: 168, distance: 61.6
click at [12, 168] on mat-card "Customer 4508376: [PERSON_NAME] [EMAIL_ADDRESS][DOMAIN_NAME] Customer Shipping …" at bounding box center [371, 122] width 742 height 918
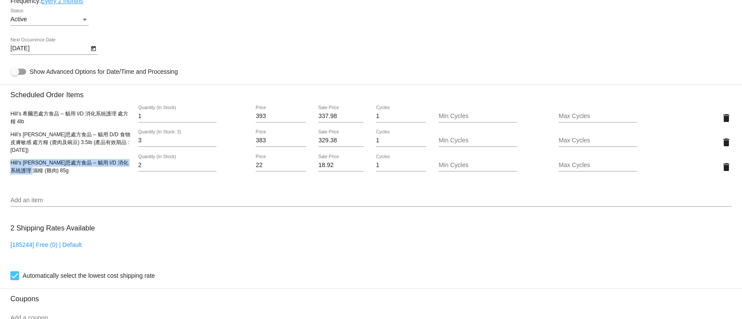
drag, startPoint x: 50, startPoint y: 178, endPoint x: 10, endPoint y: 167, distance: 41.7
click at [10, 167] on mat-card "Customer 4508376: Clare Yeung cmwy_2004@yahoo.com.hk Customer Shipping Enter Sh…" at bounding box center [371, 122] width 742 height 918
copy span "Hill’s 希爾思處方食品 – 貓用 I/D 消化系統護理 濕糧 (雞肉) 85g"
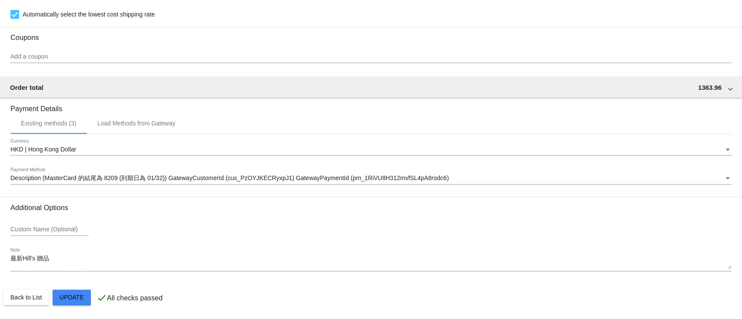
scroll to position [789, 0]
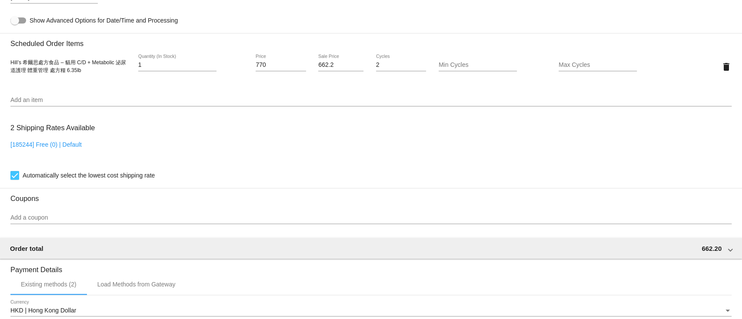
scroll to position [521, 0]
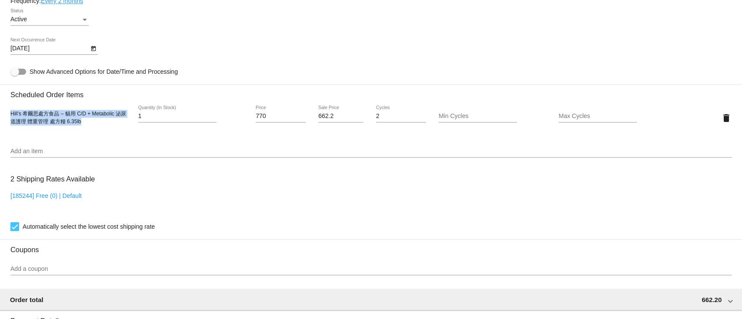
drag, startPoint x: 83, startPoint y: 124, endPoint x: 9, endPoint y: 118, distance: 74.5
click at [9, 118] on mat-card "Customer 5191409: [PERSON_NAME] [EMAIL_ADDRESS][DOMAIN_NAME] Customer Shipping …" at bounding box center [371, 97] width 742 height 869
copy span "Hill’s 希爾思處方食品 – 貓用 C/D + Metabolic 泌尿道護理 體重管理 處方糧 6.35lb"
drag, startPoint x: 272, startPoint y: 120, endPoint x: 236, endPoint y: 121, distance: 36.1
click at [236, 121] on div "Hill’s 希爾思處方食品 – 貓用 C/D + Metabolic 泌尿道護理 體重管理 處方糧 6.35lb 1 Quantity (In Stock)…" at bounding box center [370, 118] width 721 height 25
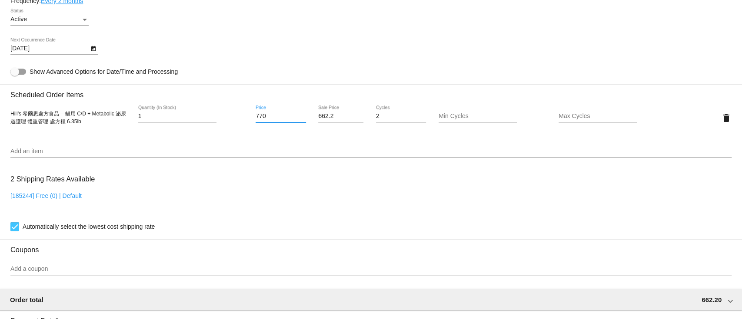
paste input "94"
type input "794"
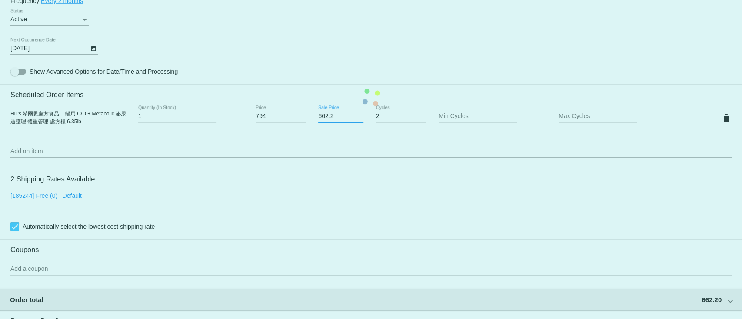
drag, startPoint x: 337, startPoint y: 119, endPoint x: 302, endPoint y: 119, distance: 35.2
click at [302, 119] on mat-card "Customer 5191409: Liana Li lianali719@gmail.com Customer Shipping Enter Shippin…" at bounding box center [371, 97] width 742 height 869
paste input "82.84"
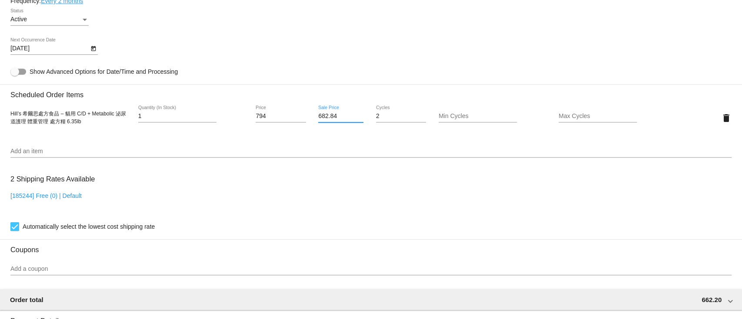
type input "682.84"
click at [341, 58] on mat-card "Customer 5191409: Liana Li lianali719@gmail.com Customer Shipping Enter Shippin…" at bounding box center [371, 97] width 742 height 869
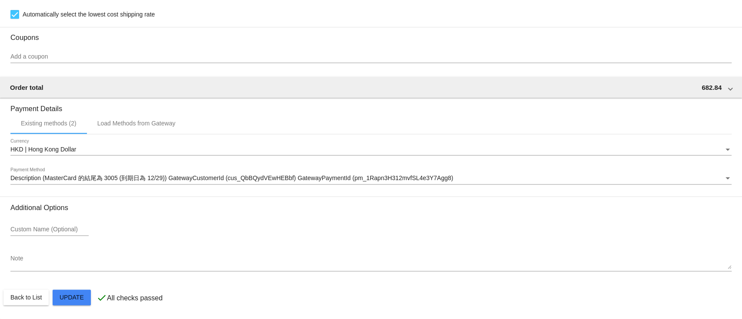
scroll to position [740, 0]
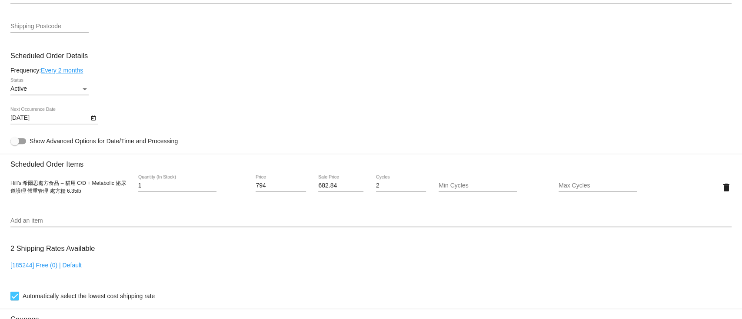
scroll to position [450, 0]
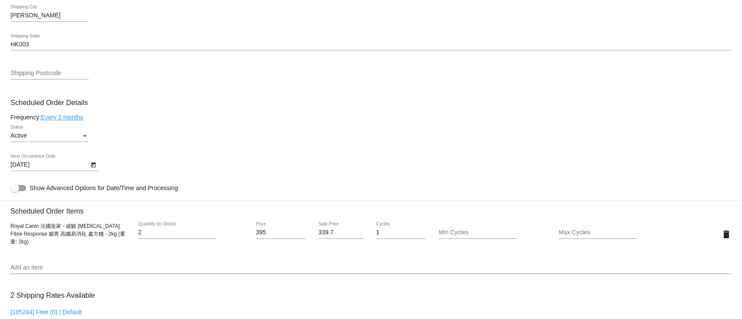
scroll to position [405, 0]
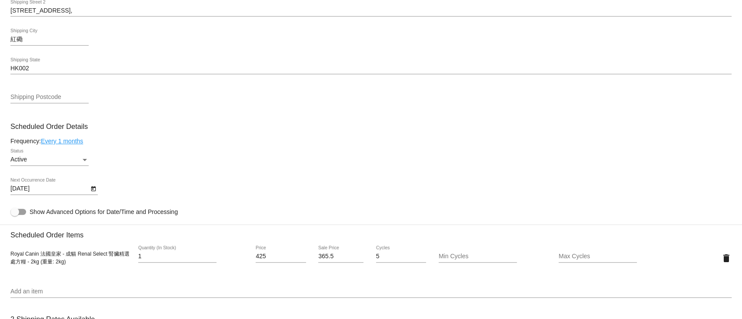
scroll to position [521, 0]
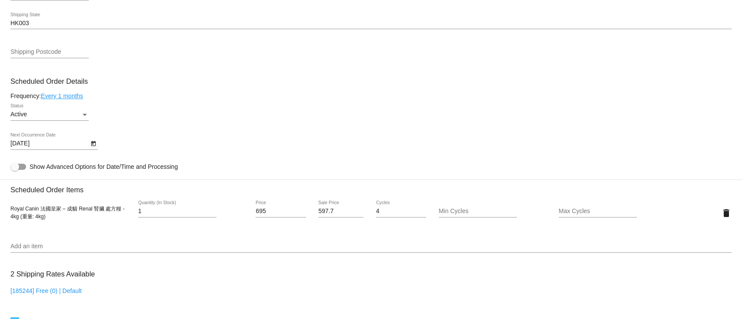
scroll to position [521, 0]
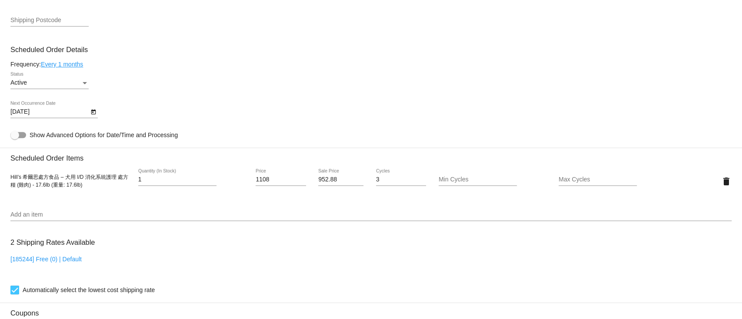
scroll to position [463, 0]
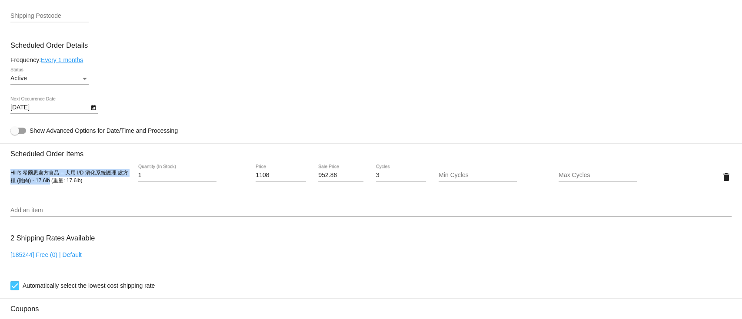
drag, startPoint x: 11, startPoint y: 177, endPoint x: 49, endPoint y: 185, distance: 38.7
click at [49, 184] on span "Hill’s 希爾思處方食品 – 犬用 I/D 消化系統護理 處方糧 (雞肉) - 17.6lb (重量: 17.6lb)" at bounding box center [69, 177] width 118 height 14
copy span "Hill’s 希爾思處方食品 – 犬用 I/D 消化系統護理 處方糧 (雞肉) - 17.6lb"
drag, startPoint x: 272, startPoint y: 182, endPoint x: 216, endPoint y: 175, distance: 57.0
click at [216, 175] on div "Hill’s 希爾思處方食品 – 犬用 I/D 消化系統護理 處方糧 (雞肉) - 17.6lb (重量: 17.6lb) 1 Quantity (In St…" at bounding box center [370, 177] width 721 height 25
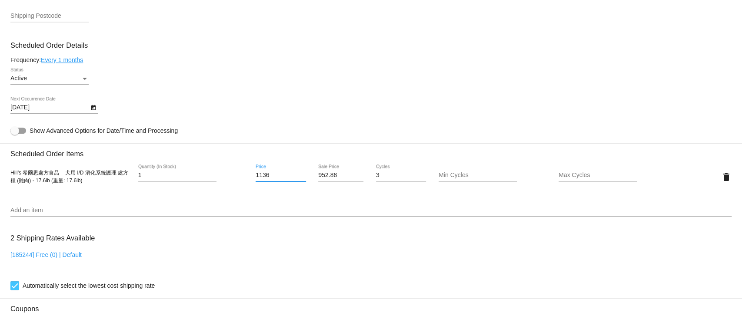
type input "1136"
click at [324, 178] on mat-card "Customer 6752446: 少帆 楊 [EMAIL_ADDRESS][DOMAIN_NAME] Customer Shipping Enter Shi…" at bounding box center [371, 156] width 742 height 870
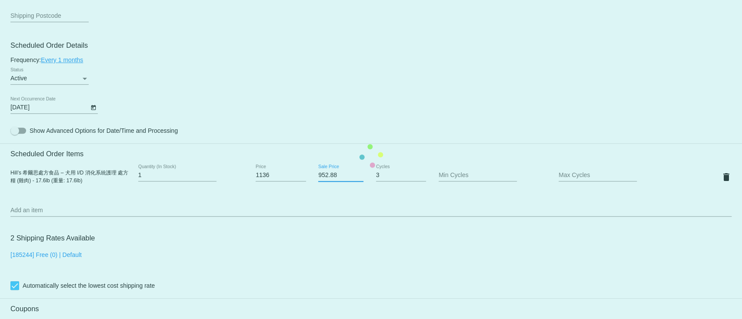
click at [324, 178] on mat-card "Customer 6752446: 少帆 楊 [EMAIL_ADDRESS][DOMAIN_NAME] Customer Shipping Enter Shi…" at bounding box center [371, 156] width 742 height 870
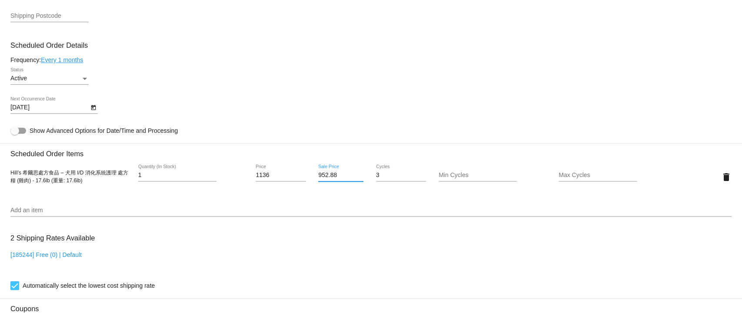
click at [324, 179] on input "952.88" at bounding box center [340, 175] width 45 height 7
type input "976.96"
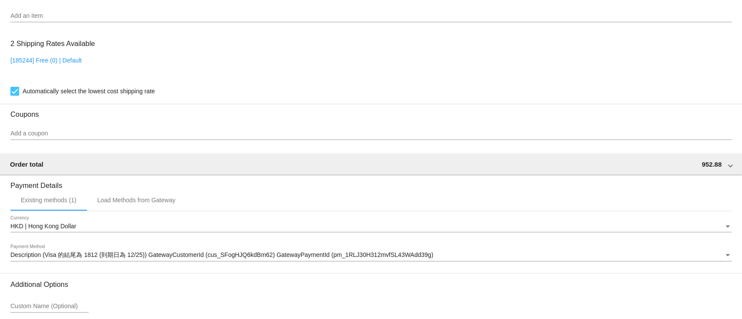
scroll to position [742, 0]
